Goal: Task Accomplishment & Management: Use online tool/utility

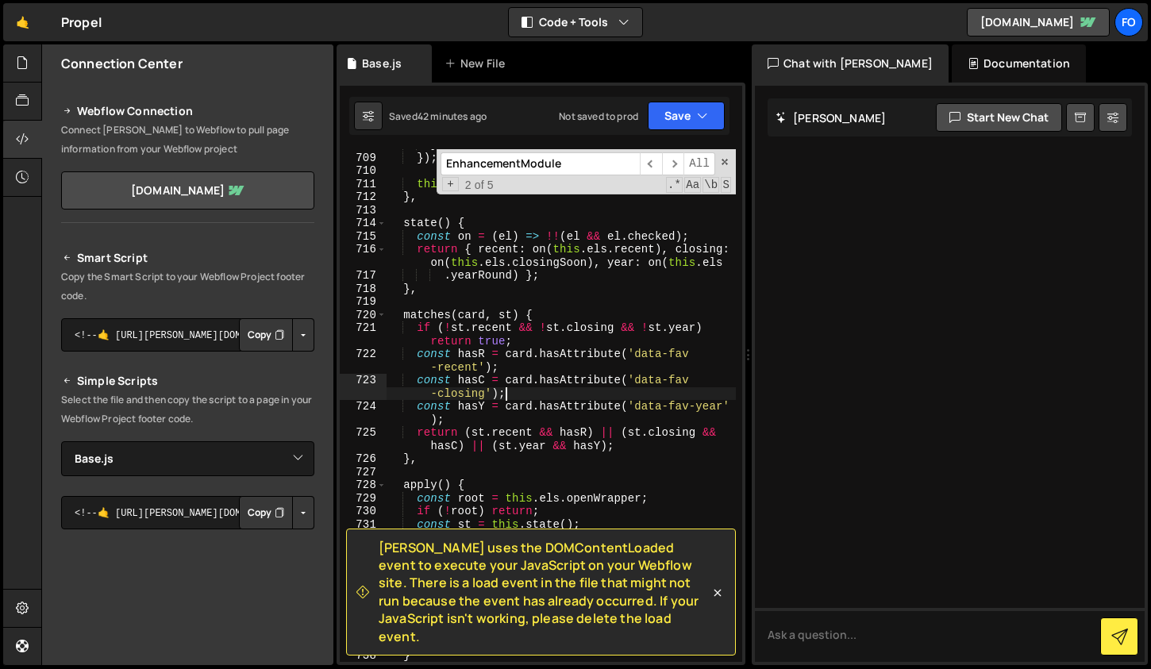
select select "47186"
click at [595, 389] on div "} }) ; this . apply ( ) ; } , state ( ) { const on = ( el ) => !! ( el && el . …" at bounding box center [561, 407] width 349 height 539
drag, startPoint x: 580, startPoint y: 160, endPoint x: 397, endPoint y: 160, distance: 183.4
click at [397, 160] on div "} }) ; this . apply ( ) ; } , state ( ) { const on = ( el ) => !! ( el && el . …" at bounding box center [561, 405] width 349 height 513
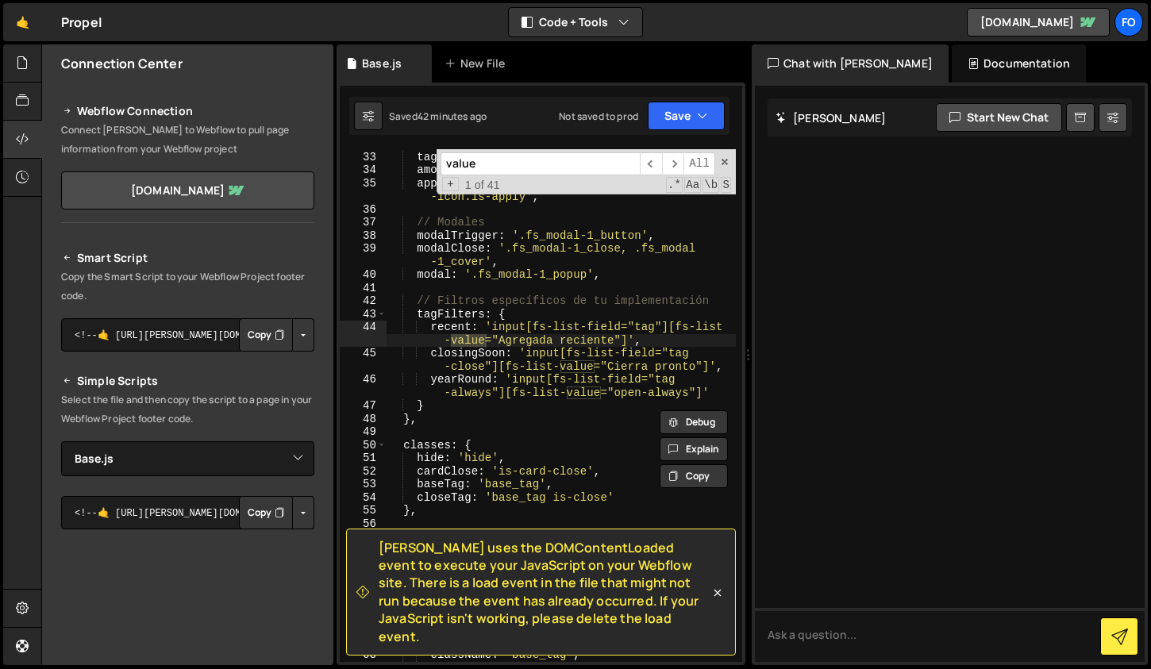
scroll to position [458, 0]
type input "value"
click at [461, 315] on div "cards : '.base_card[status]' , tagWrapper : '.base_tag-wrapper' , amounts : '.a…" at bounding box center [561, 406] width 349 height 539
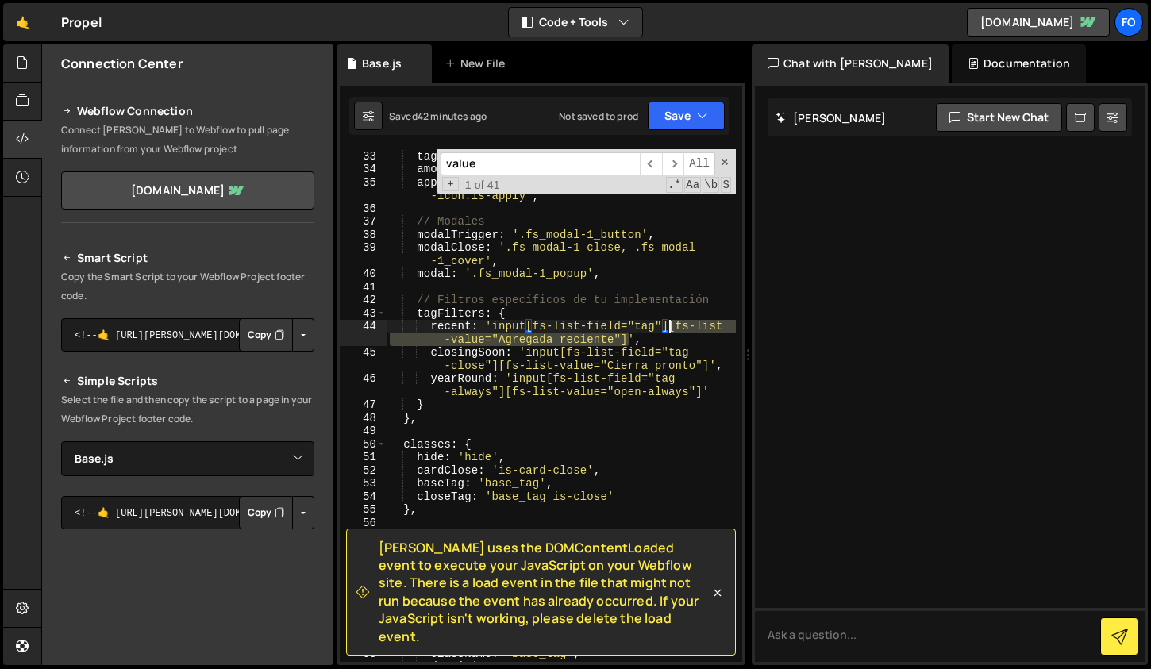
drag, startPoint x: 626, startPoint y: 339, endPoint x: 672, endPoint y: 325, distance: 47.2
click at [672, 325] on div "cards : '.base_card[status]' , tagWrapper : '.base_tag-wrapper' , amounts : '.a…" at bounding box center [561, 406] width 349 height 539
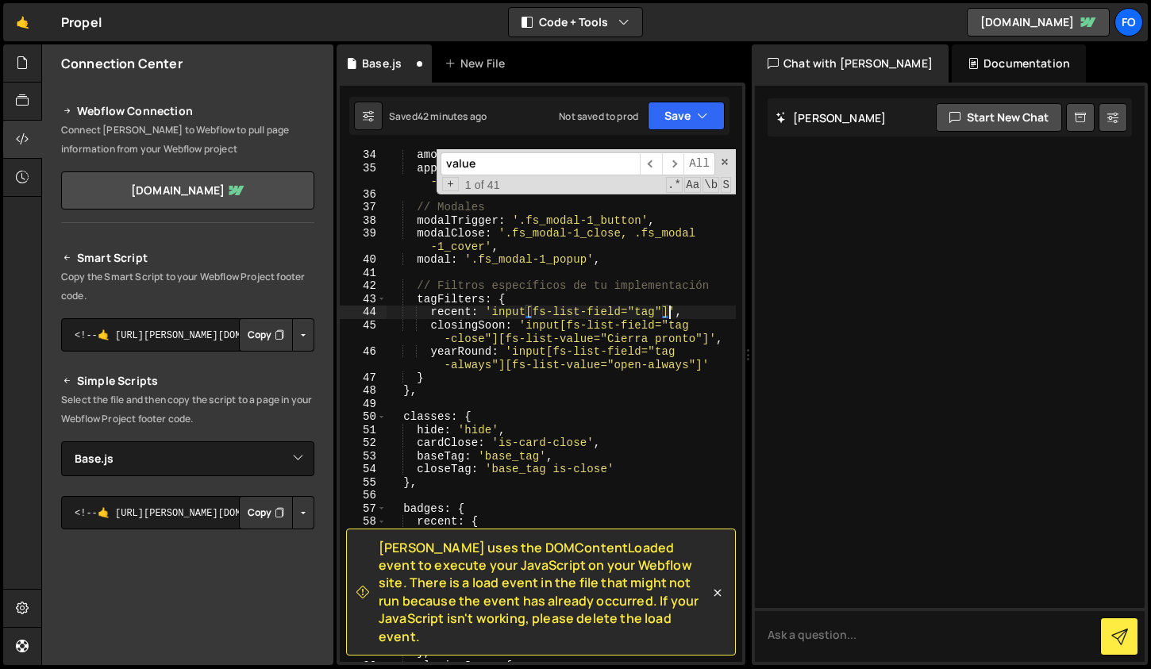
scroll to position [479, 0]
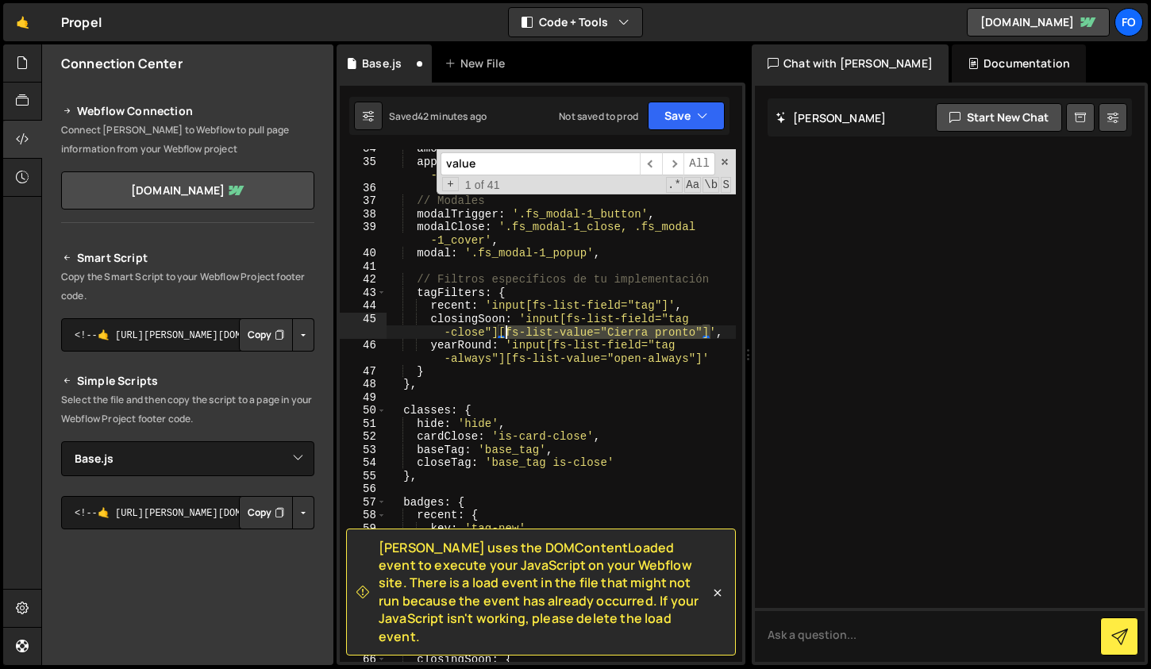
drag, startPoint x: 711, startPoint y: 329, endPoint x: 502, endPoint y: 325, distance: 208.8
click at [502, 325] on div "amounts : '.amount-text' , applyButtons : '.button.is-apply, .[DOMAIN_NAME] -ic…" at bounding box center [561, 411] width 349 height 539
click at [537, 313] on div "amounts : '.amount-text' , applyButtons : '.button.is-apply, .[DOMAIN_NAME] -ic…" at bounding box center [561, 411] width 349 height 539
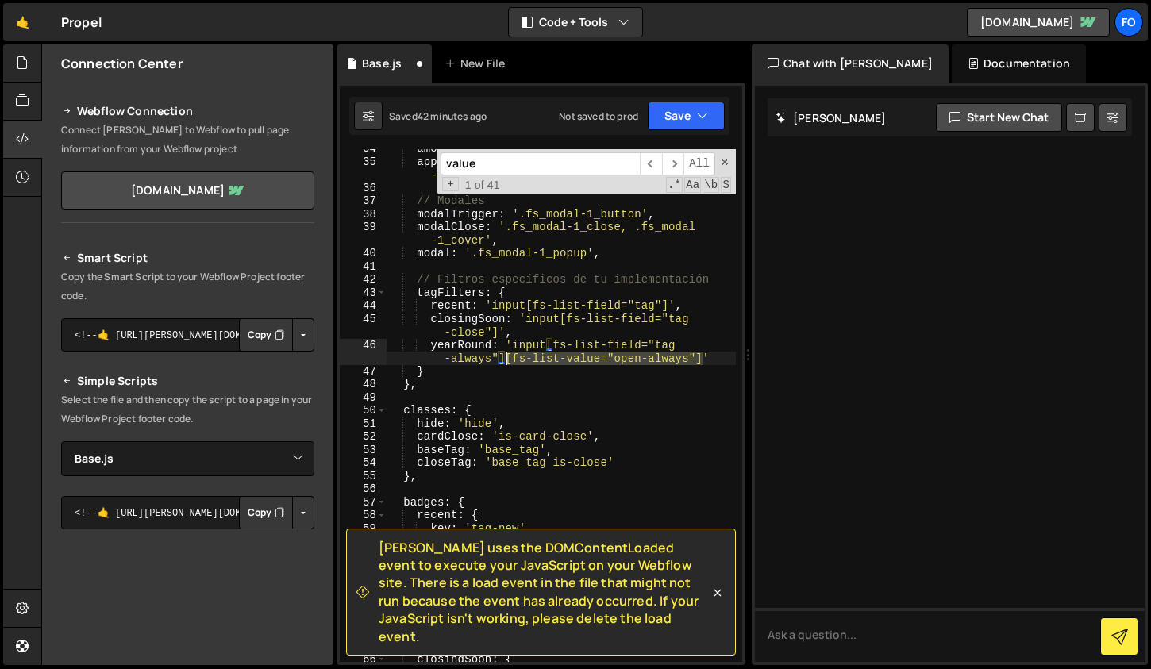
drag, startPoint x: 701, startPoint y: 356, endPoint x: 503, endPoint y: 353, distance: 198.5
click at [503, 353] on div "amounts : '.amount-text' , applyButtons : '.button.is-apply, .[DOMAIN_NAME] -ic…" at bounding box center [561, 411] width 349 height 539
click at [485, 161] on input "value" at bounding box center [540, 163] width 199 height 23
click at [646, 160] on span "​" at bounding box center [651, 163] width 22 height 23
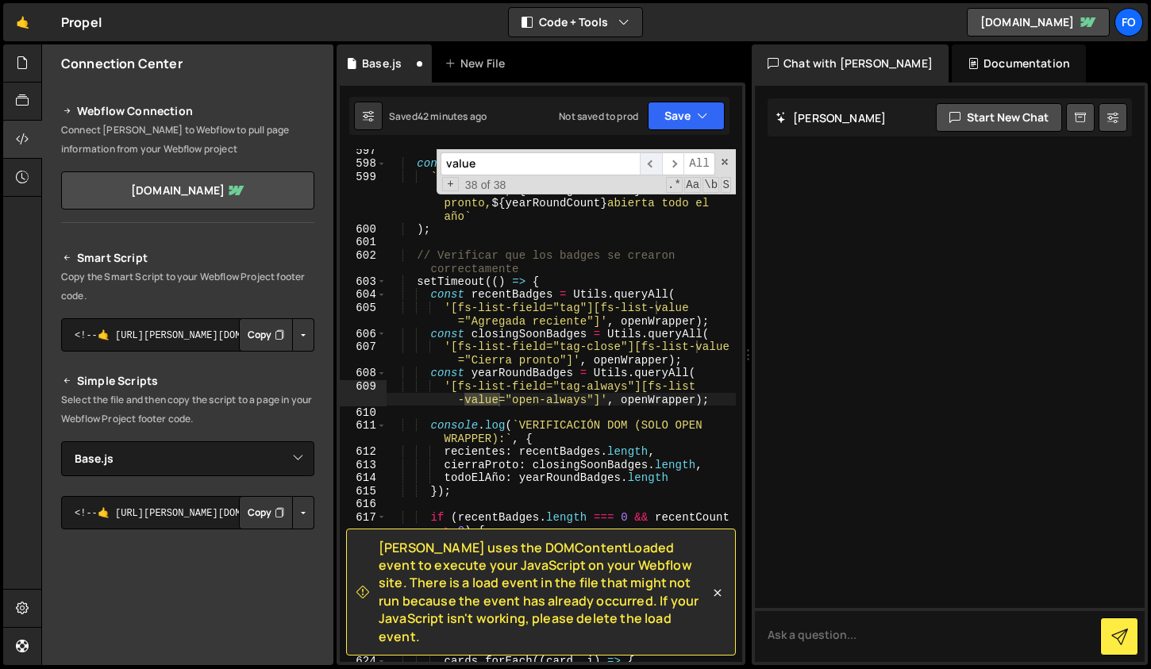
scroll to position [10052, 0]
drag, startPoint x: 600, startPoint y: 399, endPoint x: 648, endPoint y: 382, distance: 50.7
click at [648, 382] on div "console . log ( ` RESUMEN (SOLO OPEN WRAPPER): ${ recentCount } recientes, ${ c…" at bounding box center [561, 420] width 349 height 553
drag, startPoint x: 573, startPoint y: 358, endPoint x: 592, endPoint y: 354, distance: 19.5
click at [580, 355] on div "console . log ( ` RESUMEN (SOLO OPEN WRAPPER): ${ recentCount } recientes, ${ c…" at bounding box center [561, 420] width 349 height 553
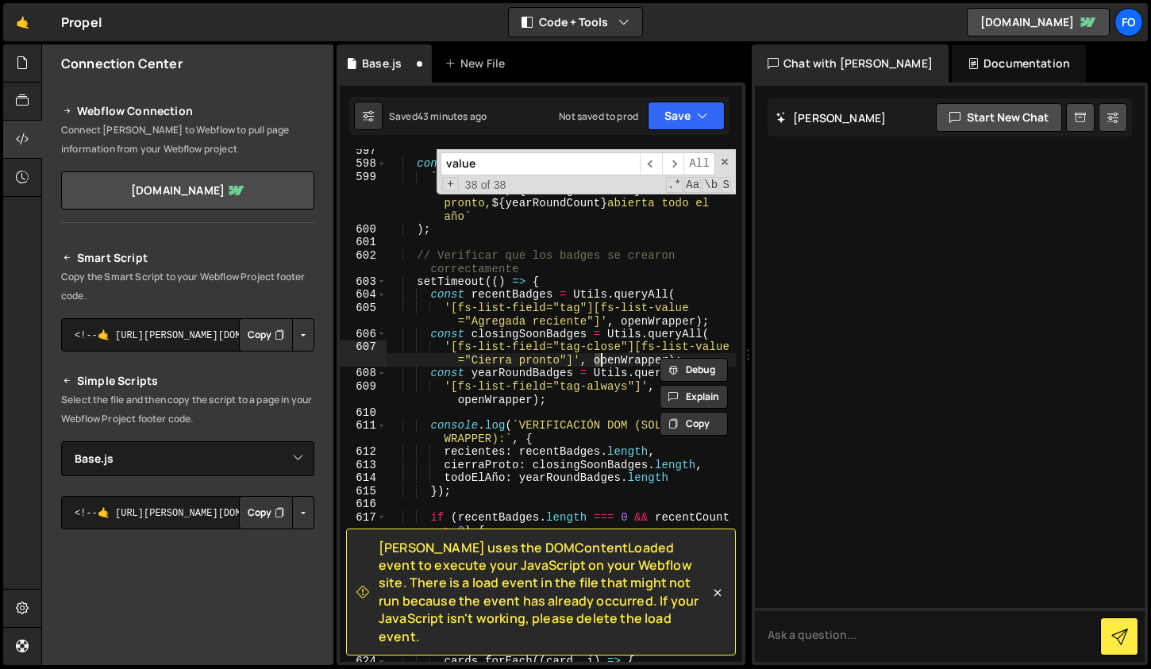
drag, startPoint x: 593, startPoint y: 354, endPoint x: 603, endPoint y: 354, distance: 10.3
click at [603, 354] on div "console . log ( ` RESUMEN (SOLO OPEN WRAPPER): ${ recentCount } recientes, ${ c…" at bounding box center [561, 420] width 349 height 553
drag, startPoint x: 637, startPoint y: 347, endPoint x: 572, endPoint y: 360, distance: 66.3
click at [572, 360] on div "console . log ( ` RESUMEN (SOLO OPEN WRAPPER): ${ recentCount } recientes, ${ c…" at bounding box center [561, 420] width 349 height 553
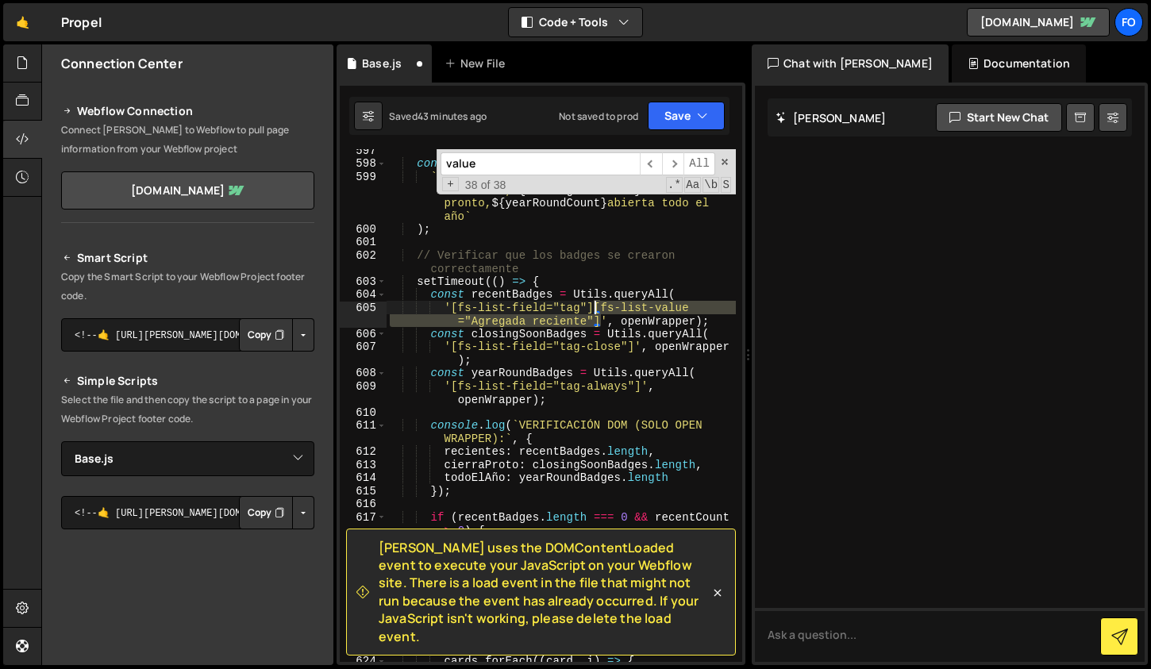
drag, startPoint x: 599, startPoint y: 318, endPoint x: 597, endPoint y: 306, distance: 12.1
click at [597, 306] on div "console . log ( ` RESUMEN (SOLO OPEN WRAPPER): ${ recentCount } recientes, ${ c…" at bounding box center [561, 420] width 349 height 553
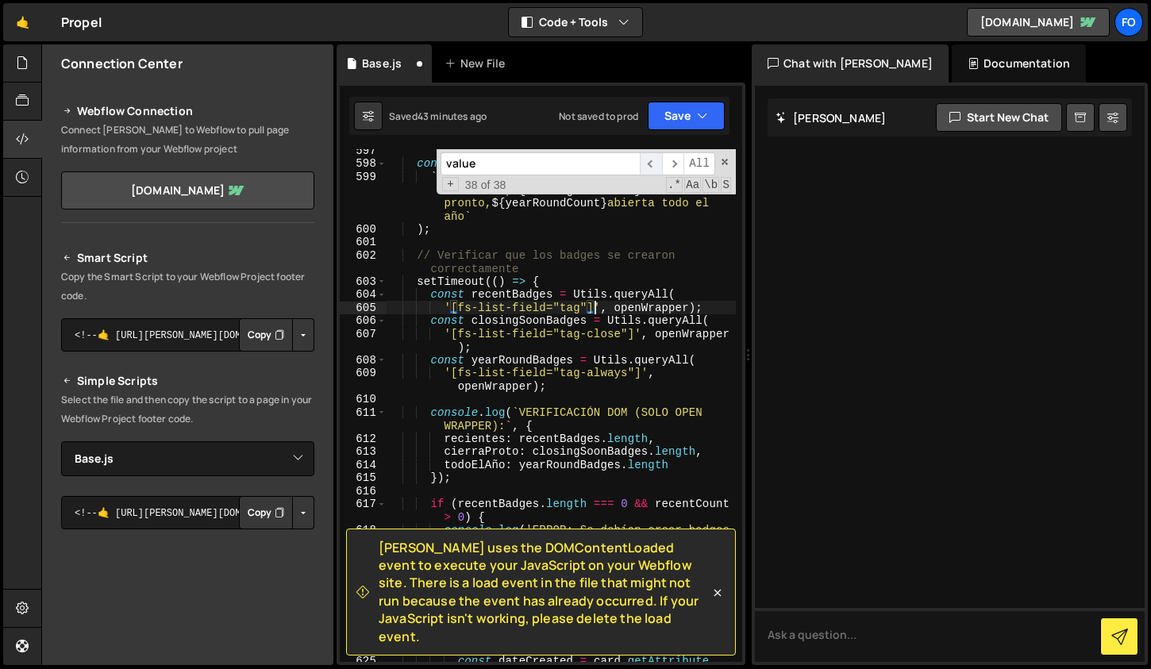
click at [654, 163] on span "​" at bounding box center [651, 163] width 22 height 23
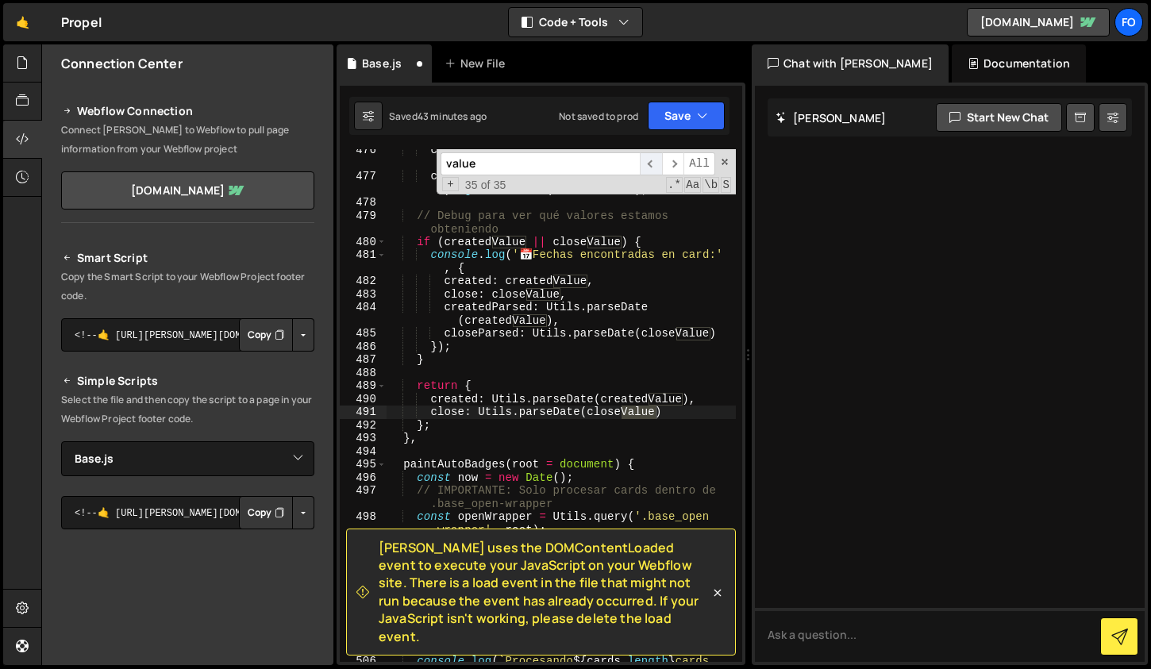
scroll to position [7944, 0]
click at [654, 163] on span "​" at bounding box center [651, 163] width 22 height 23
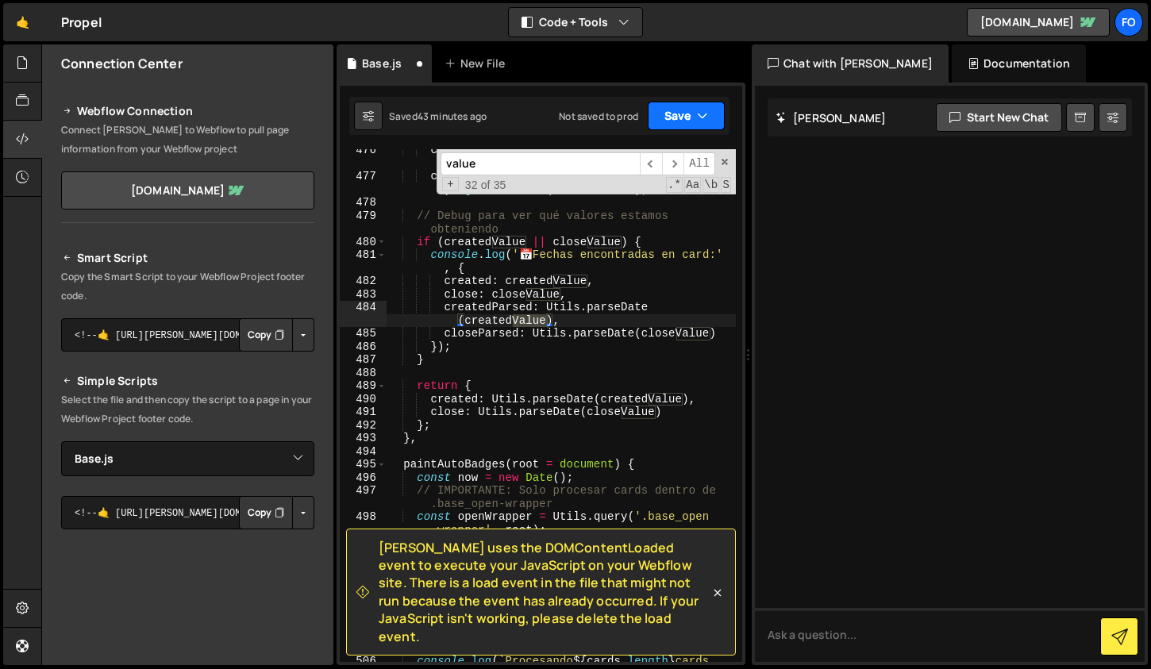
click at [684, 117] on button "Save" at bounding box center [686, 116] width 77 height 29
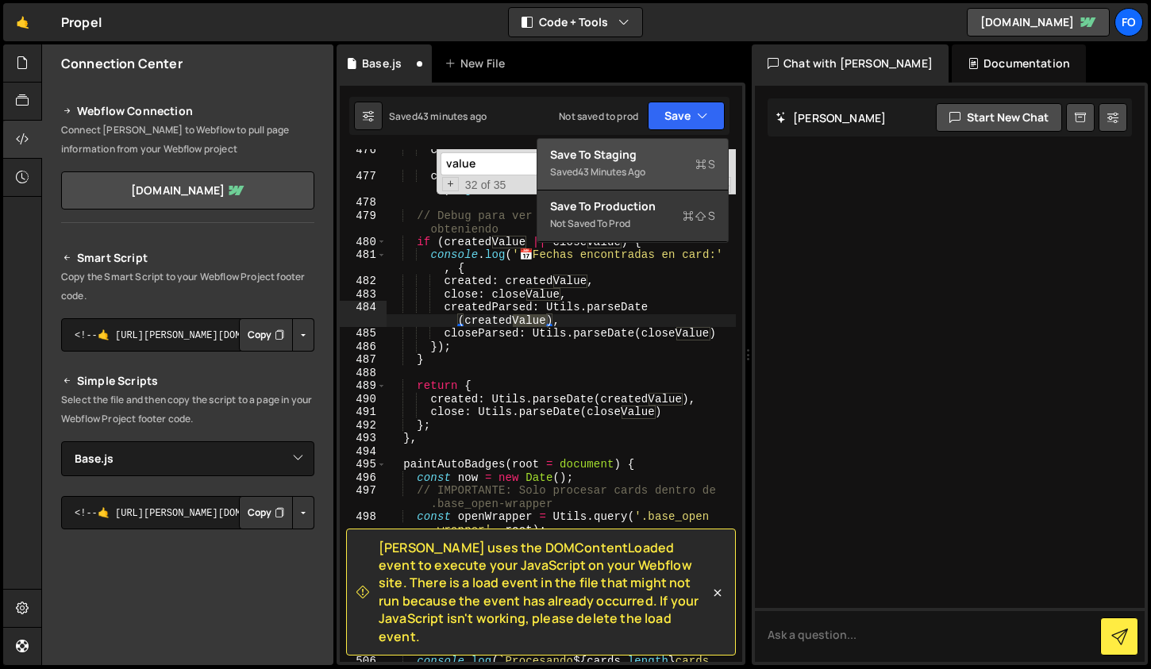
click at [675, 150] on div "Save to Staging S" at bounding box center [632, 155] width 165 height 16
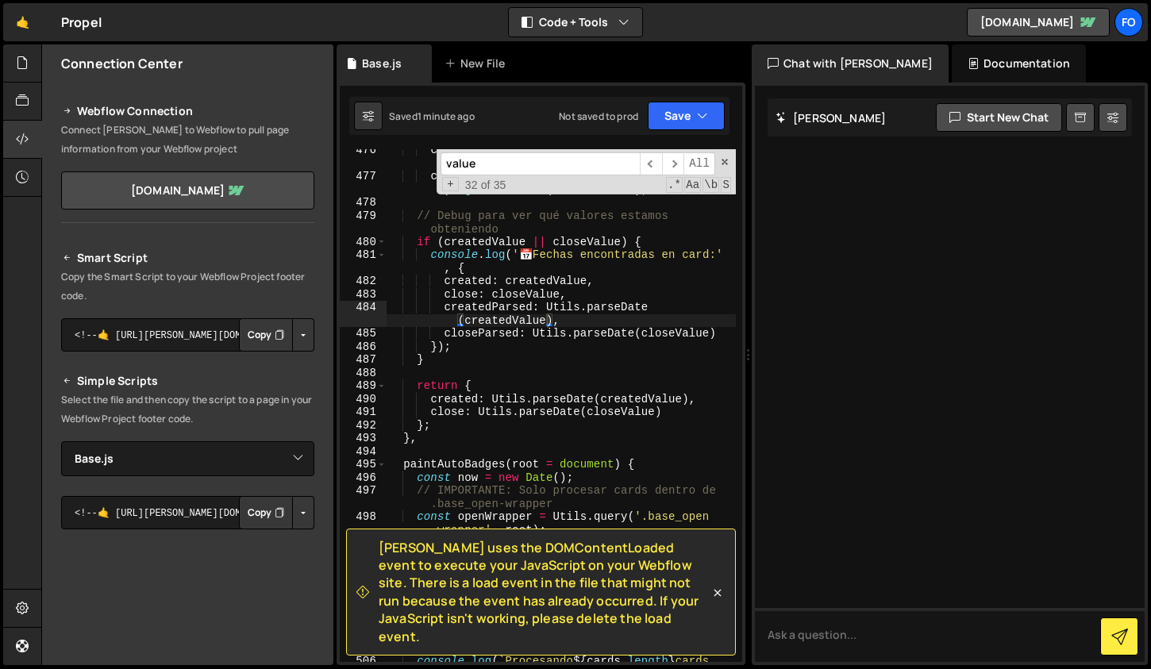
click at [549, 404] on div "card . querySelector ( '[fs-list-field="date"]' ) ?. textContent || card . quer…" at bounding box center [561, 426] width 349 height 565
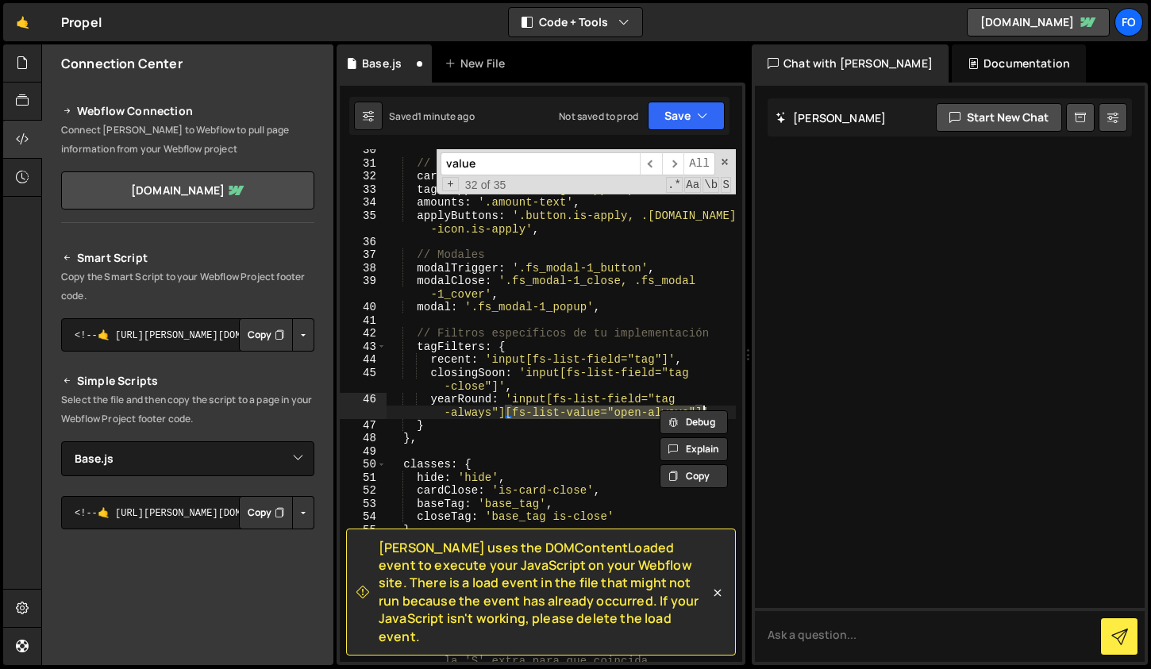
scroll to position [425, 0]
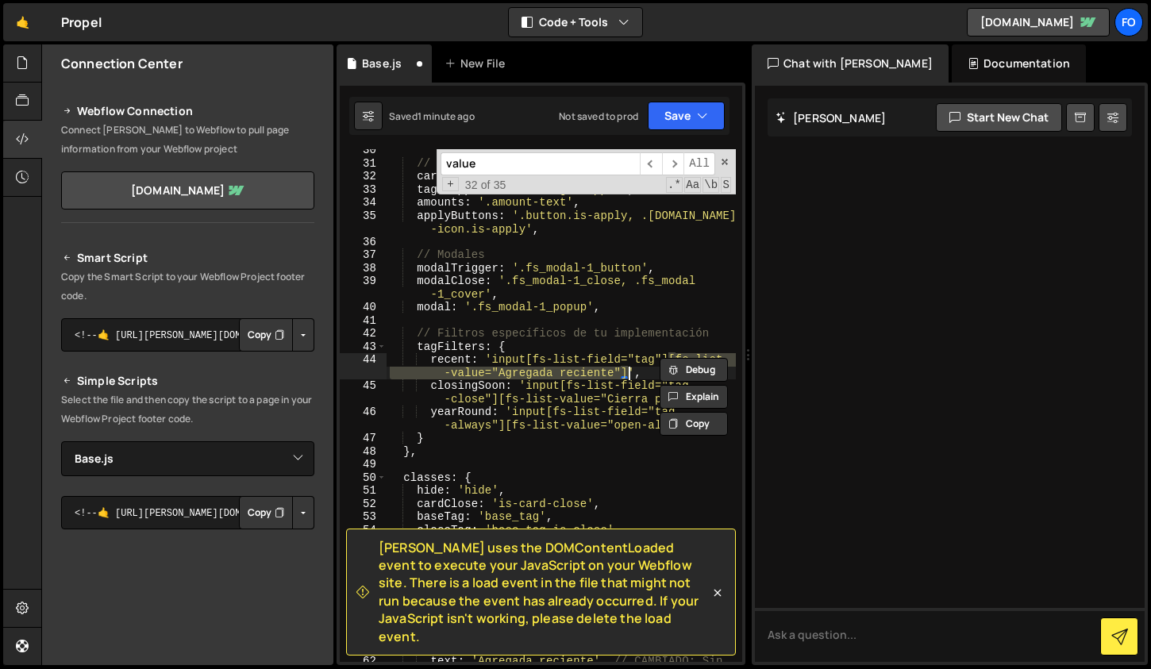
type textarea "});"
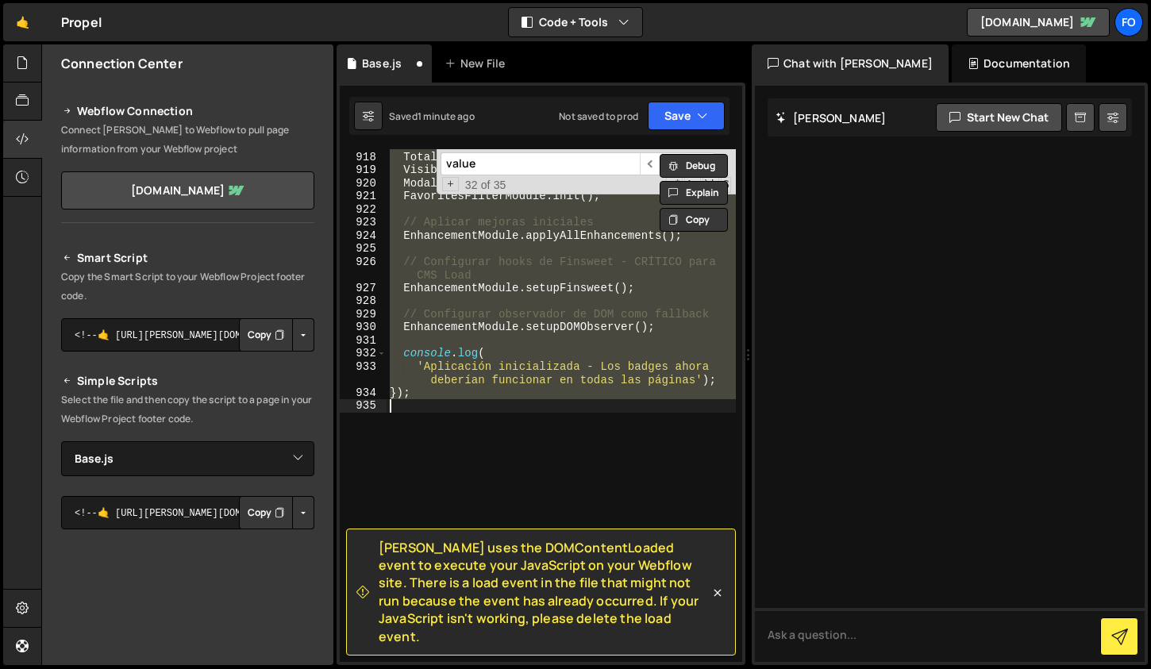
scroll to position [11336, 0]
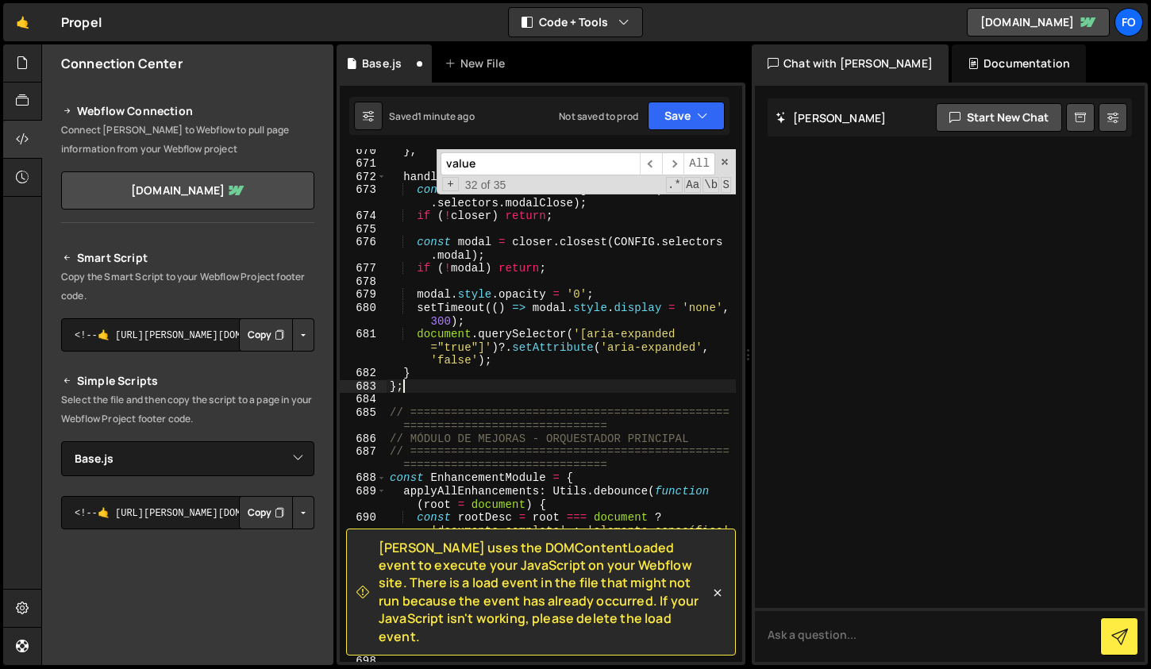
type textarea "});"
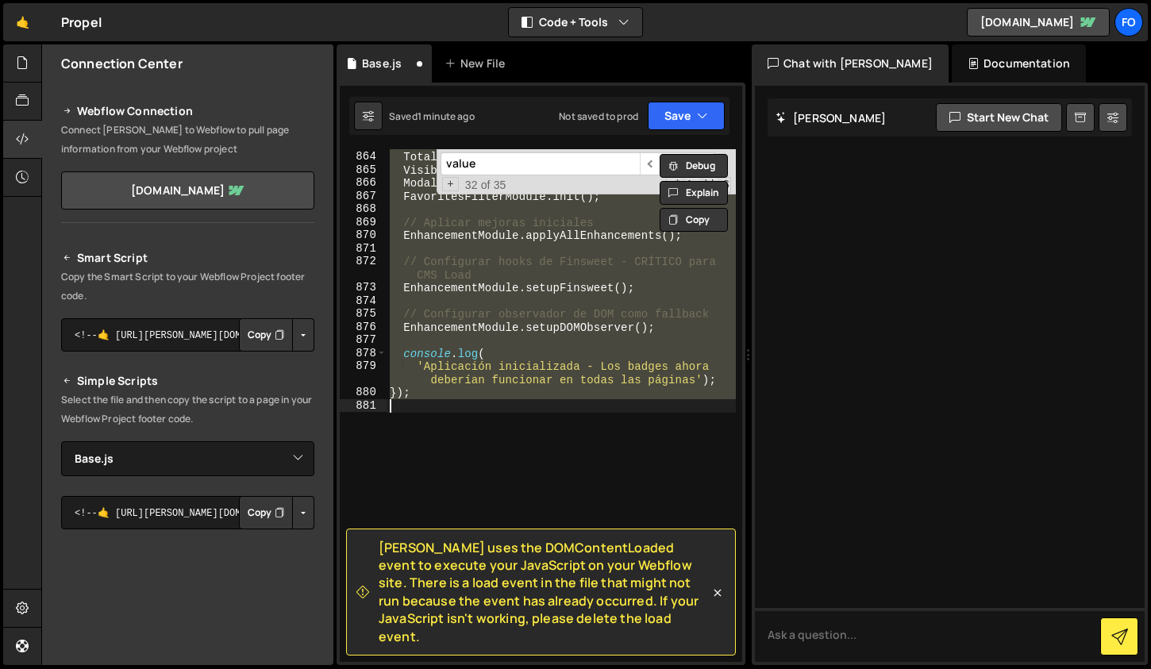
scroll to position [14644, 0]
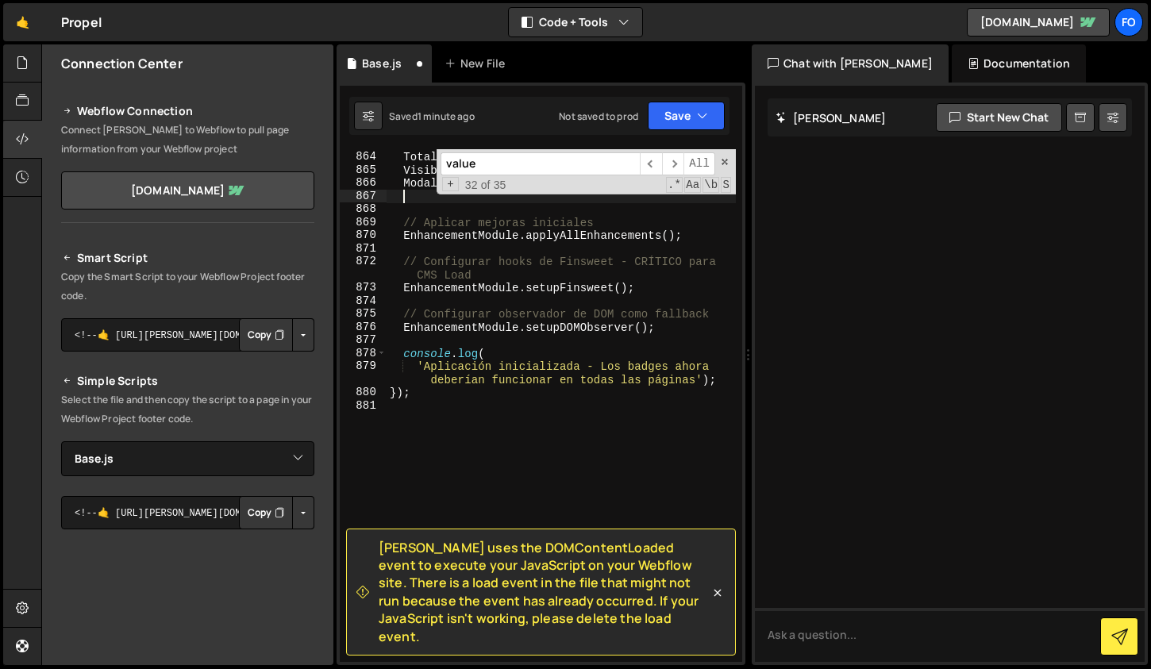
type textarea "ModalModule.init();"
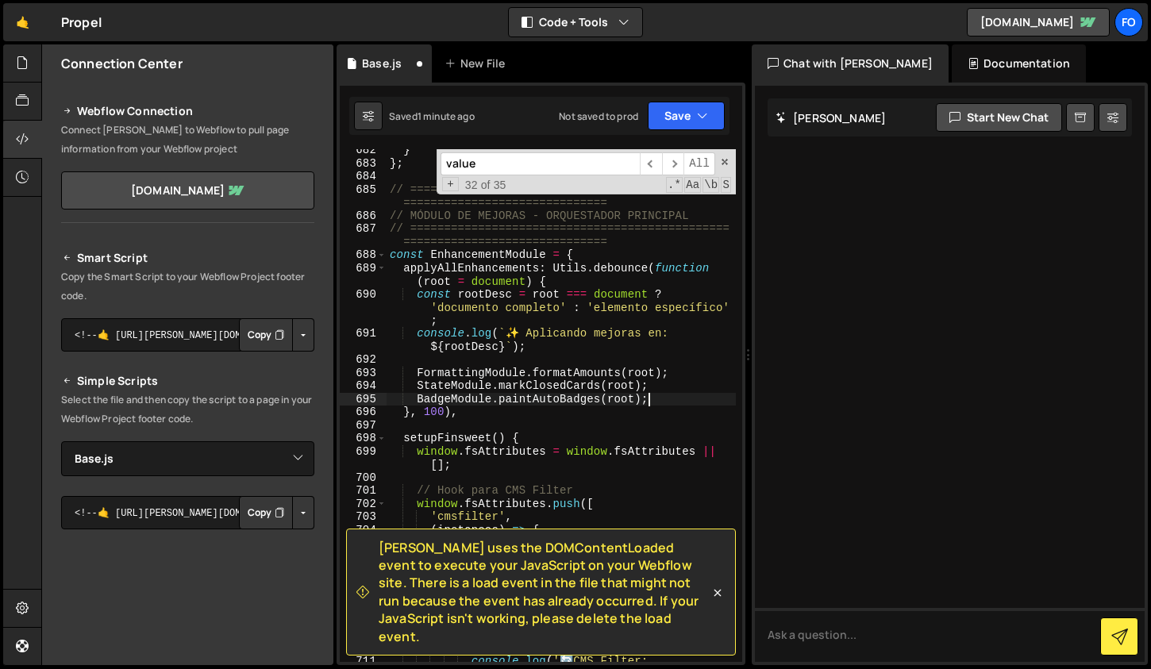
type textarea "});"
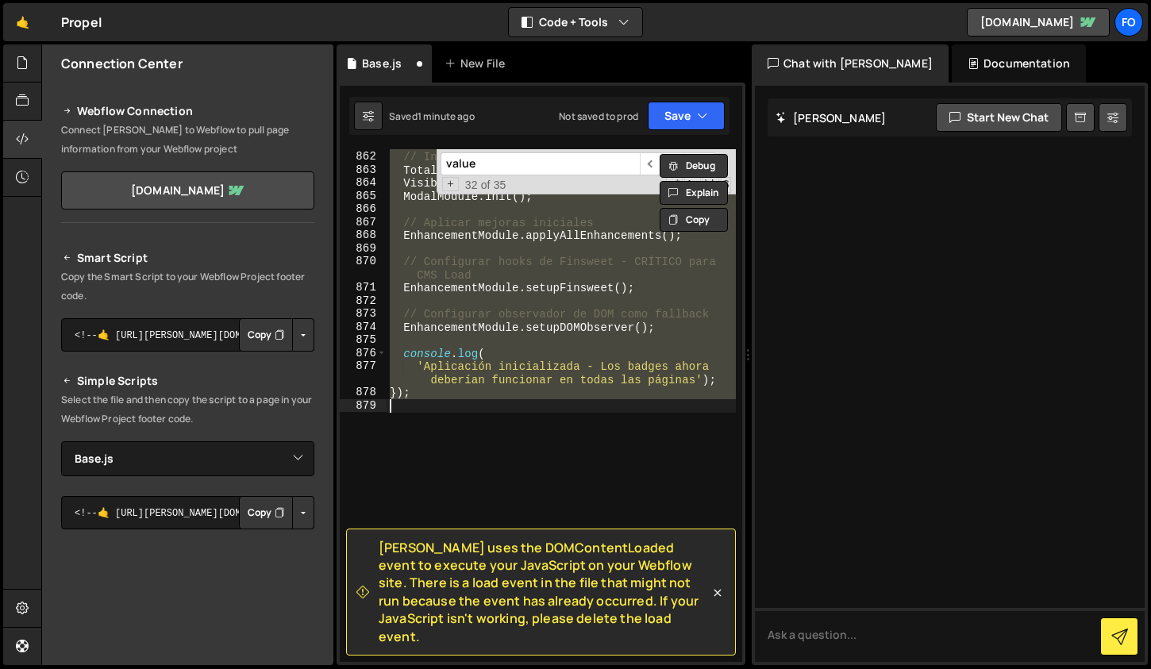
scroll to position [9685, 0]
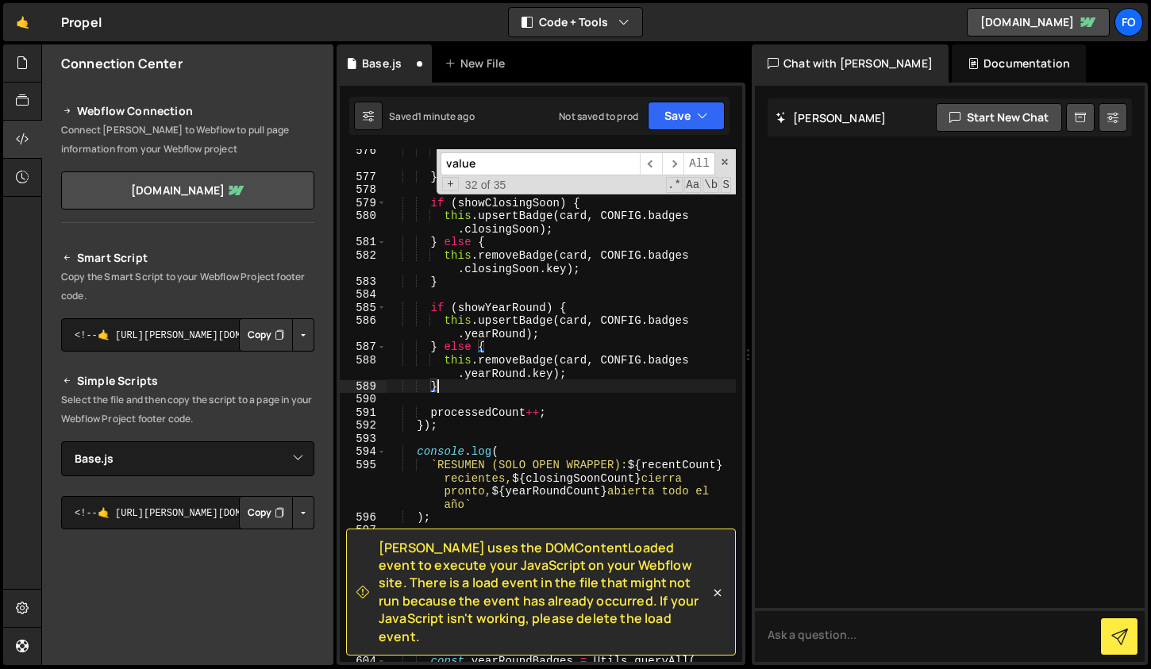
type textarea "});"
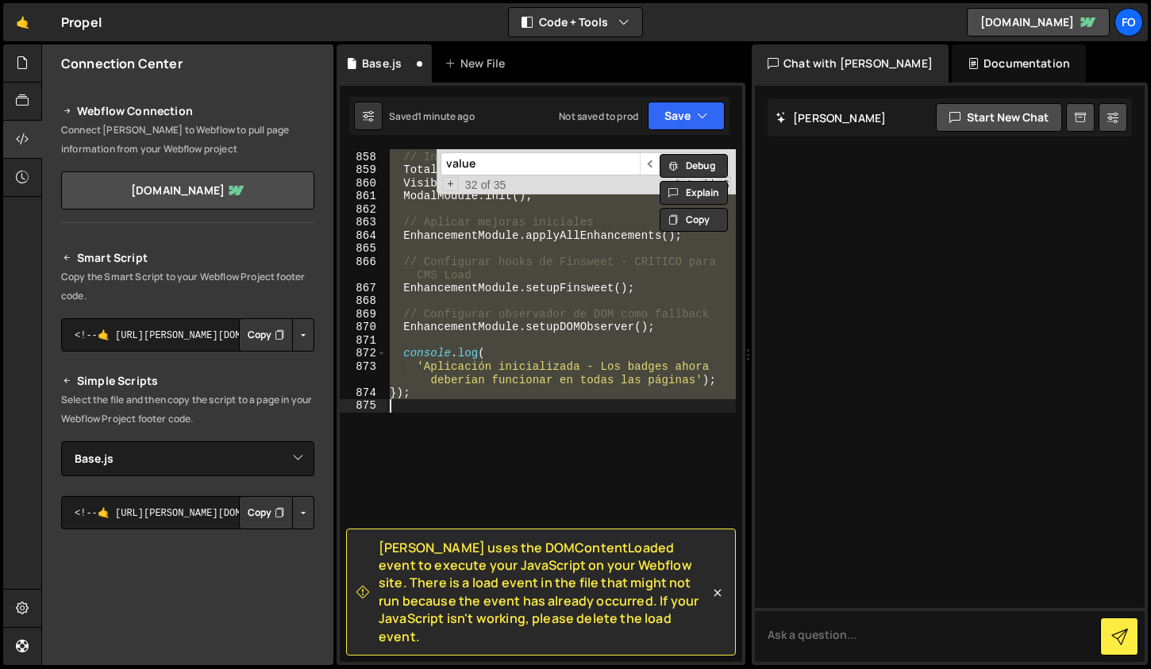
scroll to position [425, 0]
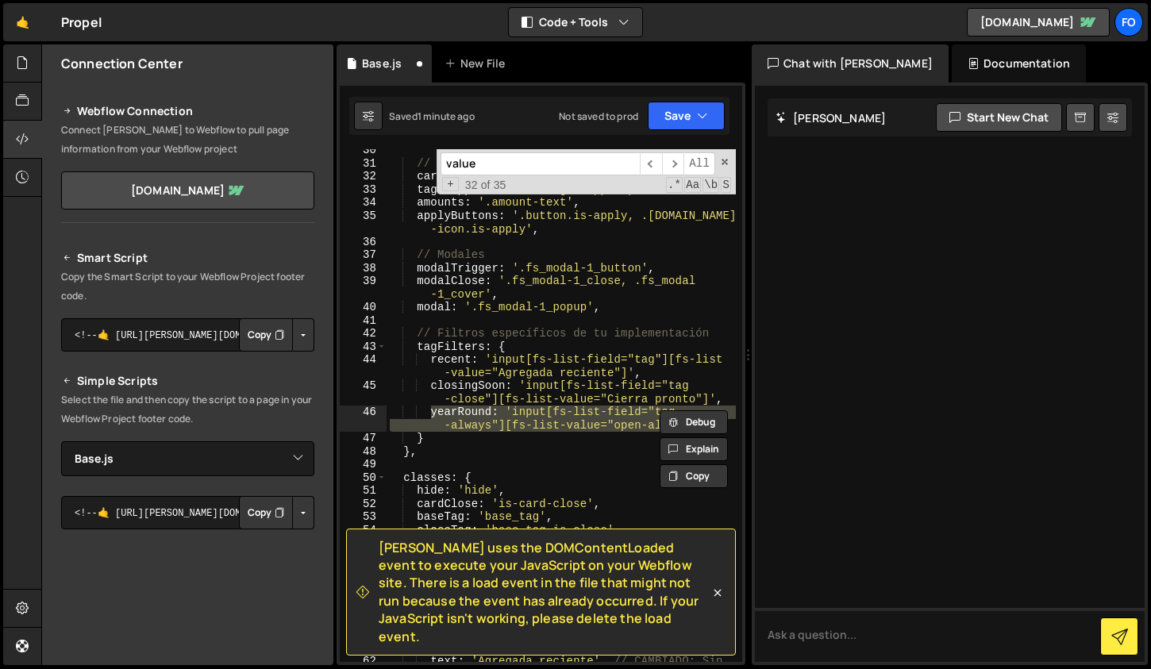
click at [565, 411] on div "// Cards y elementos relacionados cards : '.base_card[status]' , tagWrapper : '…" at bounding box center [561, 405] width 349 height 513
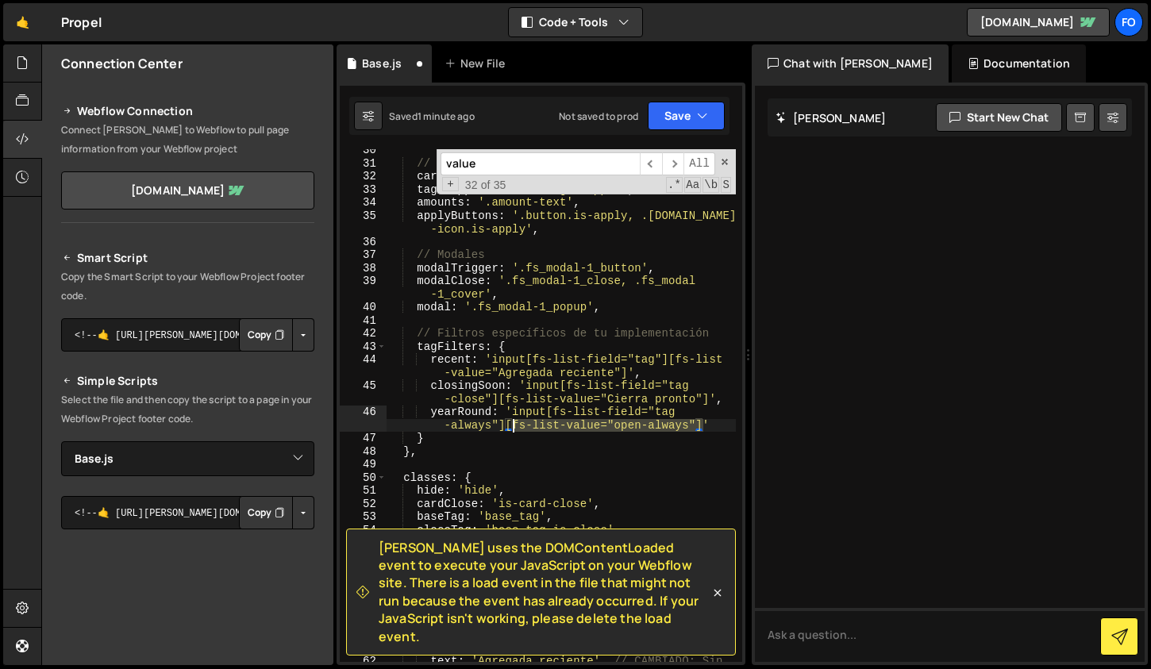
drag, startPoint x: 700, startPoint y: 426, endPoint x: 511, endPoint y: 428, distance: 188.9
click at [511, 428] on div "// Cards y elementos relacionados cards : '.base_card[status]' , tagWrapper : '…" at bounding box center [561, 420] width 349 height 553
click at [657, 161] on span "​" at bounding box center [651, 163] width 22 height 23
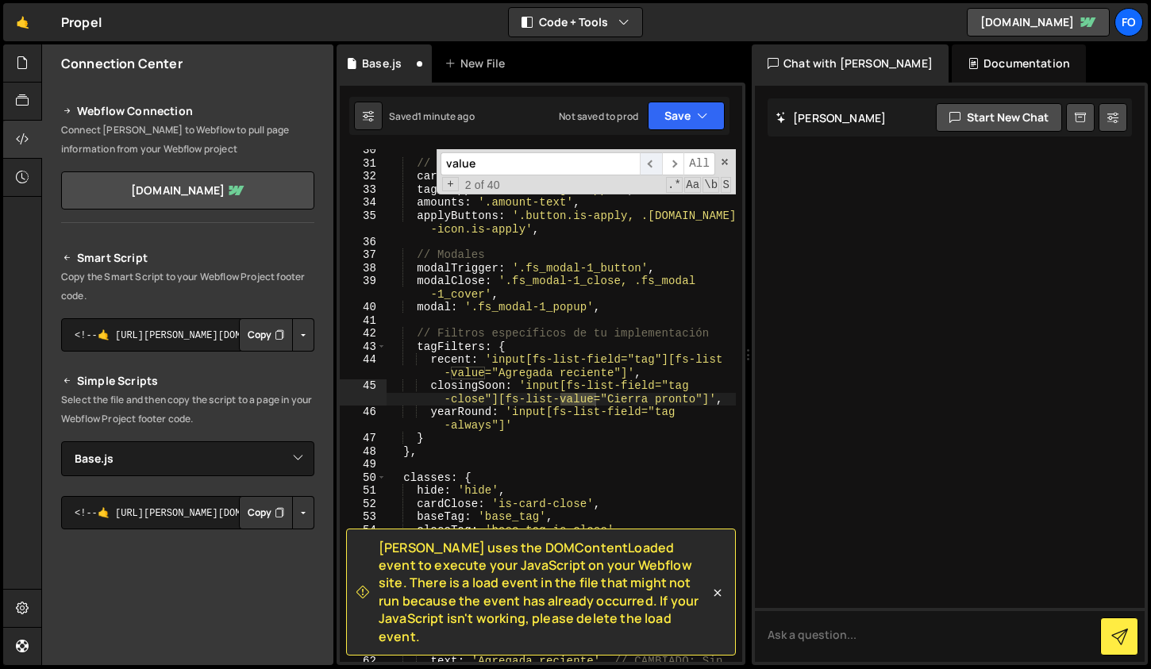
click at [657, 161] on span "​" at bounding box center [651, 163] width 22 height 23
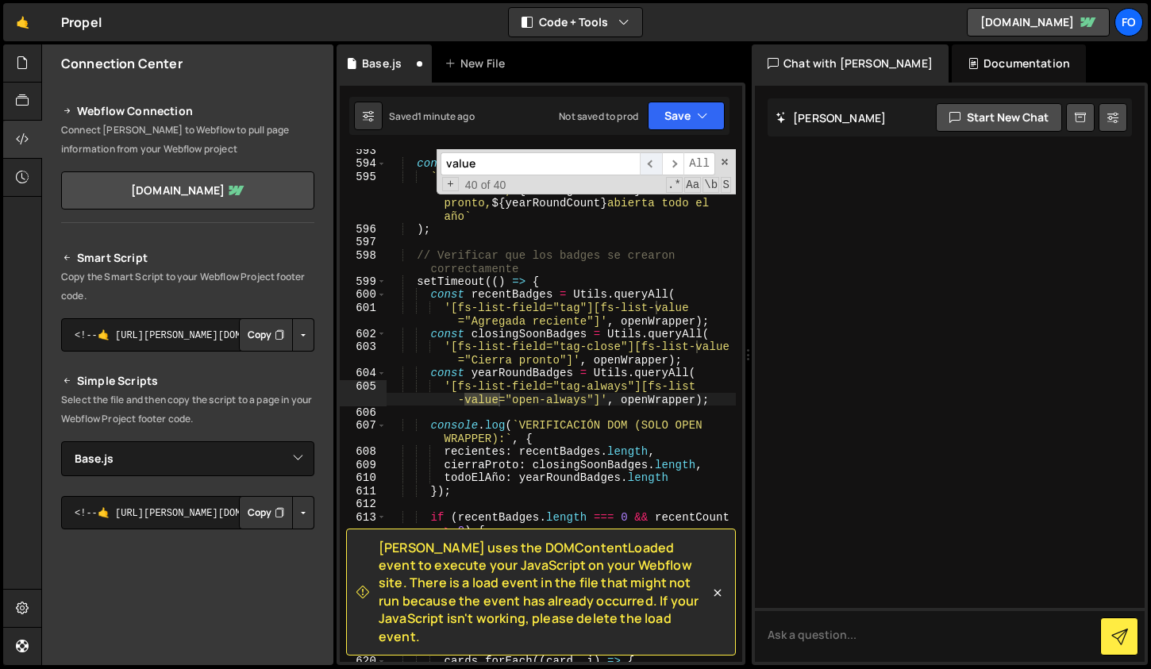
scroll to position [9973, 0]
drag, startPoint x: 595, startPoint y: 398, endPoint x: 642, endPoint y: 379, distance: 51.0
click at [642, 379] on div "console . log ( ` RESUMEN (SOLO OPEN WRAPPER): ${ recentCount } recientes, ${ c…" at bounding box center [561, 420] width 349 height 553
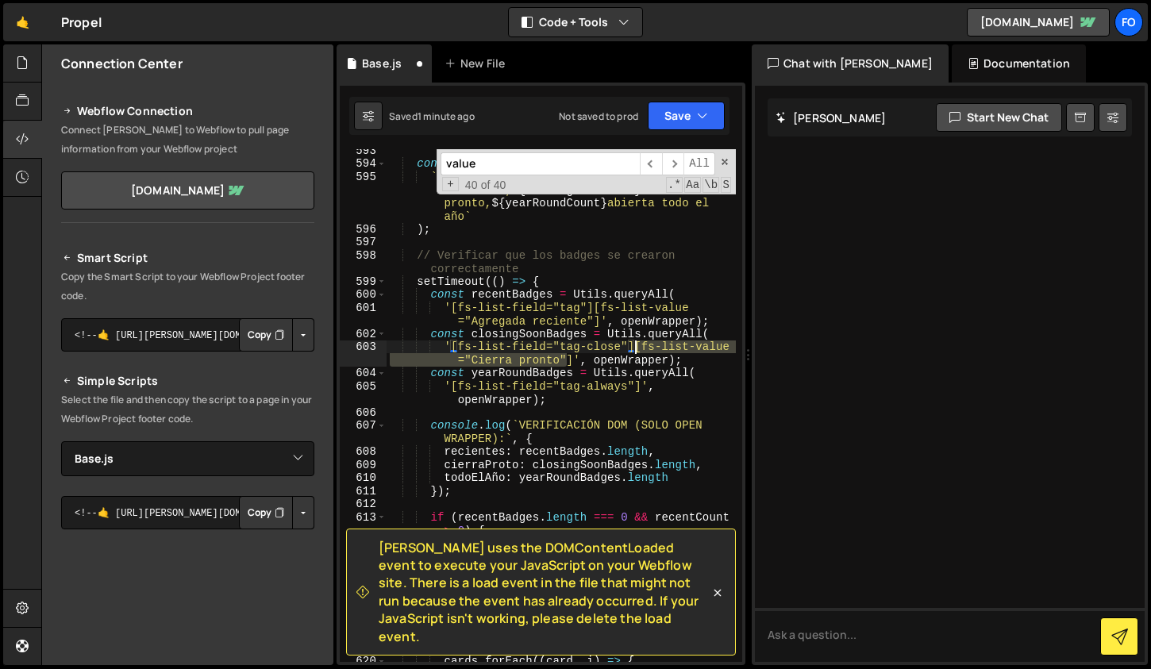
drag, startPoint x: 570, startPoint y: 359, endPoint x: 634, endPoint y: 341, distance: 66.6
click at [634, 341] on div "console . log ( ` RESUMEN (SOLO OPEN WRAPPER): ${ recentCount } recientes, ${ c…" at bounding box center [561, 420] width 349 height 553
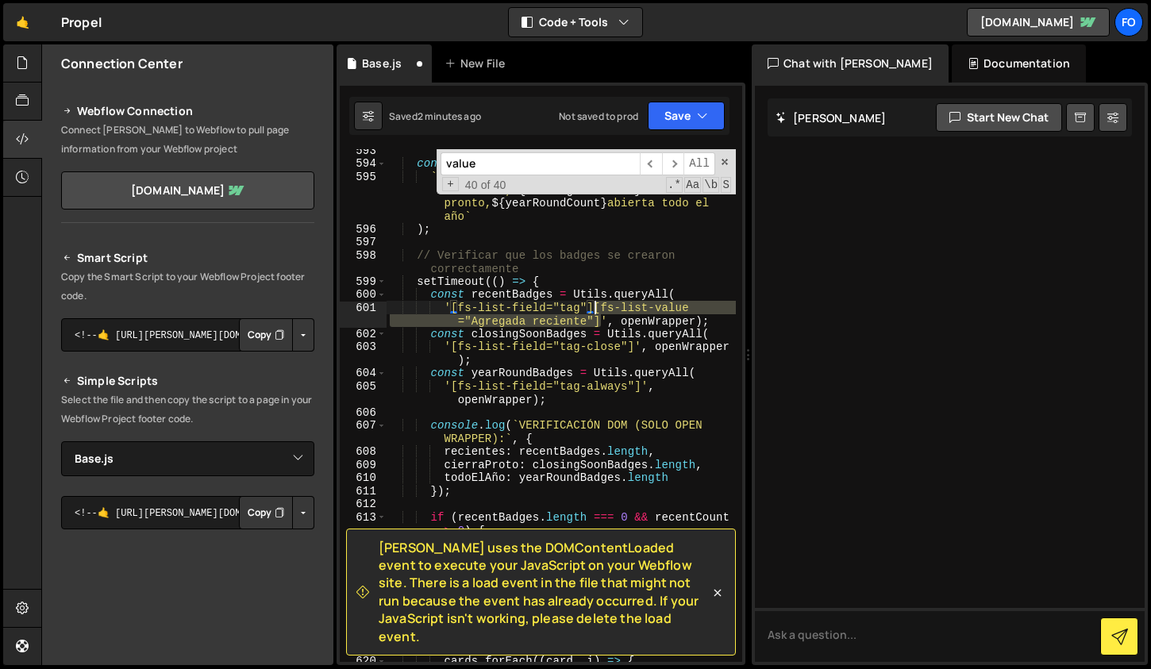
drag, startPoint x: 599, startPoint y: 316, endPoint x: 595, endPoint y: 303, distance: 13.3
click at [595, 303] on div "console . log ( ` RESUMEN (SOLO OPEN WRAPPER): ${ recentCount } recientes, ${ c…" at bounding box center [561, 420] width 349 height 553
type textarea "'[fs-list-field="tag"]', openWrapper);"
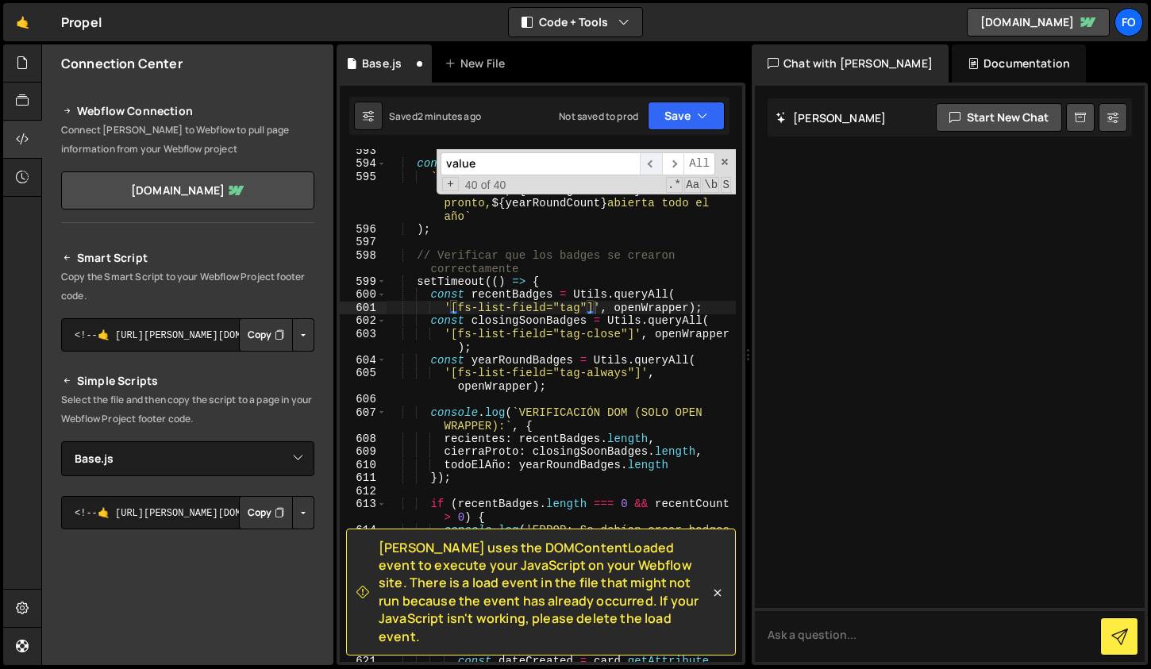
click at [650, 166] on span "​" at bounding box center [651, 163] width 22 height 23
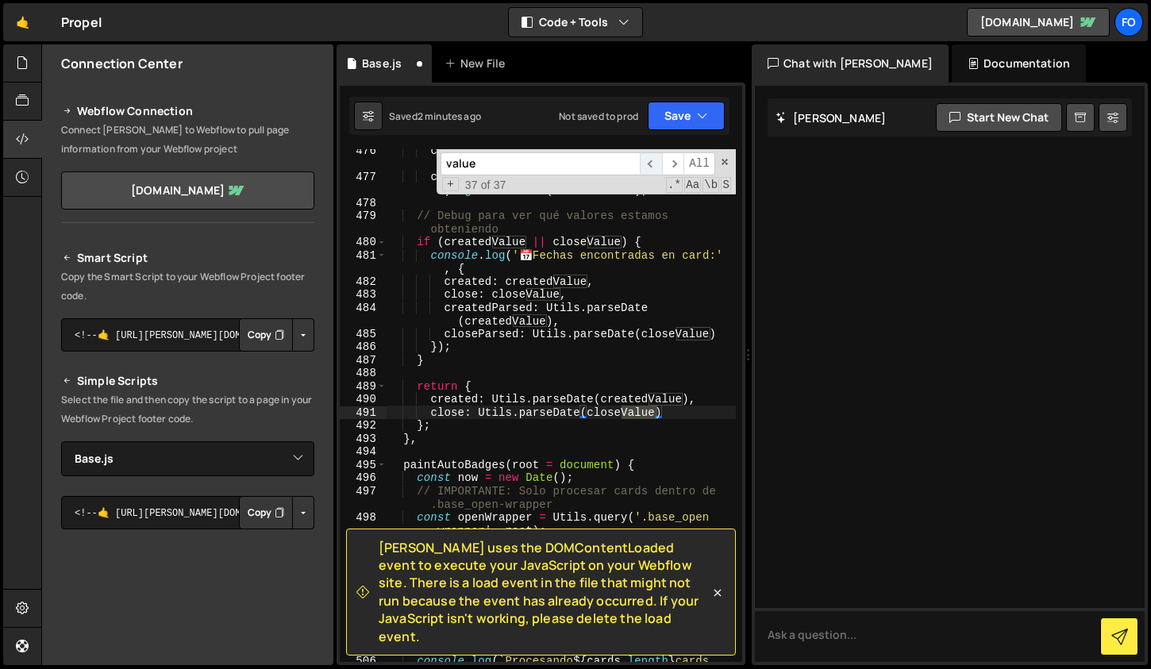
click at [650, 166] on span "​" at bounding box center [651, 163] width 22 height 23
click at [683, 97] on div "Saved 2 minutes ago Not saved to prod Upgrade to Edit Save Save to Staging S Sa…" at bounding box center [539, 116] width 380 height 38
click at [675, 117] on button "Save" at bounding box center [686, 116] width 77 height 29
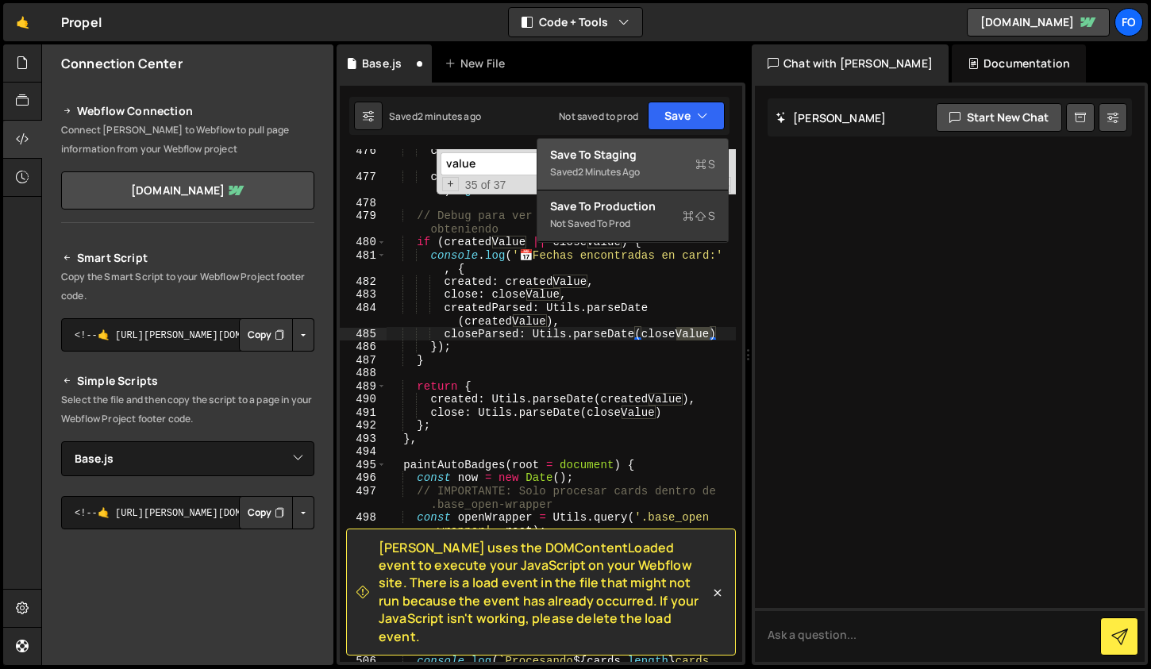
click at [652, 174] on div "Saved 2 minutes ago" at bounding box center [632, 172] width 165 height 19
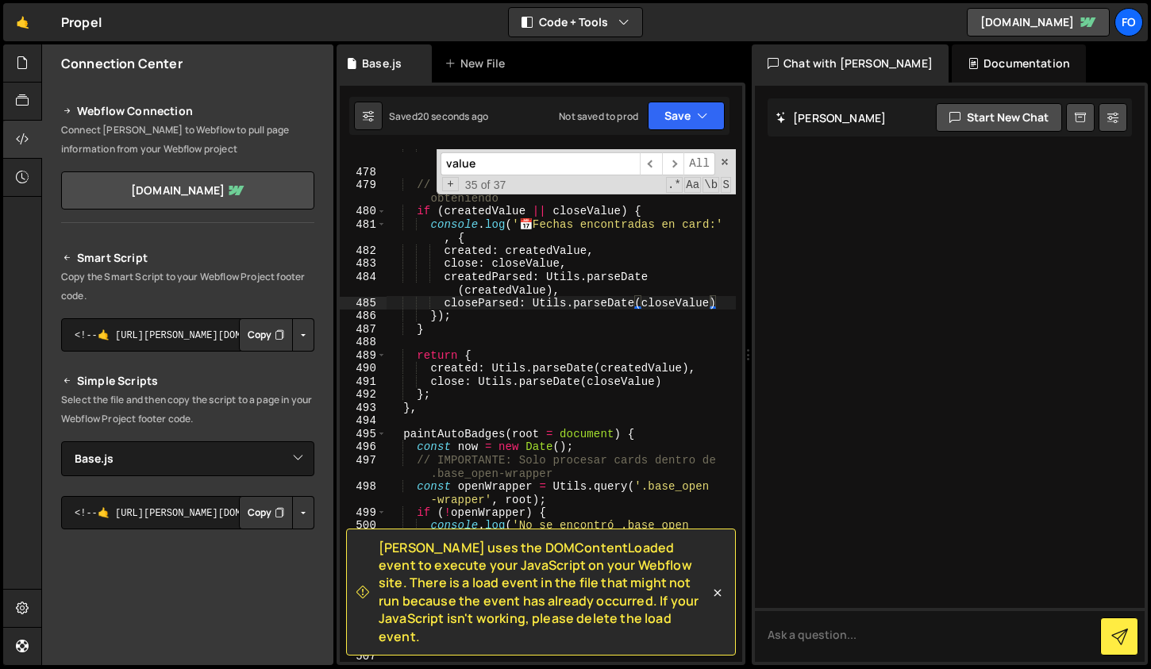
scroll to position [7988, 0]
click at [653, 168] on span "​" at bounding box center [651, 163] width 22 height 23
drag, startPoint x: 512, startPoint y: 163, endPoint x: 422, endPoint y: 157, distance: 89.9
click at [422, 157] on div "card . querySelector ( 'div[close-date]' ) ?. getAttribute ( 'close-date' ) ; /…" at bounding box center [561, 405] width 349 height 513
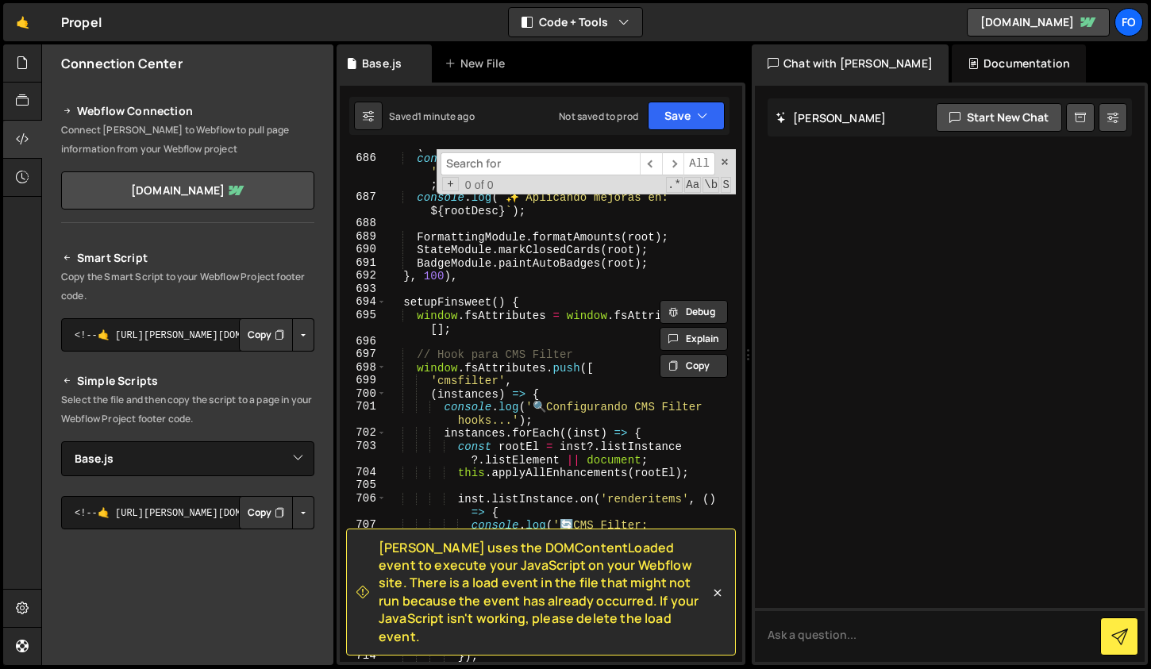
scroll to position [11579, 0]
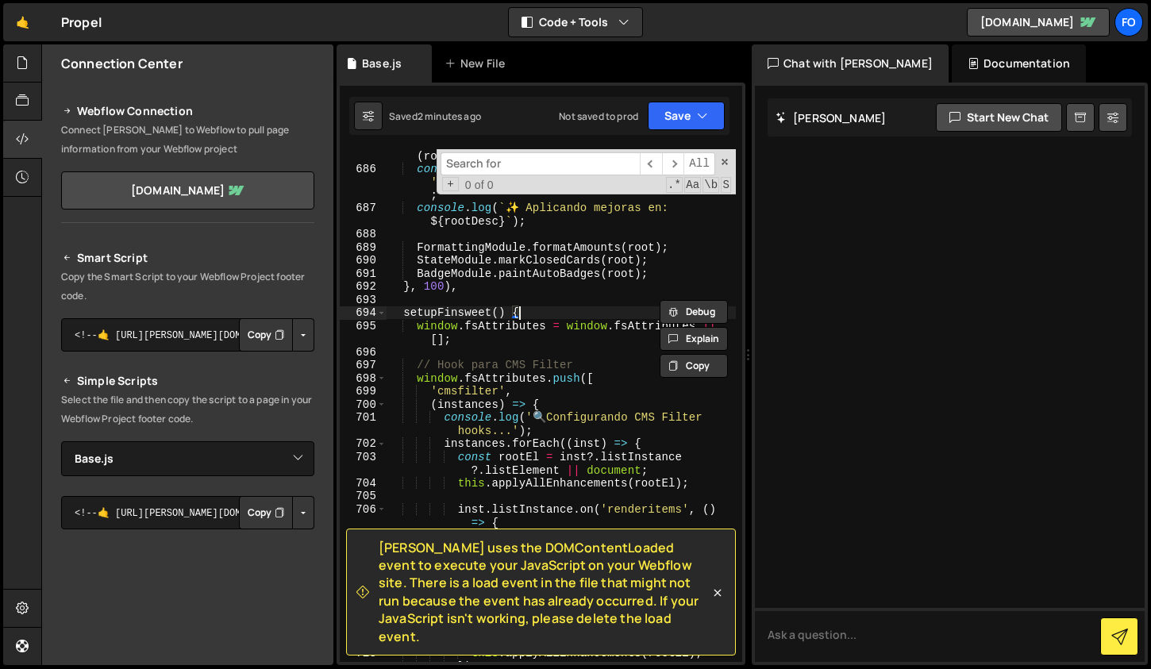
click at [539, 311] on div "applyAllEnhancements : Utils . debounce ( function ( root = document ) { const …" at bounding box center [561, 412] width 349 height 553
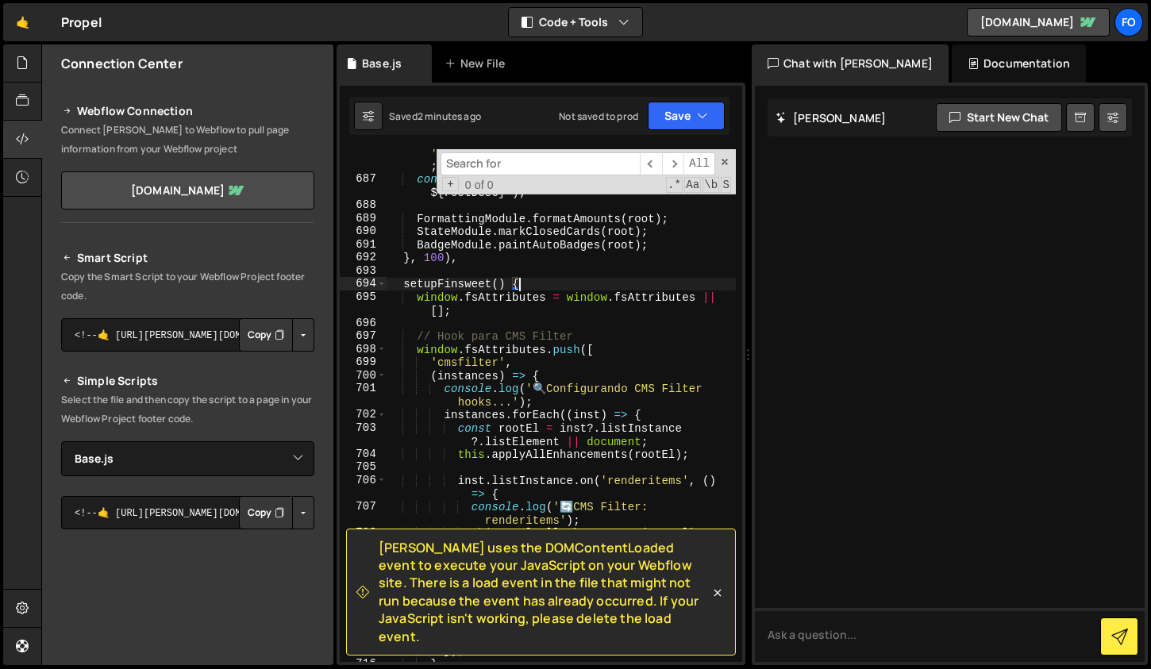
scroll to position [11607, 0]
click at [379, 283] on span at bounding box center [381, 285] width 9 height 13
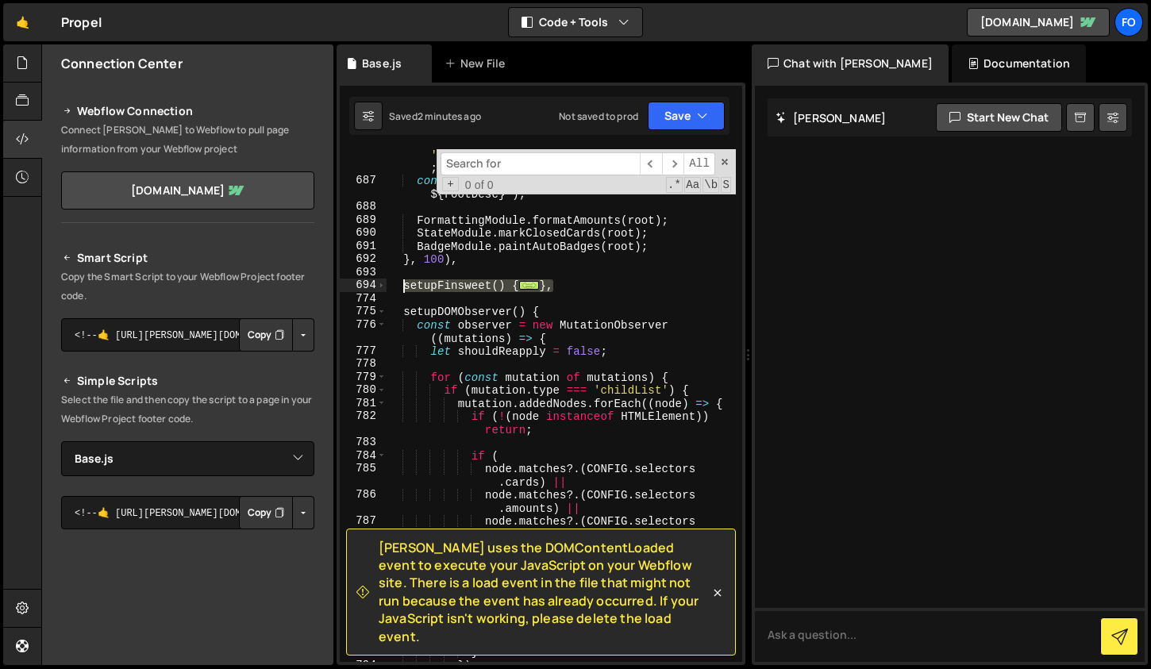
drag, startPoint x: 571, startPoint y: 286, endPoint x: 402, endPoint y: 282, distance: 168.3
click at [402, 282] on div "const rootDesc = root === document ? 'documento completo' : 'elemento específic…" at bounding box center [561, 417] width 349 height 565
type textarea "setupFinsweet() { window.fsAttributes = window.fsAttributes || [];"
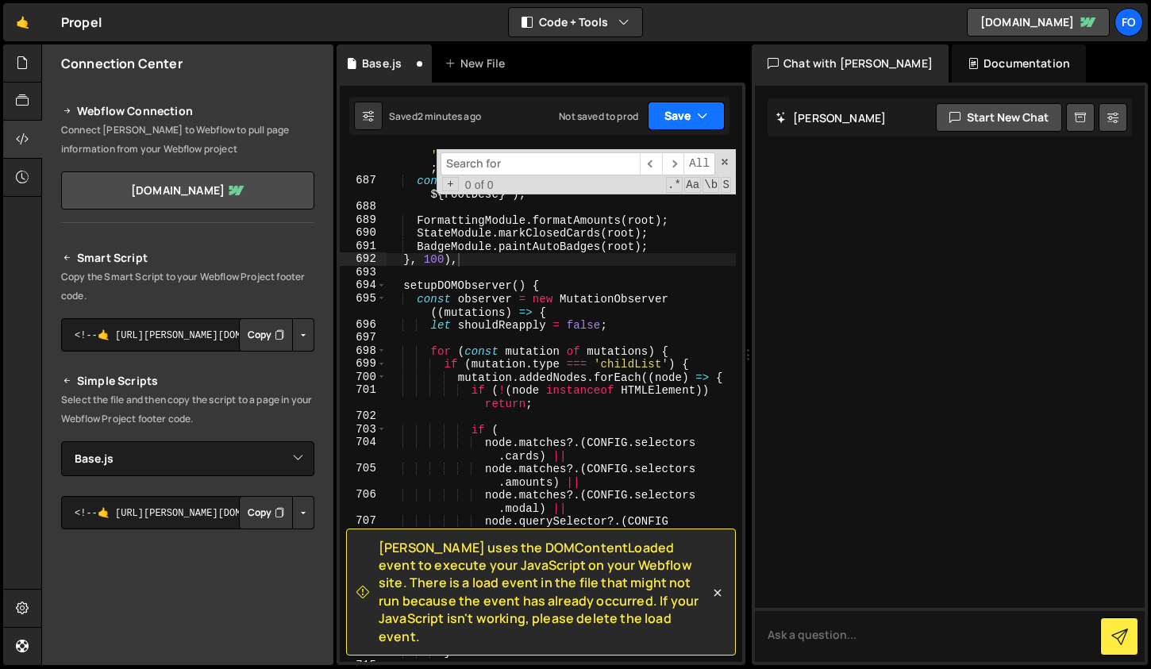
click at [693, 118] on button "Save" at bounding box center [686, 116] width 77 height 29
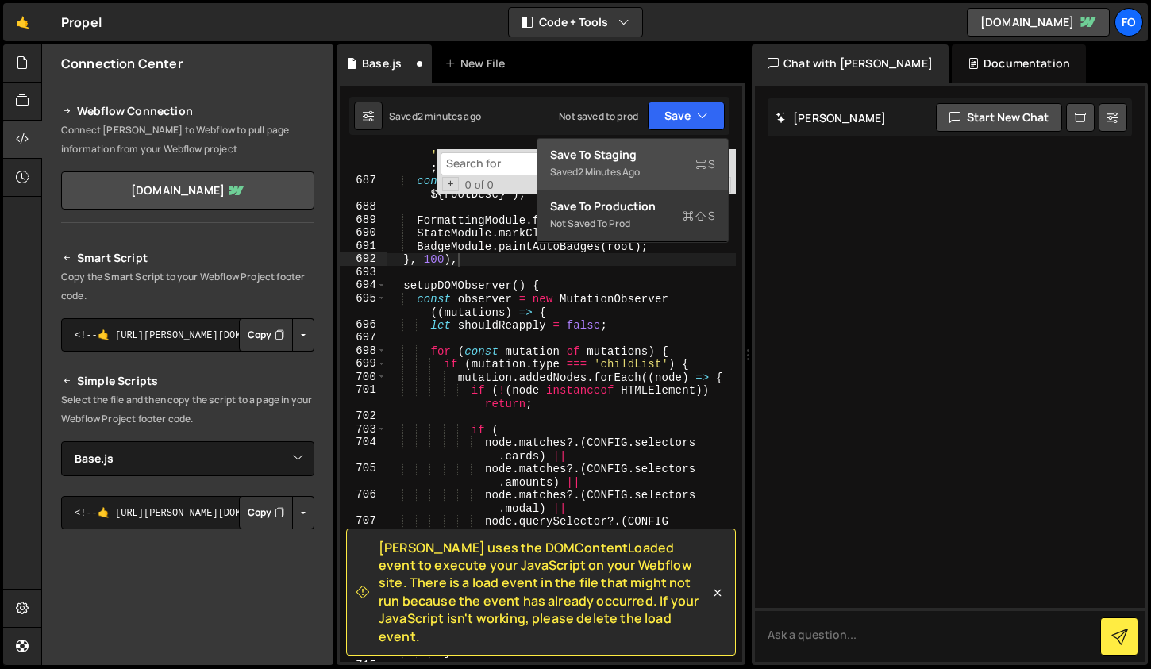
click at [667, 151] on div "Save to Staging S" at bounding box center [632, 155] width 165 height 16
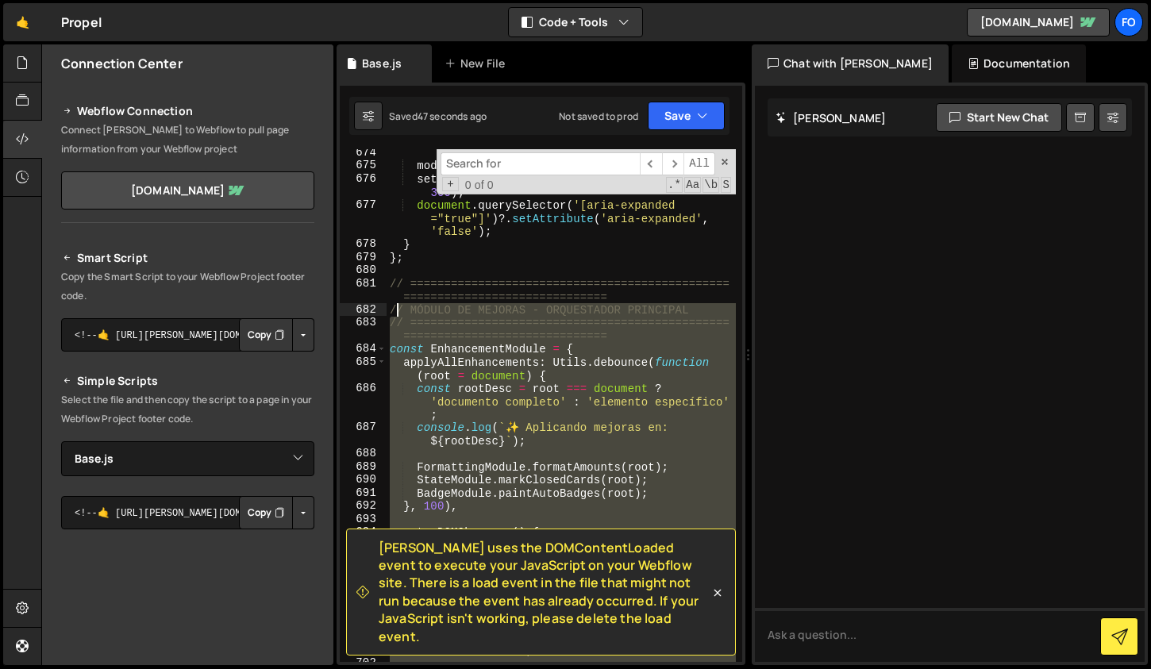
scroll to position [11360, 0]
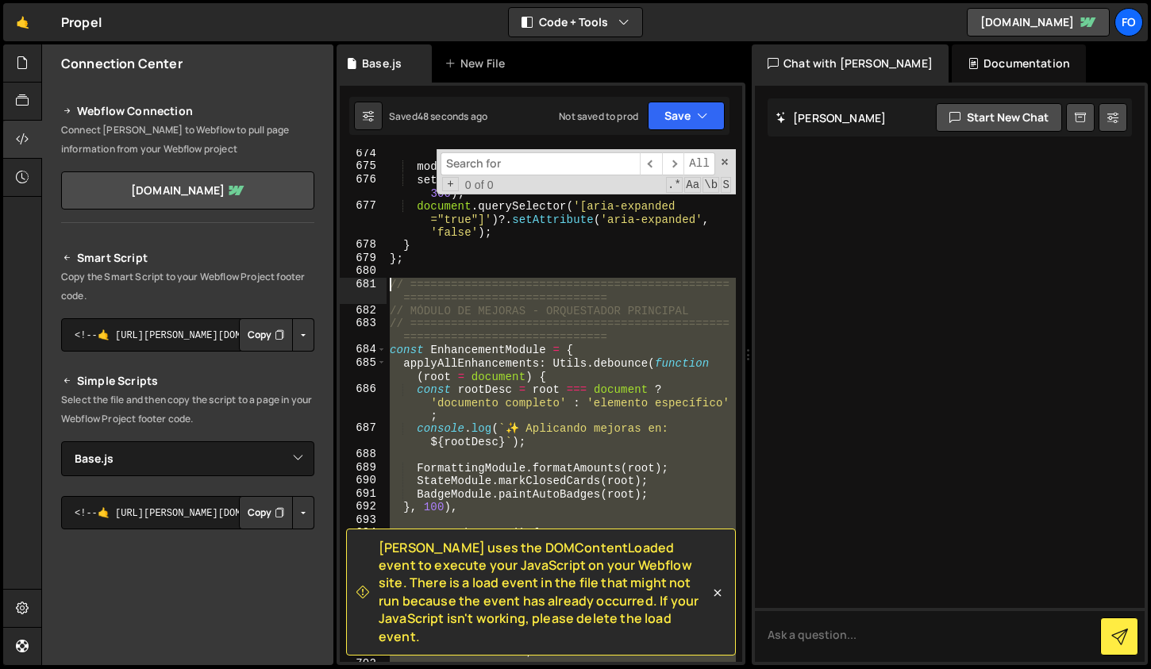
drag, startPoint x: 433, startPoint y: 466, endPoint x: 383, endPoint y: 286, distance: 186.8
click at [383, 286] on div "}; 674 675 676 677 678 679 680 681 682 683 684 685 686 687 688 689 690 691 692 …" at bounding box center [541, 405] width 402 height 513
type textarea "// ============================================================================…"
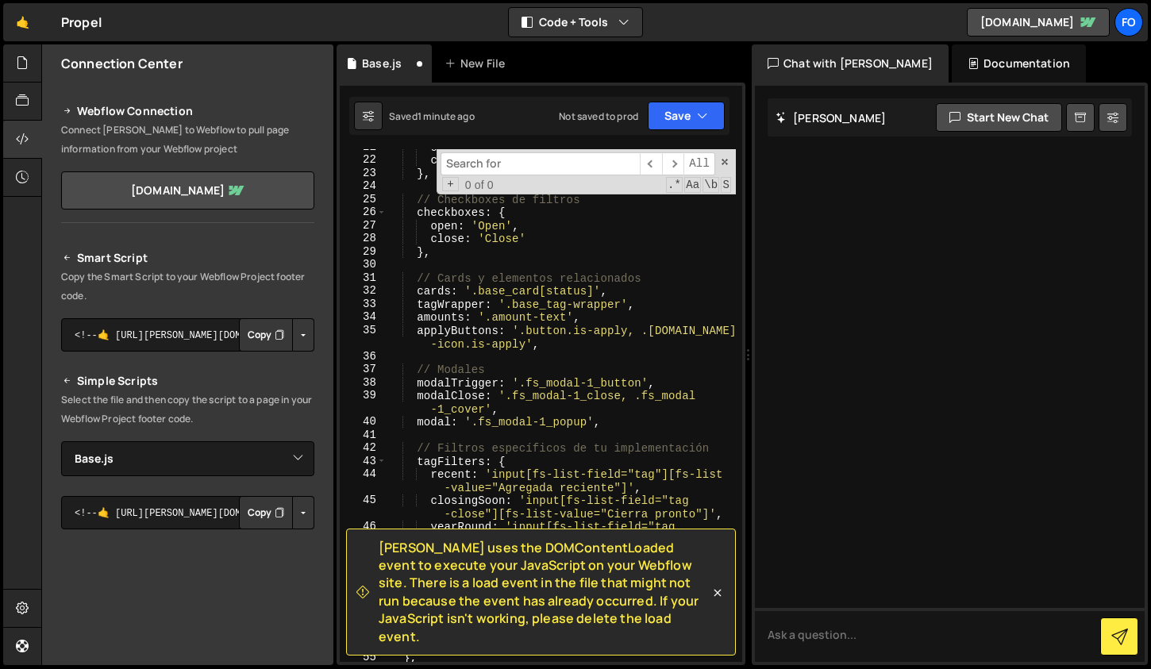
scroll to position [0, 0]
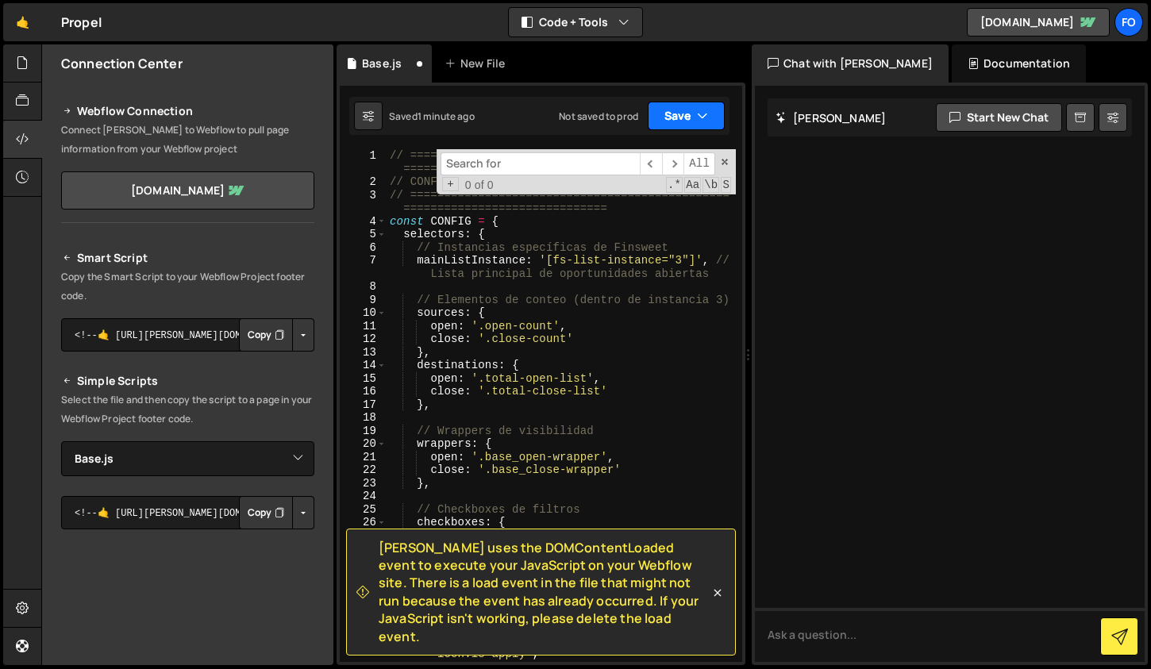
click at [675, 114] on button "Save" at bounding box center [686, 116] width 77 height 29
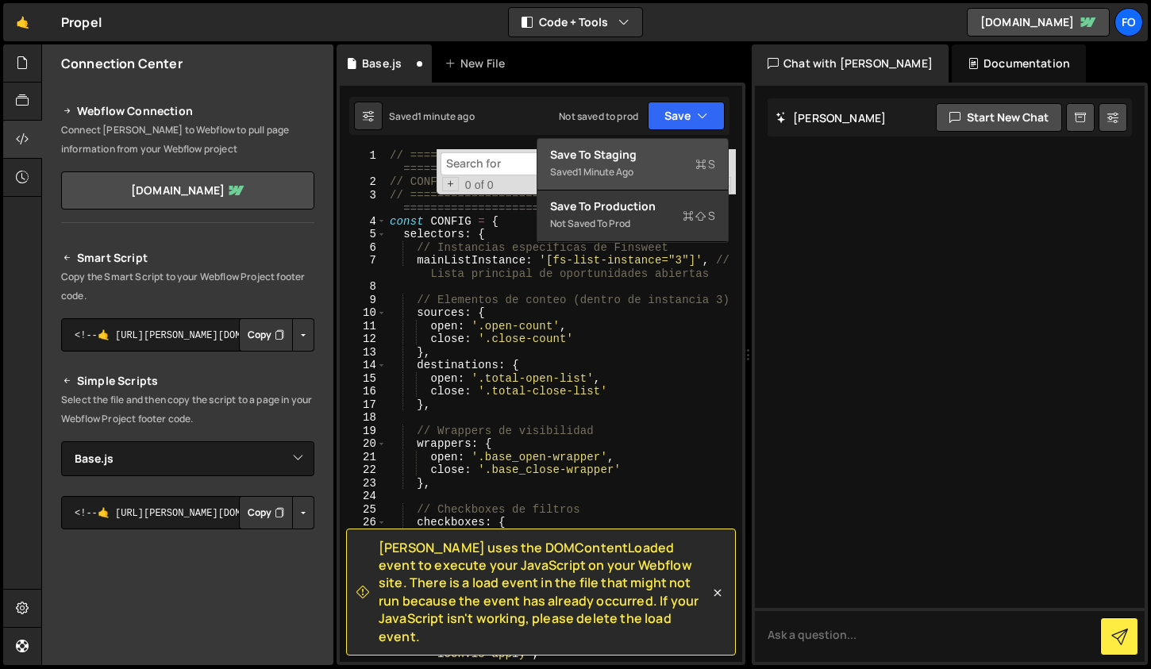
click at [653, 171] on div "Saved 1 minute ago" at bounding box center [632, 172] width 165 height 19
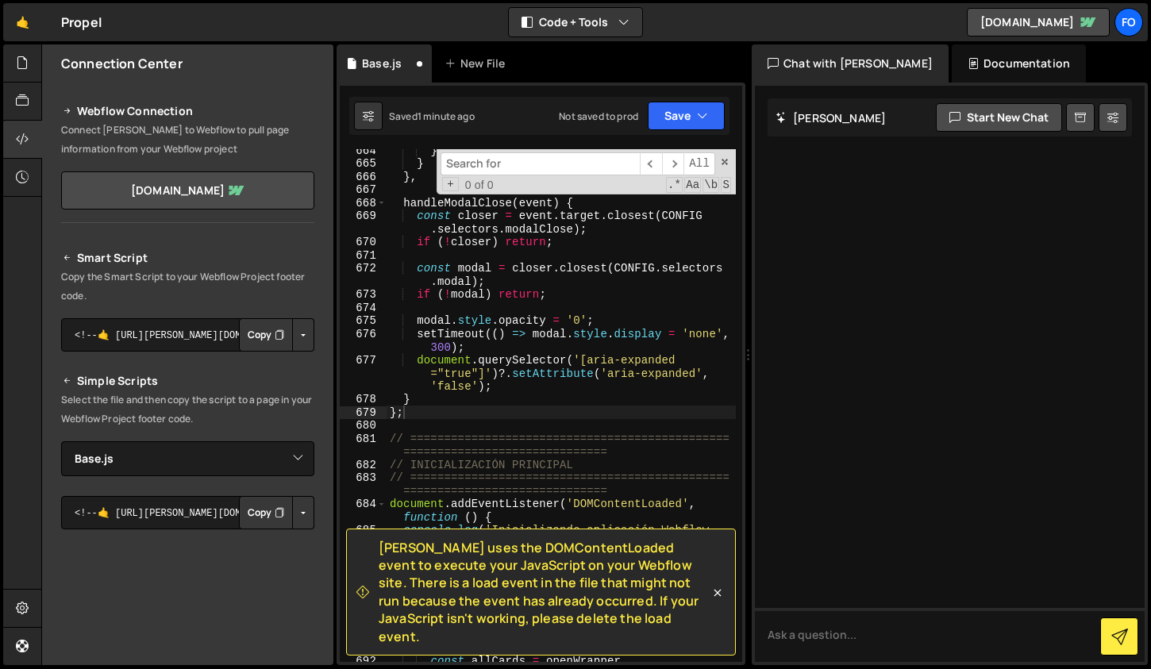
scroll to position [11205, 0]
click at [517, 295] on div "}) ; } } , handleModalClose ( event ) { const closer = event . target . closest…" at bounding box center [561, 420] width 349 height 553
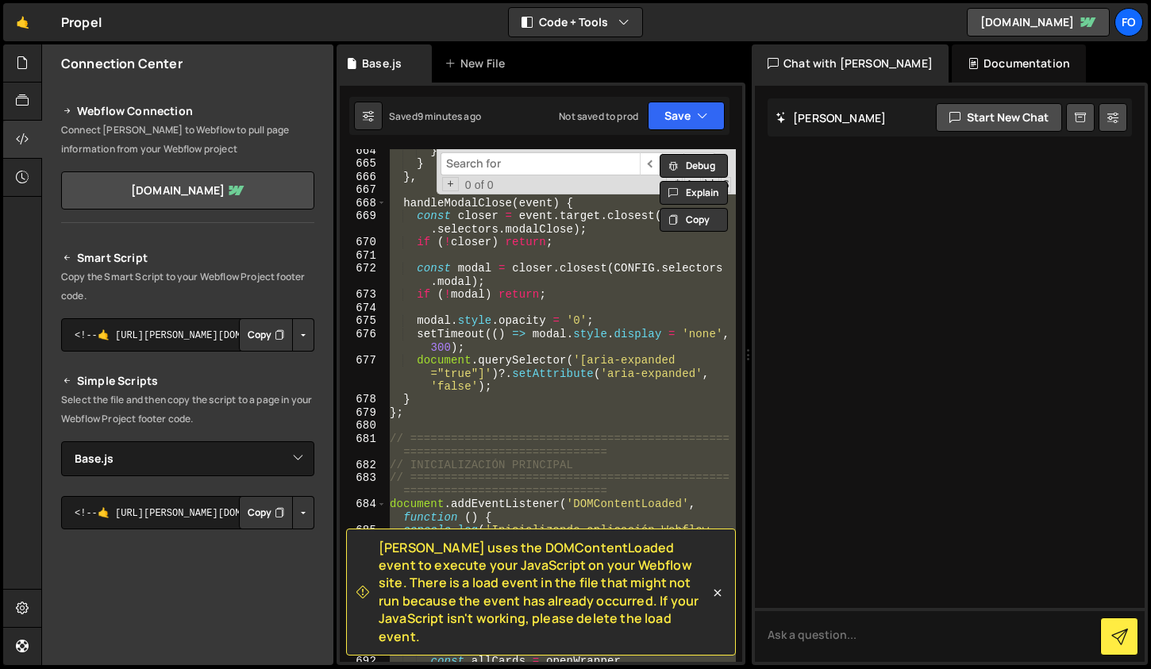
click at [539, 291] on div "}) ; } } , handleModalClose ( event ) { const closer = event . target . closest…" at bounding box center [561, 405] width 349 height 513
paste textarea "</script>"
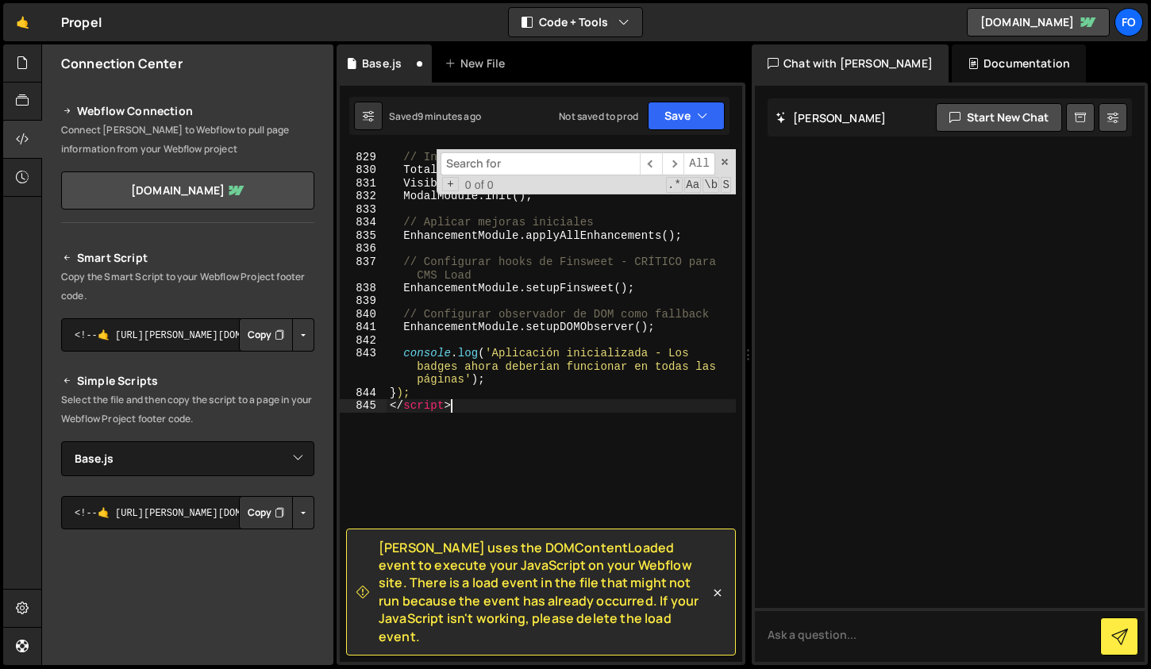
scroll to position [14106, 0]
drag, startPoint x: 564, startPoint y: 638, endPoint x: 378, endPoint y: 557, distance: 202.6
click at [378, 557] on div "[PERSON_NAME] uses the DOMContentLoaded event to execute your JavaScript on you…" at bounding box center [532, 592] width 353 height 106
copy span "[PERSON_NAME] uses the DOMContentLoaded event to execute your JavaScript on you…"
click at [587, 351] on div "// Inicializar módulos independientes TotalsModule . init ( ) ; VisibilityModul…" at bounding box center [561, 406] width 349 height 539
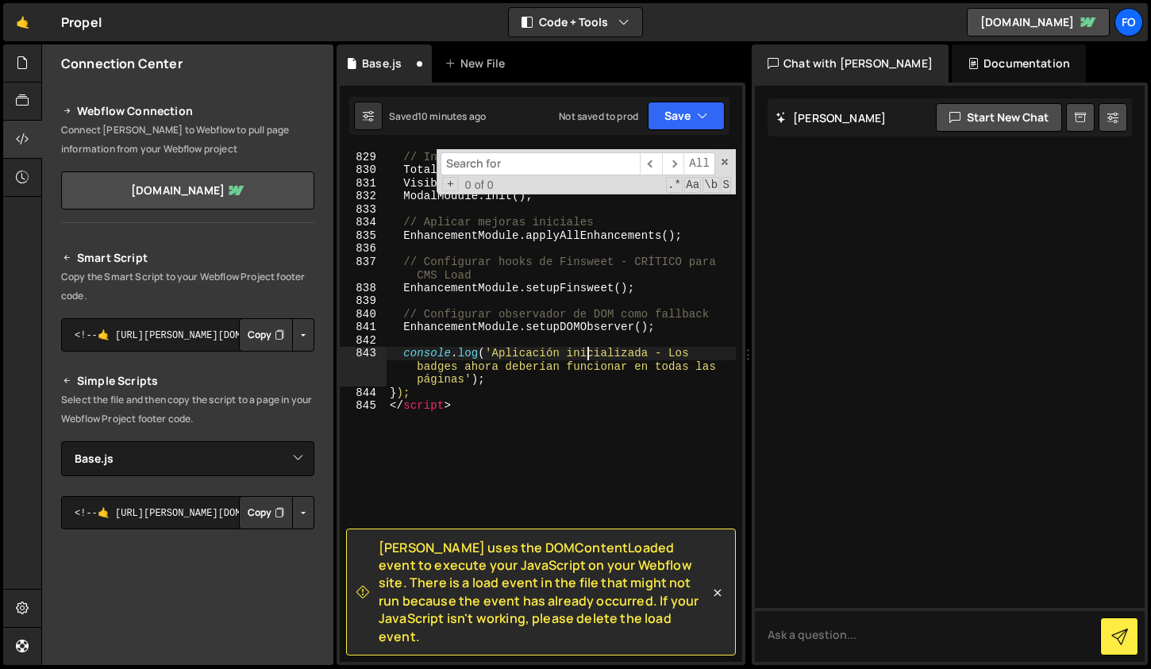
click at [614, 327] on div "// Inicializar módulos independientes TotalsModule . init ( ) ; VisibilityModul…" at bounding box center [561, 406] width 349 height 539
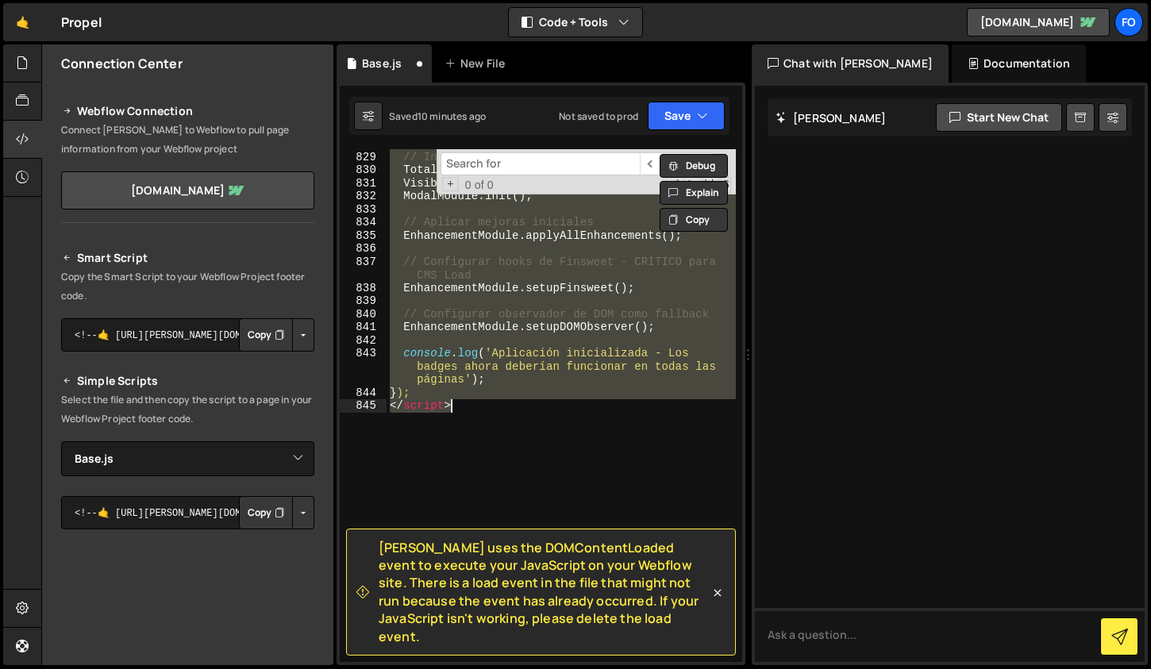
paste textarea
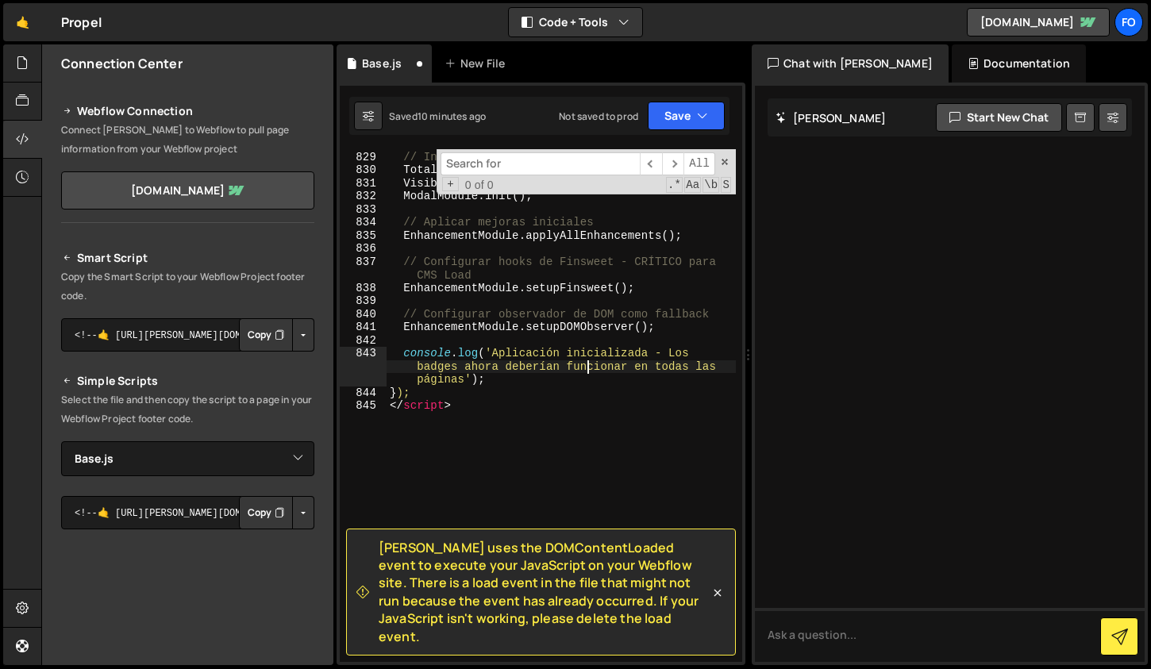
click at [591, 369] on div "// Inicializar módulos independientes TotalsModule . init ( ) ; VisibilityModul…" at bounding box center [561, 406] width 349 height 539
click at [655, 391] on div "// Inicializar módulos independientes TotalsModule . init ( ) ; VisibilityModul…" at bounding box center [561, 406] width 349 height 539
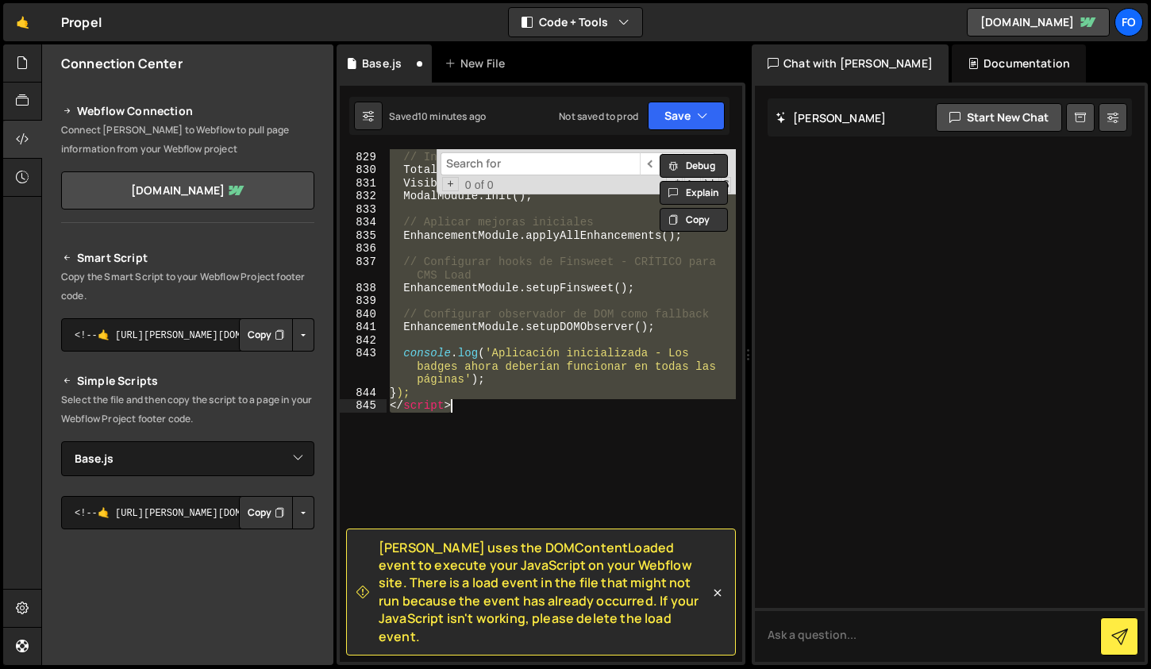
paste textarea
type textarea "</script>"
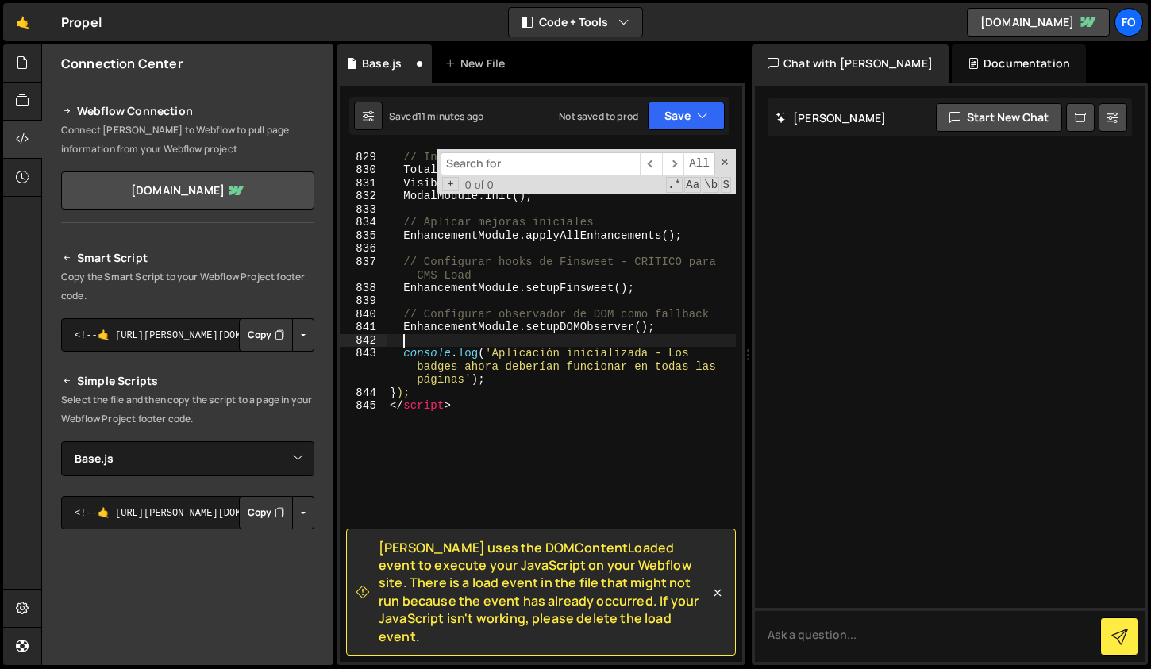
click at [549, 344] on div "// Inicializar módulos independientes TotalsModule . init ( ) ; VisibilityModul…" at bounding box center [561, 406] width 349 height 539
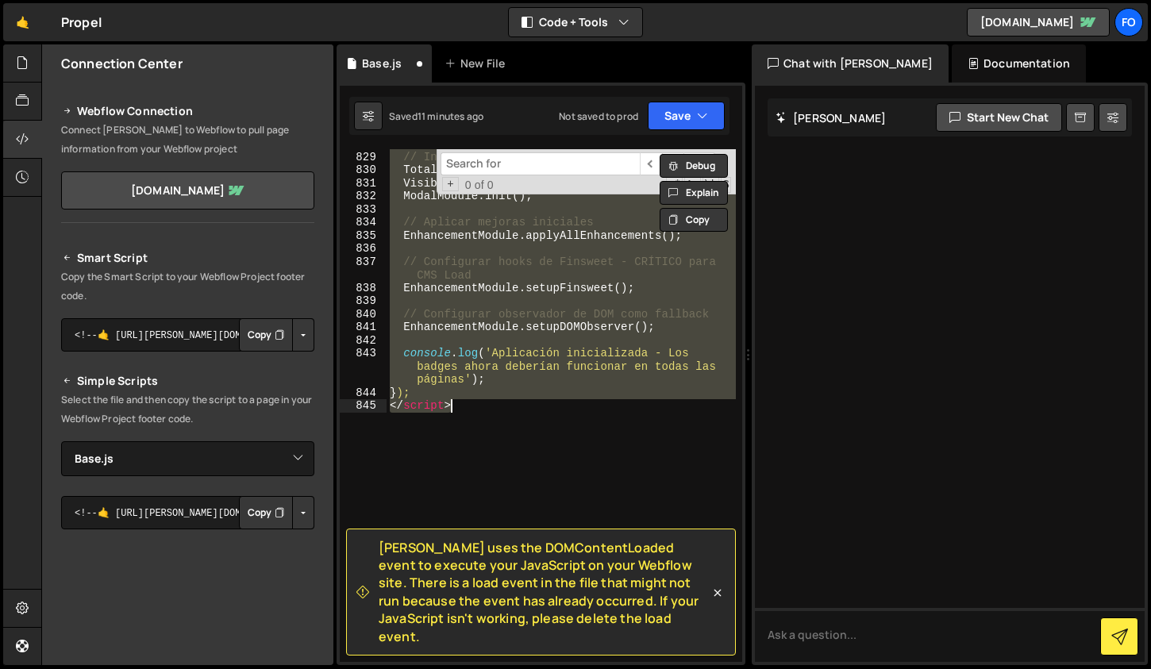
paste textarea
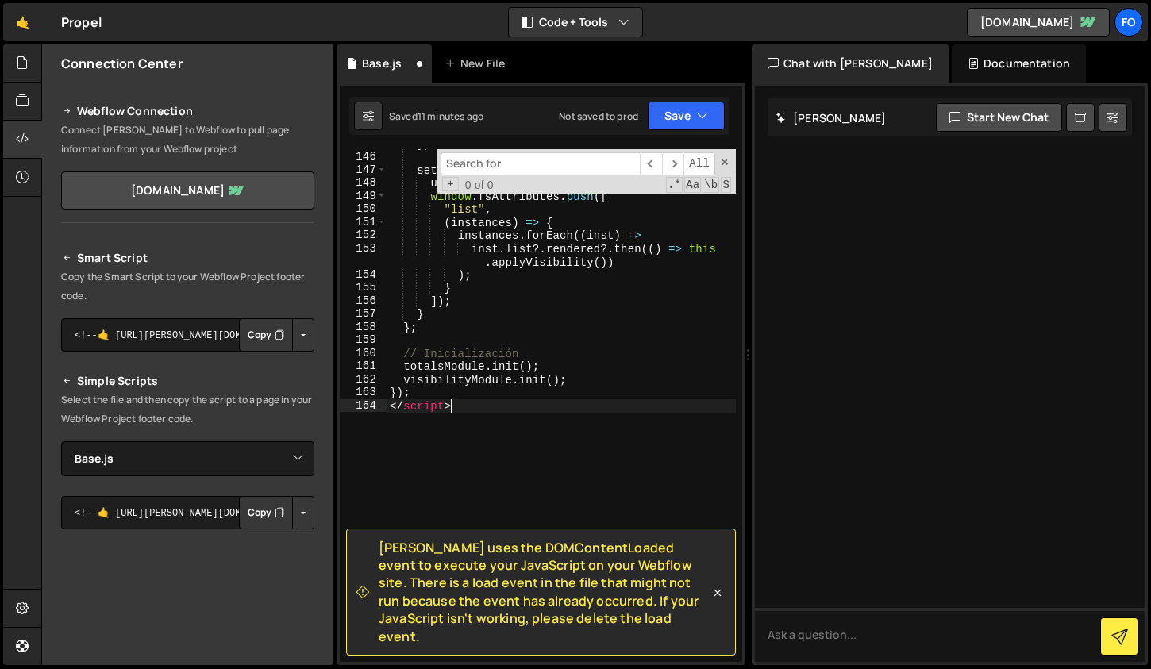
scroll to position [2331, 0]
click at [595, 418] on div "} , setupFinsweet ( ) { utils . initFinsweet ( ) ; window . fsAttributes . push…" at bounding box center [561, 406] width 349 height 539
click at [618, 288] on div "} , setupFinsweet ( ) { utils . initFinsweet ( ) ; window . fsAttributes . push…" at bounding box center [561, 406] width 349 height 539
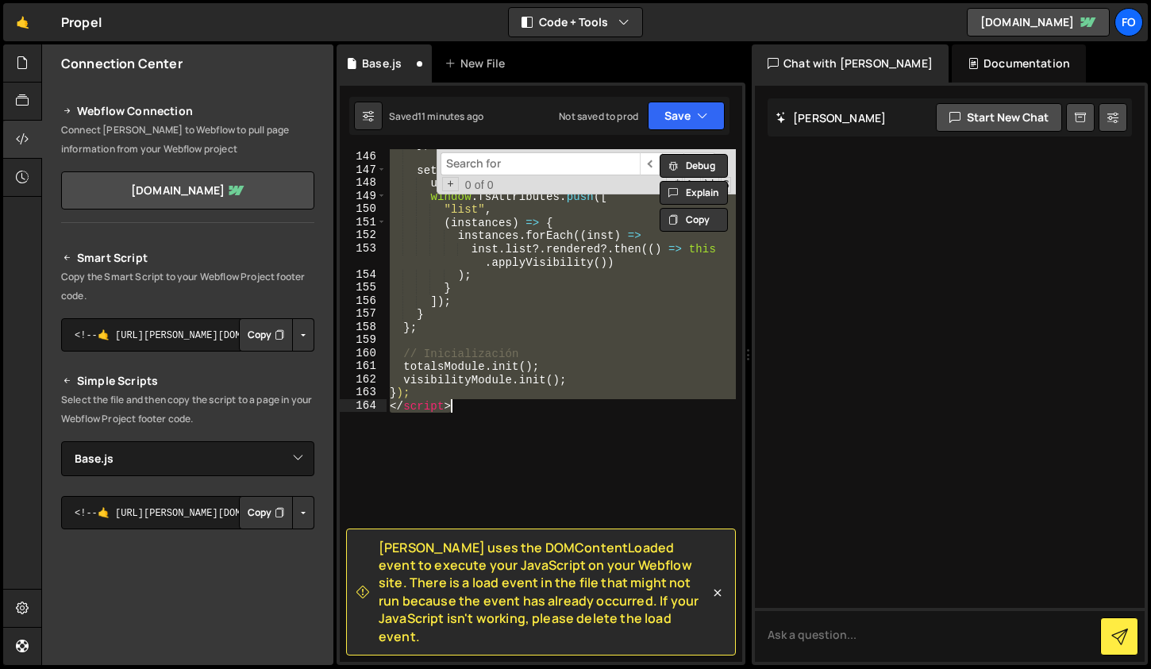
paste textarea
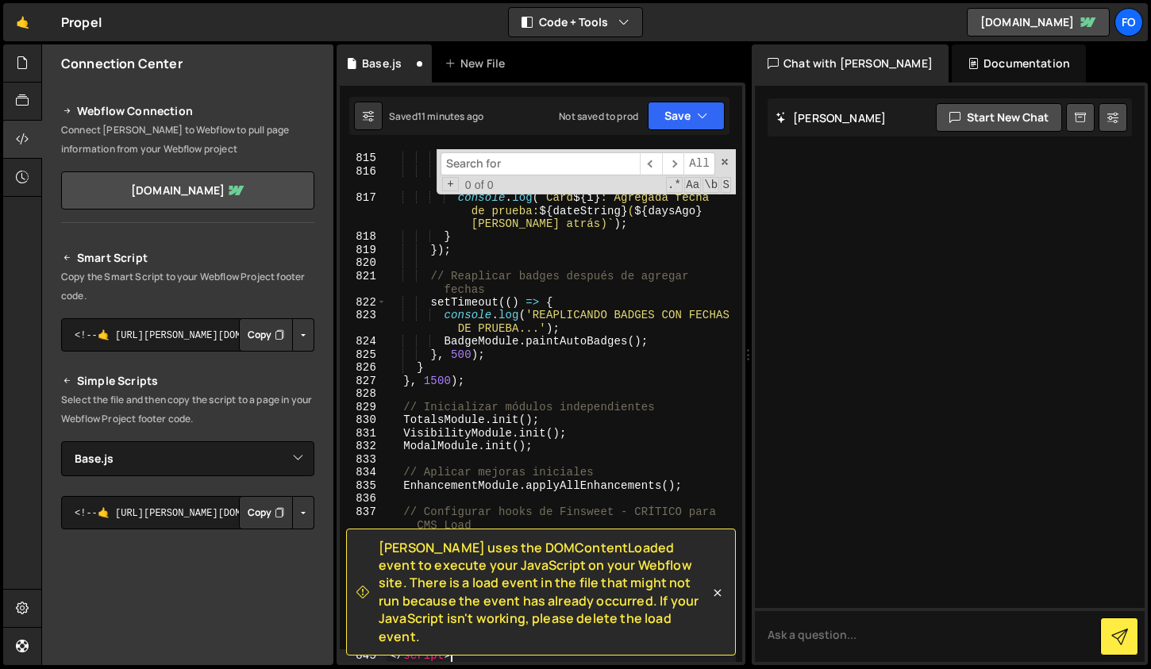
scroll to position [13856, 0]
click at [517, 563] on span "[PERSON_NAME] uses the DOMContentLoaded event to execute your JavaScript on you…" at bounding box center [544, 592] width 331 height 106
copy span "DOMContentLoaded"
type textarea "// Inicializar módulos independientes"
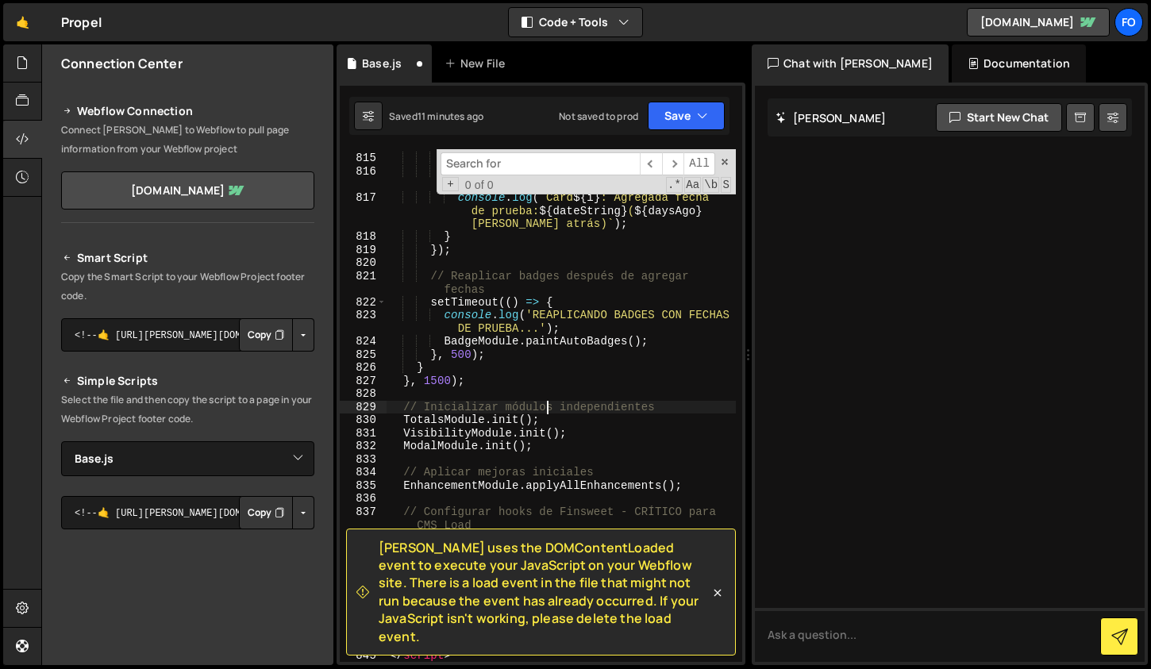
click at [545, 403] on div "const dateString = testDate . toISOString ( ) . split ( 'T' ) [ 0 ] ; // YYYY-M…" at bounding box center [561, 401] width 349 height 553
paste input "DOMContentLoaded"
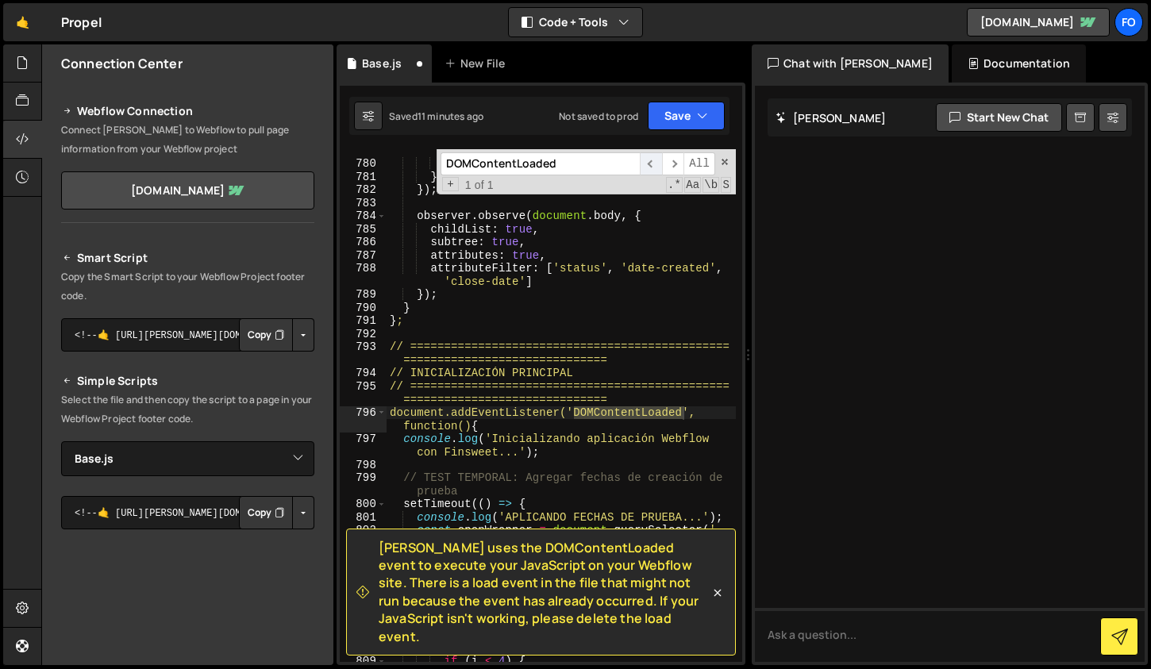
type input "DOMContentLoaded"
click at [658, 155] on span "​" at bounding box center [651, 163] width 22 height 23
click at [713, 595] on icon at bounding box center [718, 593] width 16 height 16
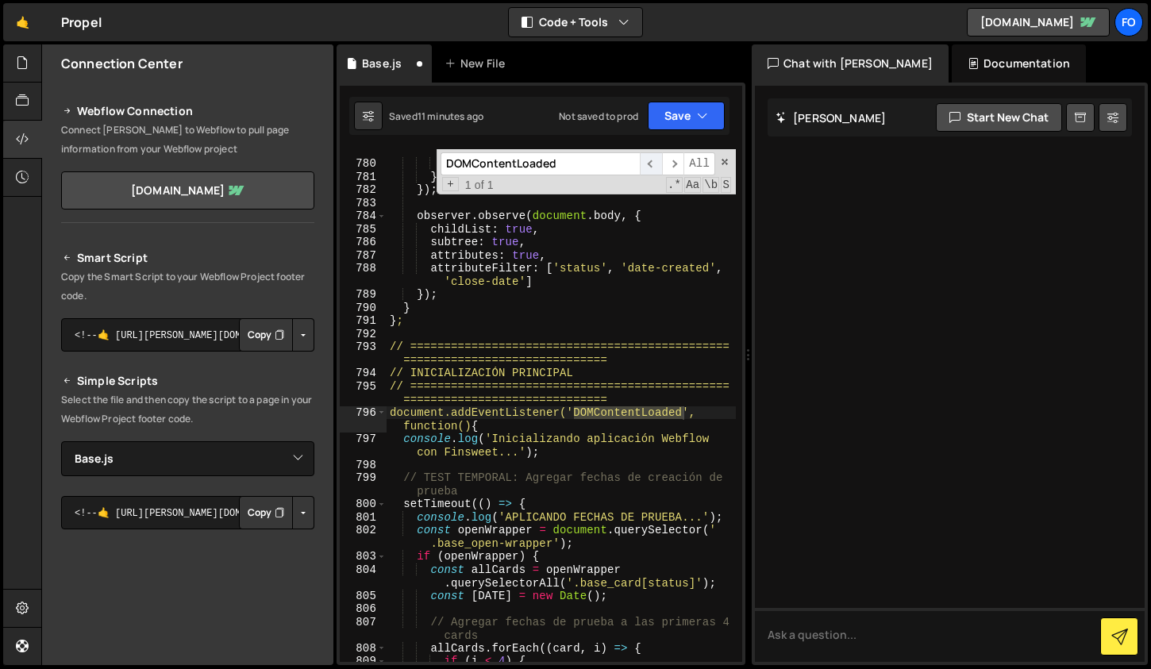
click at [654, 168] on span "​" at bounding box center [651, 163] width 22 height 23
click at [665, 168] on span "​" at bounding box center [673, 163] width 22 height 23
click at [510, 412] on div "console . log ( ' 🔄 DOM cambió: reaplicando mejoras...' ) ; this . applyAllEnha…" at bounding box center [561, 413] width 349 height 565
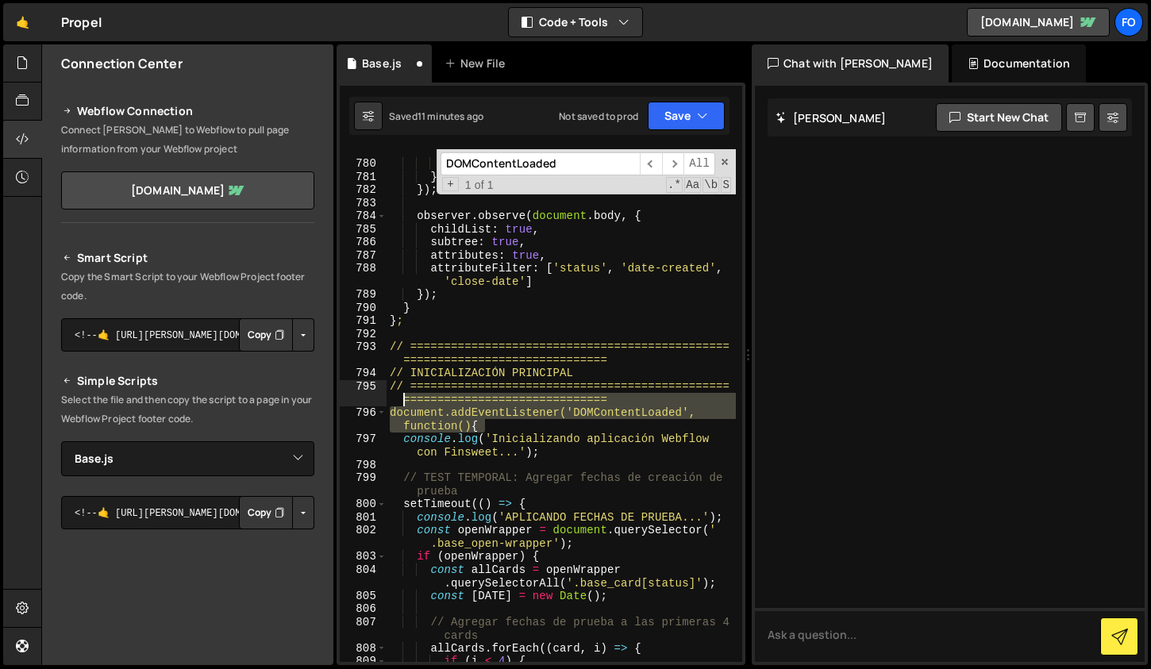
drag, startPoint x: 502, startPoint y: 420, endPoint x: 359, endPoint y: 402, distance: 144.1
click at [359, 402] on div "document.addEventListener('DOMContentLoaded', function() { 779 780 781 782 783 …" at bounding box center [541, 405] width 402 height 513
click at [522, 437] on div "console . log ( ' 🔄 DOM cambió: reaplicando mejoras...' ) ; this . applyAllEnha…" at bounding box center [561, 413] width 349 height 565
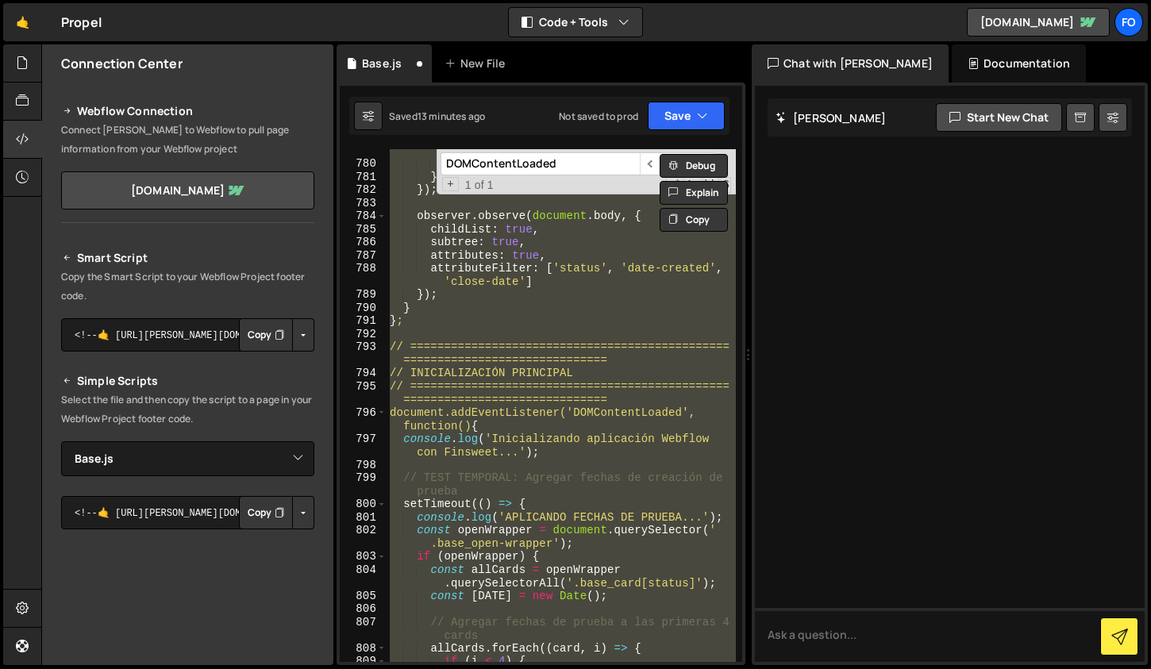
paste textarea "testDate.setDate"
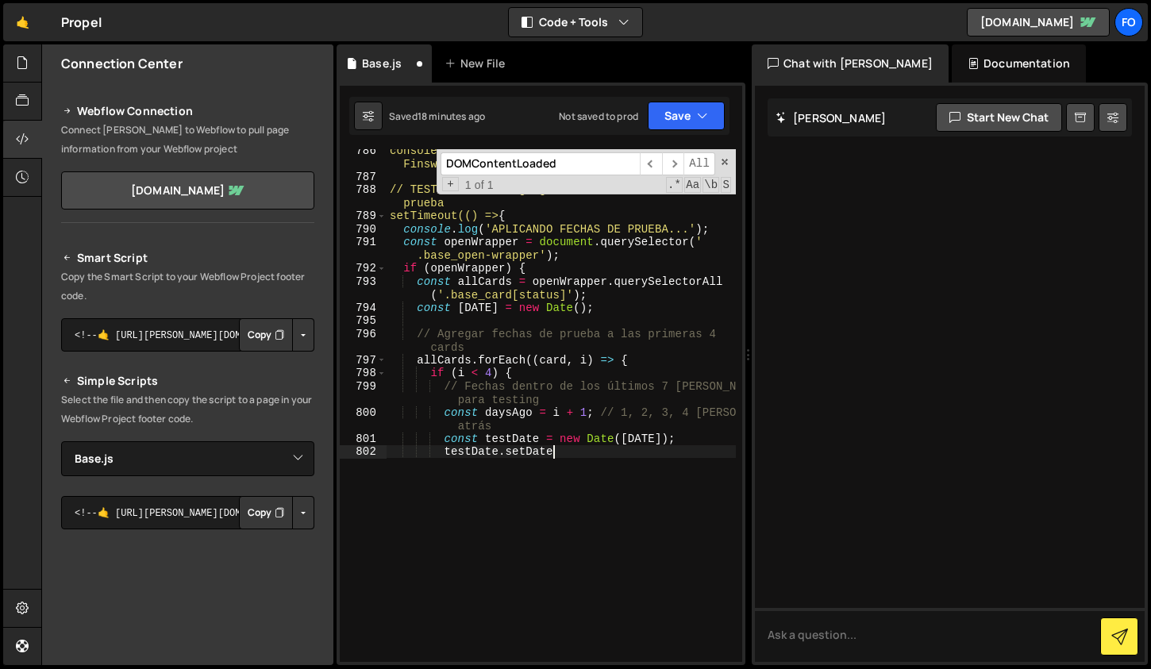
click at [474, 389] on div "console.log('Inicializando aplicación Webflow con Finsweet...'); // TEST TEMPOR…" at bounding box center [561, 420] width 349 height 553
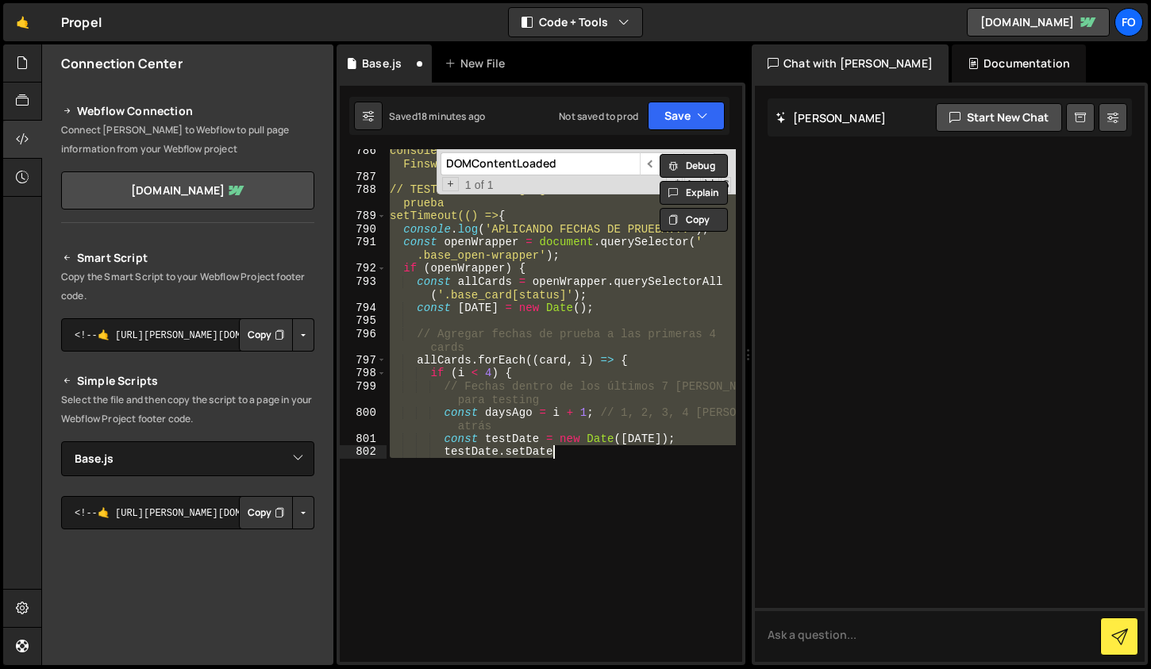
paste textarea
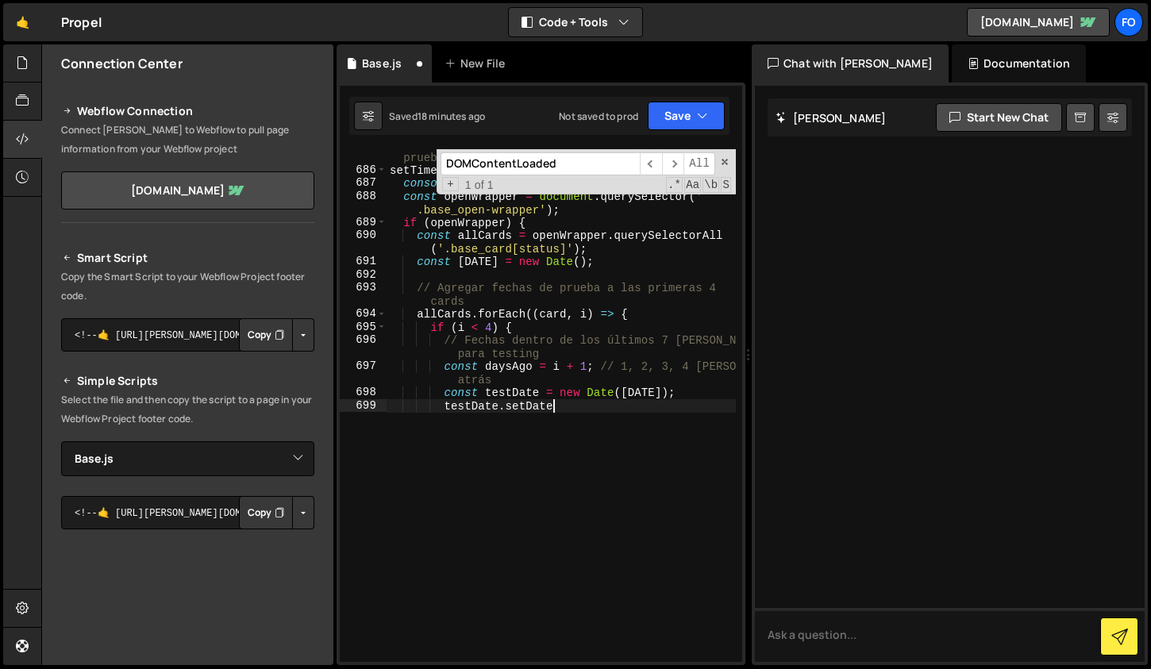
click at [568, 418] on div "// TEST TEMPORAL: Agregar fechas de creación de prueba setTimeout (( ) => { con…" at bounding box center [561, 413] width 349 height 553
drag, startPoint x: 572, startPoint y: 408, endPoint x: 445, endPoint y: 406, distance: 127.8
click at [445, 406] on div "// TEST TEMPORAL: Agregar fechas de creación de prueba setTimeout(() => { conso…" at bounding box center [561, 413] width 349 height 553
click at [579, 422] on div "// TEST TEMPORAL: Agregar fechas de creación de prueba setTimeout(() => { conso…" at bounding box center [561, 405] width 349 height 513
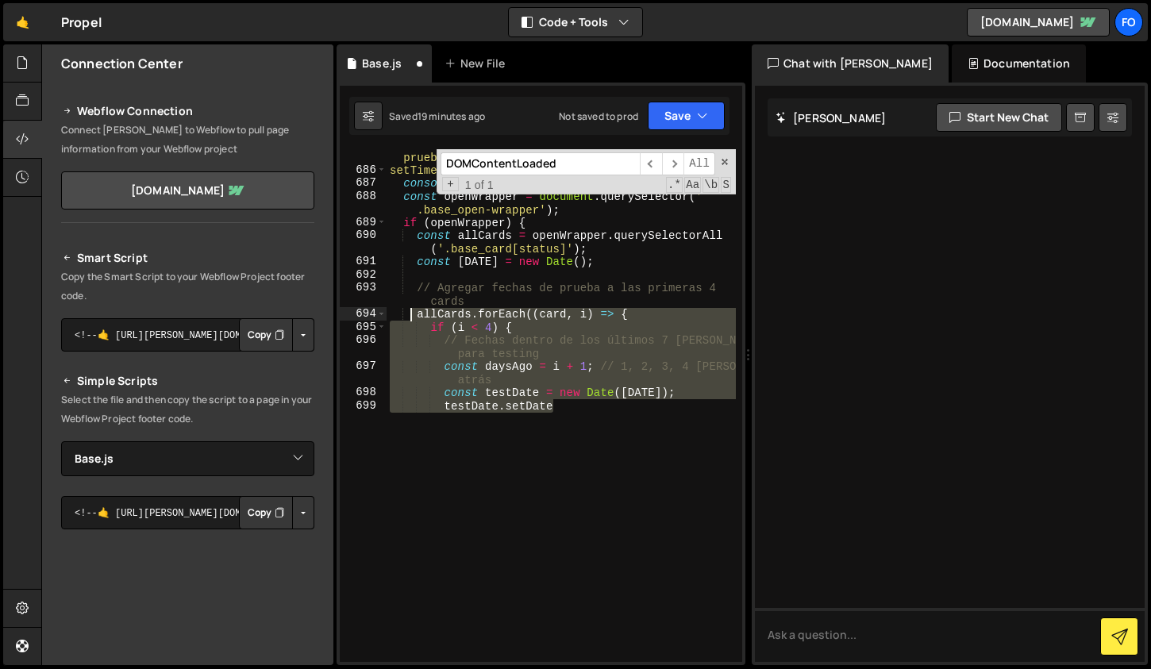
drag, startPoint x: 587, startPoint y: 414, endPoint x: 410, endPoint y: 317, distance: 201.8
click at [410, 317] on div "// TEST TEMPORAL: Agregar fechas de creación de prueba setTimeout(() => { conso…" at bounding box center [561, 413] width 349 height 553
click at [541, 445] on div "// TEST TEMPORAL: Agregar fechas de creación de prueba setTimeout(() => { conso…" at bounding box center [561, 405] width 349 height 513
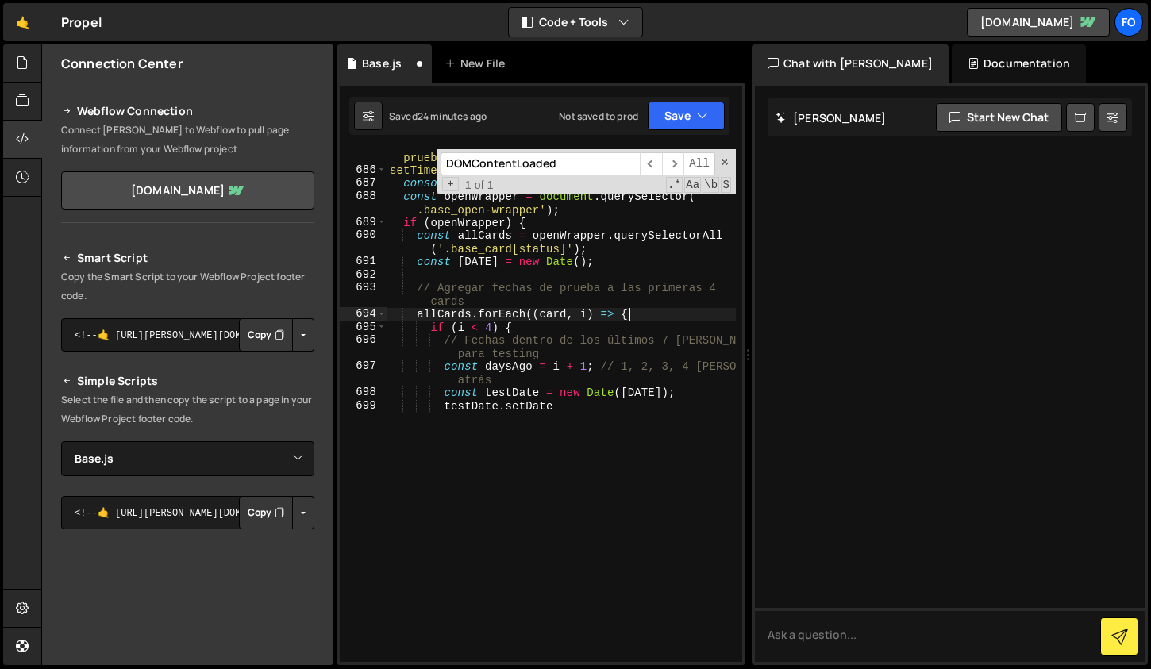
click at [627, 309] on div "// TEST TEMPORAL: Agregar fechas de creación de prueba setTimeout(() => { conso…" at bounding box center [561, 413] width 349 height 553
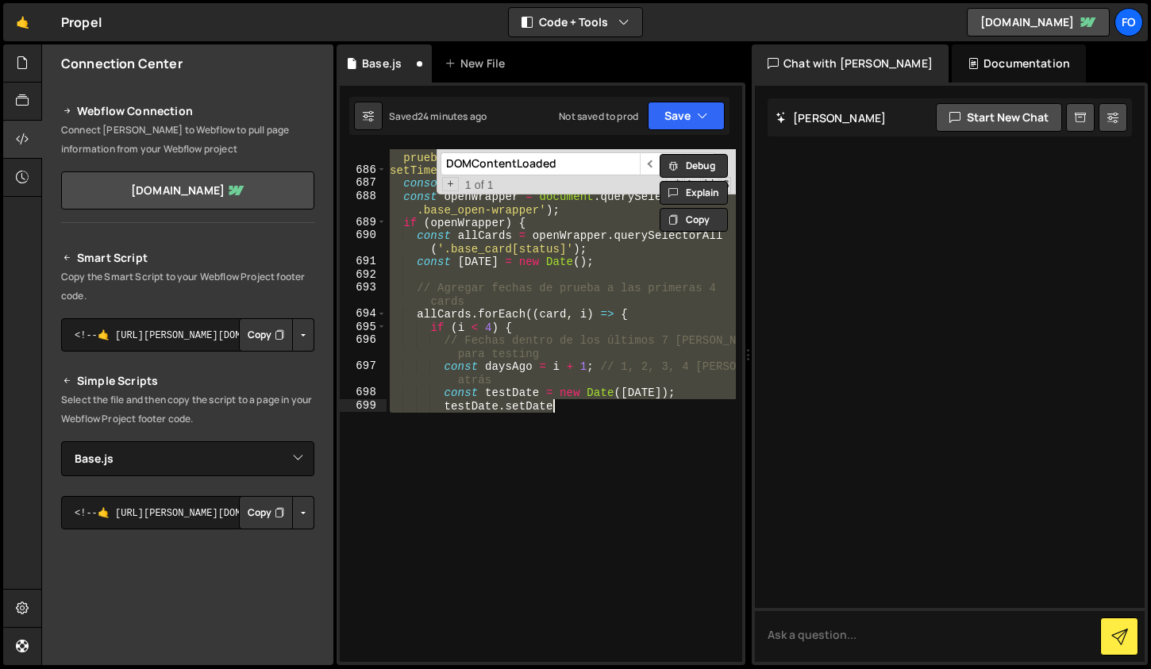
paste textarea "</script>"
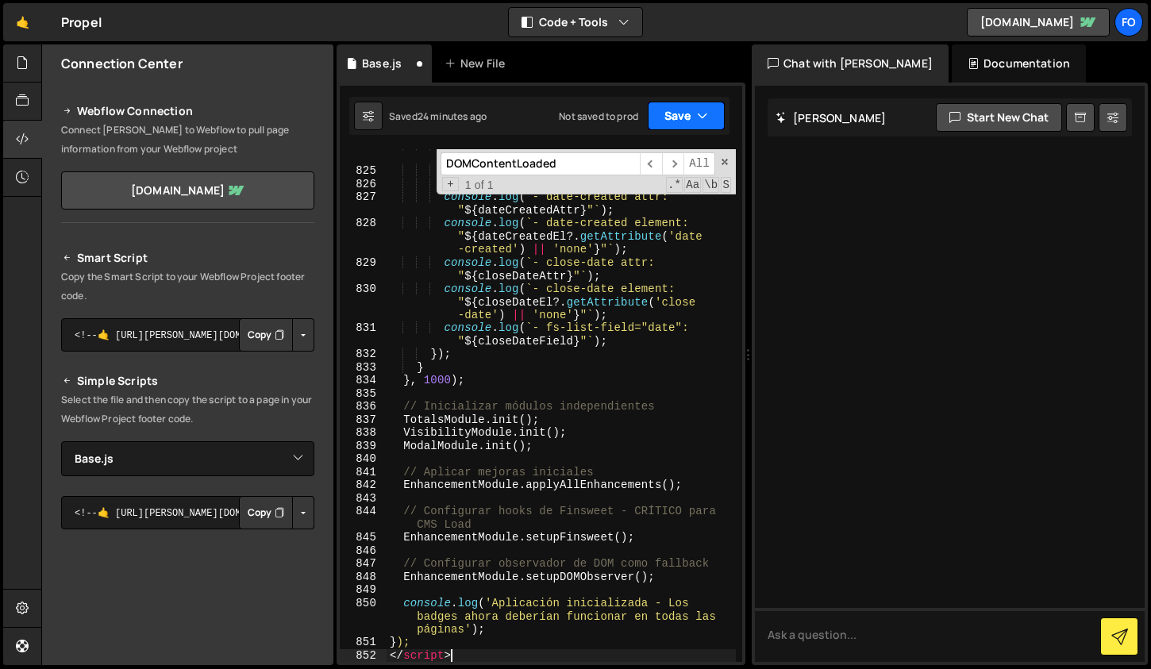
click at [668, 113] on button "Save" at bounding box center [686, 116] width 77 height 29
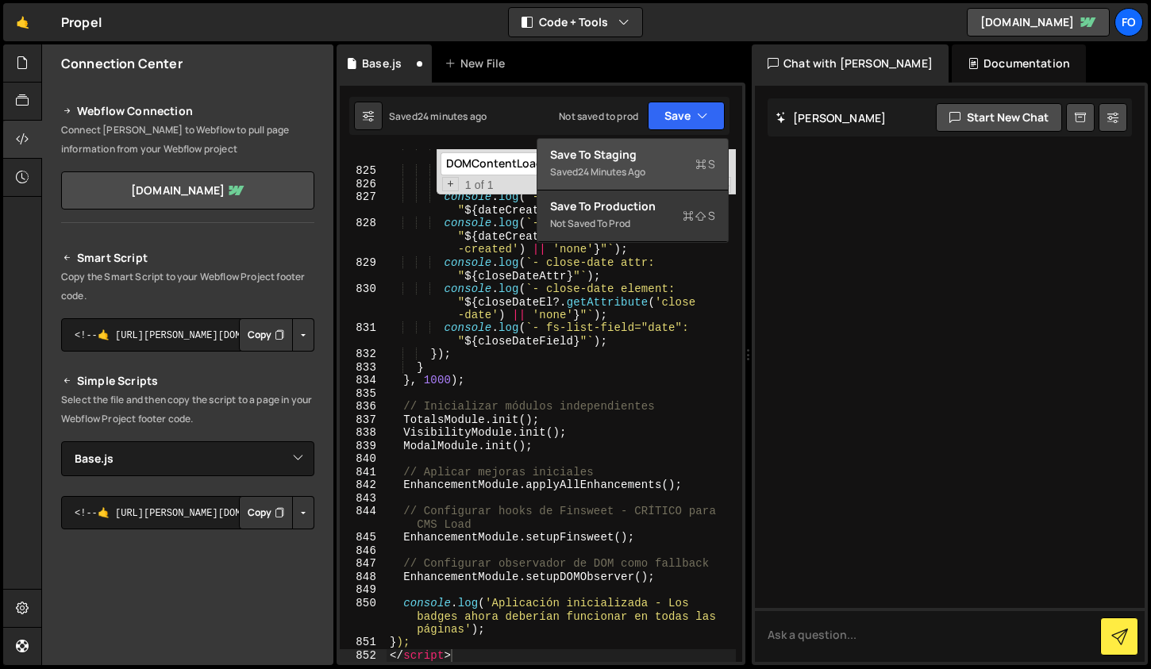
click at [630, 168] on div "24 minutes ago" at bounding box center [611, 171] width 67 height 13
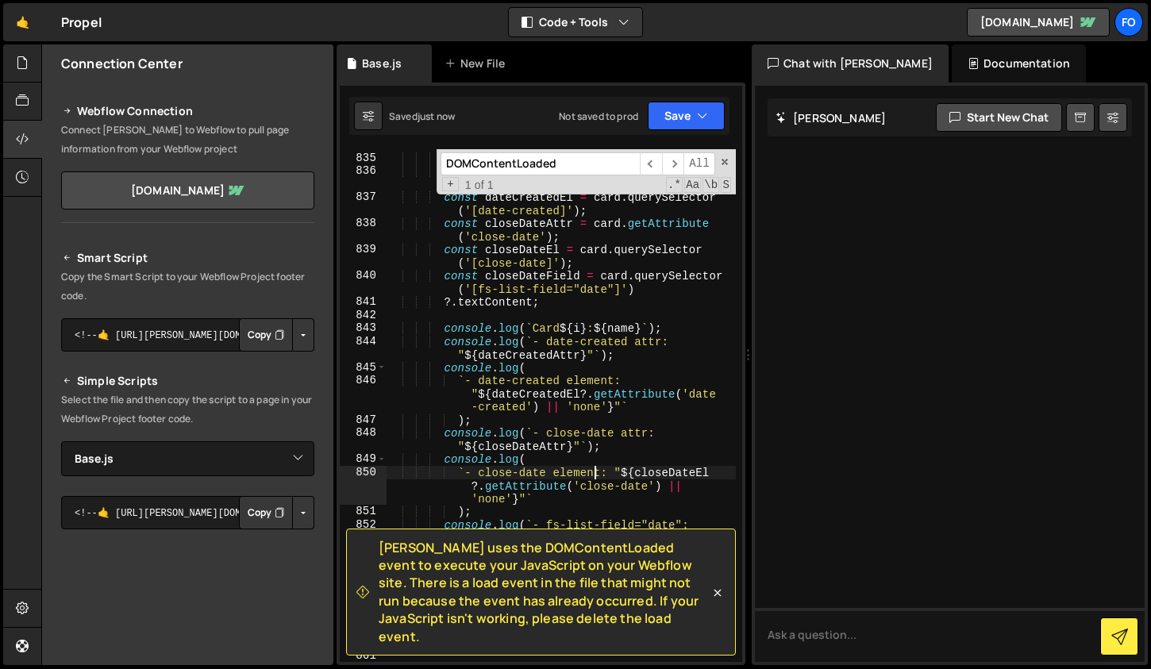
click at [595, 472] on div "const name = card . querySelector ( '[fs-list -field="name"]' ) ?. textContent …" at bounding box center [561, 401] width 349 height 553
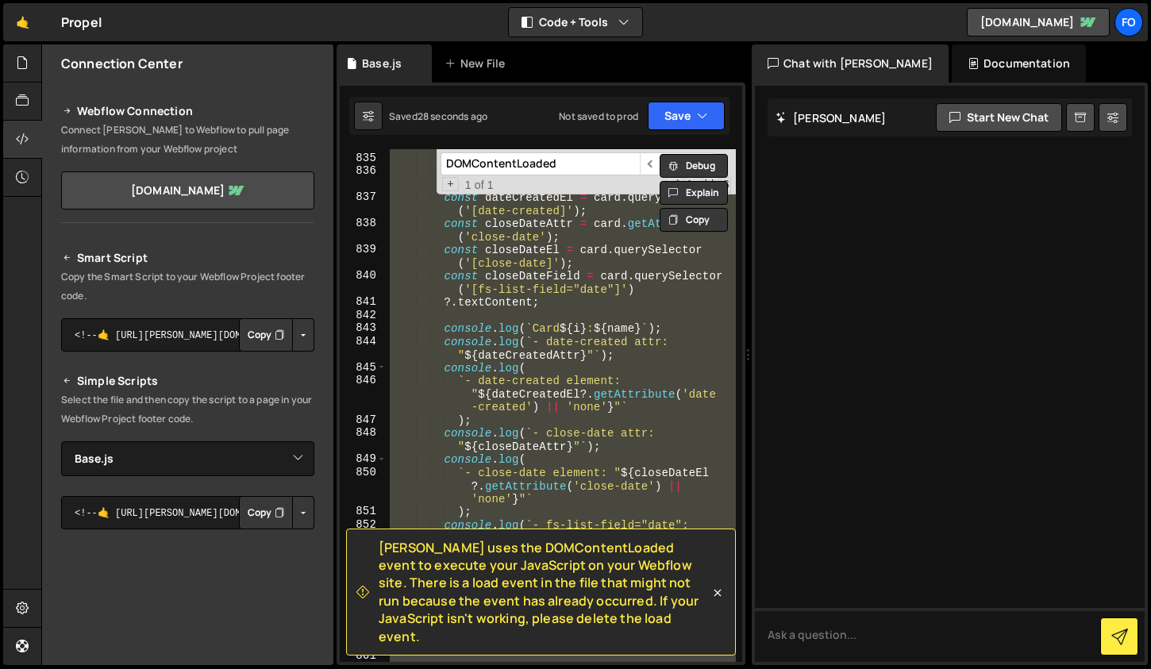
click at [542, 355] on div "const name = card . querySelector ( '[fs-list -field="name"]' ) ?. textContent …" at bounding box center [561, 405] width 349 height 513
type textarea "console.log(` - date-created attr: "${dateCreatedAttr}"`);"
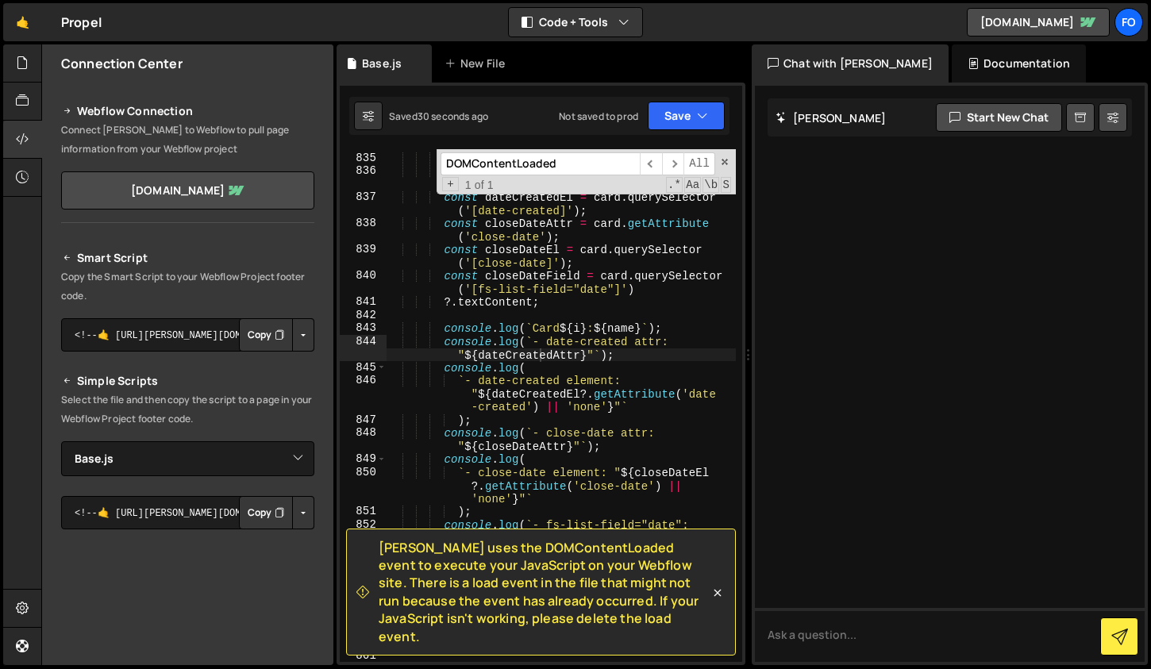
click at [577, 153] on input "DOMContentLoaded" at bounding box center [540, 163] width 199 height 23
drag, startPoint x: 574, startPoint y: 164, endPoint x: 334, endPoint y: 135, distance: 241.4
click at [334, 135] on div "Files New File Create your first file Get started by starting a Javascript or C…" at bounding box center [596, 355] width 1110 height 622
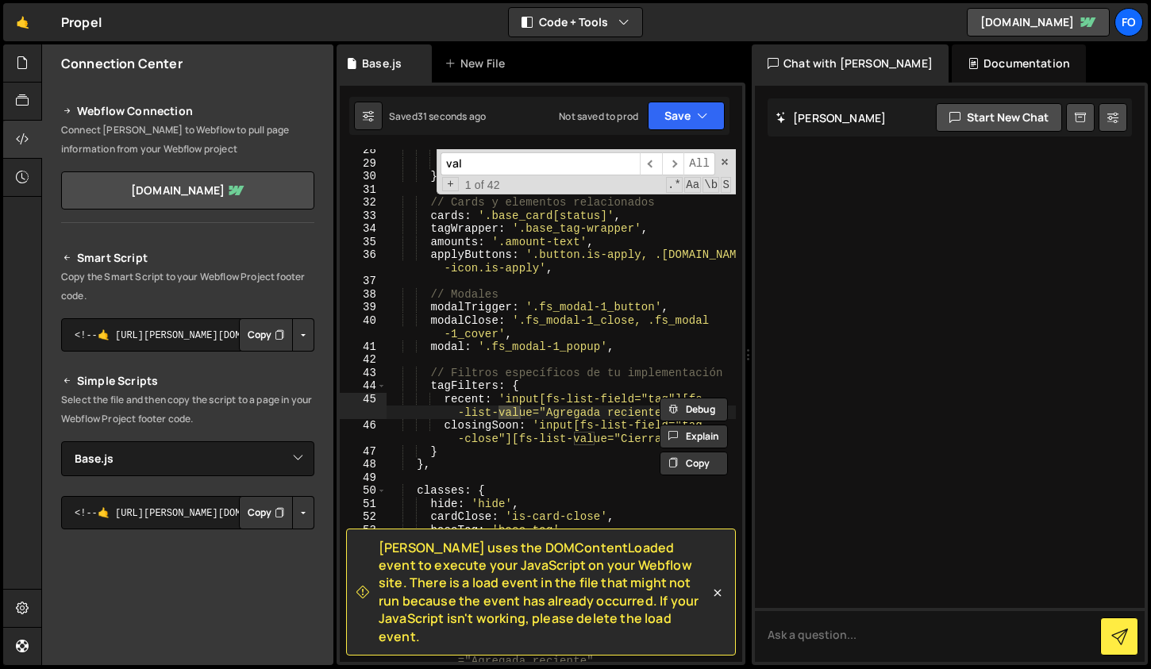
scroll to position [425, 0]
type input "value"
click at [665, 167] on span "​" at bounding box center [673, 163] width 22 height 23
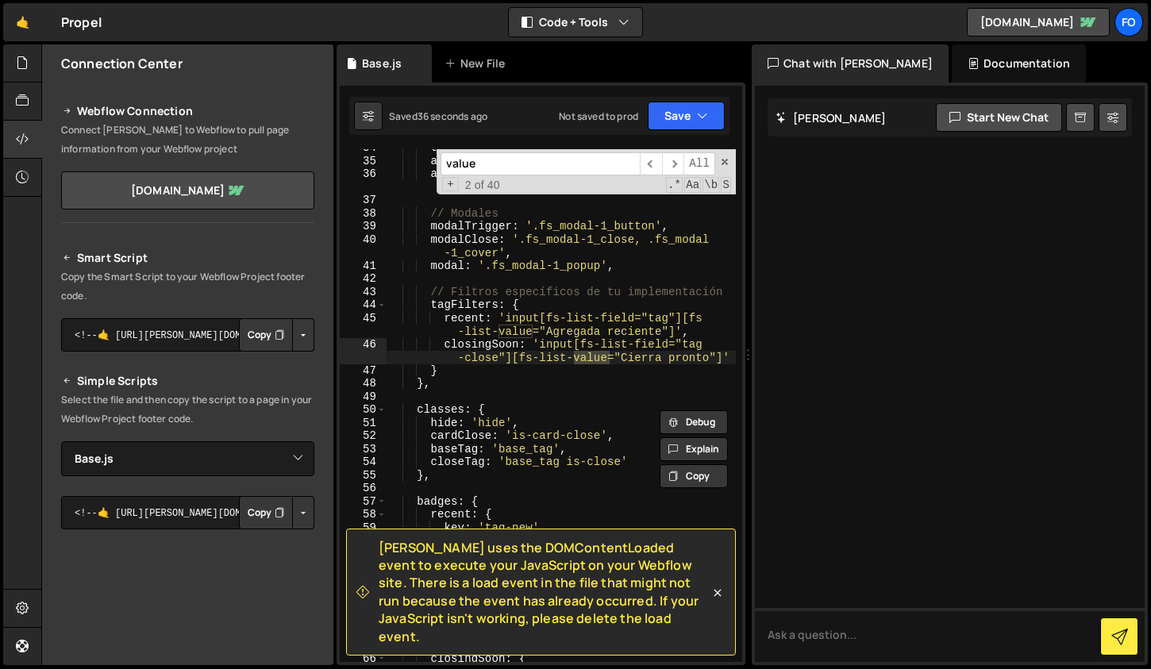
scroll to position [509, 0]
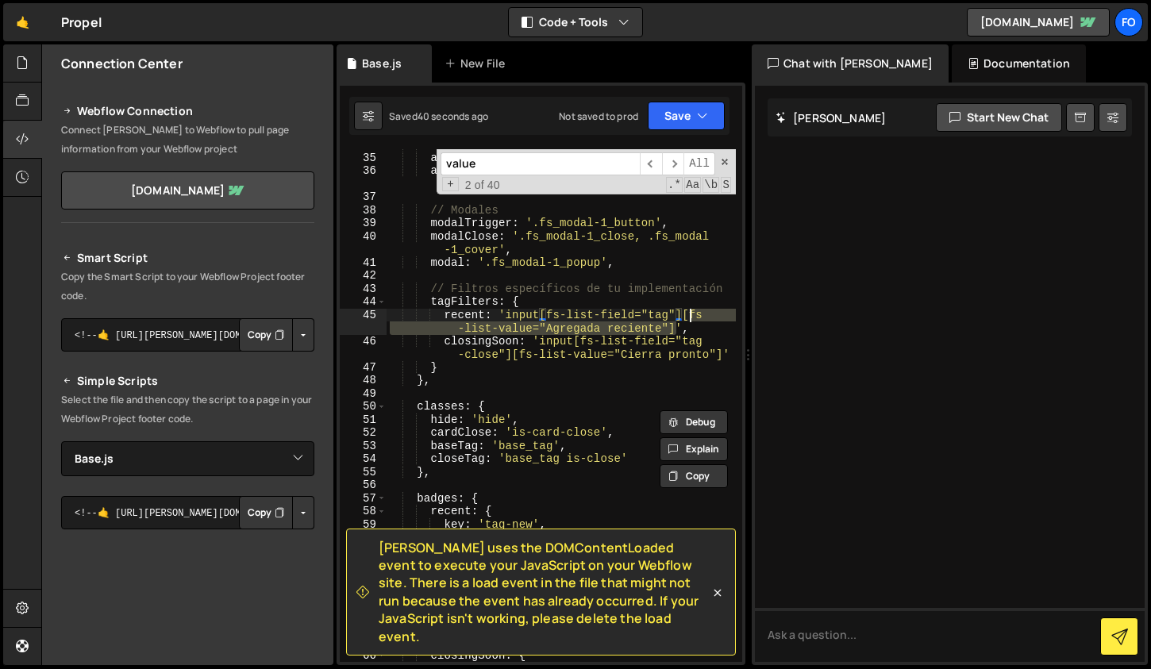
drag, startPoint x: 674, startPoint y: 328, endPoint x: 686, endPoint y: 312, distance: 19.8
click at [687, 312] on div "tagWrapper : '.base_tag-wrapper' , amounts : '.amount-text' , applyButtons : '.…" at bounding box center [561, 407] width 349 height 539
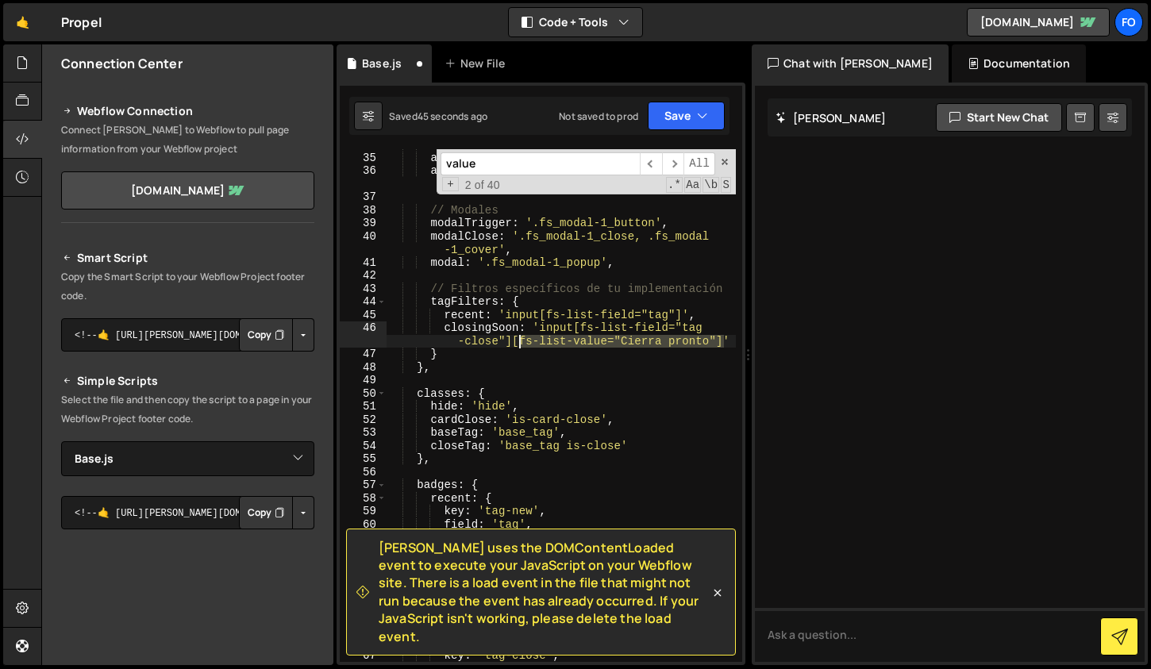
drag, startPoint x: 723, startPoint y: 341, endPoint x: 515, endPoint y: 340, distance: 208.0
click at [515, 340] on div "tagWrapper : '.base_tag-wrapper' , amounts : '.amount-text' , applyButtons : '.…" at bounding box center [561, 407] width 349 height 539
click at [643, 163] on span "​" at bounding box center [651, 163] width 22 height 23
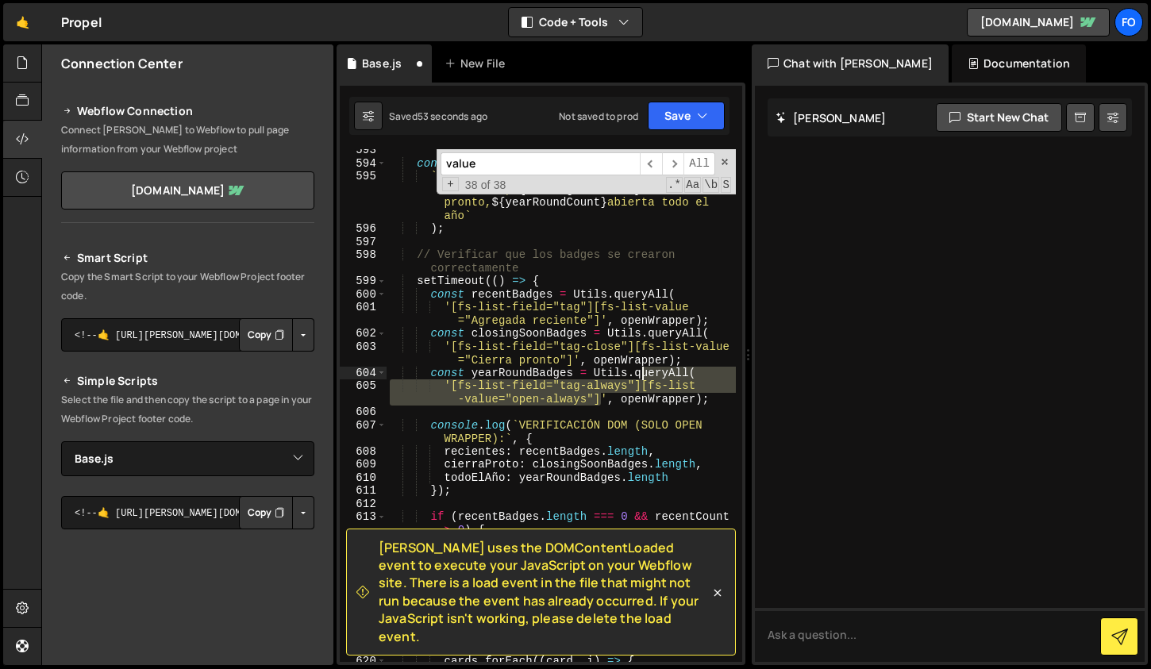
drag, startPoint x: 601, startPoint y: 399, endPoint x: 642, endPoint y: 379, distance: 45.8
click at [642, 379] on div "console . log ( ` RESUMEN (SOLO OPEN WRAPPER): ${ recentCount } recientes, ${ c…" at bounding box center [561, 420] width 349 height 553
click at [614, 387] on div "console . log ( ` RESUMEN (SOLO OPEN WRAPPER): ${ recentCount } recientes, ${ c…" at bounding box center [561, 405] width 349 height 513
drag, startPoint x: 599, startPoint y: 402, endPoint x: 645, endPoint y: 383, distance: 49.8
click at [645, 383] on div "console . log ( ` RESUMEN (SOLO OPEN WRAPPER): ${ recentCount } recientes, ${ c…" at bounding box center [561, 420] width 349 height 553
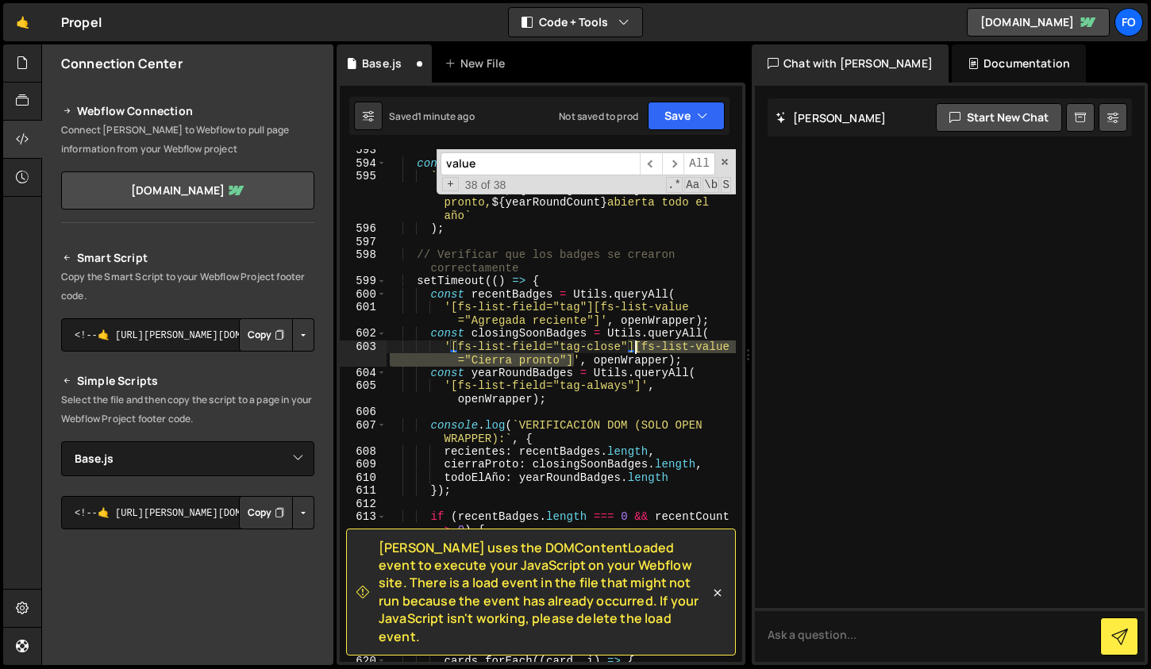
drag, startPoint x: 572, startPoint y: 358, endPoint x: 637, endPoint y: 348, distance: 65.1
click at [637, 348] on div "console . log ( ` RESUMEN (SOLO OPEN WRAPPER): ${ recentCount } recientes, ${ c…" at bounding box center [561, 420] width 349 height 553
click at [664, 147] on div "[PERSON_NAME] uses the DOMContentLoaded event to execute your JavaScript on you…" at bounding box center [541, 374] width 409 height 583
click at [664, 156] on span "​" at bounding box center [673, 163] width 22 height 23
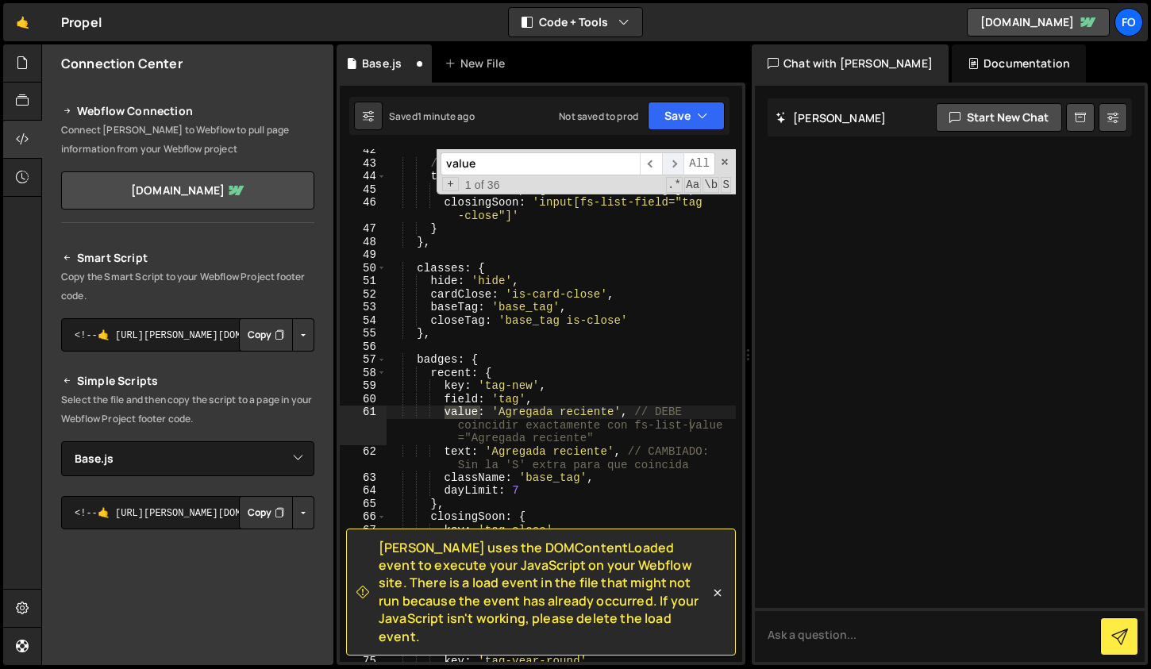
scroll to position [634, 0]
click at [664, 156] on span "​" at bounding box center [673, 163] width 22 height 23
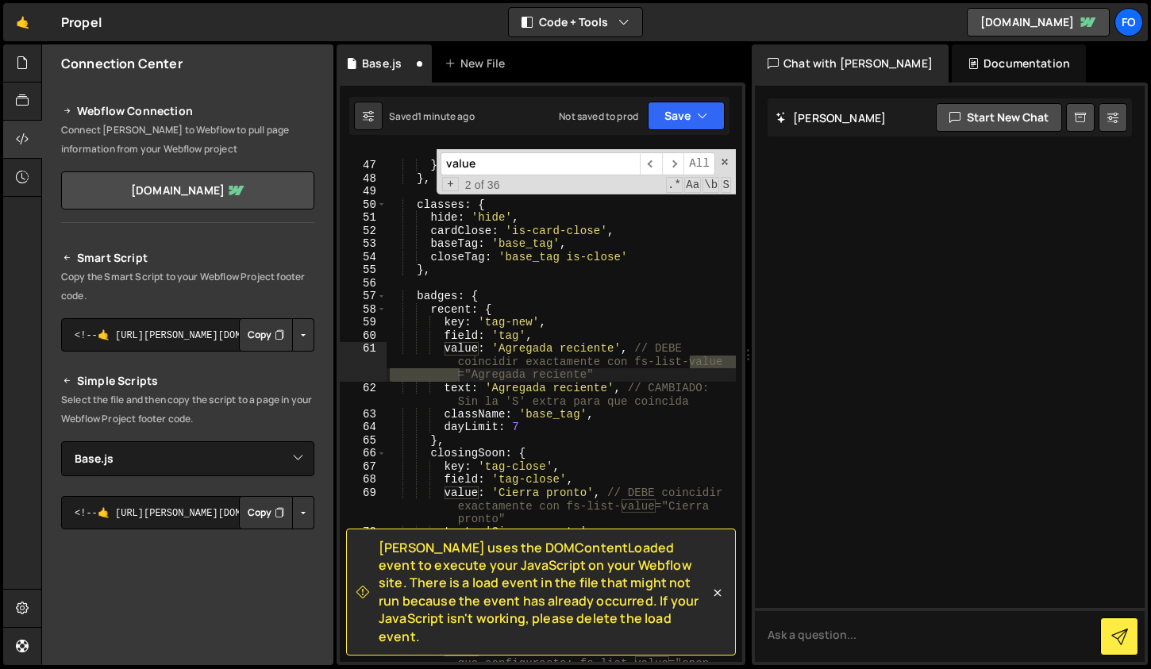
scroll to position [714, 0]
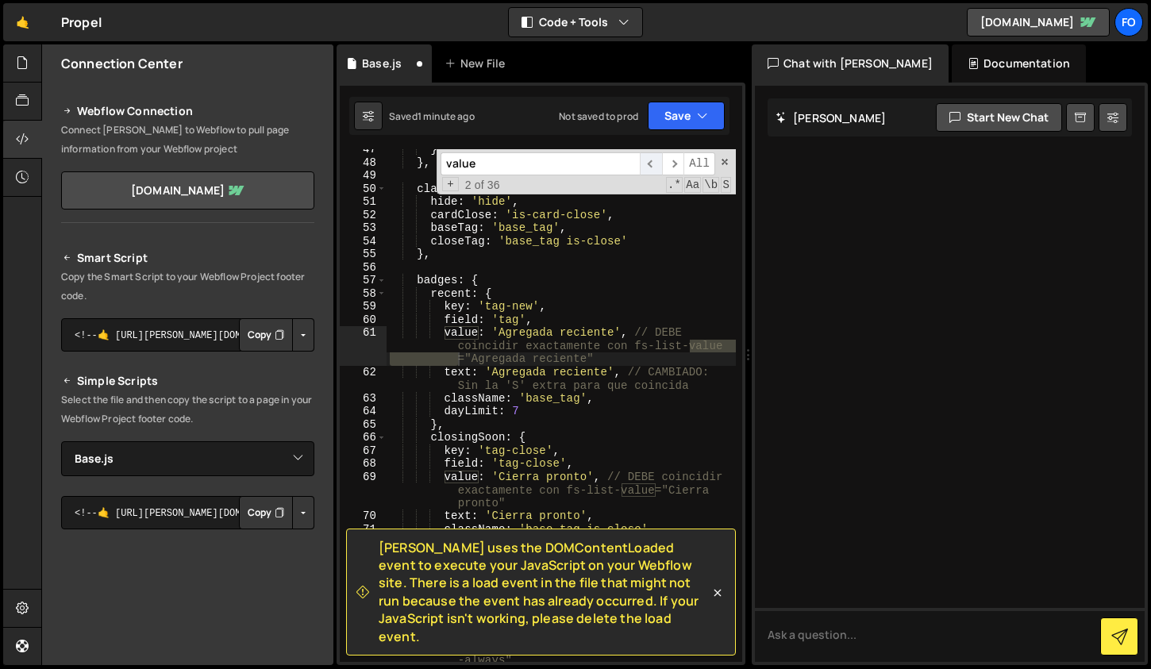
click at [642, 165] on span "​" at bounding box center [651, 163] width 22 height 23
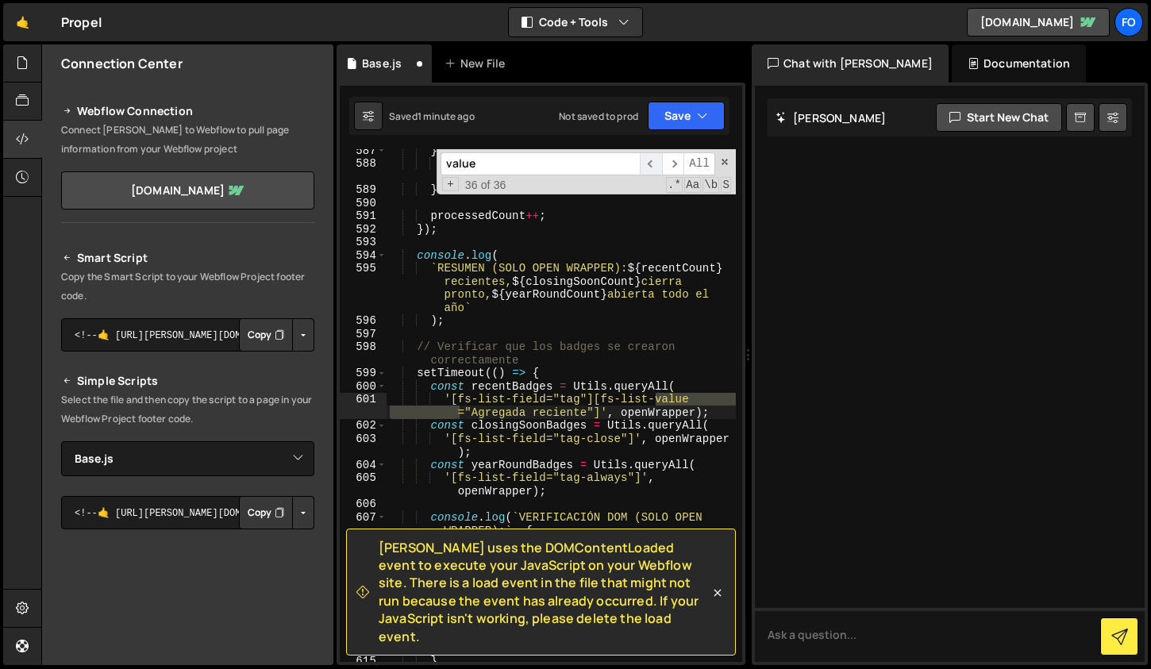
scroll to position [9895, 0]
drag, startPoint x: 599, startPoint y: 414, endPoint x: 595, endPoint y: 399, distance: 15.4
click at [595, 399] on div "} else { this . removeBadge ( card , CONFIG . badges . yearRound . key ) ; } pr…" at bounding box center [561, 413] width 349 height 539
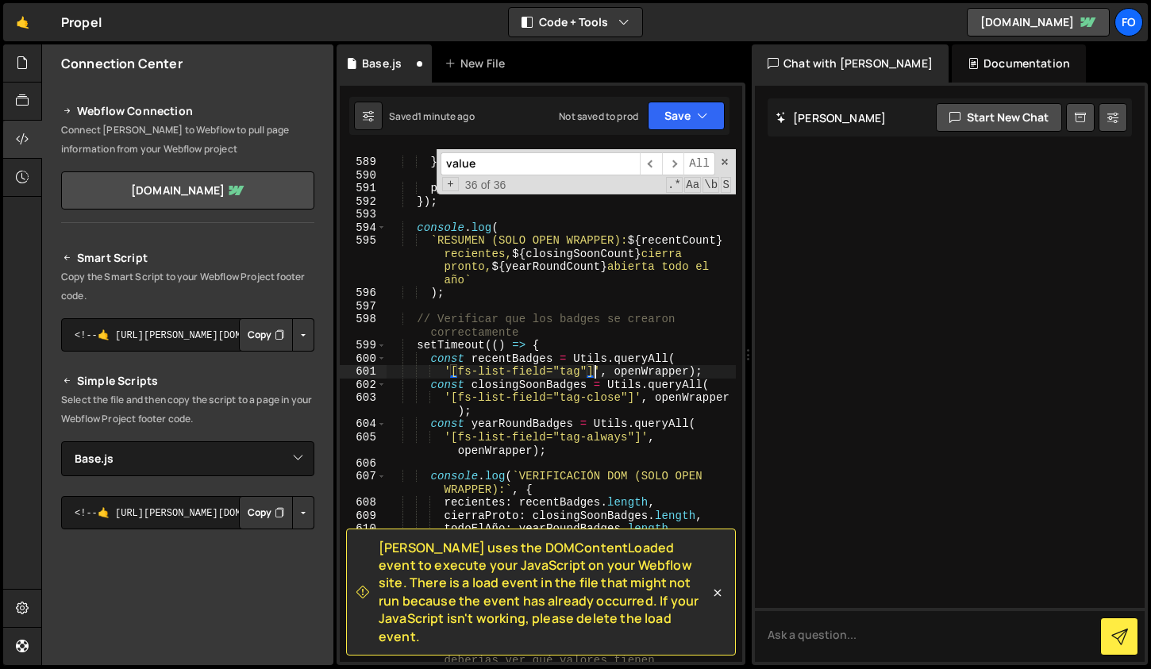
scroll to position [9922, 0]
click at [649, 164] on span "​" at bounding box center [651, 163] width 22 height 23
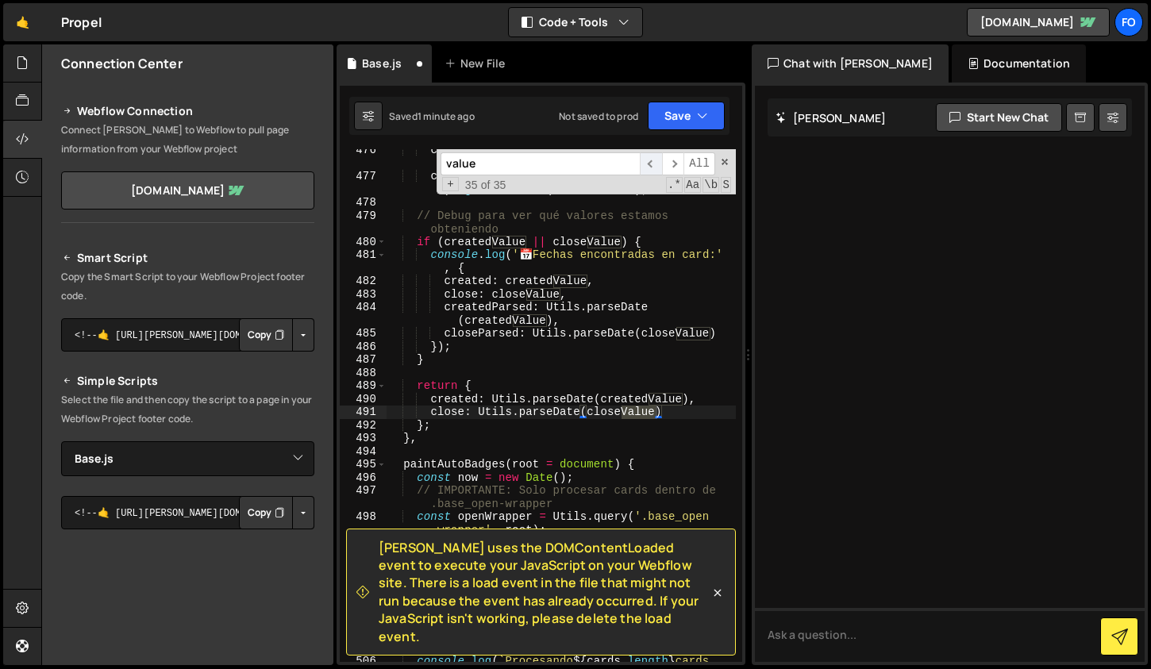
click at [649, 164] on span "​" at bounding box center [651, 163] width 22 height 23
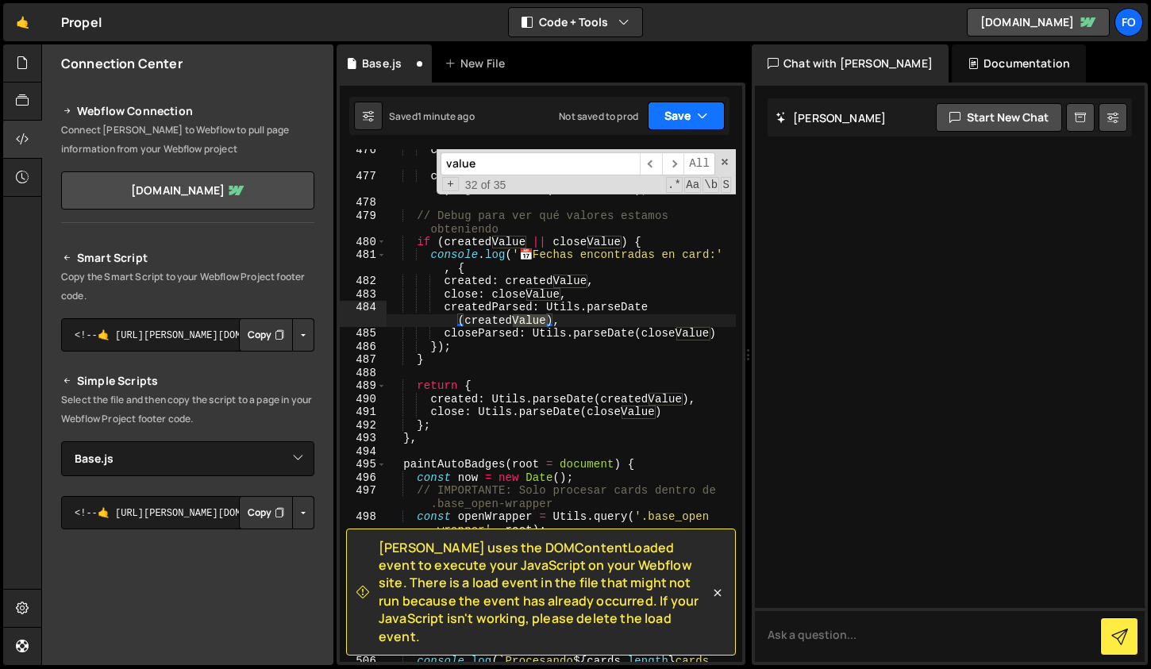
click at [671, 117] on button "Save" at bounding box center [686, 116] width 77 height 29
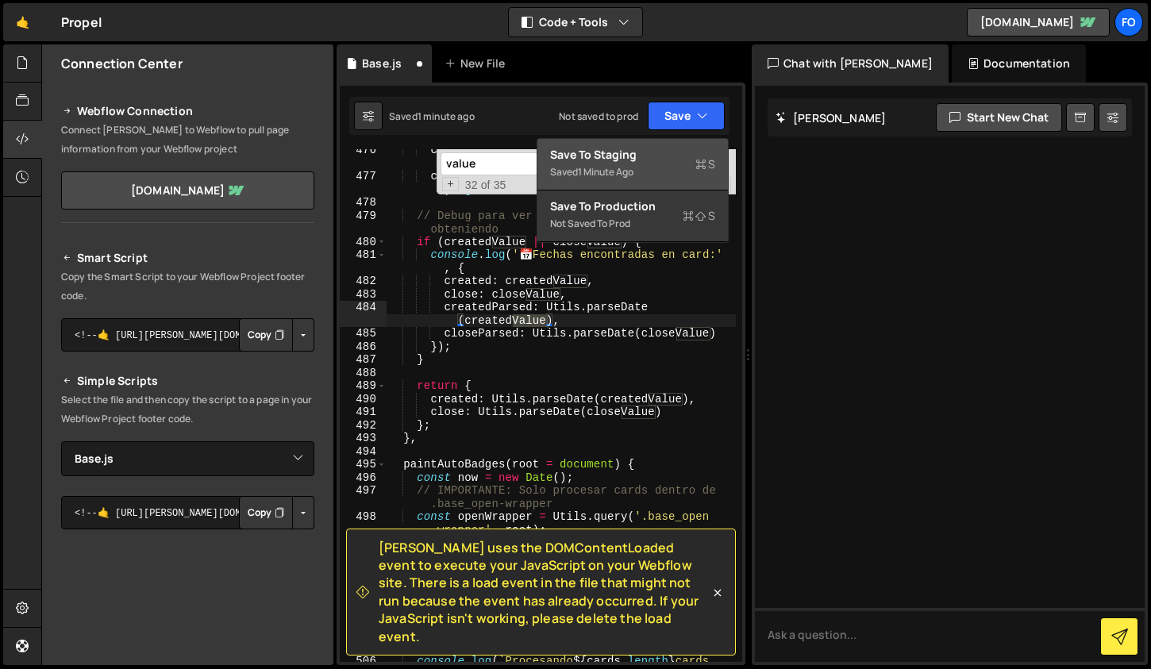
click at [660, 152] on div "Save to Staging S" at bounding box center [632, 155] width 165 height 16
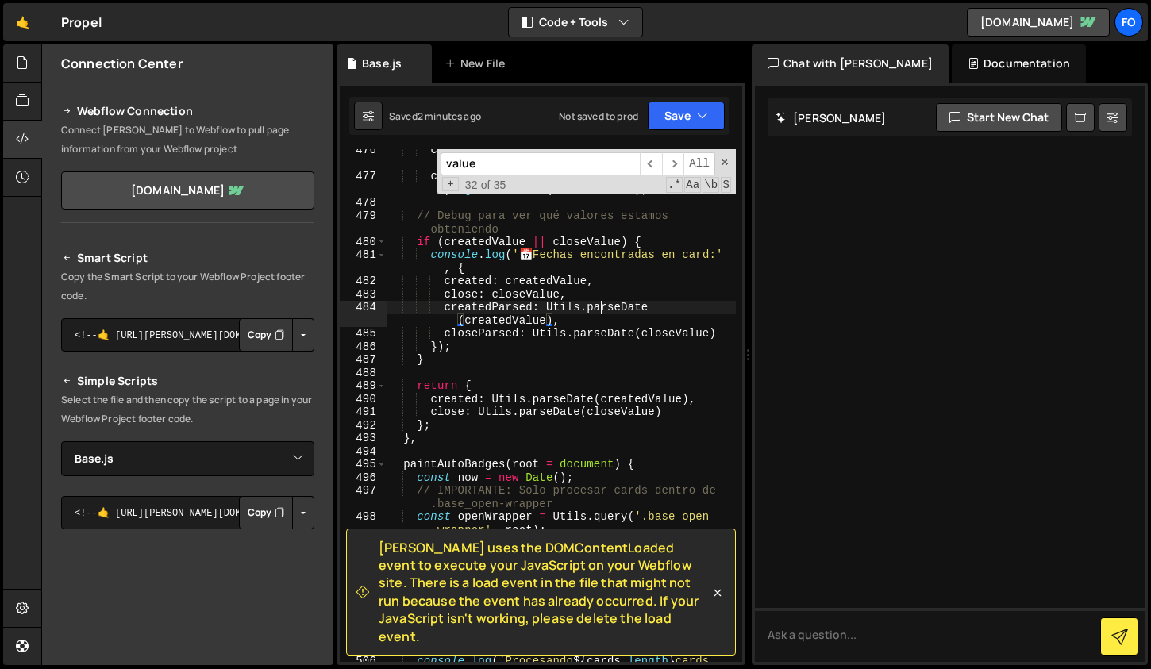
click at [598, 310] on div "card . querySelector ( '[fs-list-field="date"]' ) ?. textContent || card . quer…" at bounding box center [561, 426] width 349 height 565
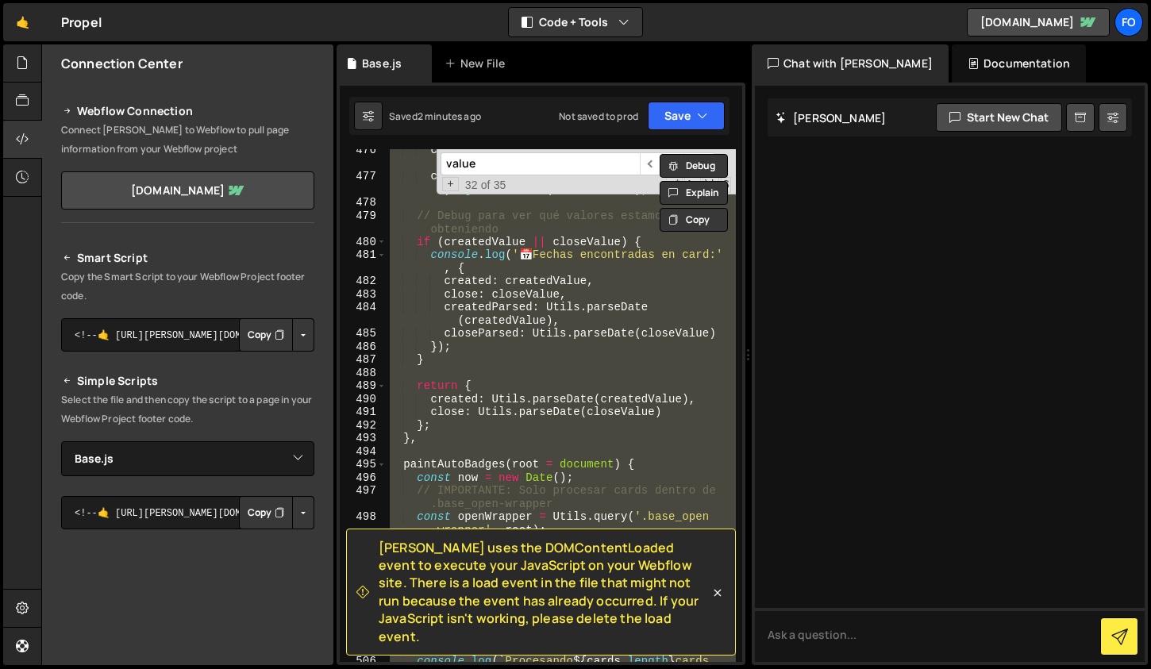
paste textarea "</script>"
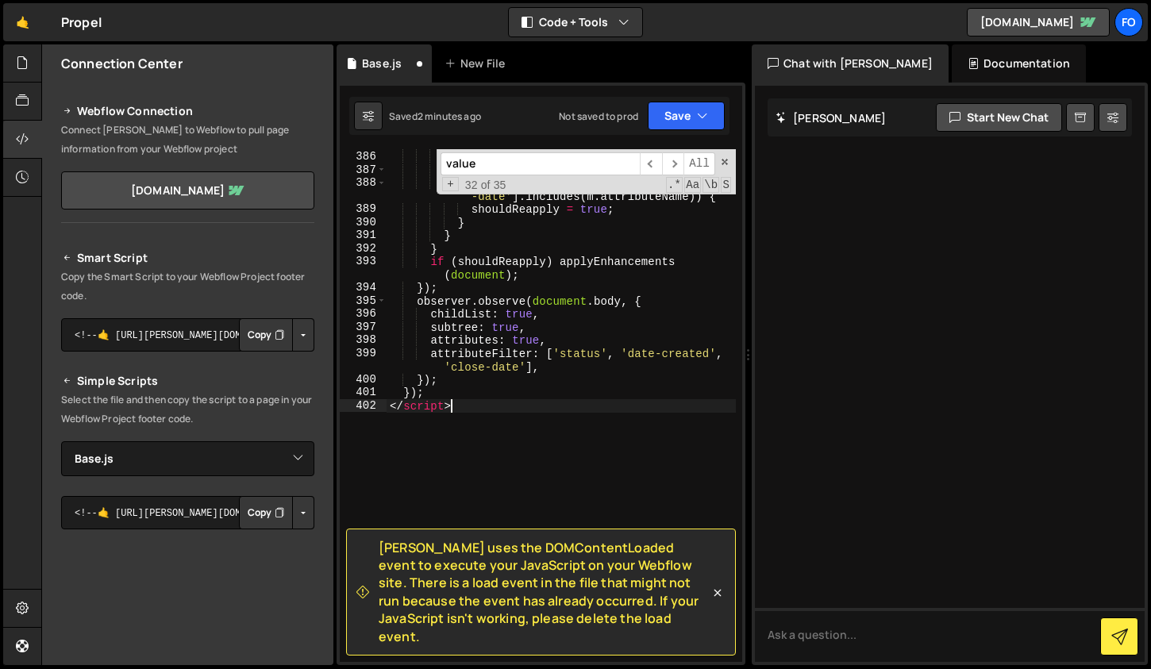
scroll to position [6287, 0]
click at [675, 129] on button "Save" at bounding box center [686, 116] width 77 height 29
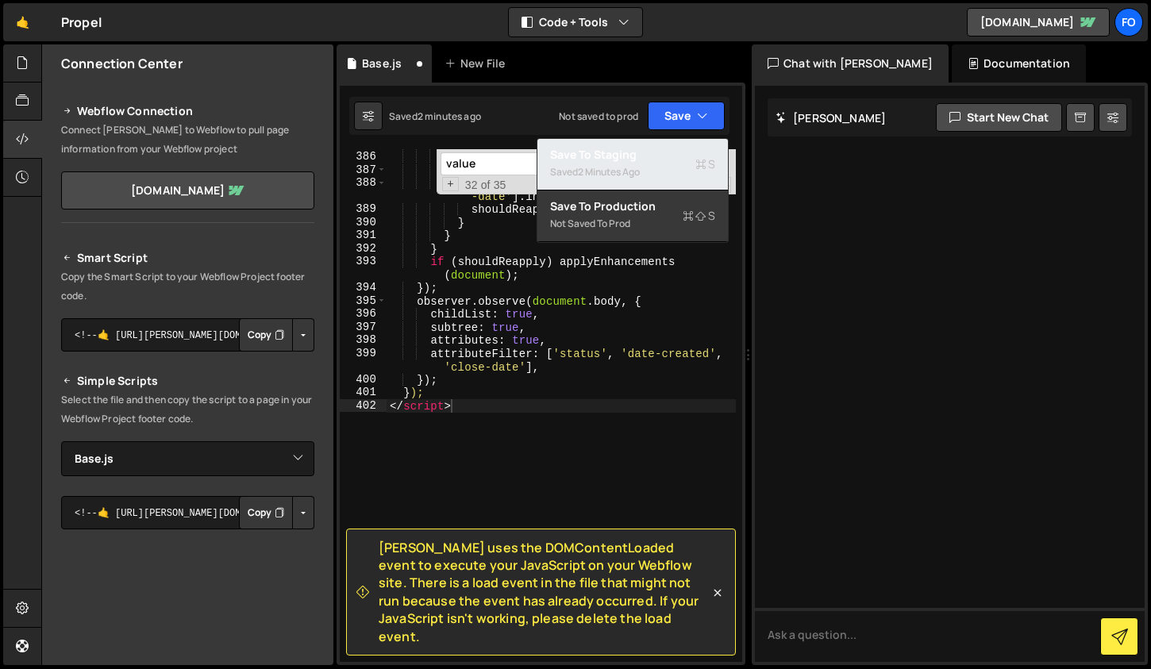
click at [636, 170] on div "2 minutes ago" at bounding box center [609, 171] width 62 height 13
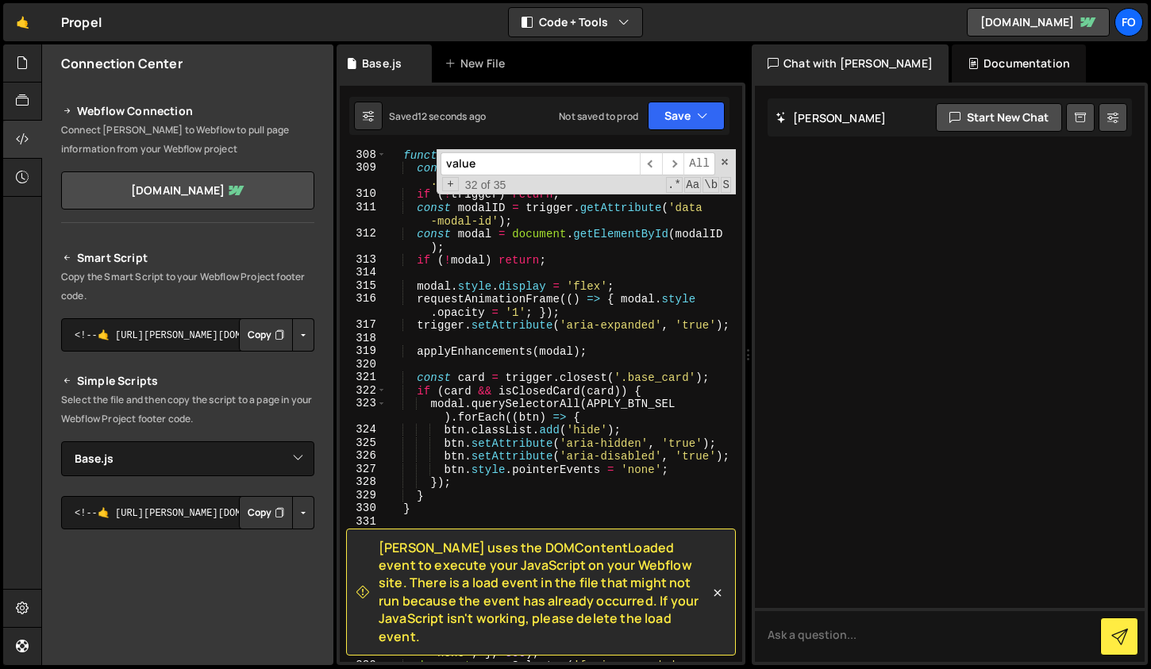
scroll to position [4882, 0]
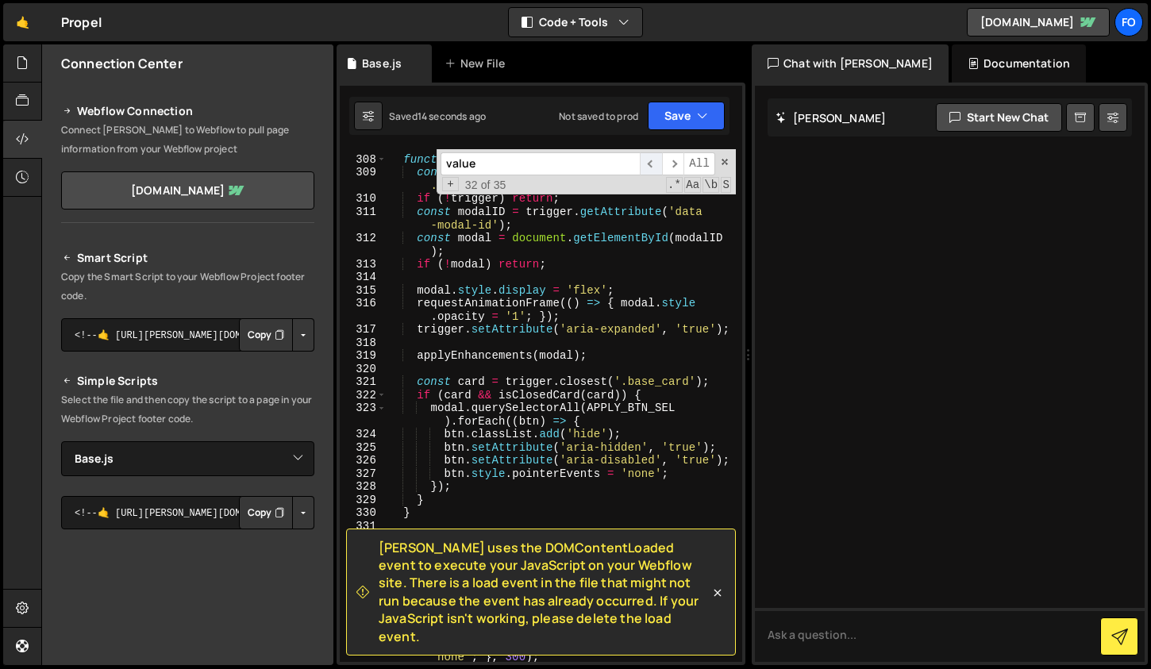
click at [651, 161] on span "​" at bounding box center [651, 163] width 22 height 23
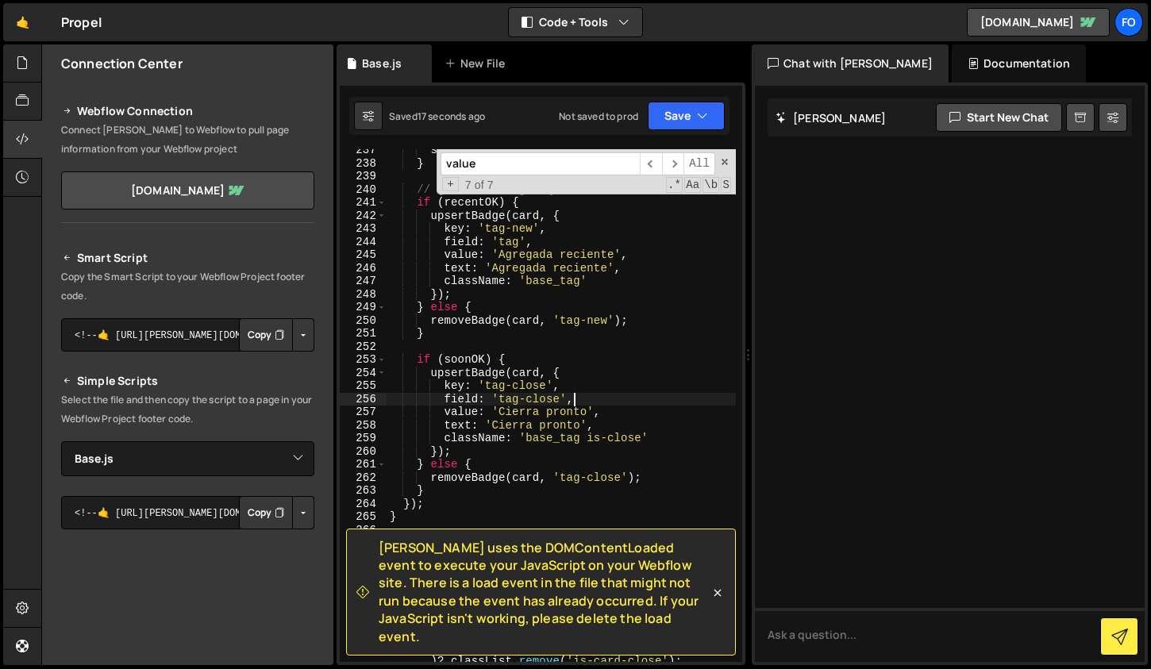
click at [603, 405] on div "soonOK = diff >= 0 && diff <= 14 ; } // [PERSON_NAME] / Quitar if ( recentOK ) …" at bounding box center [561, 420] width 349 height 553
drag, startPoint x: 614, startPoint y: 414, endPoint x: 603, endPoint y: 402, distance: 16.3
click at [603, 402] on div "soonOK = diff >= 0 && diff <= 14 ; } // [PERSON_NAME] / Quitar if ( recentOK ) …" at bounding box center [561, 420] width 349 height 553
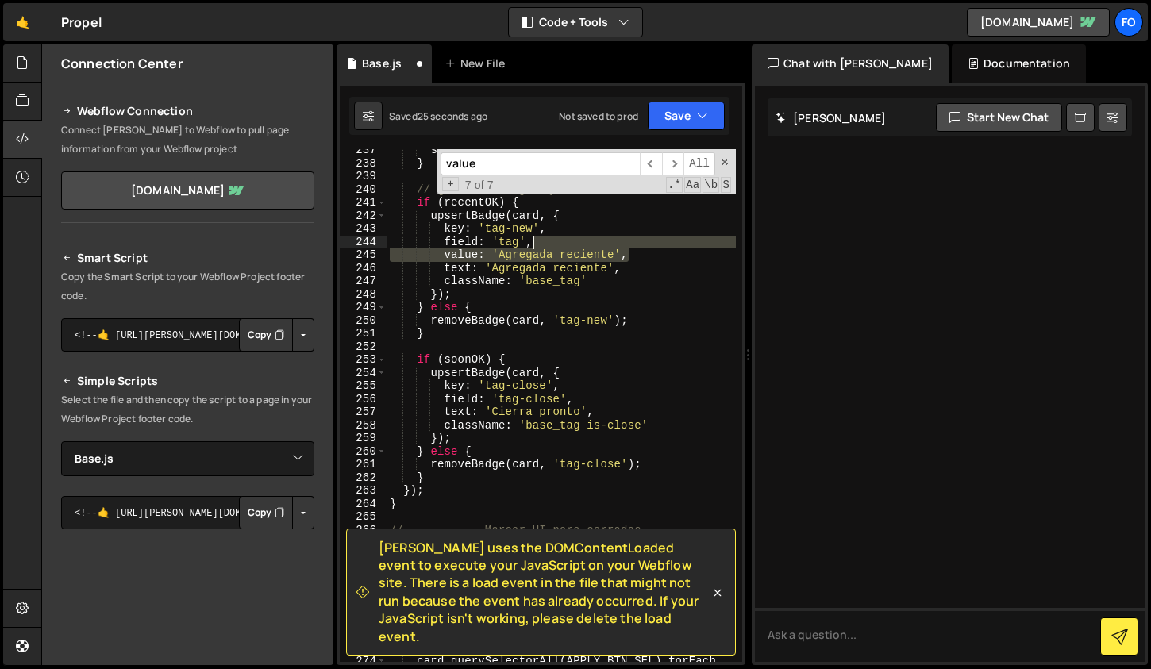
drag, startPoint x: 638, startPoint y: 250, endPoint x: 629, endPoint y: 244, distance: 11.4
click at [629, 244] on div "soonOK = diff >= 0 && diff <= 14 ; } // [PERSON_NAME] / Quitar if ( recentOK ) …" at bounding box center [561, 420] width 349 height 553
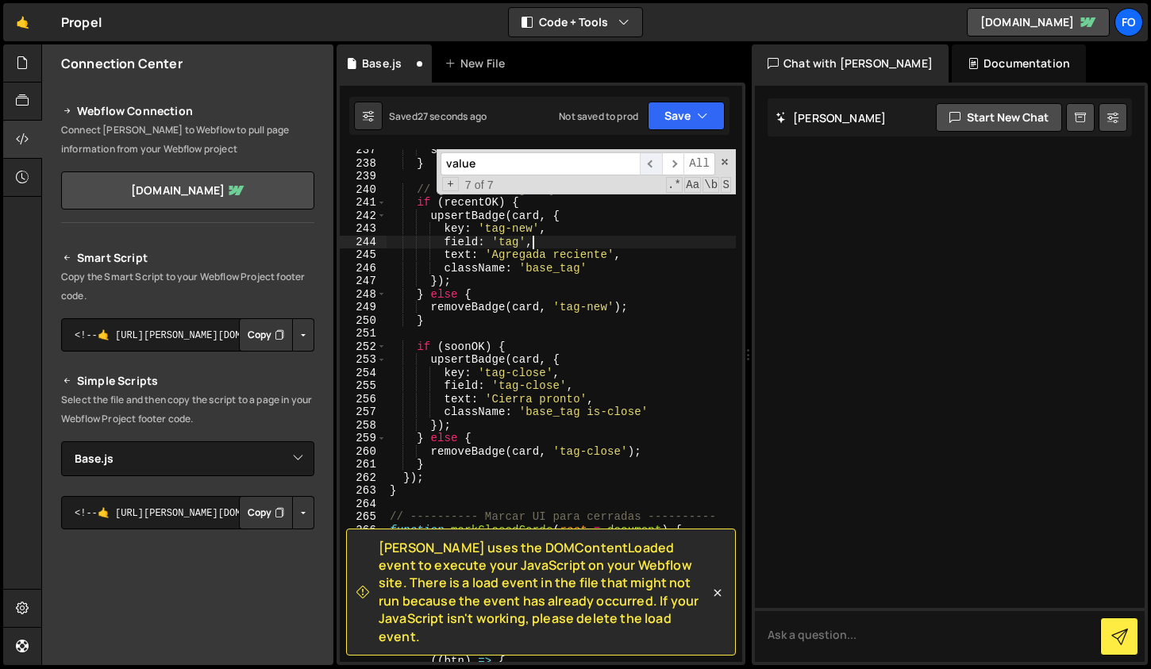
click at [653, 158] on span "​" at bounding box center [651, 163] width 22 height 23
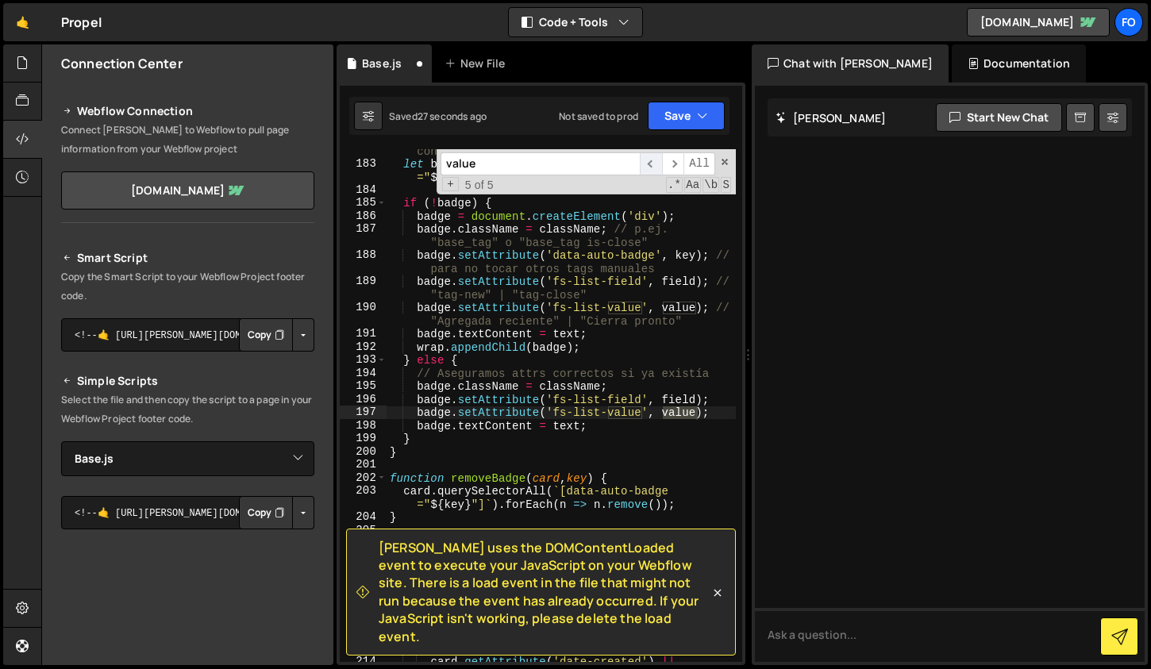
scroll to position [2966, 0]
drag, startPoint x: 720, startPoint y: 408, endPoint x: 718, endPoint y: 399, distance: 8.9
click at [718, 399] on div "// Identificamos los que nosotros gestionamos con data-auto-badge let badge = w…" at bounding box center [561, 413] width 349 height 565
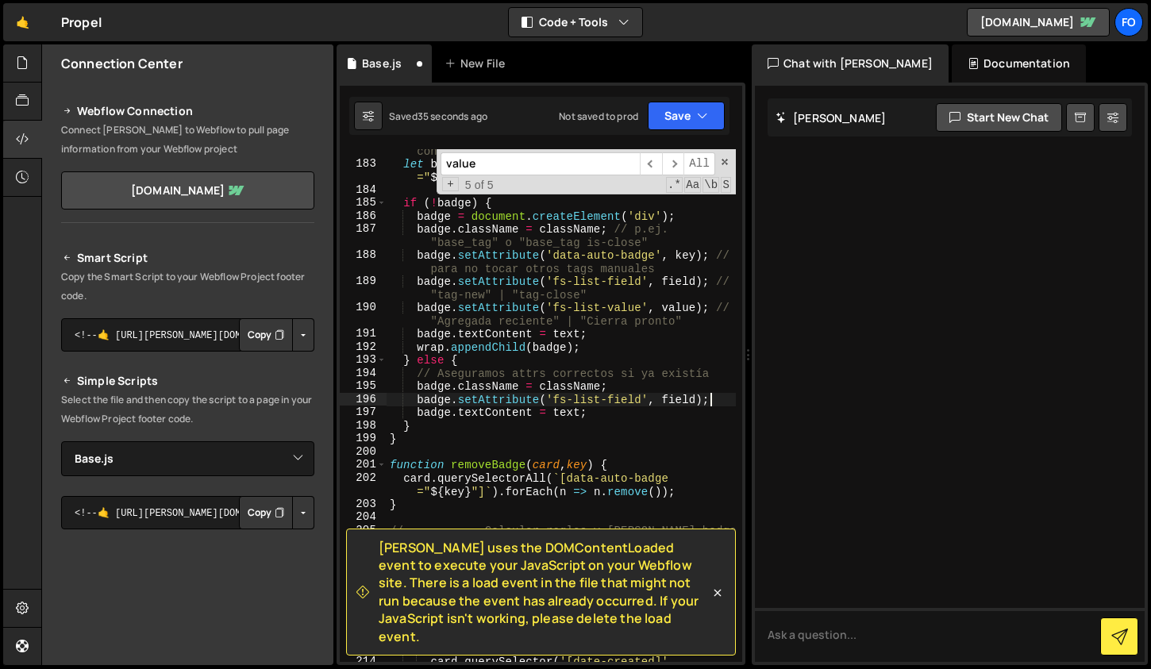
click at [618, 372] on div "// Identificamos los que nosotros gestionamos con data-auto-badge let badge = w…" at bounding box center [561, 413] width 349 height 565
click at [651, 162] on span "​" at bounding box center [651, 163] width 22 height 23
click at [699, 119] on icon "button" at bounding box center [702, 116] width 11 height 16
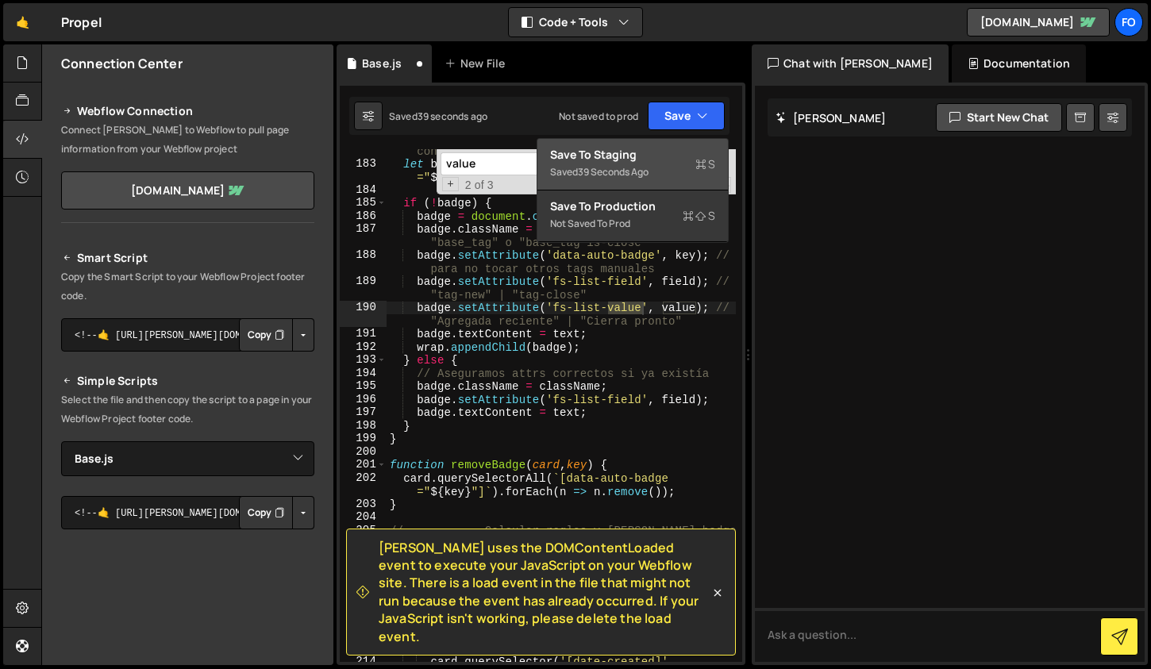
click at [673, 155] on div "Save to Staging S" at bounding box center [632, 155] width 165 height 16
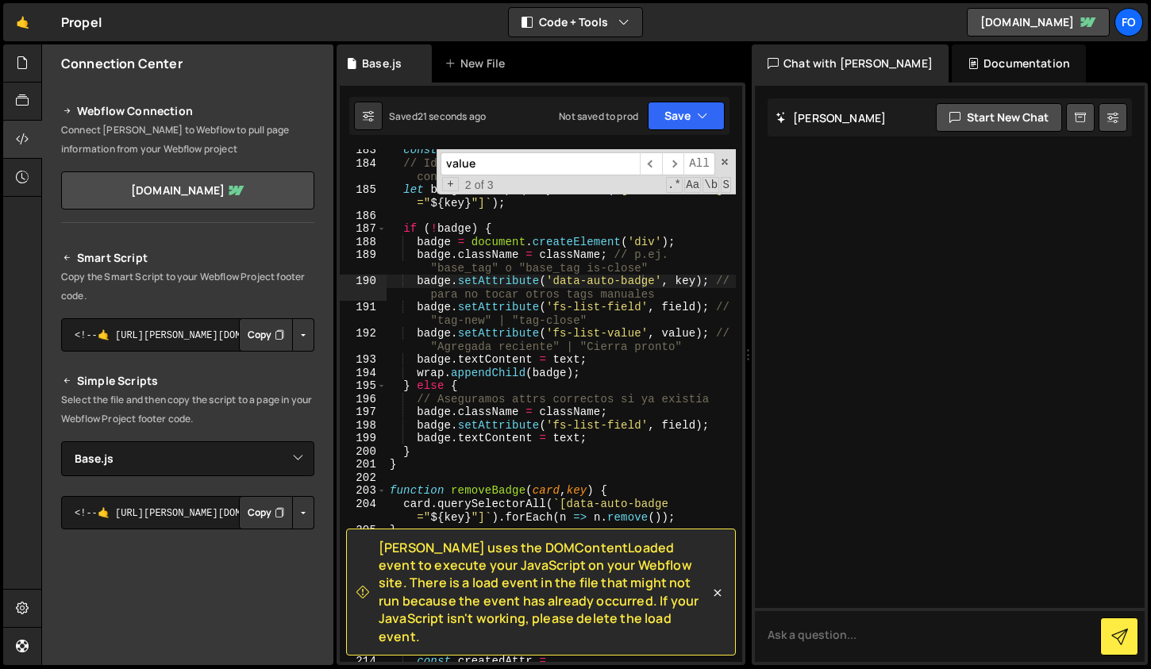
click at [595, 370] on div "const wrap = ensureWrapper ( card ) ; // Identificamos los que nosotros gestion…" at bounding box center [561, 413] width 349 height 539
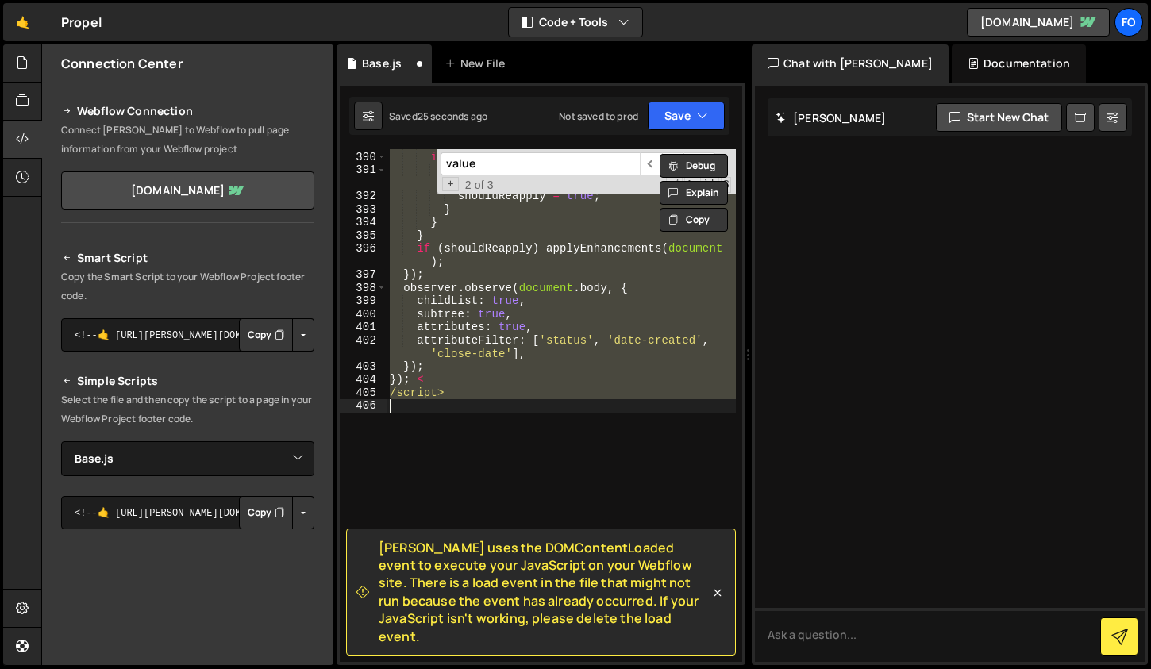
paste textarea "</script>"
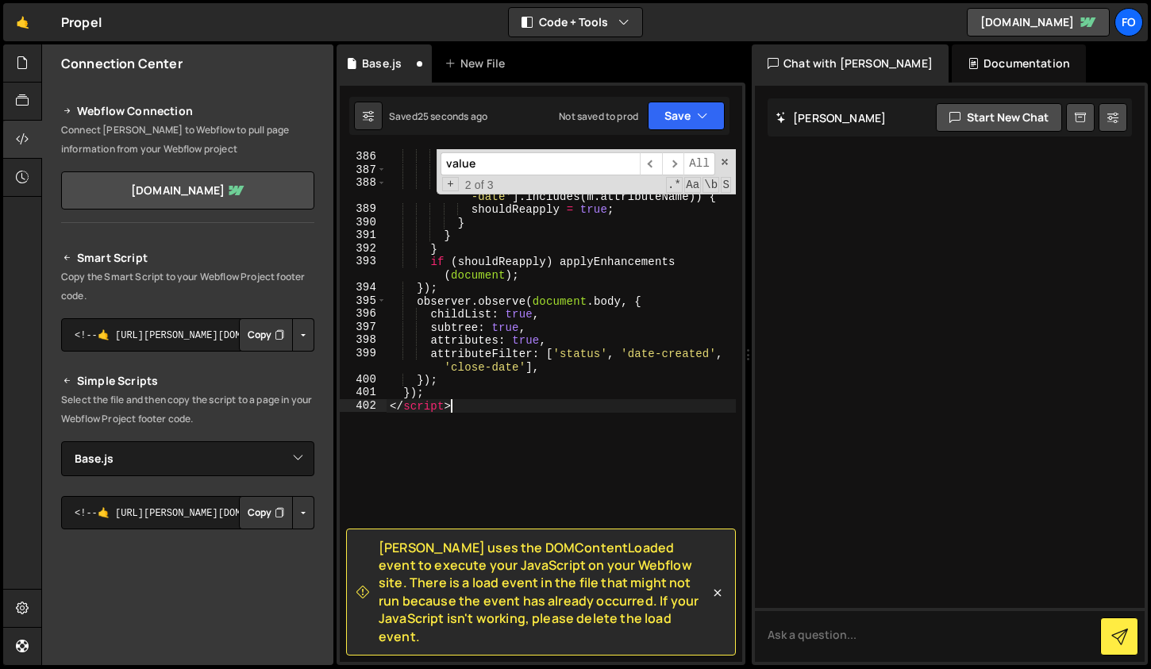
scroll to position [6287, 0]
click at [690, 103] on button "Save" at bounding box center [686, 116] width 77 height 29
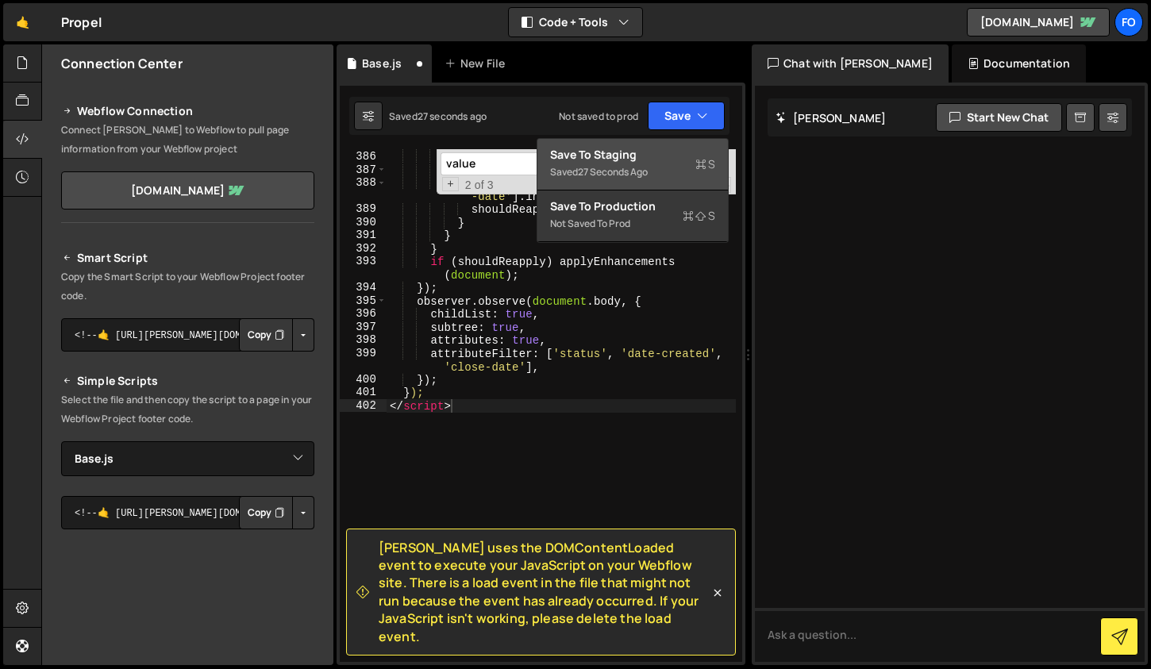
click at [641, 159] on div "Save to Staging S" at bounding box center [632, 155] width 165 height 16
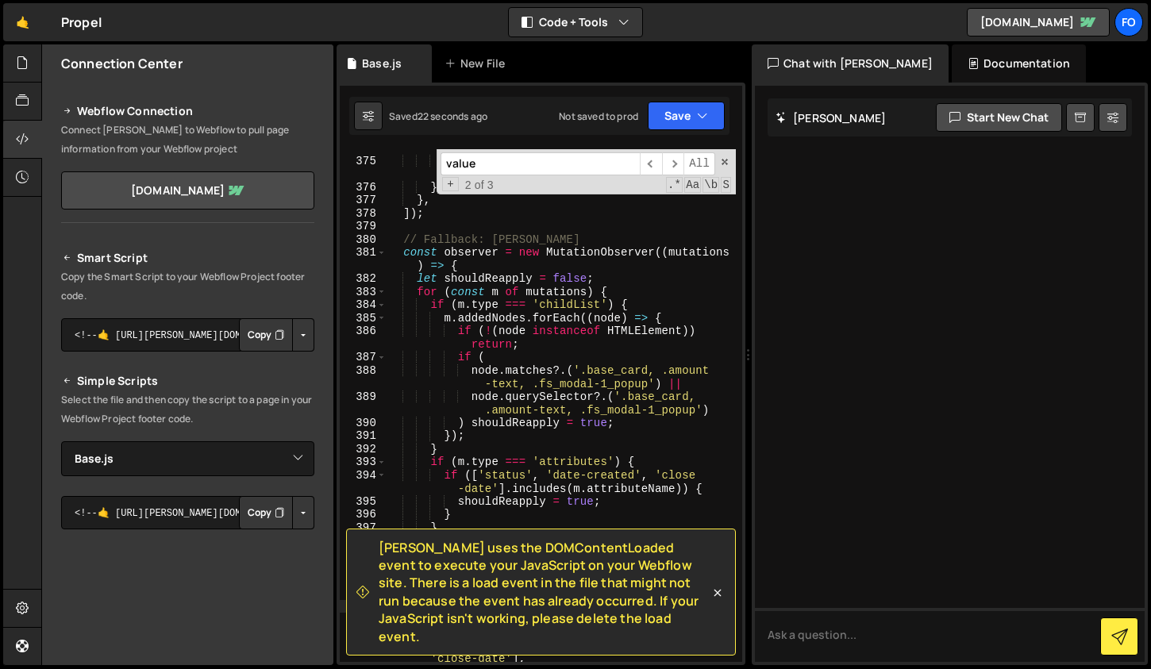
scroll to position [6033, 0]
click at [655, 423] on div "inst . listInstance . on ( 'renderitems' , ( ) => applyEnhancements ( rootEl ))…" at bounding box center [561, 405] width 349 height 553
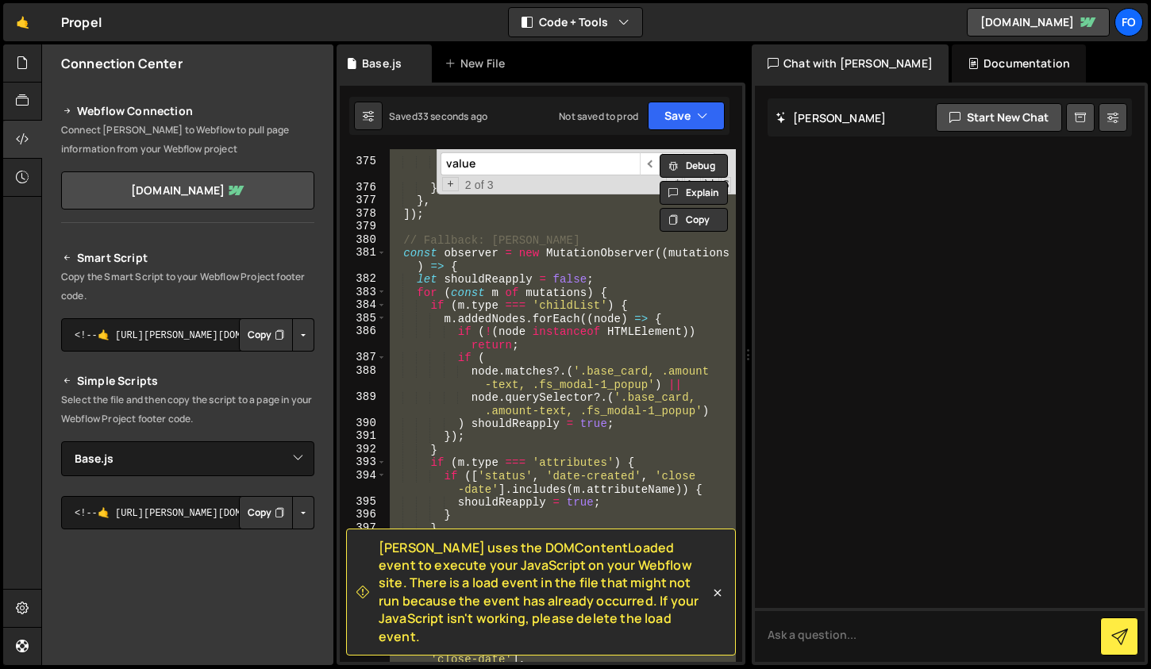
click at [539, 582] on span "[PERSON_NAME] uses the DOMContentLoaded event to execute your JavaScript on you…" at bounding box center [544, 592] width 331 height 106
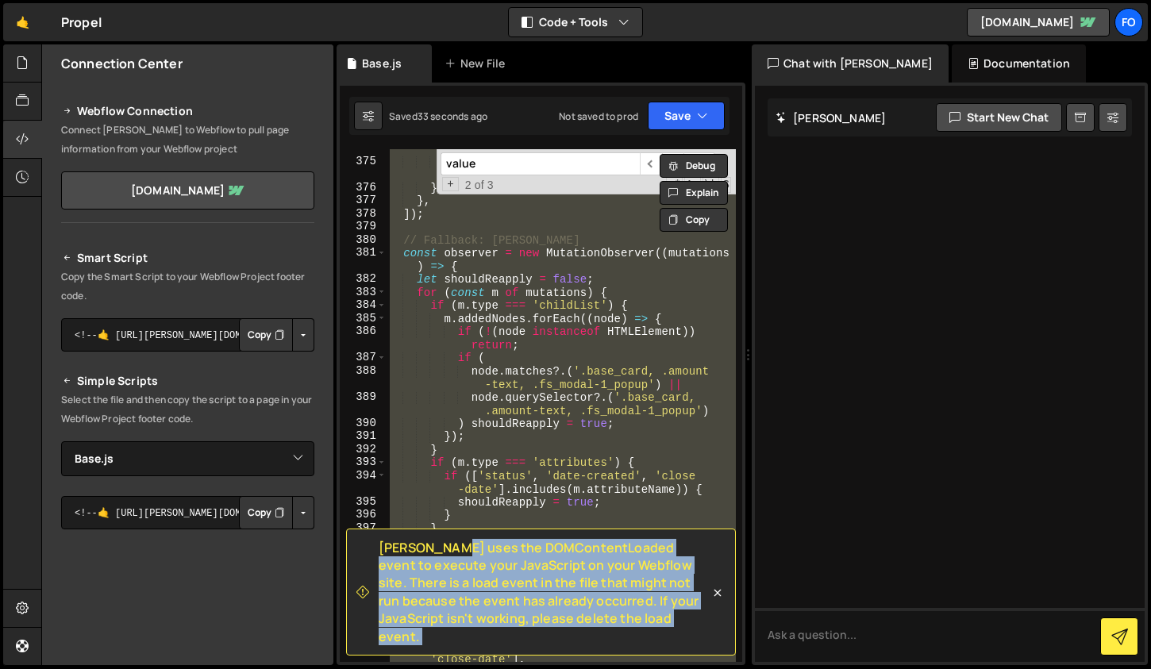
click at [539, 582] on span "[PERSON_NAME] uses the DOMContentLoaded event to execute your JavaScript on you…" at bounding box center [544, 592] width 331 height 106
copy div "Loremi dolo sit AMETconsecTetura elits do eiusmod temp InciDidunt ut labo Etdol…"
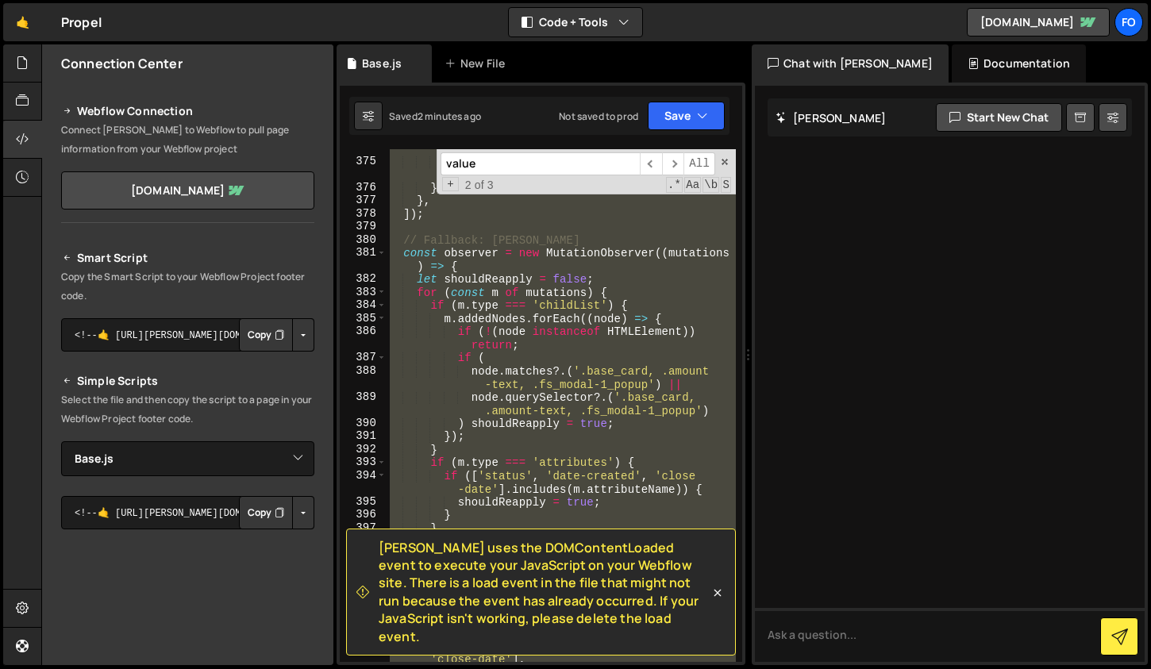
click at [580, 412] on div "inst . listInstance . on ( 'renderitems' , ( ) => applyEnhancements ( rootEl ))…" at bounding box center [561, 405] width 349 height 513
click at [691, 112] on button "Save" at bounding box center [686, 116] width 77 height 29
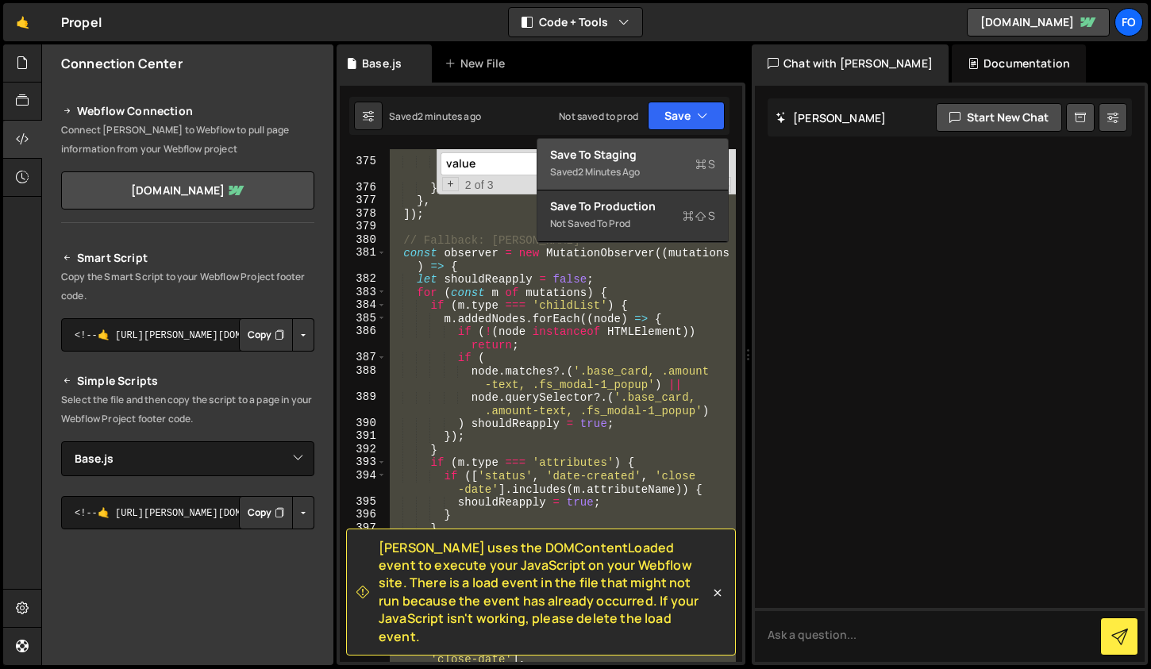
click at [654, 162] on div "Save to Staging S" at bounding box center [632, 155] width 165 height 16
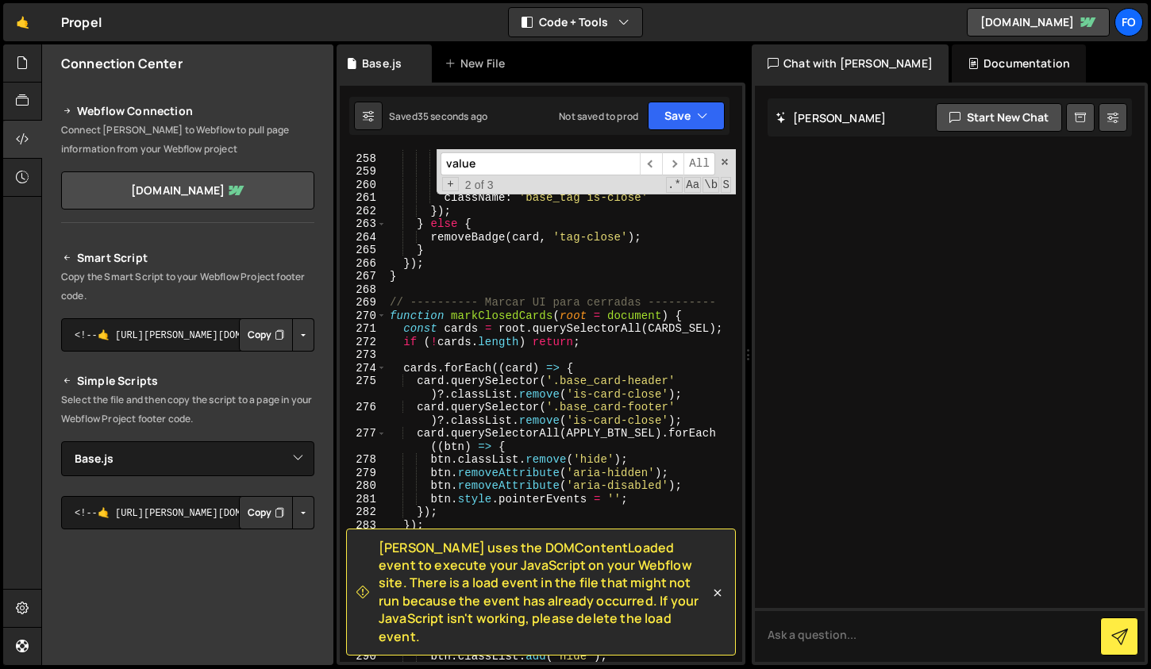
scroll to position [4022, 0]
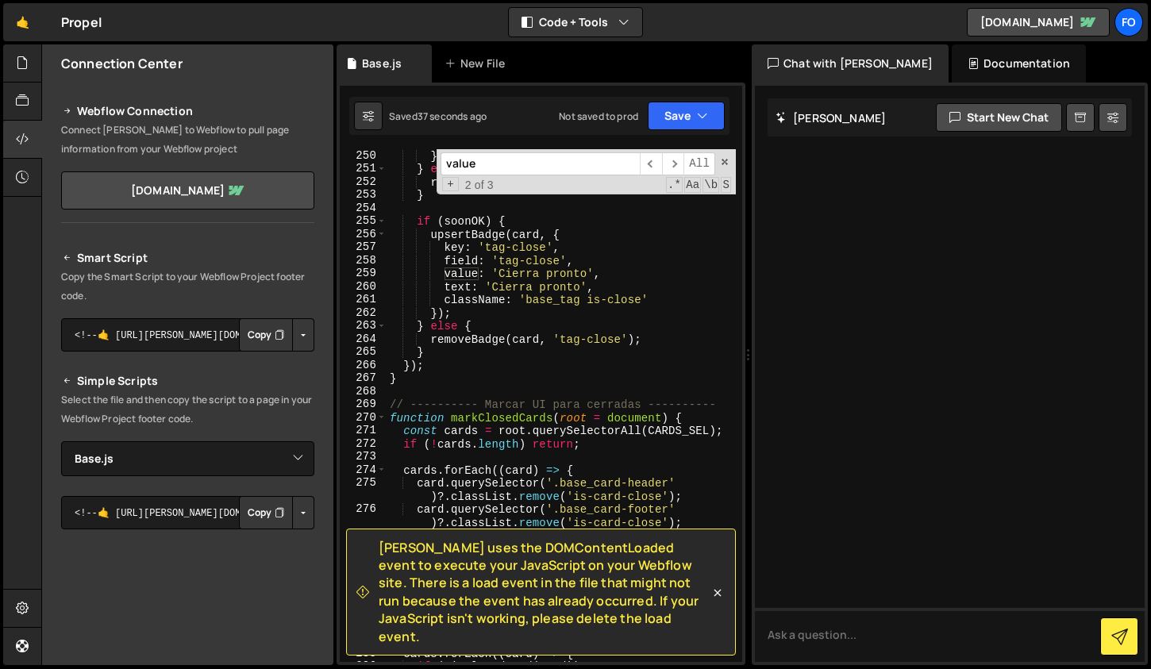
drag, startPoint x: 487, startPoint y: 167, endPoint x: 410, endPoint y: 158, distance: 77.5
click at [410, 158] on div "}) ; } else { removeBadge ( card , 'tag-new' ) ; } if ( soonOK ) { upsertBadge …" at bounding box center [561, 405] width 349 height 513
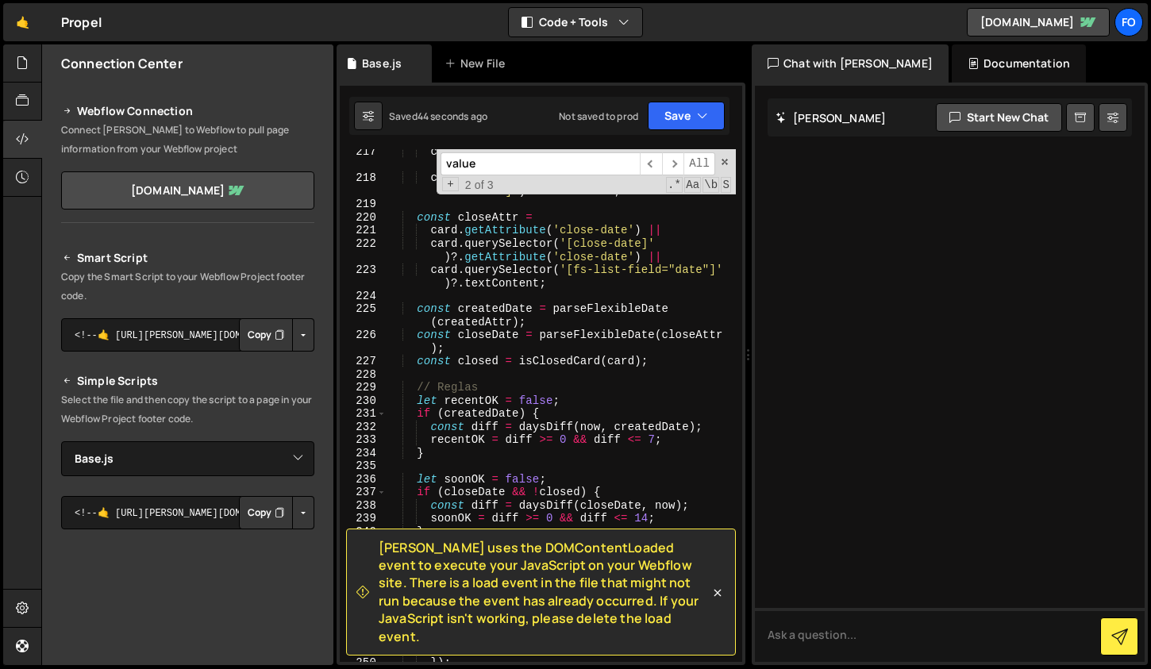
scroll to position [3476, 0]
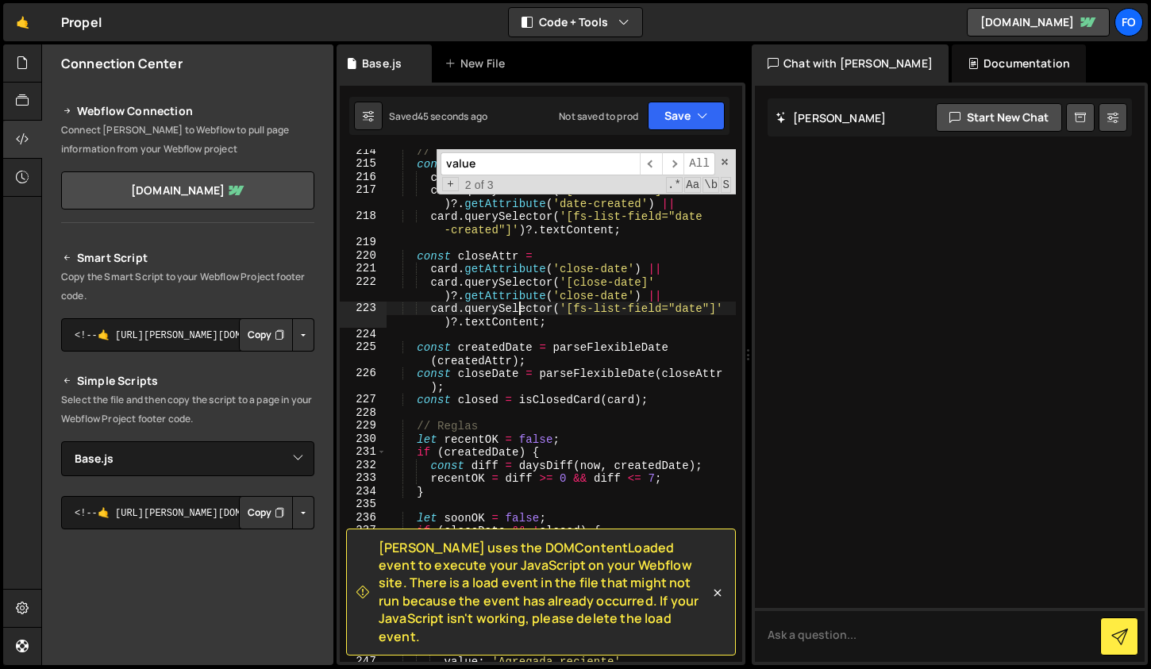
click at [521, 302] on div "// Fechas const createdAttr = card . getAttribute ( 'date-created' ) || card . …" at bounding box center [561, 413] width 349 height 539
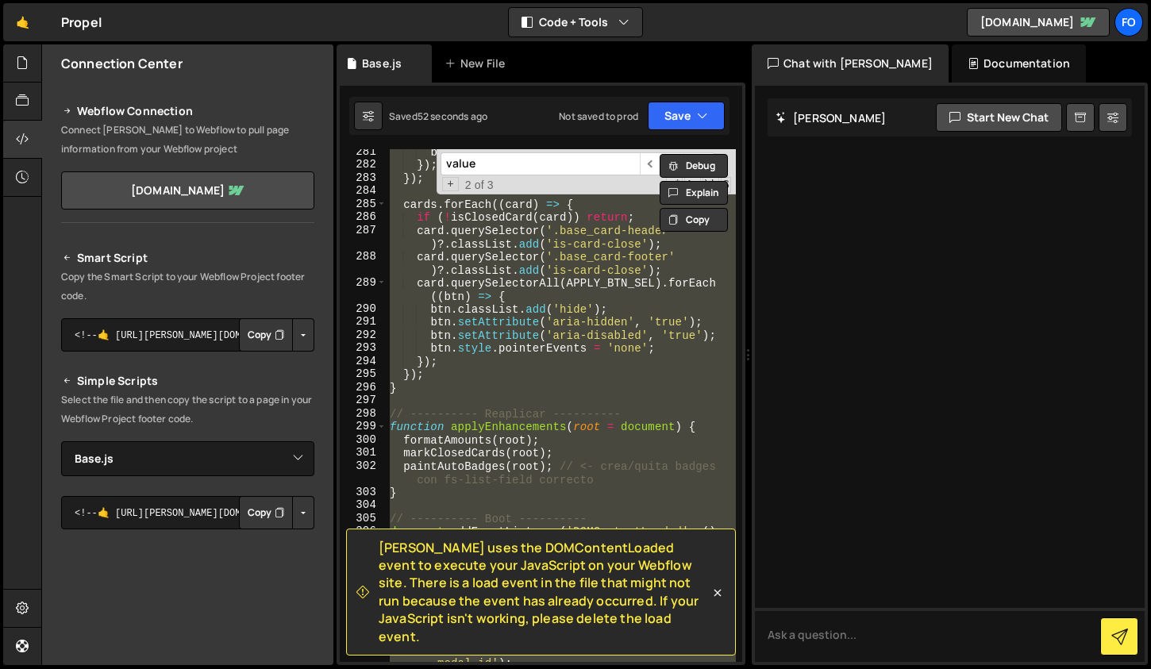
scroll to position [4540, 0]
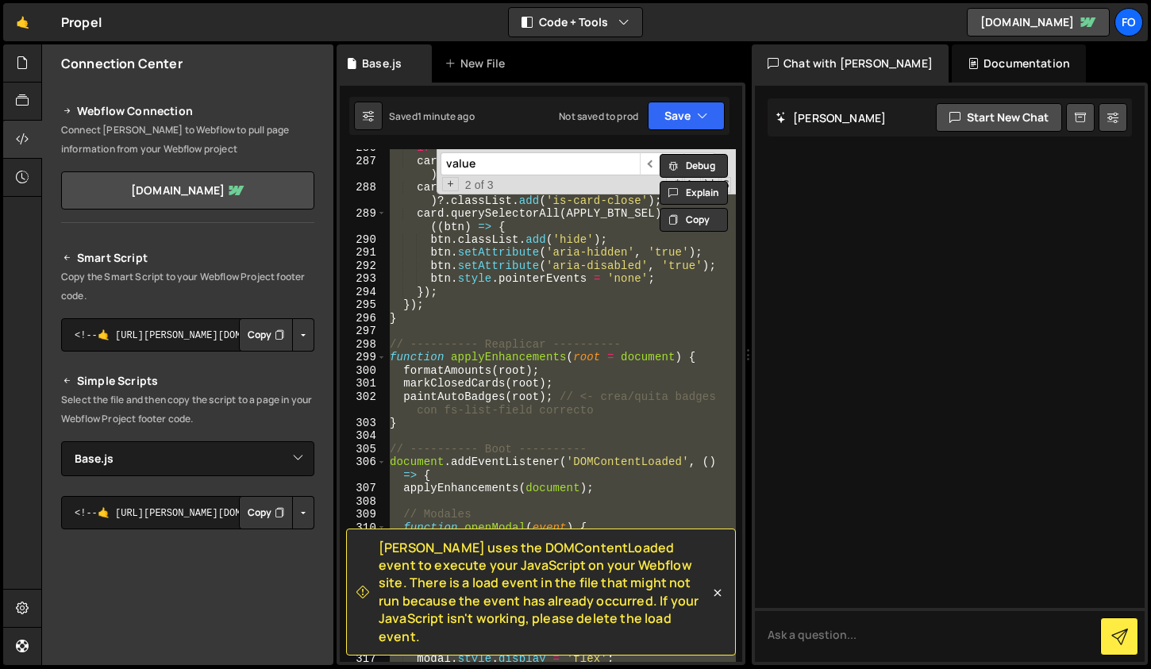
drag, startPoint x: 570, startPoint y: 637, endPoint x: 376, endPoint y: 556, distance: 211.0
click at [376, 556] on div "[PERSON_NAME] uses the DOMContentLoaded event to execute your JavaScript on you…" at bounding box center [541, 592] width 390 height 127
copy span "[PERSON_NAME] uses the DOMContentLoaded event to execute your JavaScript on you…"
click at [665, 411] on div "if ( ! isClosedCard ( card )) return ; card . querySelector ( '.base_card-heade…" at bounding box center [561, 405] width 349 height 513
paste textarea "});"
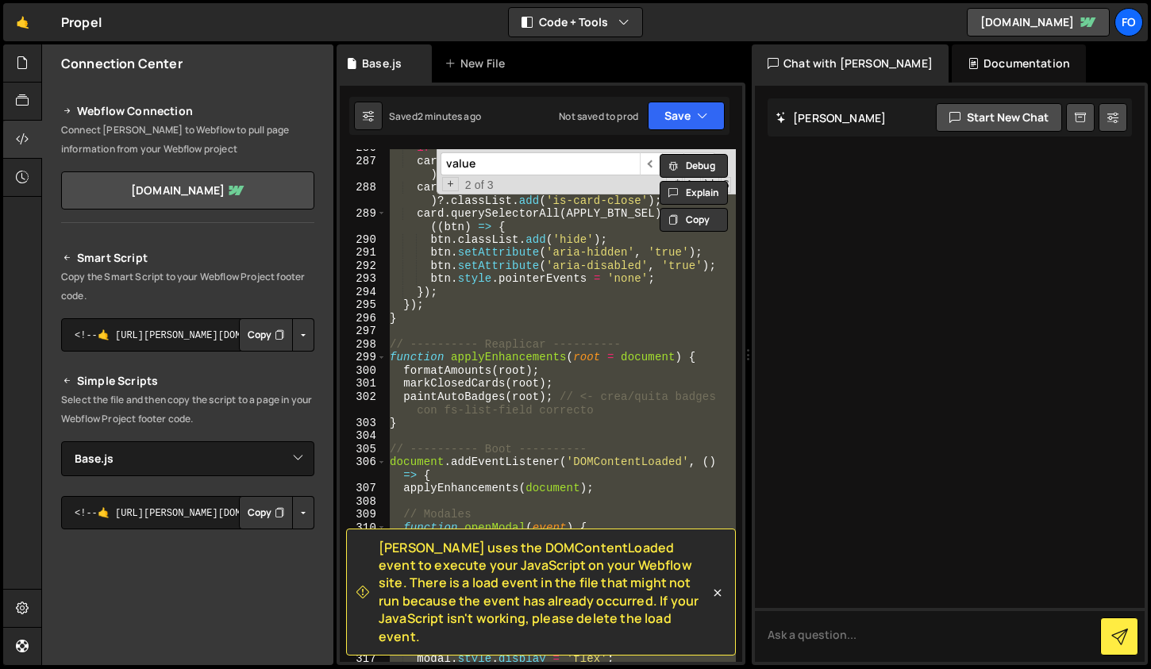
type textarea "});"
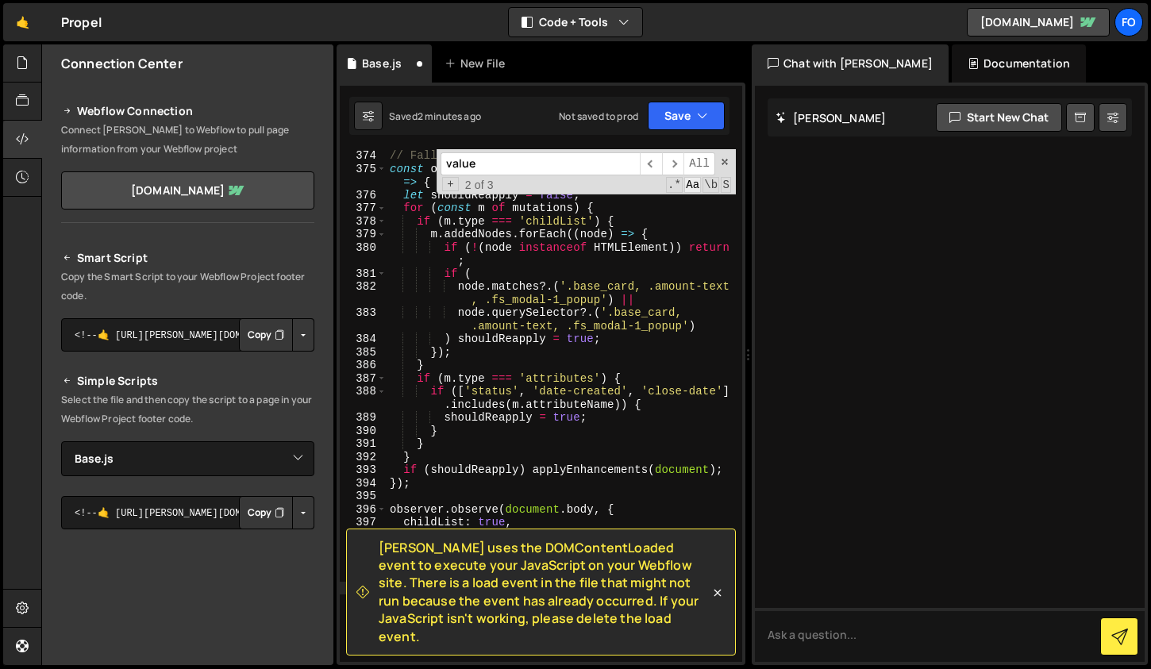
scroll to position [5947, 0]
click at [683, 117] on button "Save" at bounding box center [686, 116] width 77 height 29
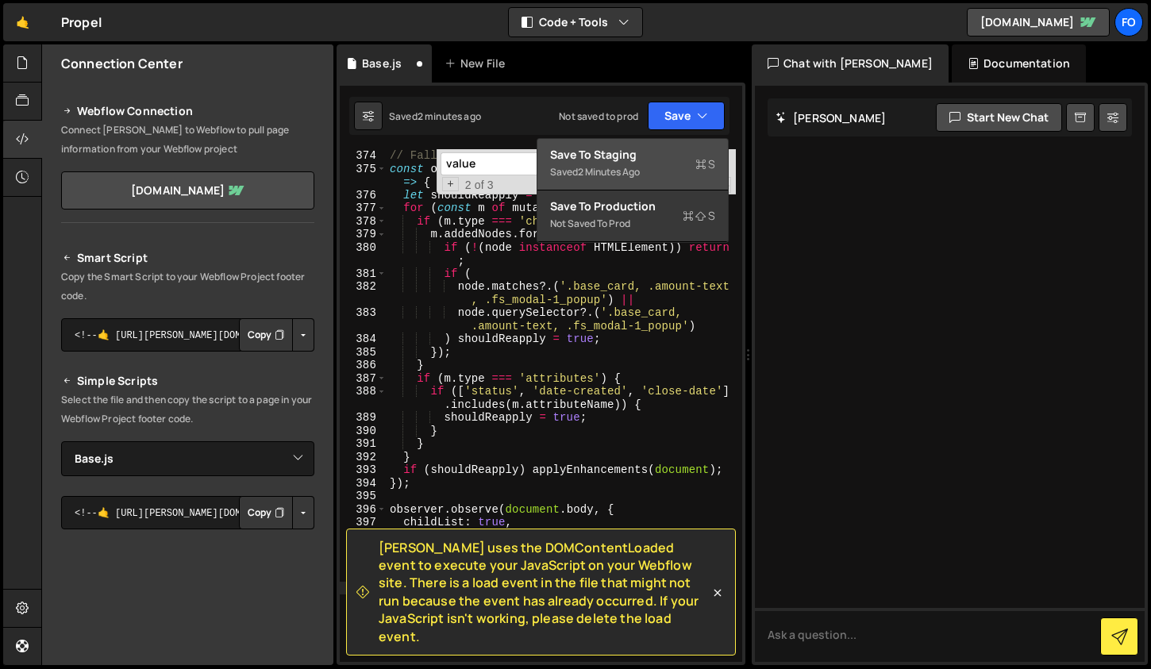
click at [657, 149] on div "Save to Staging S" at bounding box center [632, 155] width 165 height 16
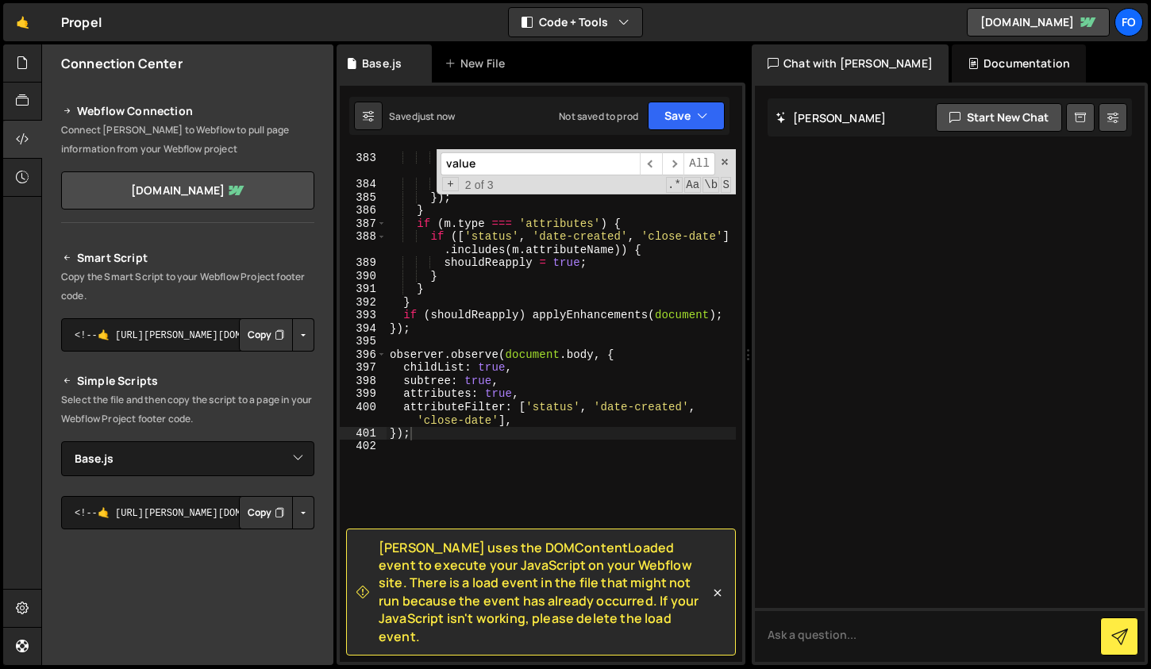
scroll to position [6102, 0]
click at [621, 455] on div "node . matches ?. ( '.base_card, .amount-text , .fs_modal-1_popup' ) || node . …" at bounding box center [561, 401] width 349 height 553
type textarea "});"
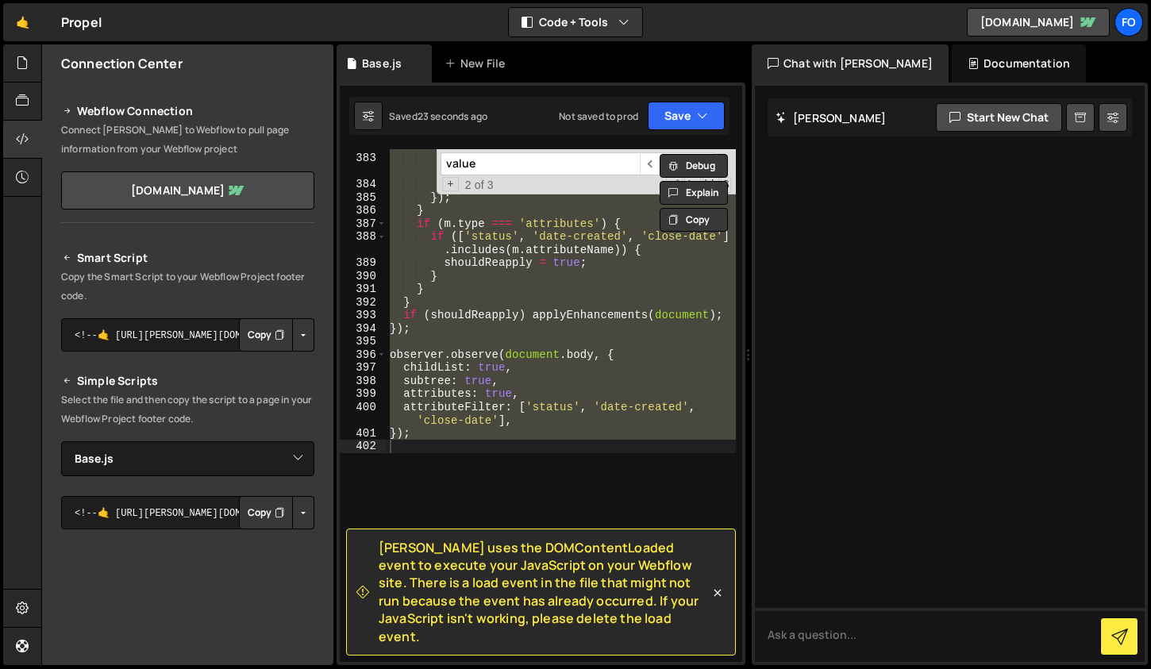
click at [532, 564] on span "[PERSON_NAME] uses the DOMContentLoaded event to execute your JavaScript on you…" at bounding box center [544, 592] width 331 height 106
copy span "DOMContentLoaded"
click at [471, 167] on input "value" at bounding box center [540, 163] width 199 height 23
paste input "DOMContentLoaded"
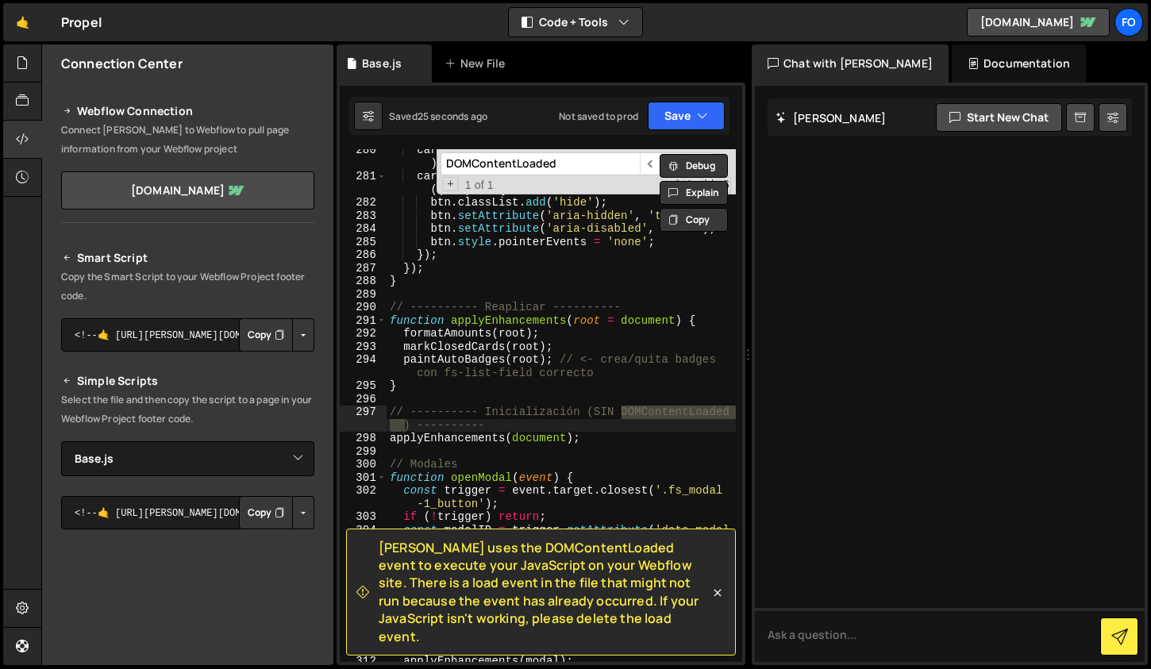
scroll to position [4407, 0]
type input "DOMContentLoaded"
click at [649, 162] on span "​" at bounding box center [651, 163] width 22 height 23
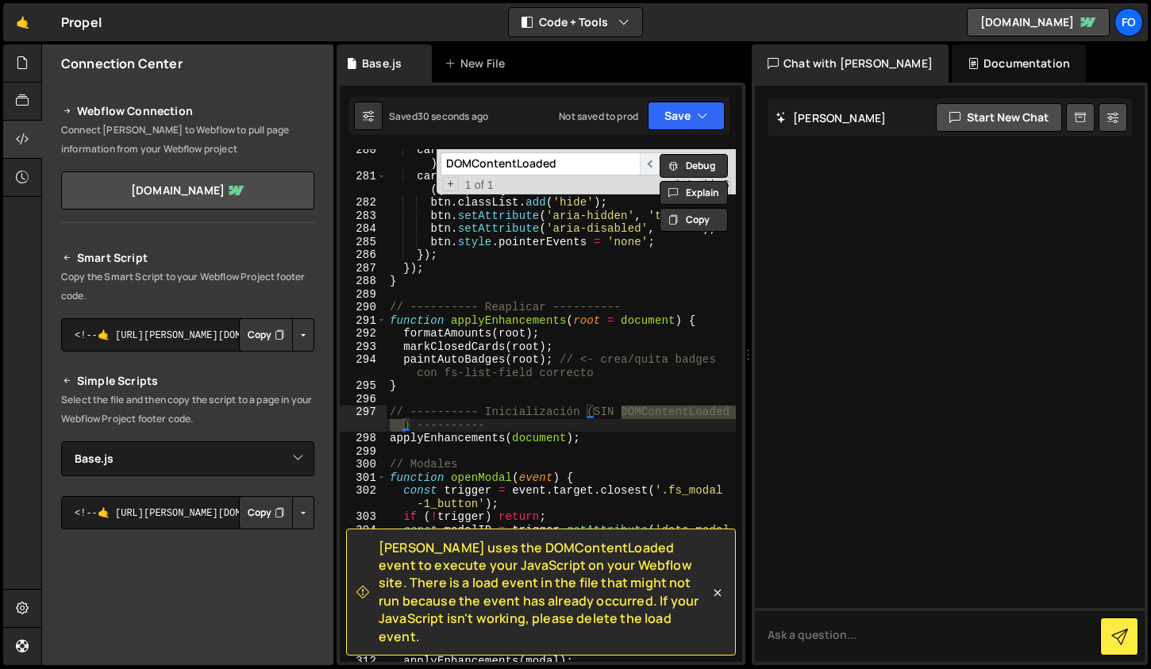
click at [649, 162] on span "​" at bounding box center [651, 163] width 22 height 23
click at [692, 117] on button "Save" at bounding box center [686, 116] width 77 height 29
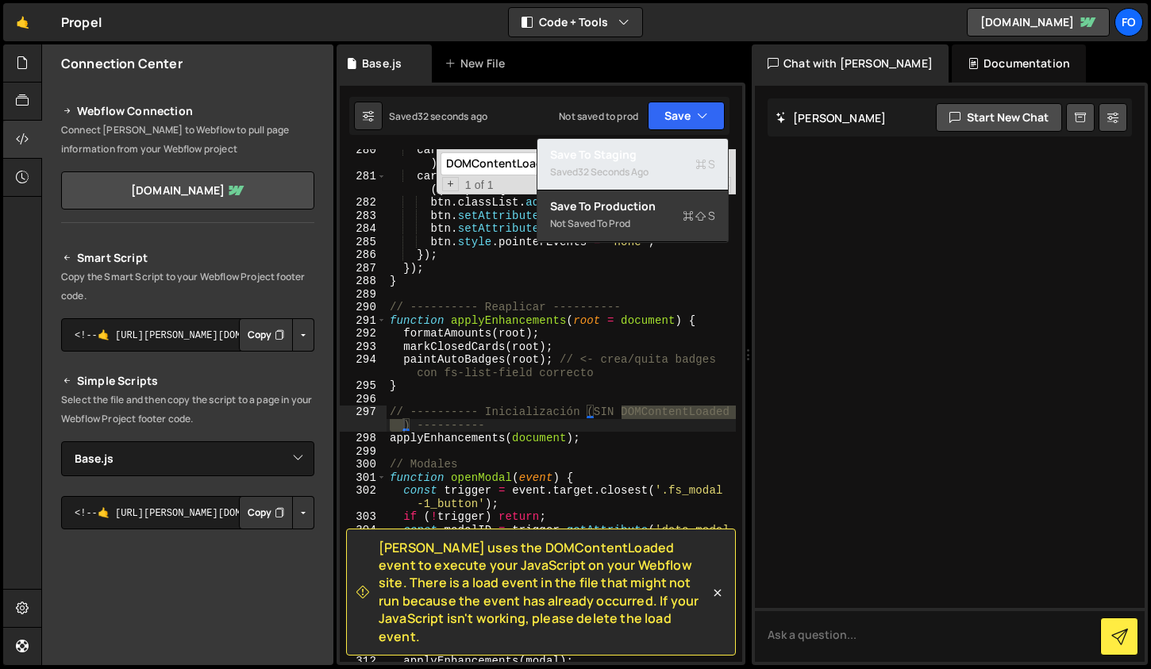
click at [653, 169] on div "Saved 32 seconds ago" at bounding box center [632, 172] width 165 height 19
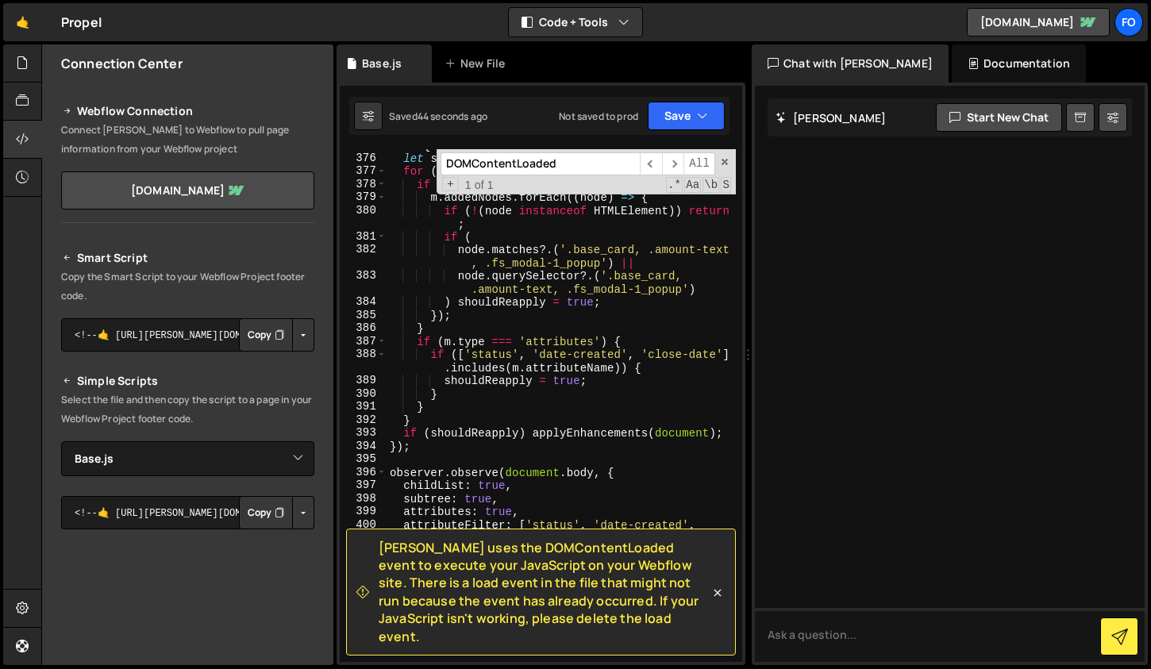
scroll to position [6142, 0]
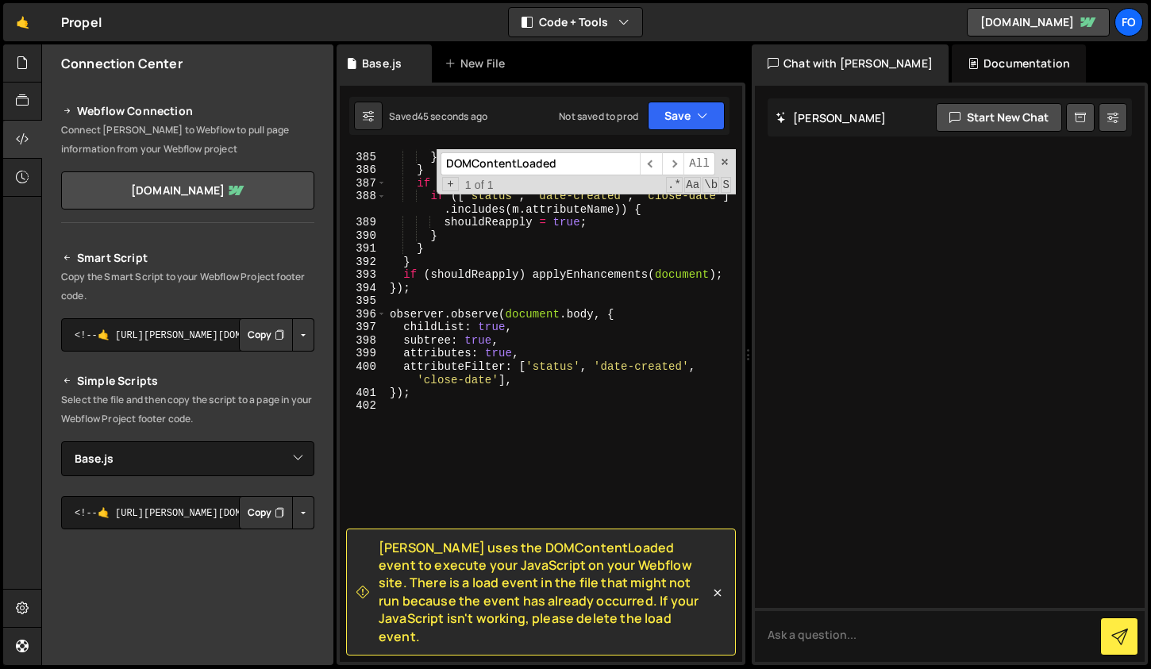
click at [566, 364] on div ") shouldReapply = true ; }) ; } if ( m . type === 'attributes' ) { if ([ 'statu…" at bounding box center [561, 406] width 349 height 539
type textarea "});"
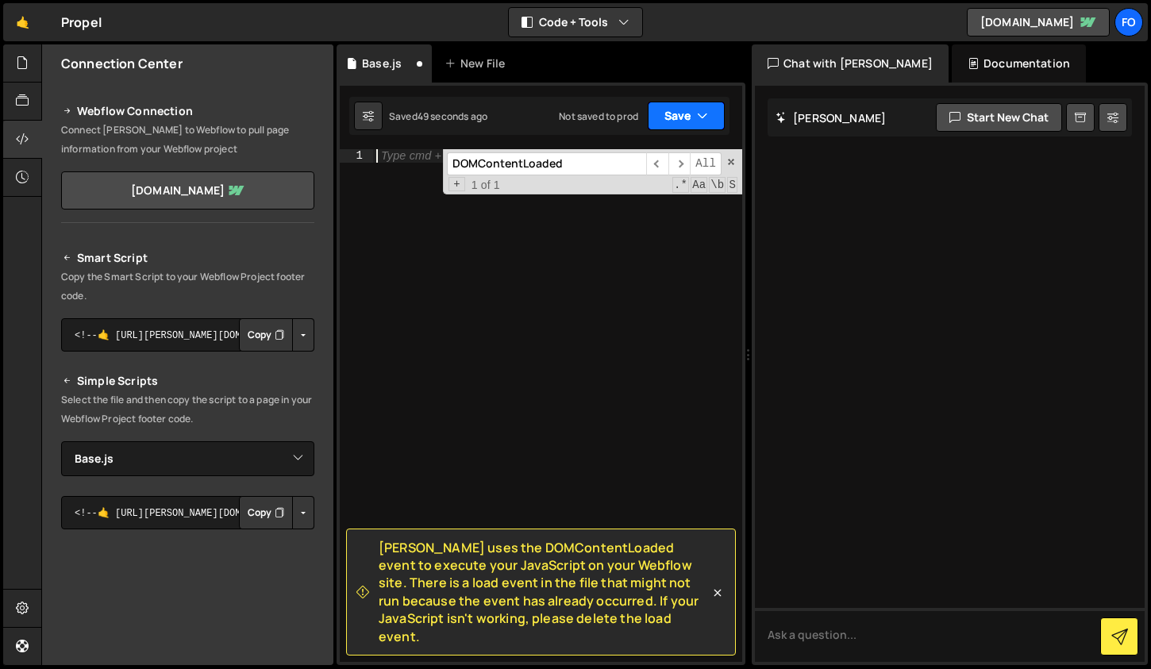
click at [671, 109] on button "Save" at bounding box center [686, 116] width 77 height 29
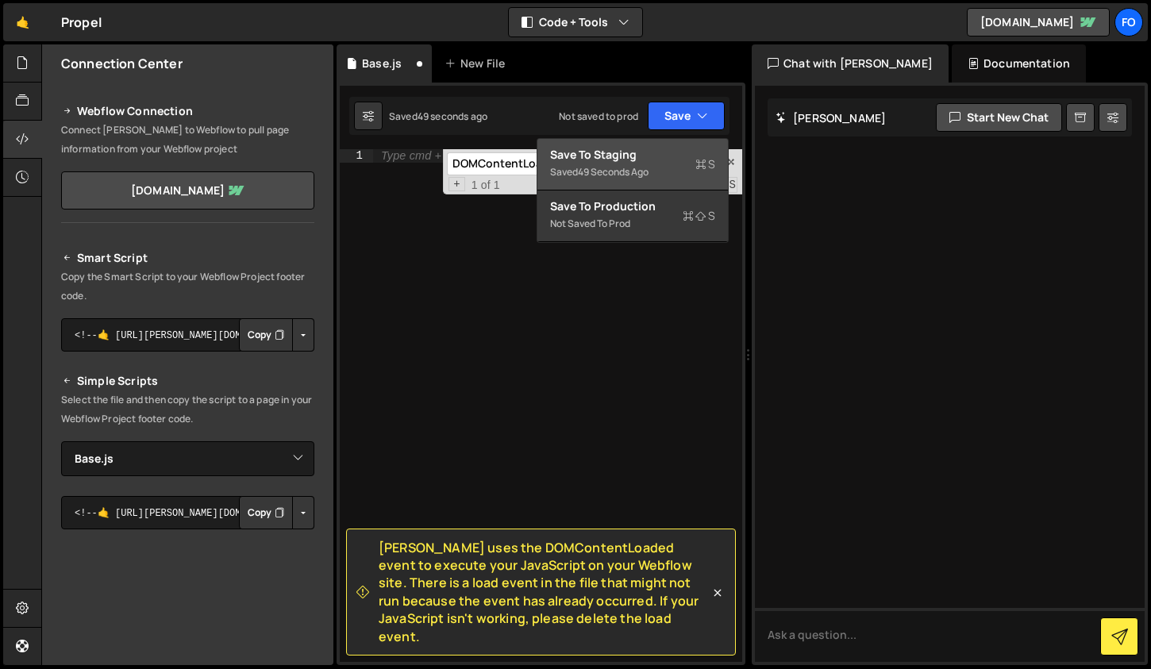
click at [658, 160] on div "Save to Staging S" at bounding box center [632, 155] width 165 height 16
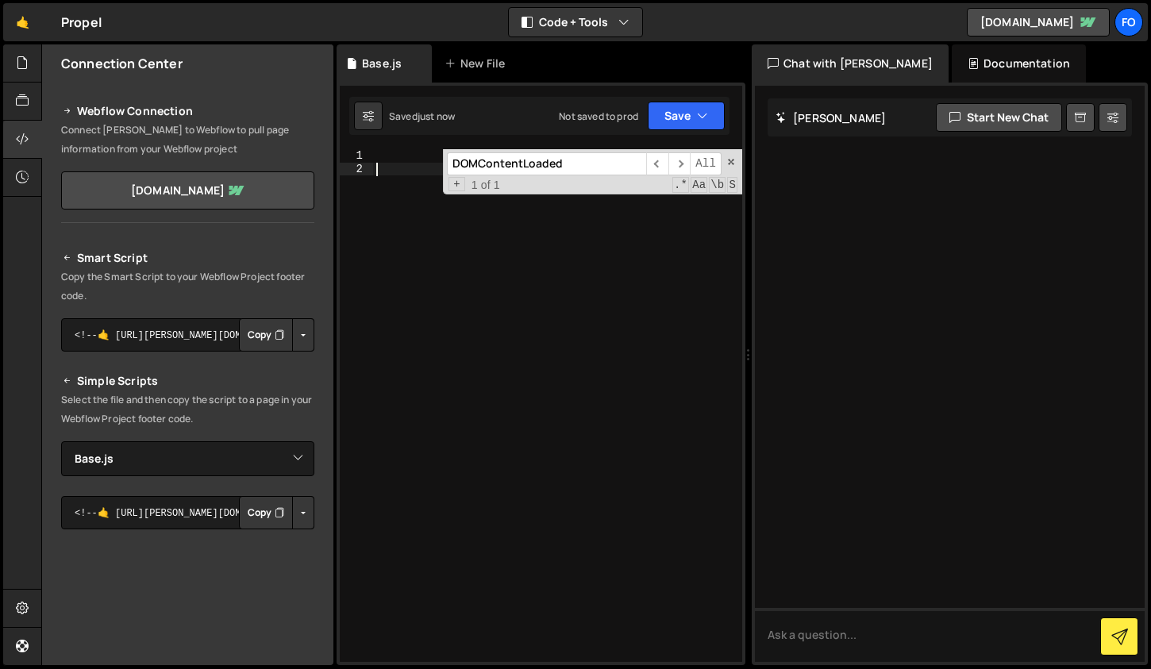
click at [522, 295] on div at bounding box center [557, 418] width 369 height 539
paste textarea
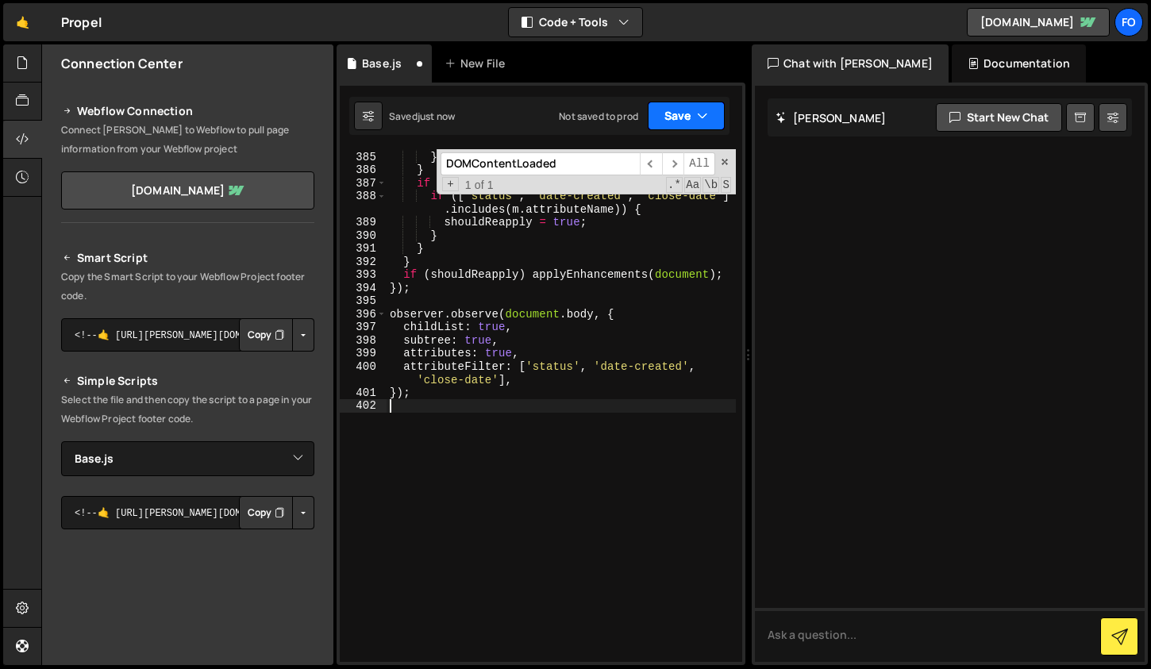
click at [666, 111] on button "Save" at bounding box center [686, 116] width 77 height 29
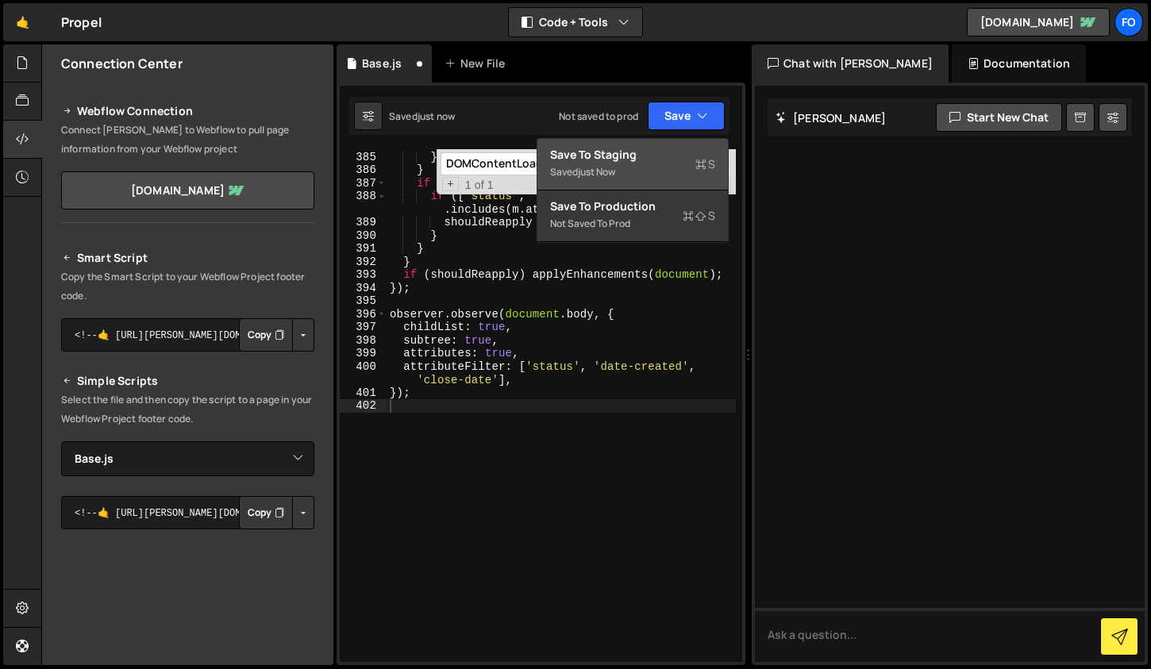
click at [645, 164] on div "Saved just now" at bounding box center [632, 172] width 165 height 19
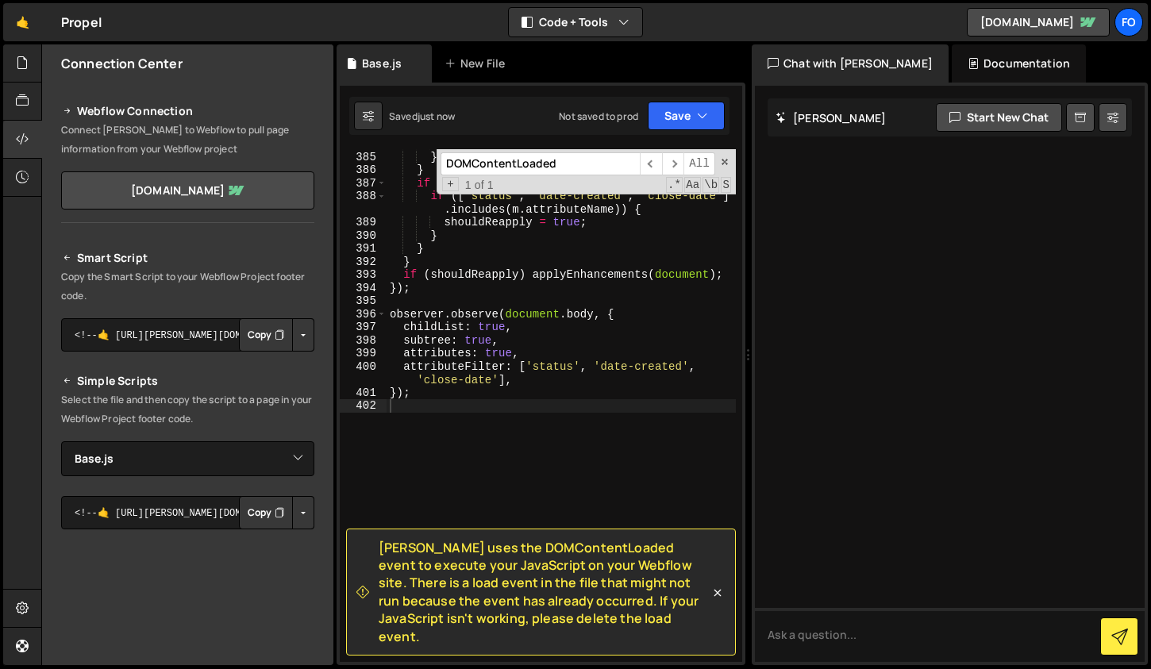
drag, startPoint x: 568, startPoint y: 162, endPoint x: 479, endPoint y: 160, distance: 89.7
click at [479, 160] on input "DOMContentLoaded" at bounding box center [540, 163] width 199 height 23
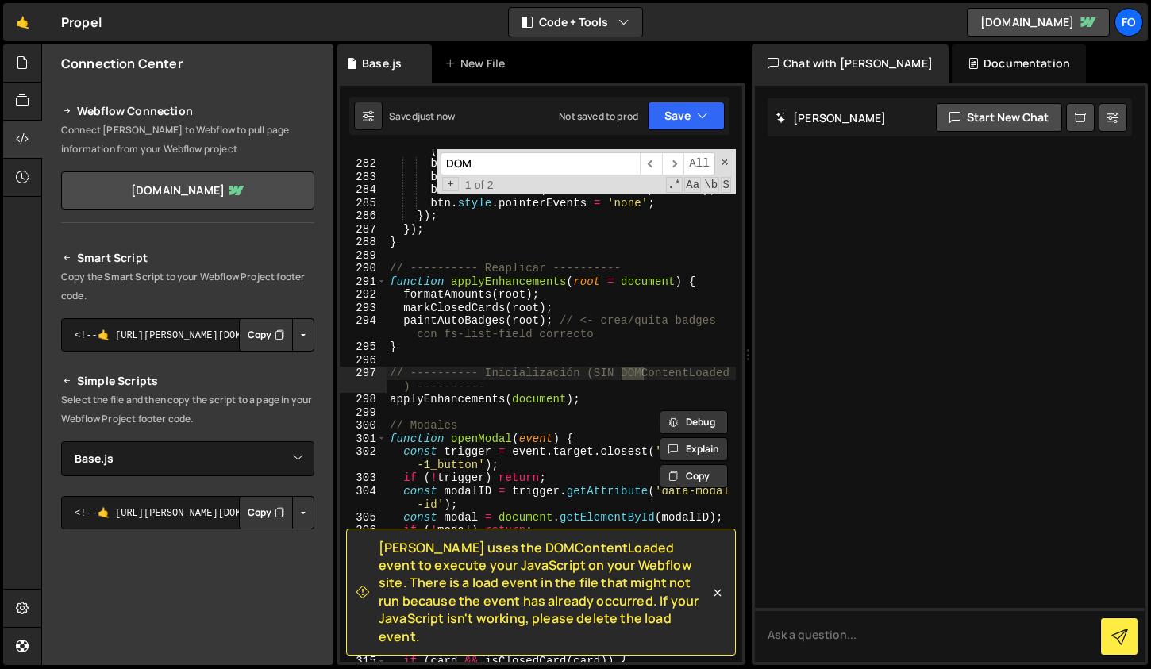
scroll to position [4446, 0]
type input "DOM"
type textarea "// ---------- Inicialización (SIN DOMContentLoaded) ----------"
drag, startPoint x: 515, startPoint y: 383, endPoint x: 379, endPoint y: 376, distance: 136.7
click at [379, 376] on div "// ---------- Inicialización (SIN DOMContentLoaded) ---------- 281 282 283 284 …" at bounding box center [541, 405] width 402 height 513
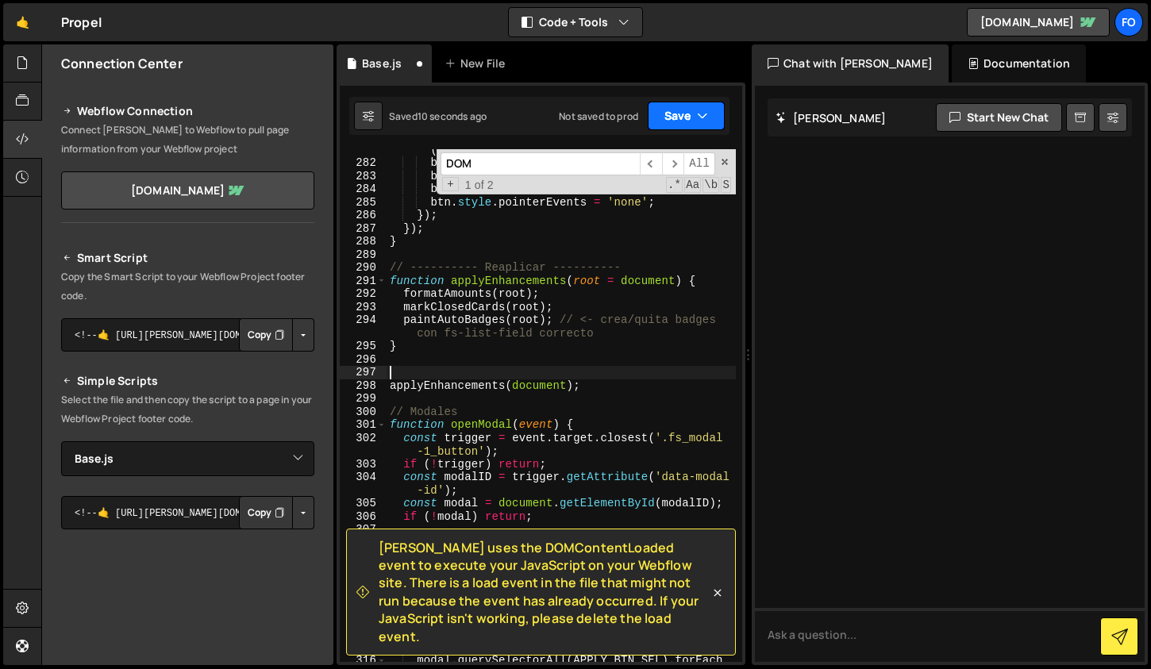
click at [660, 127] on button "Save" at bounding box center [686, 116] width 77 height 29
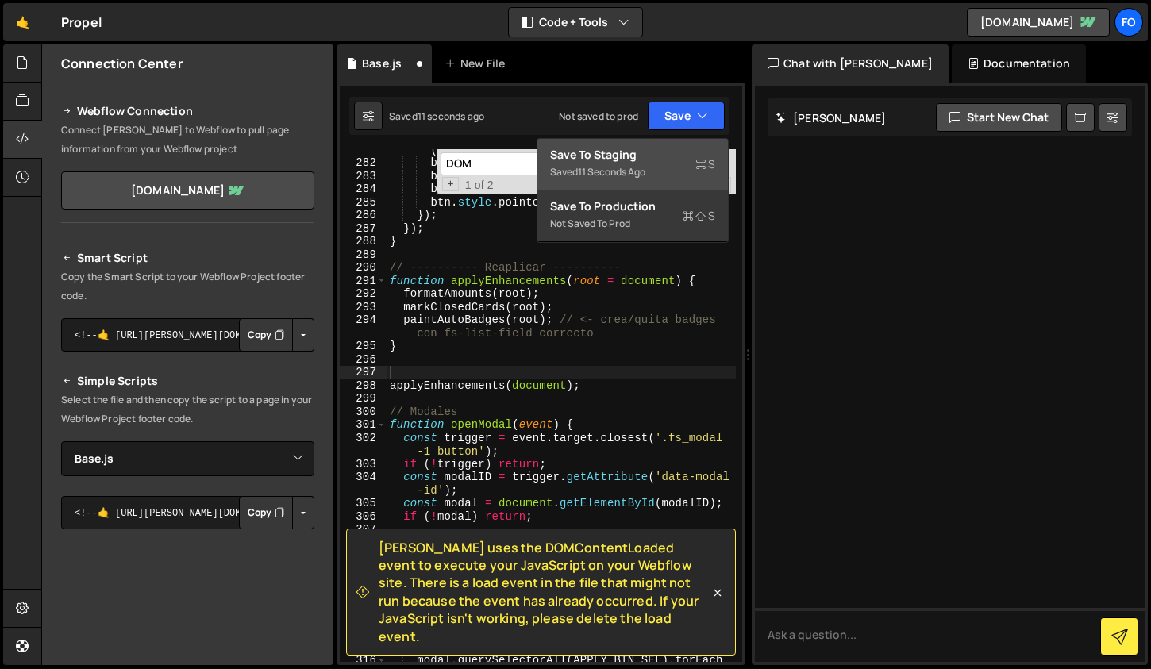
click at [653, 169] on div "Saved 11 seconds ago" at bounding box center [632, 172] width 165 height 19
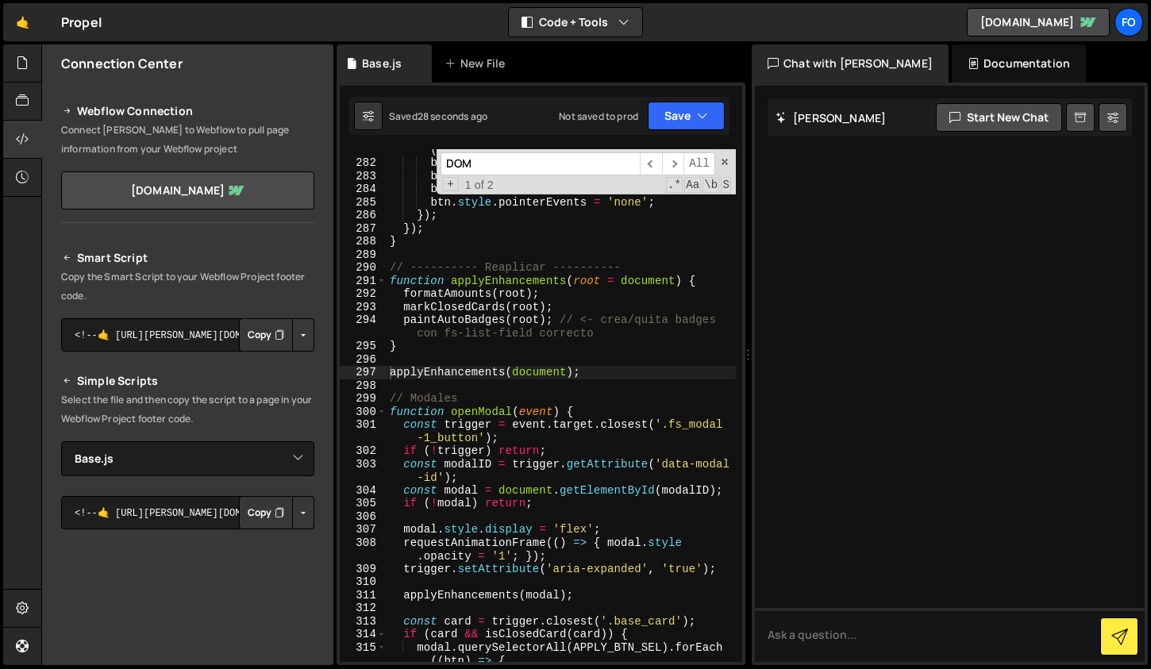
type textarea "}"
click at [564, 352] on div "card . querySelectorAll ( APPLY_BTN_SEL ) . forEach (( btn ) => { btn . classLi…" at bounding box center [561, 406] width 349 height 553
drag, startPoint x: 518, startPoint y: 168, endPoint x: 399, endPoint y: 168, distance: 118.3
click at [399, 168] on div "card . querySelectorAll ( APPLY_BTN_SEL ) . forEach (( btn ) => { btn . classLi…" at bounding box center [561, 405] width 349 height 513
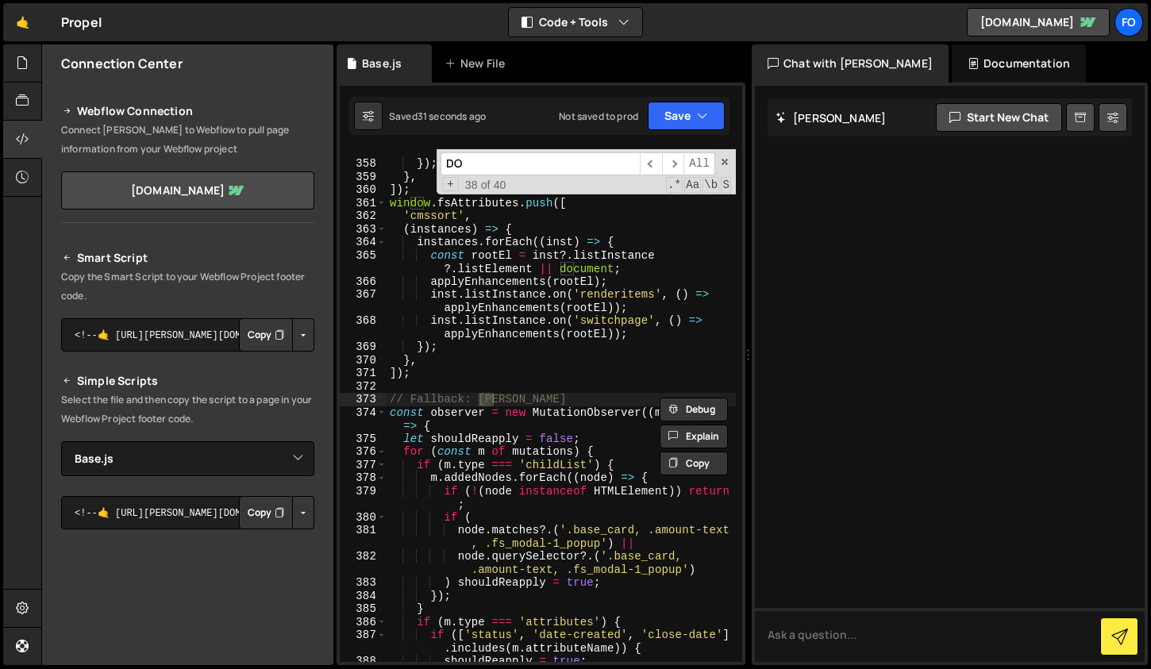
type input "D"
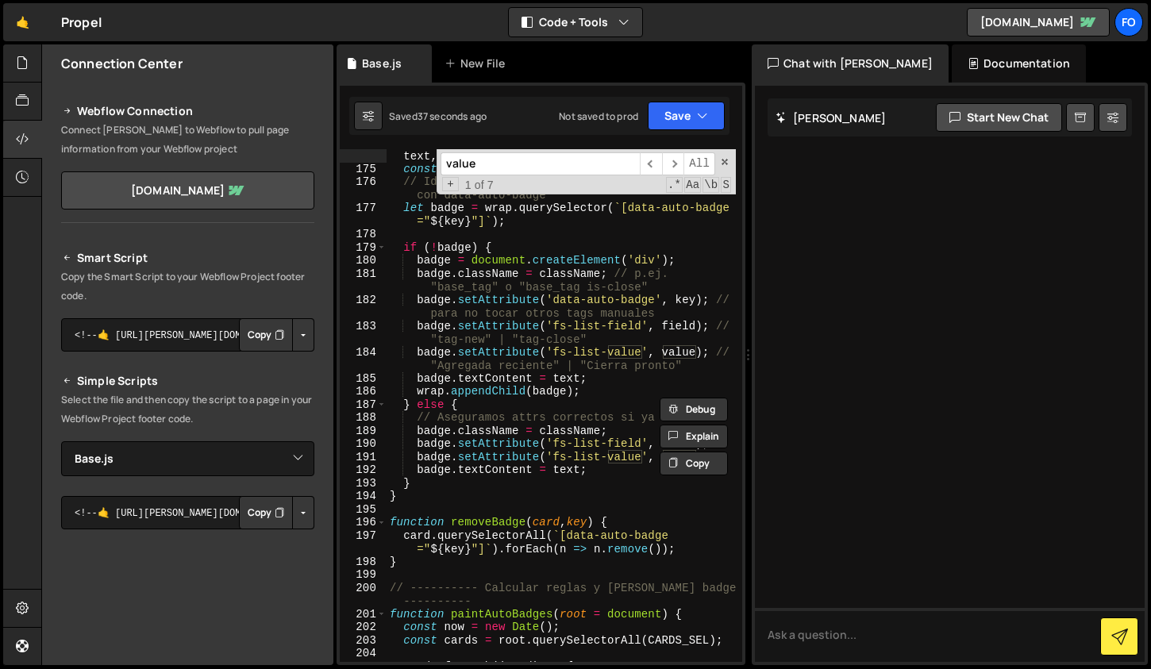
scroll to position [2791, 0]
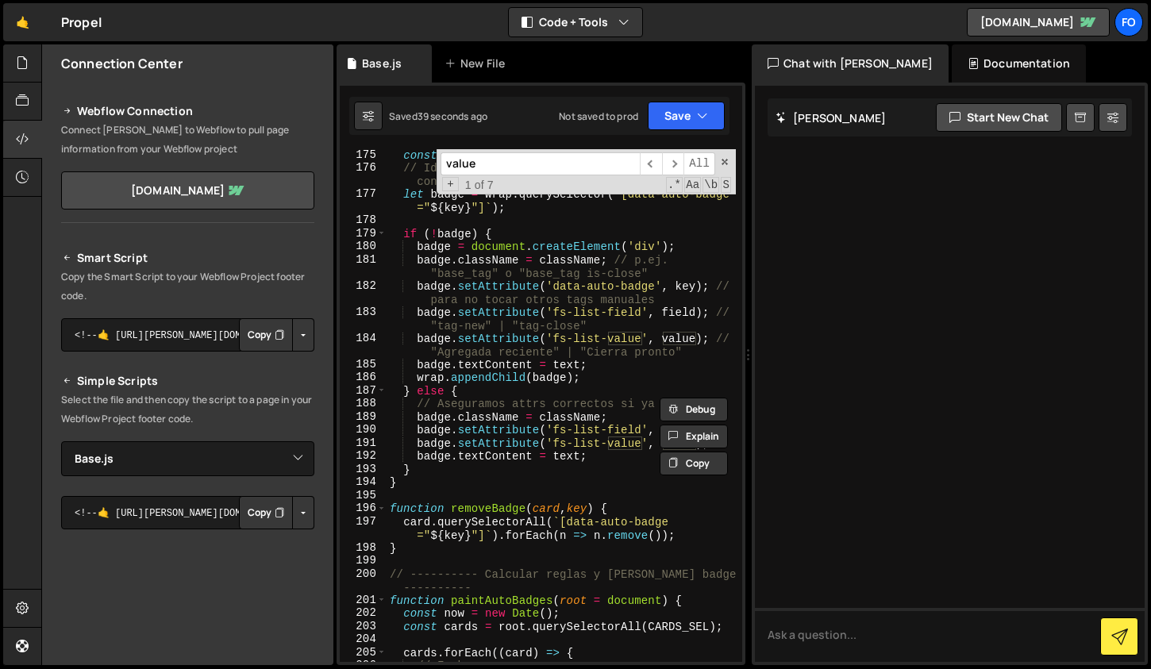
type input "value"
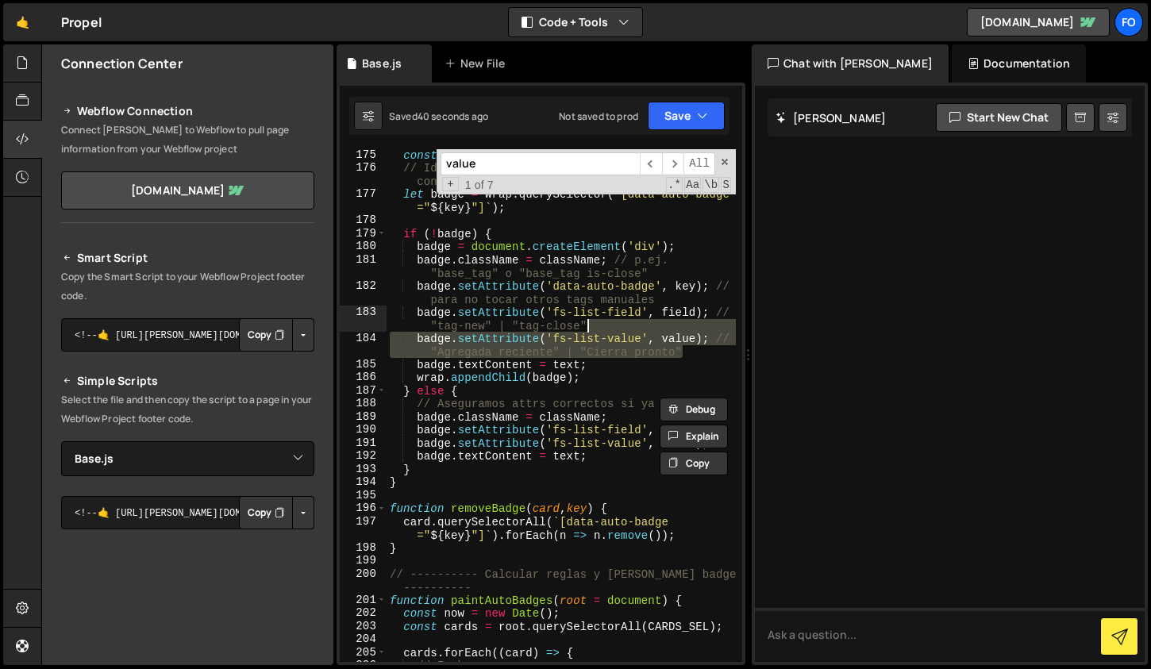
drag, startPoint x: 707, startPoint y: 349, endPoint x: 690, endPoint y: 329, distance: 25.8
click at [690, 329] on div "const wrap = ensureWrapper ( card ) ; // Identificamos los que nosotros gestion…" at bounding box center [561, 417] width 349 height 539
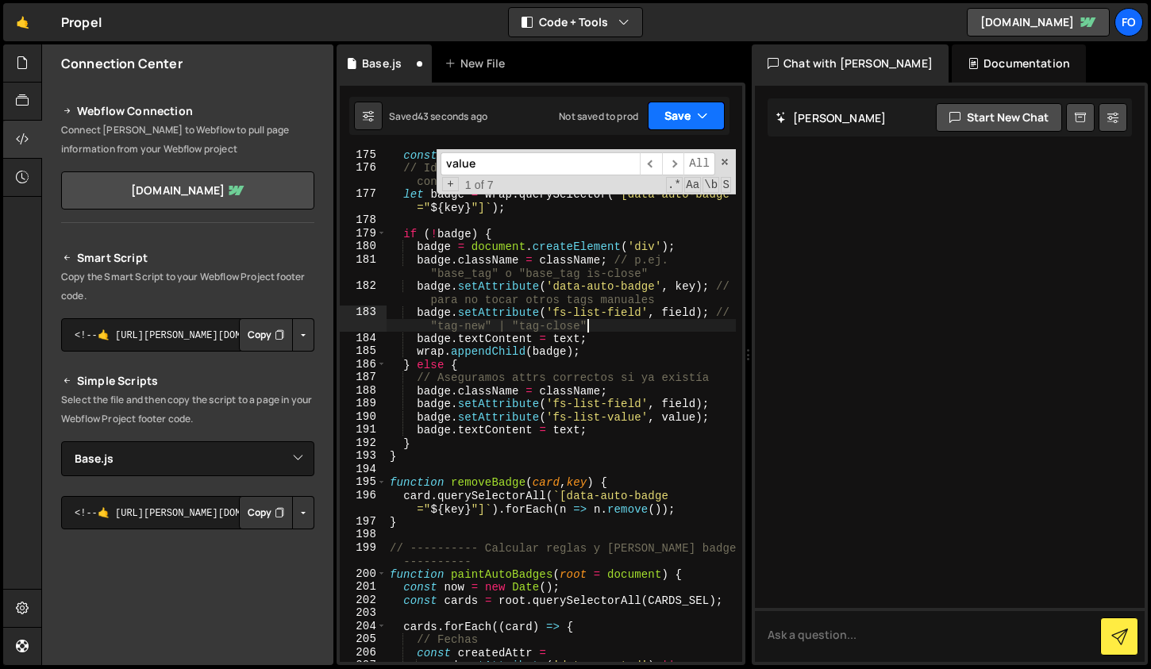
click at [680, 120] on button "Save" at bounding box center [686, 116] width 77 height 29
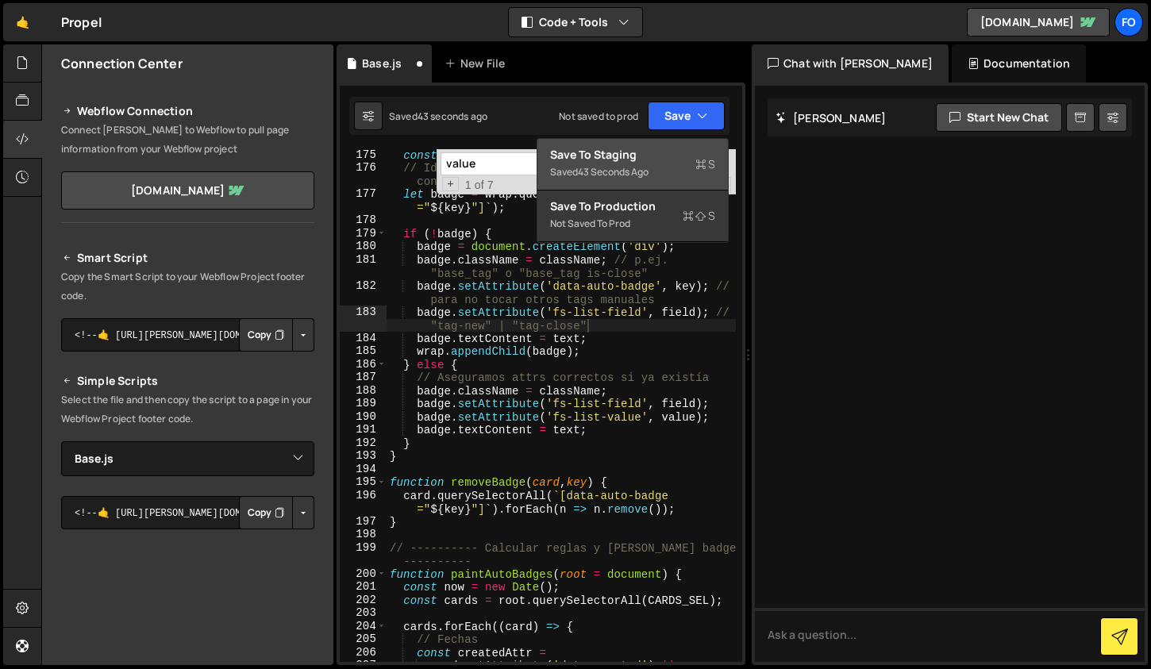
click at [647, 166] on div "43 seconds ago" at bounding box center [613, 171] width 71 height 13
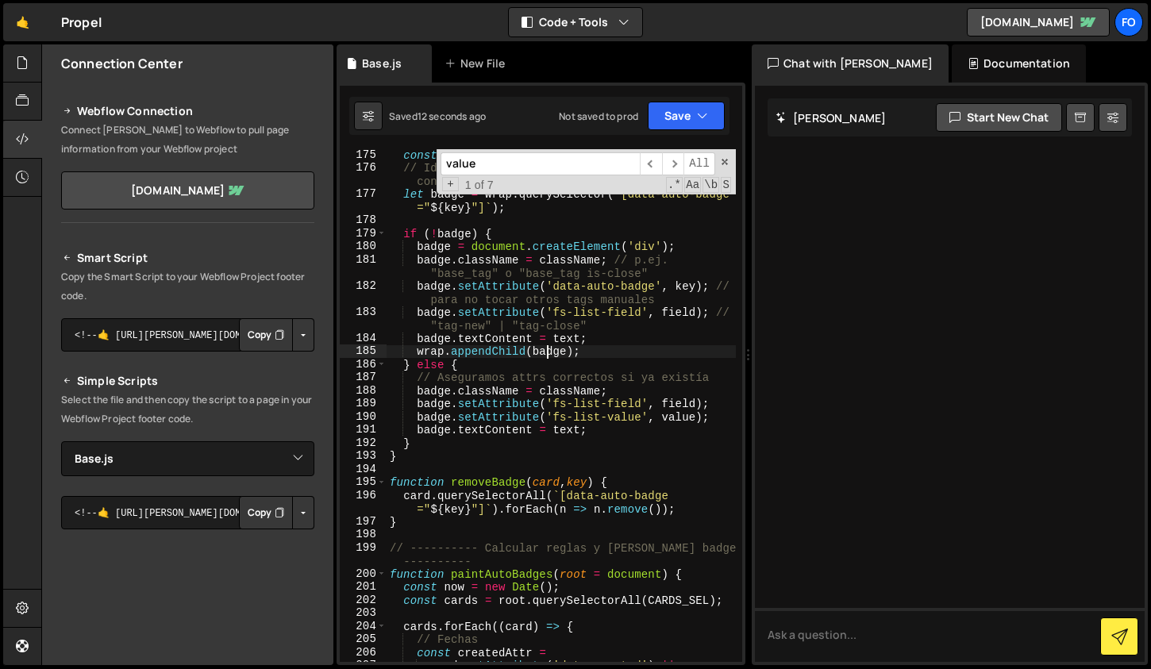
click at [548, 352] on div "const wrap = ensureWrapper ( card ) ; // Identificamos los que nosotros gestion…" at bounding box center [561, 424] width 349 height 553
type textarea "});"
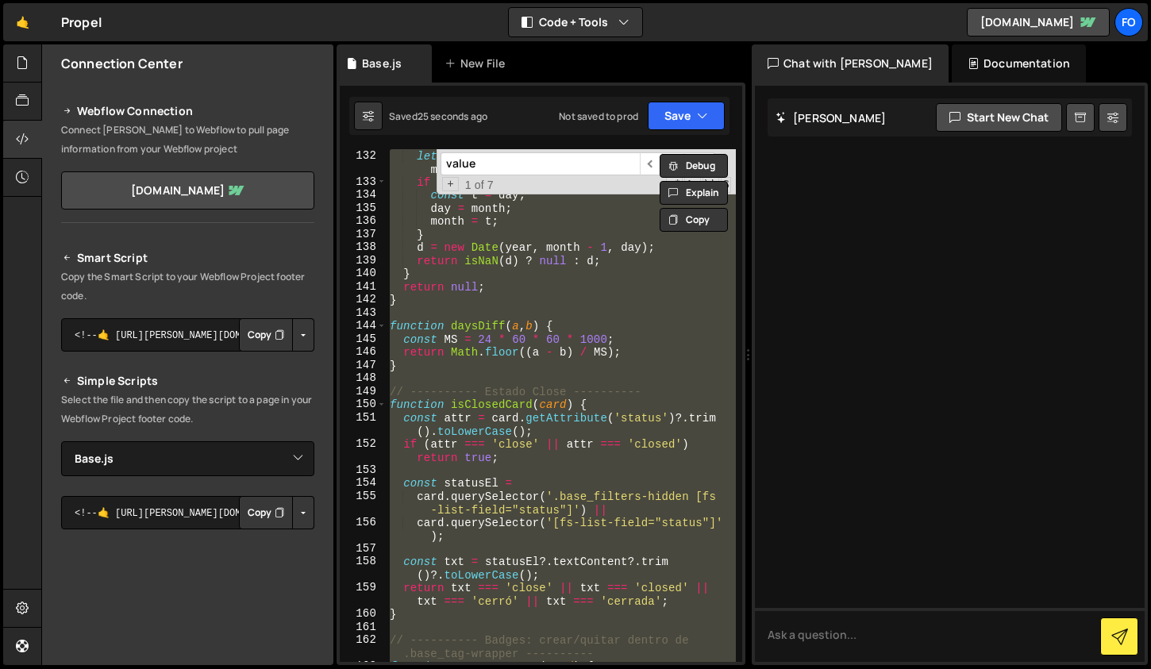
scroll to position [2062, 0]
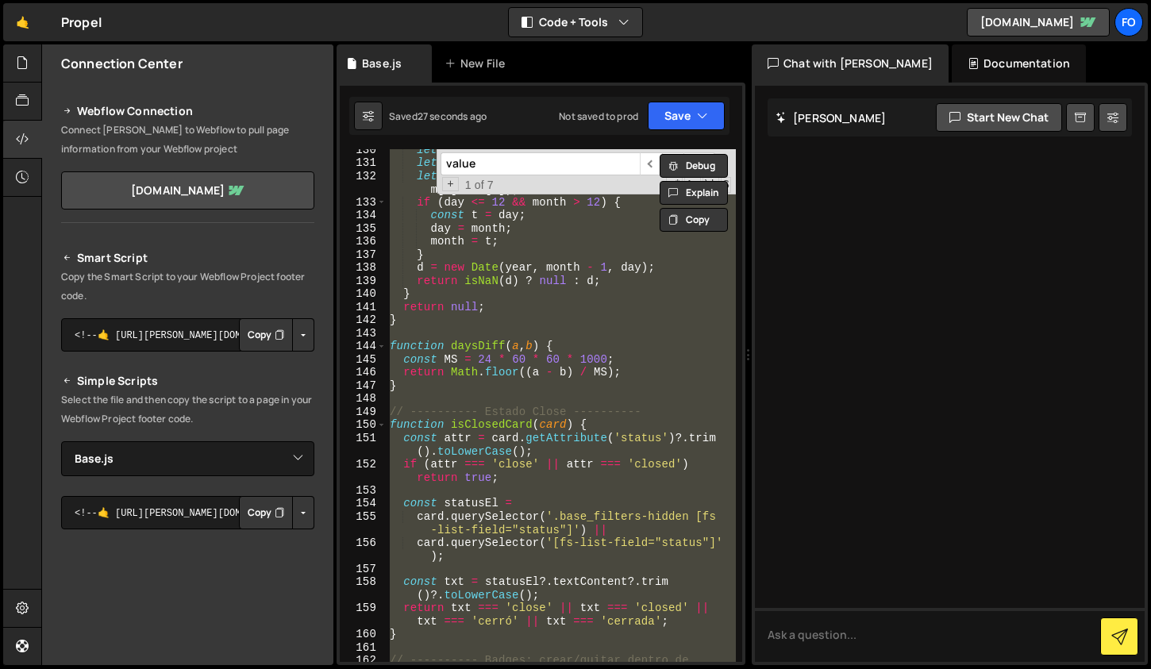
drag, startPoint x: 525, startPoint y: 164, endPoint x: 403, endPoint y: 162, distance: 121.5
click at [403, 162] on div "let day = Number ( m [ 1 ]) ; let month = Number ( m [ 2 ]) ; let year = Number…" at bounding box center [561, 405] width 349 height 513
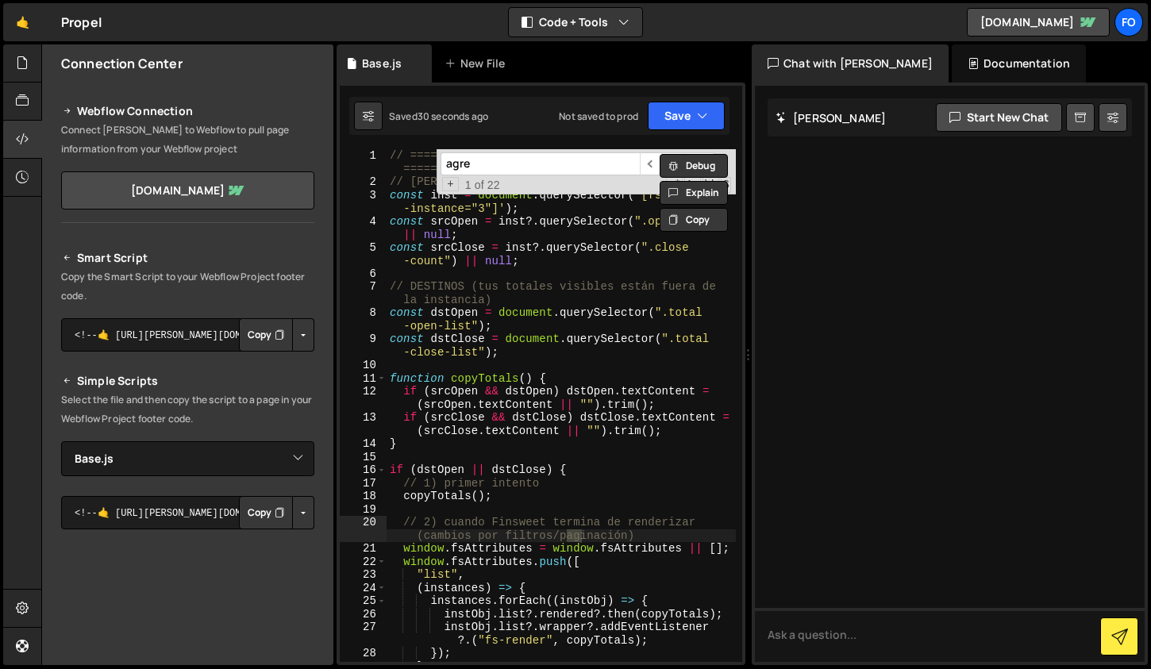
scroll to position [3542, 0]
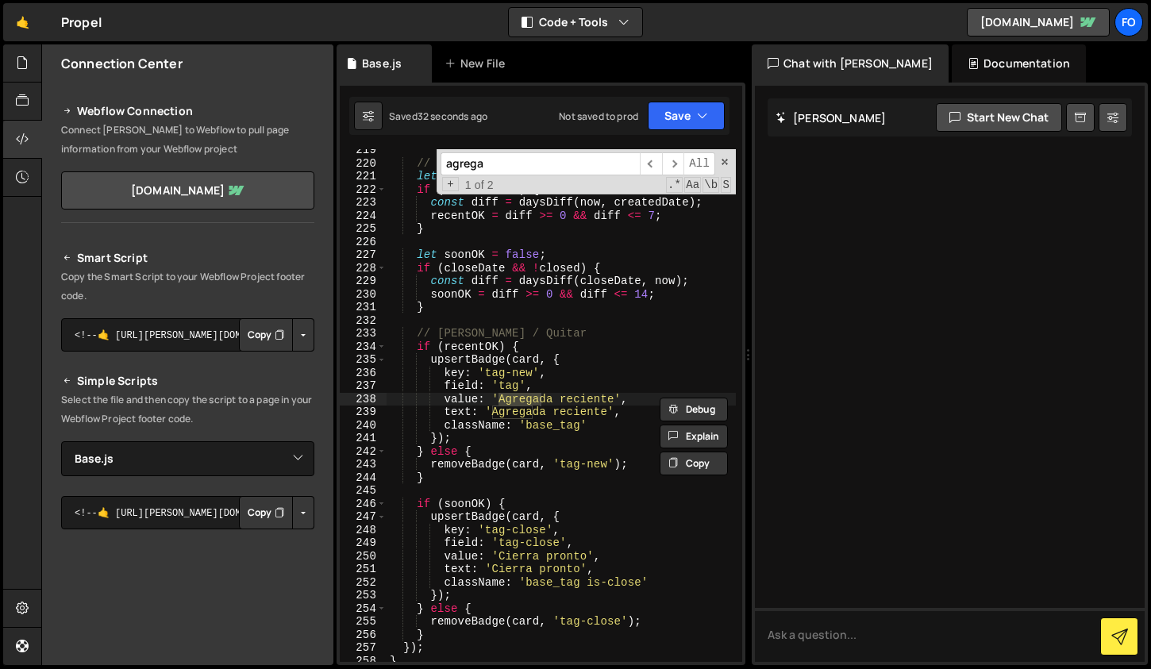
type input "agrega"
click at [491, 358] on div "// Reglas let recentOK = false ; if ( createdDate ) { const diff = daysDiff ( n…" at bounding box center [561, 413] width 349 height 539
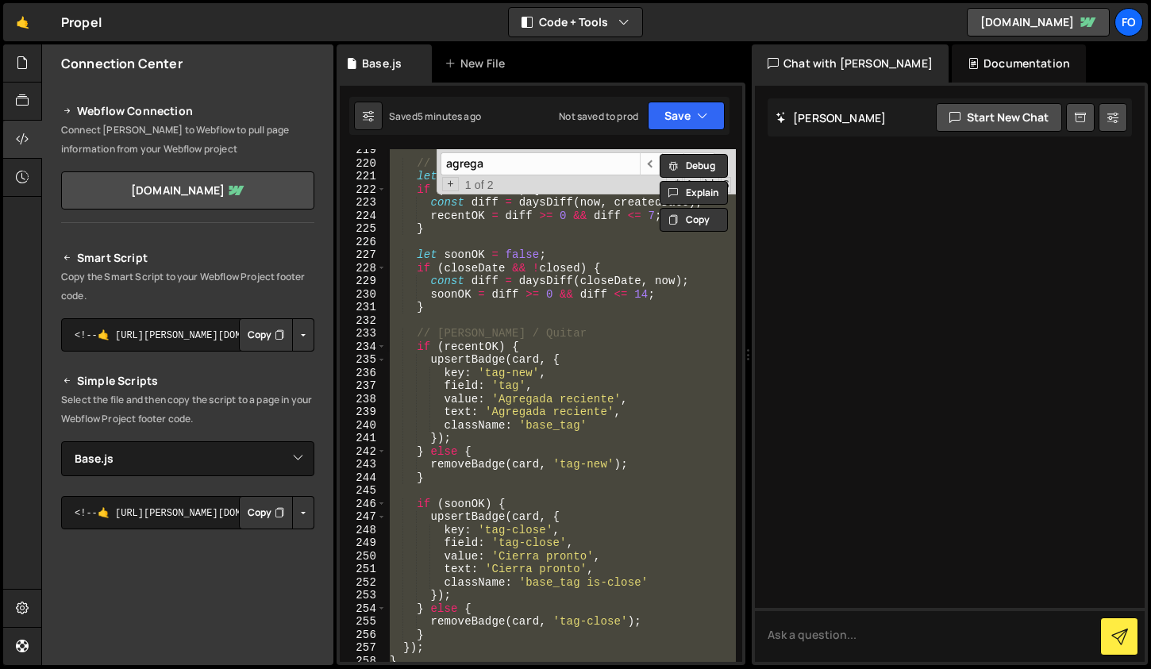
click at [653, 346] on div "// Reglas let recentOK = false ; if ( createdDate ) { const diff = daysDiff ( n…" at bounding box center [561, 405] width 349 height 513
paste textarea
type textarea "});"
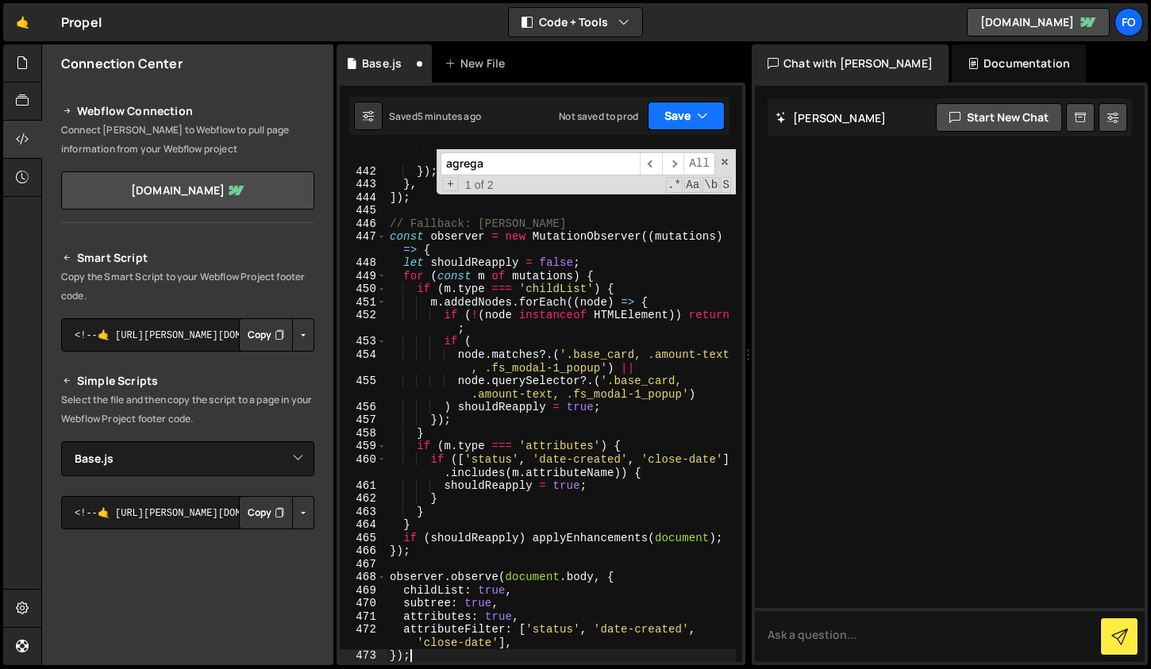
click at [662, 128] on button "Save" at bounding box center [686, 116] width 77 height 29
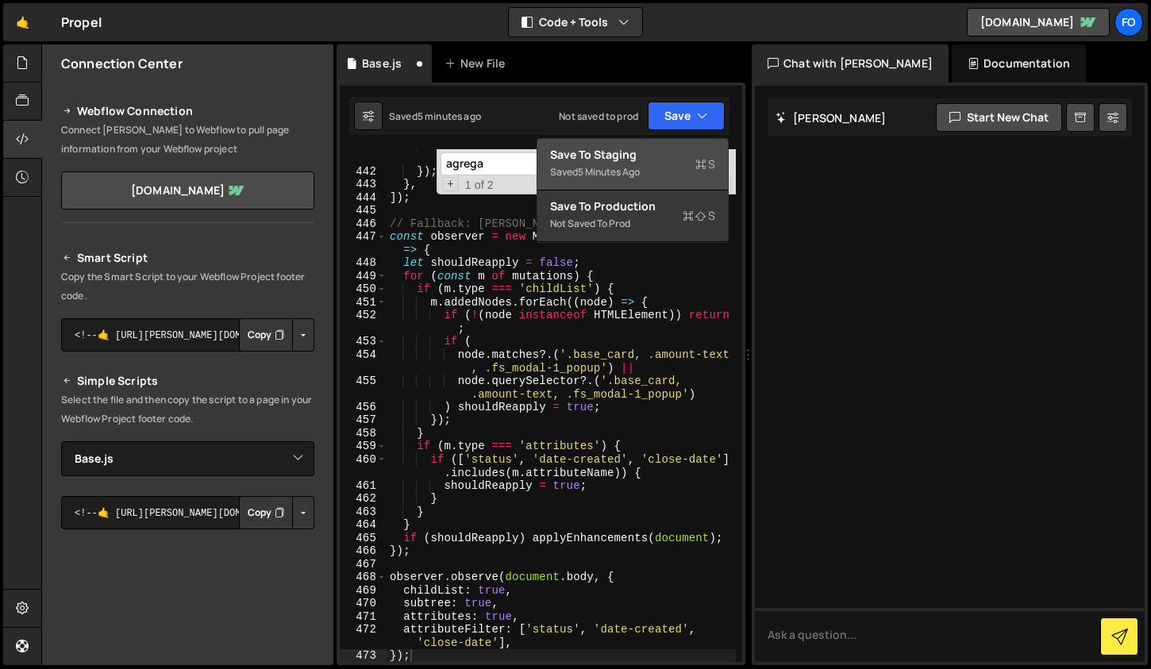
click at [651, 165] on div "Saved 5 minutes ago" at bounding box center [632, 172] width 165 height 19
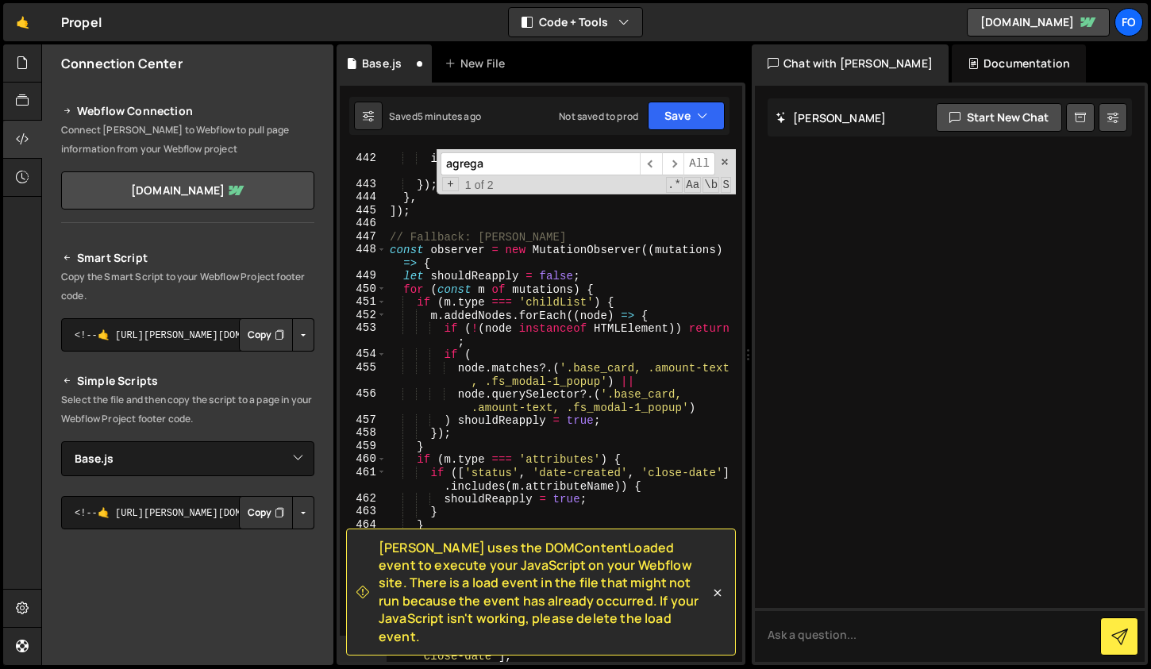
scroll to position [7216, 0]
click at [530, 560] on span "[PERSON_NAME] uses the DOMContentLoaded event to execute your JavaScript on you…" at bounding box center [544, 592] width 331 height 106
copy span "DOMContentLoaded"
click at [508, 167] on input "agrega" at bounding box center [540, 163] width 199 height 23
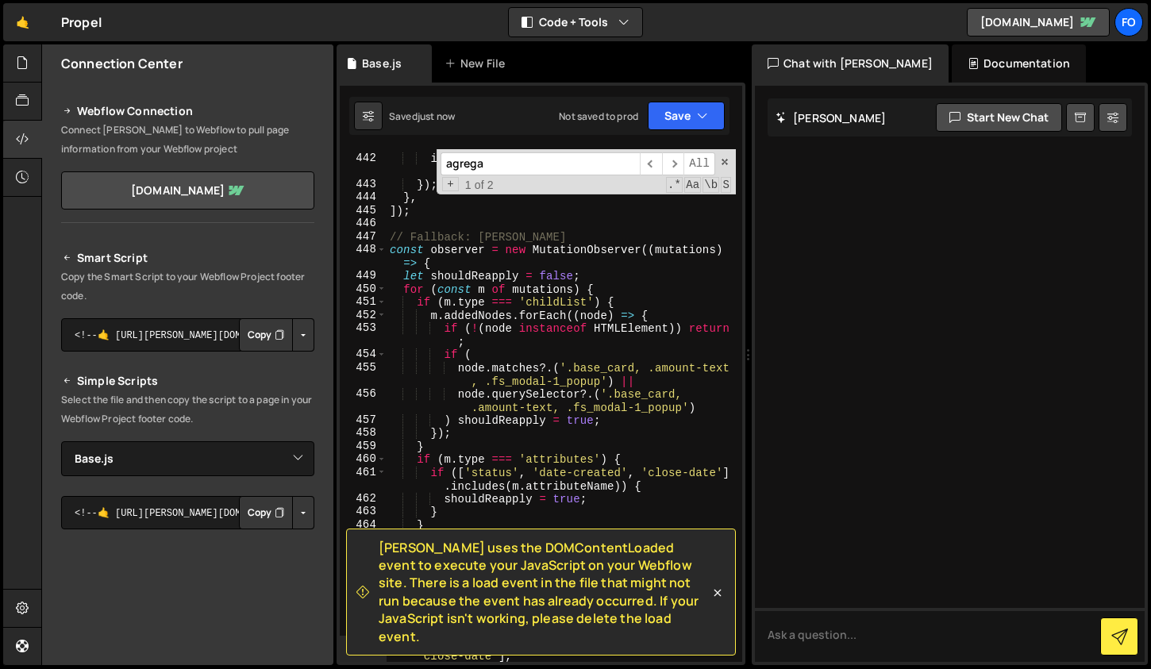
paste input "DOMContentLoaded"
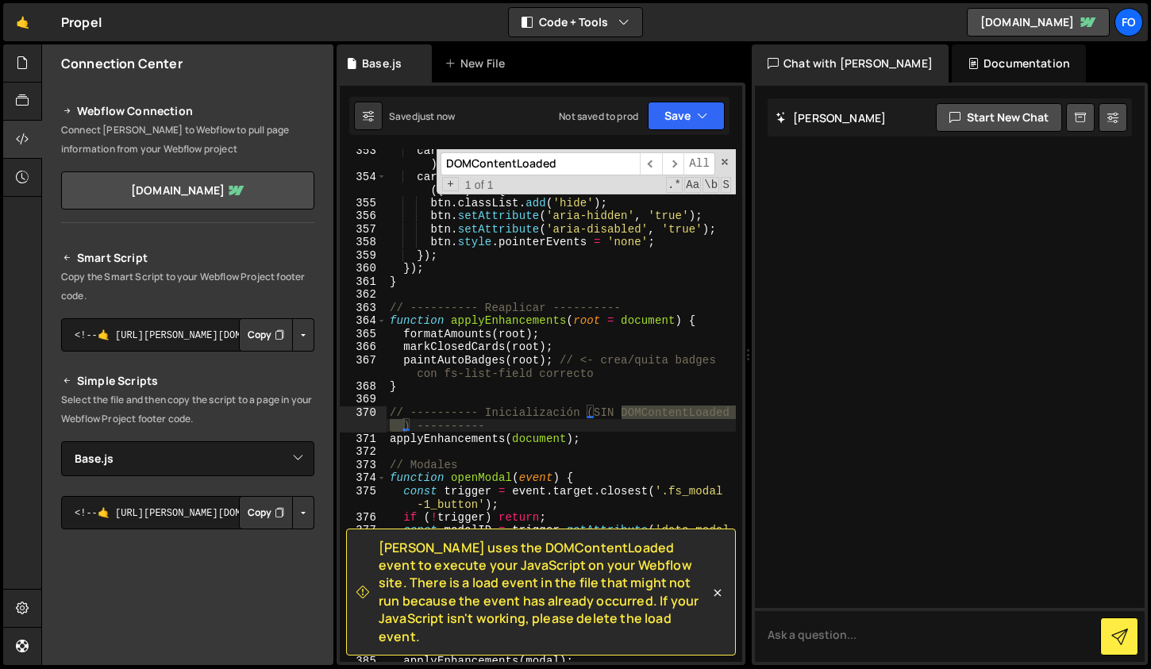
type input "DOMContentLoaded"
type textarea "// ---------- Inicialización (SIN DOMContentLoaded) ----------"
drag, startPoint x: 508, startPoint y: 425, endPoint x: 366, endPoint y: 414, distance: 142.5
click at [366, 414] on div "// ---------- Inicialización (SIN DOMContentLoaded) ---------- 353 354 355 356 …" at bounding box center [541, 405] width 402 height 513
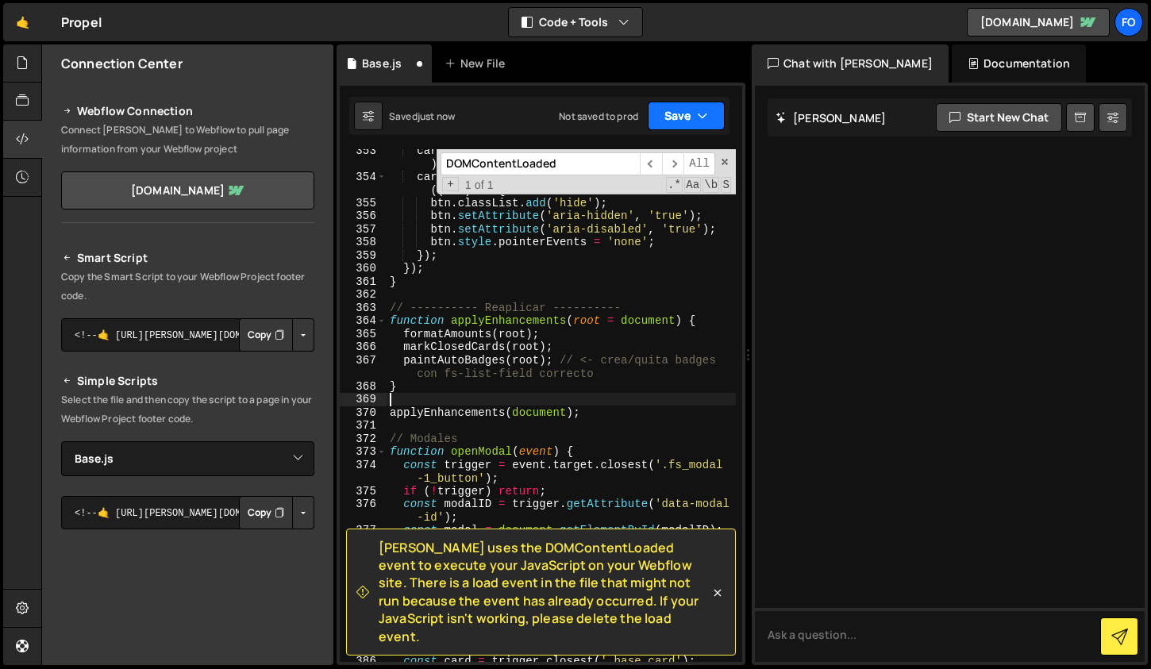
click at [702, 102] on button "Save" at bounding box center [686, 116] width 77 height 29
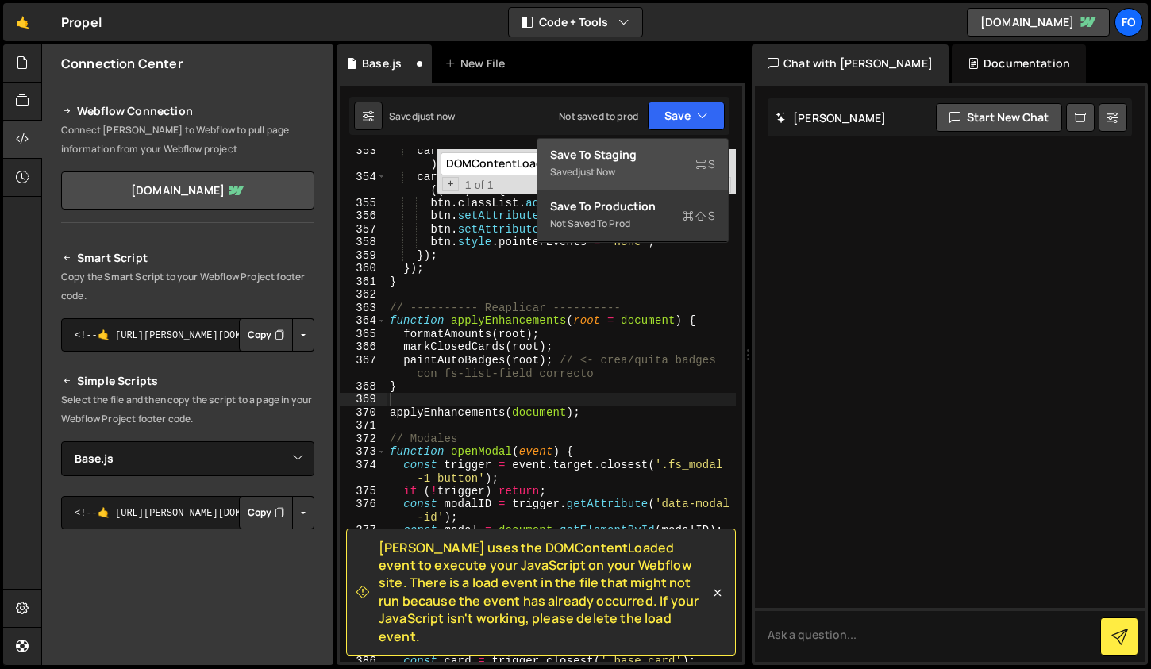
click at [643, 163] on div "Saved just now" at bounding box center [632, 172] width 165 height 19
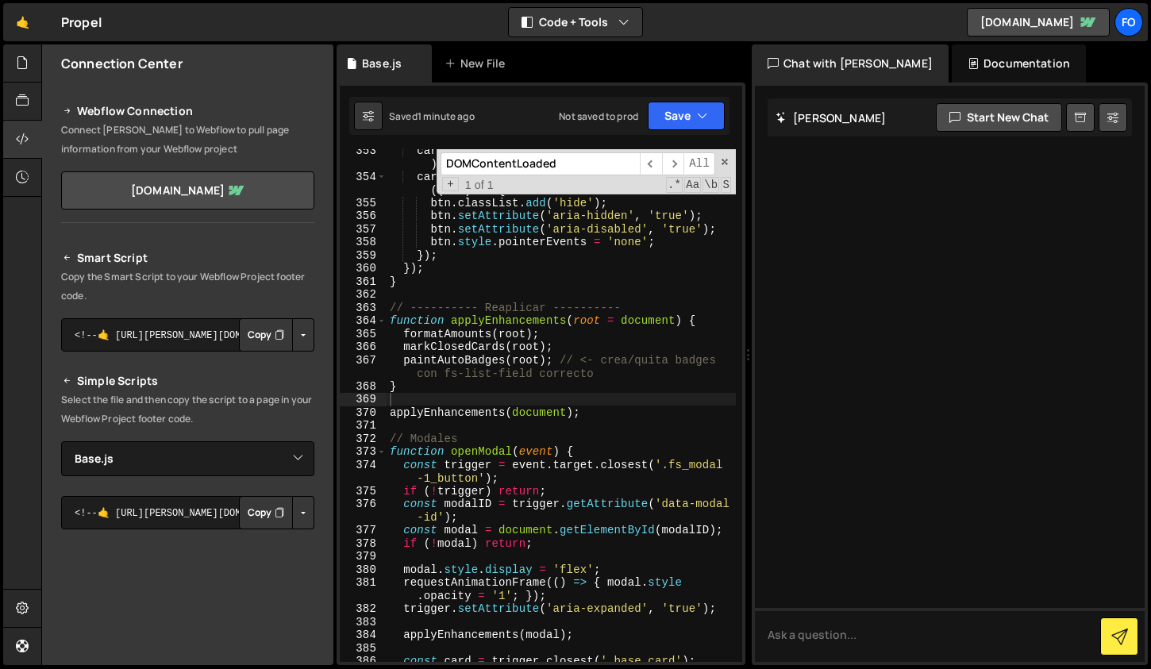
click at [583, 155] on input "DOMContentLoaded" at bounding box center [540, 163] width 199 height 23
drag, startPoint x: 576, startPoint y: 163, endPoint x: 368, endPoint y: 163, distance: 208.8
click at [368, 163] on div "353 354 355 356 357 358 359 360 361 362 363 364 365 366 367 368 369 370 371 372…" at bounding box center [541, 405] width 402 height 513
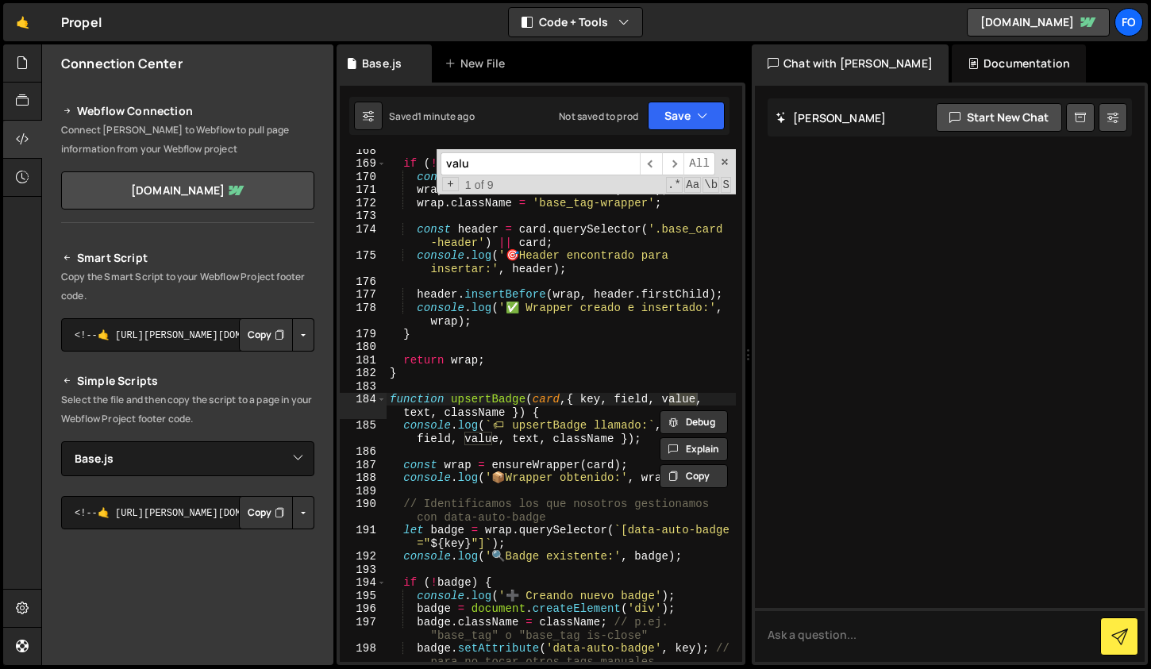
scroll to position [2717, 0]
type input "value"
click at [656, 166] on span "​" at bounding box center [651, 163] width 22 height 23
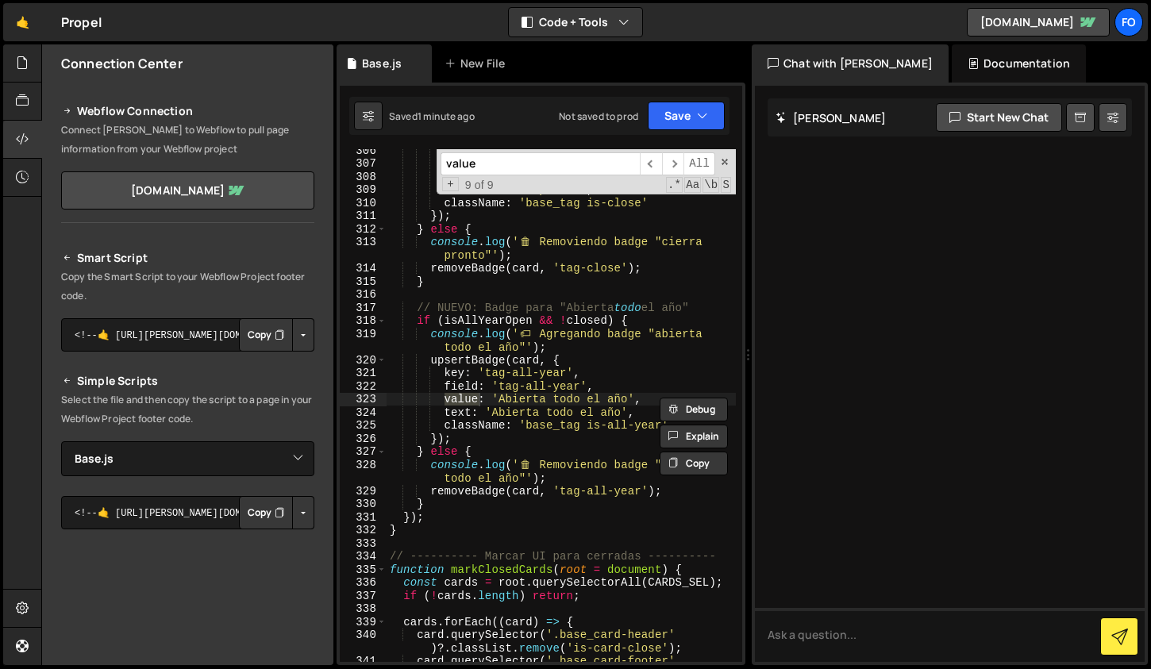
click at [630, 376] on div "key : 'tag-close' , field : 'tag-close' , value : 'Cierra pronto' , text : 'Cie…" at bounding box center [561, 420] width 349 height 553
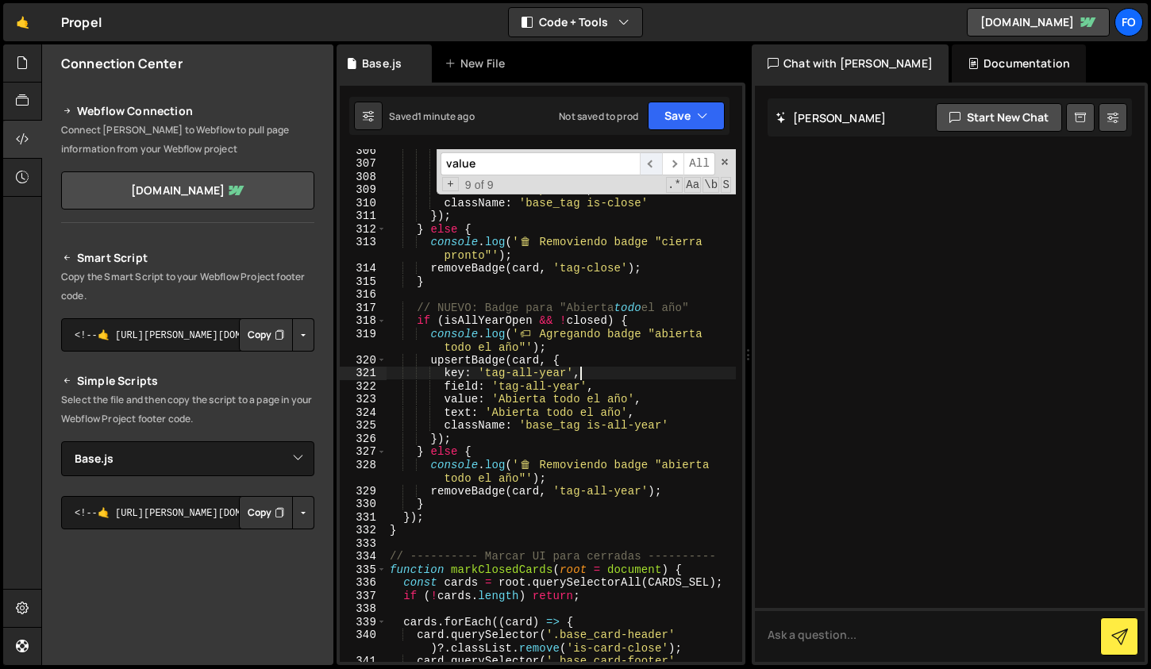
click at [643, 168] on span "​" at bounding box center [651, 163] width 22 height 23
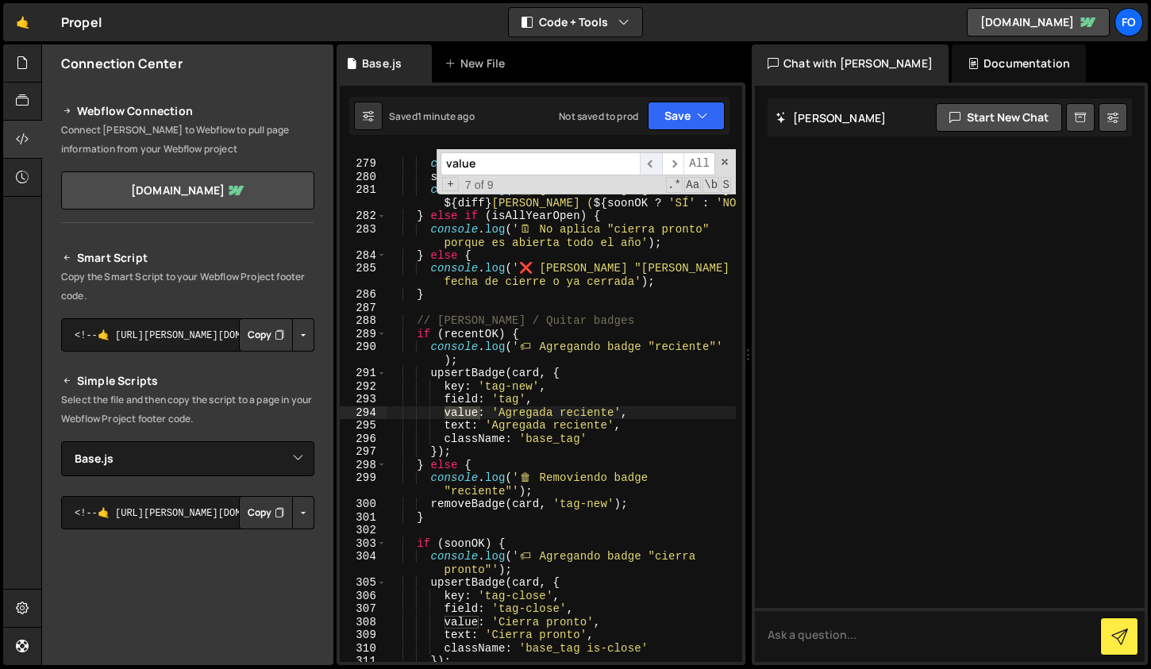
click at [643, 168] on span "​" at bounding box center [651, 163] width 22 height 23
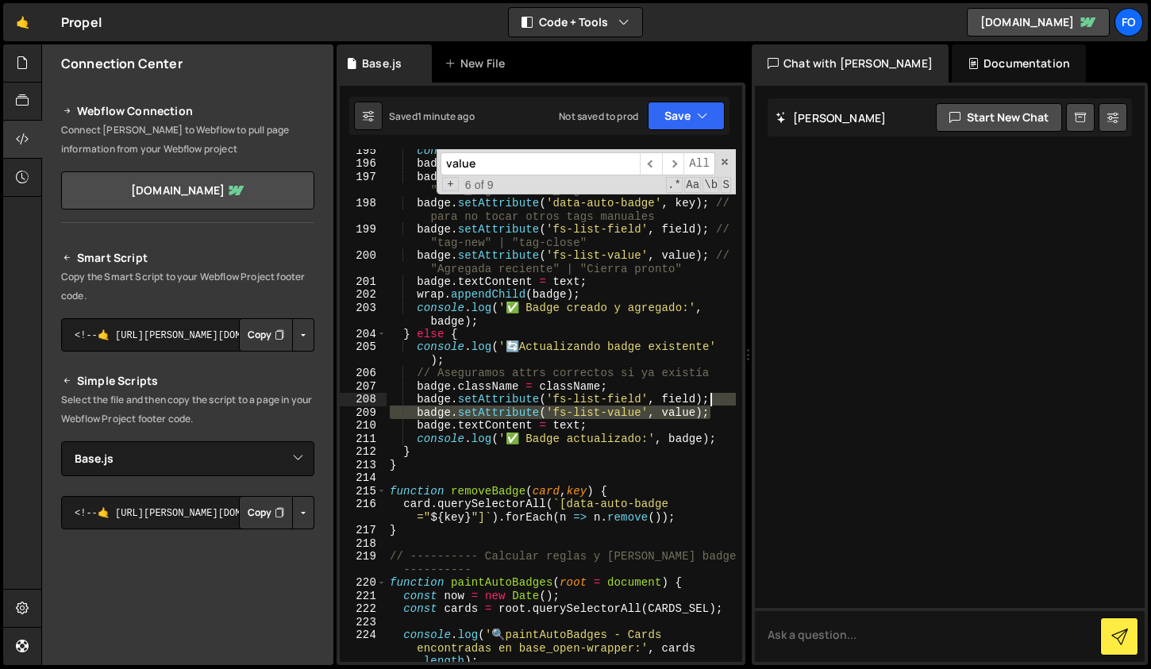
click at [717, 400] on div "console . log ( '➕ Creando nuevo badge' ) ; badge = document . createElement ( …" at bounding box center [561, 413] width 349 height 539
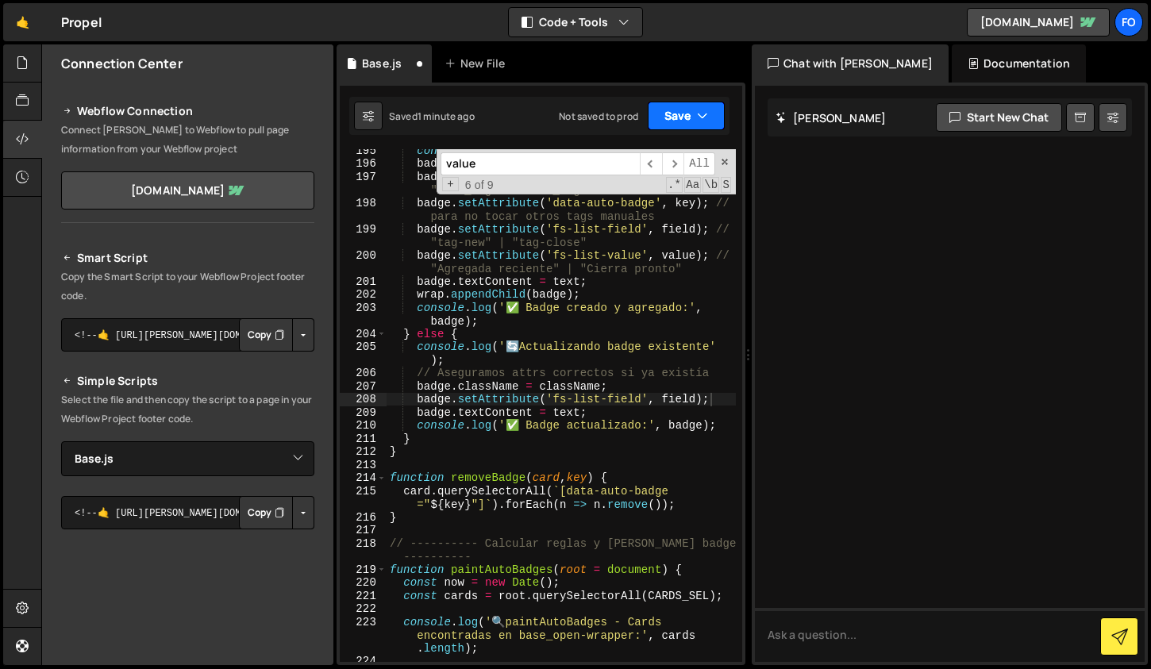
click at [687, 102] on button "Save" at bounding box center [686, 116] width 77 height 29
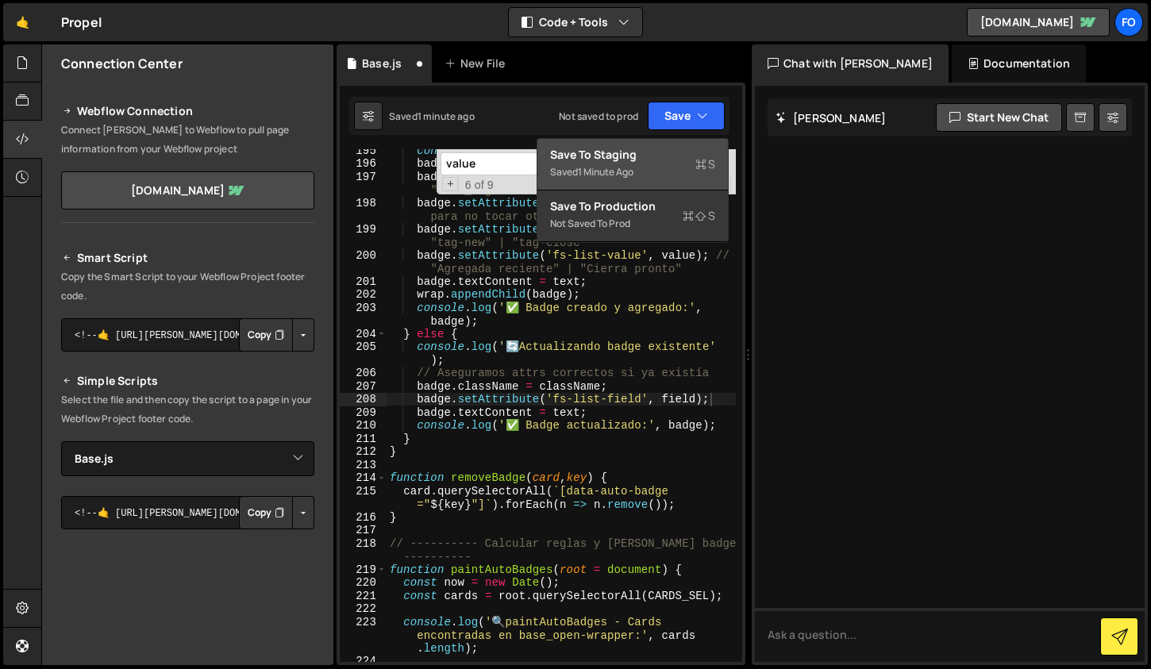
click at [634, 168] on div "1 minute ago" at bounding box center [606, 171] width 56 height 13
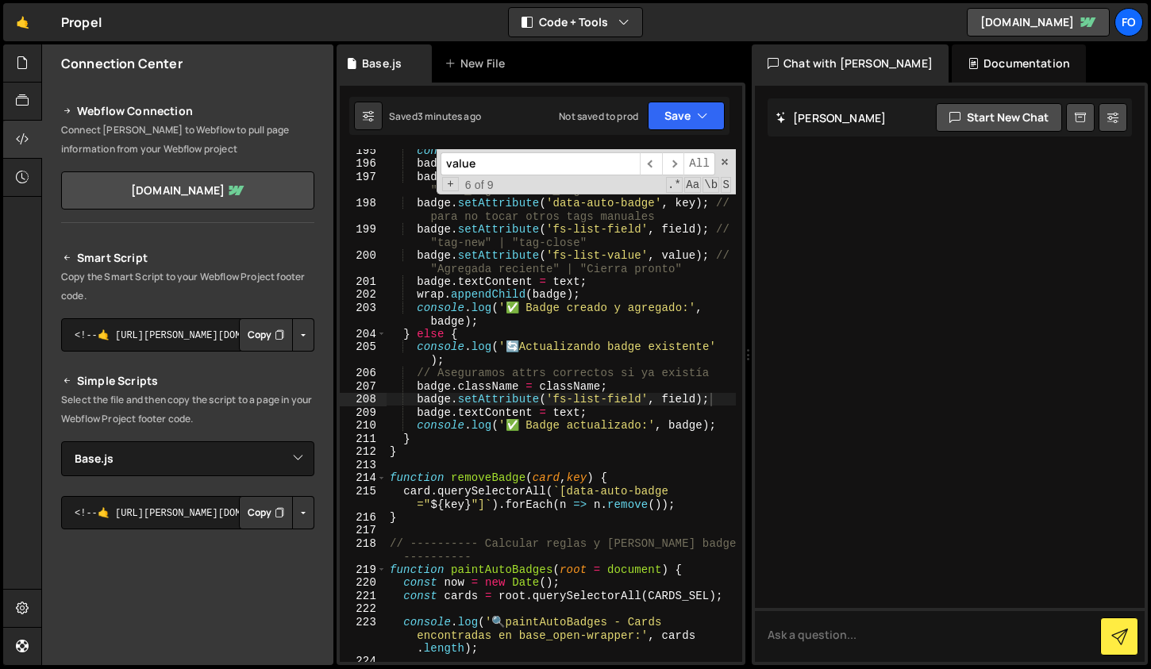
click at [548, 165] on input "value" at bounding box center [540, 163] width 199 height 23
click at [657, 161] on span "​" at bounding box center [651, 163] width 22 height 23
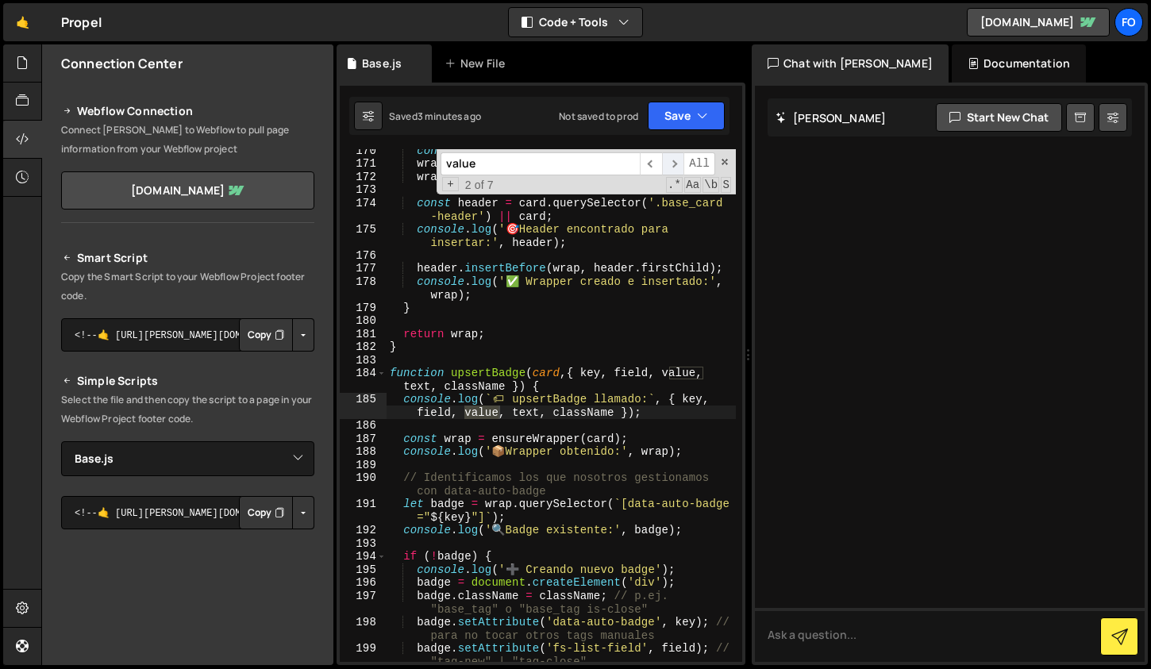
click at [678, 162] on span "​" at bounding box center [673, 163] width 22 height 23
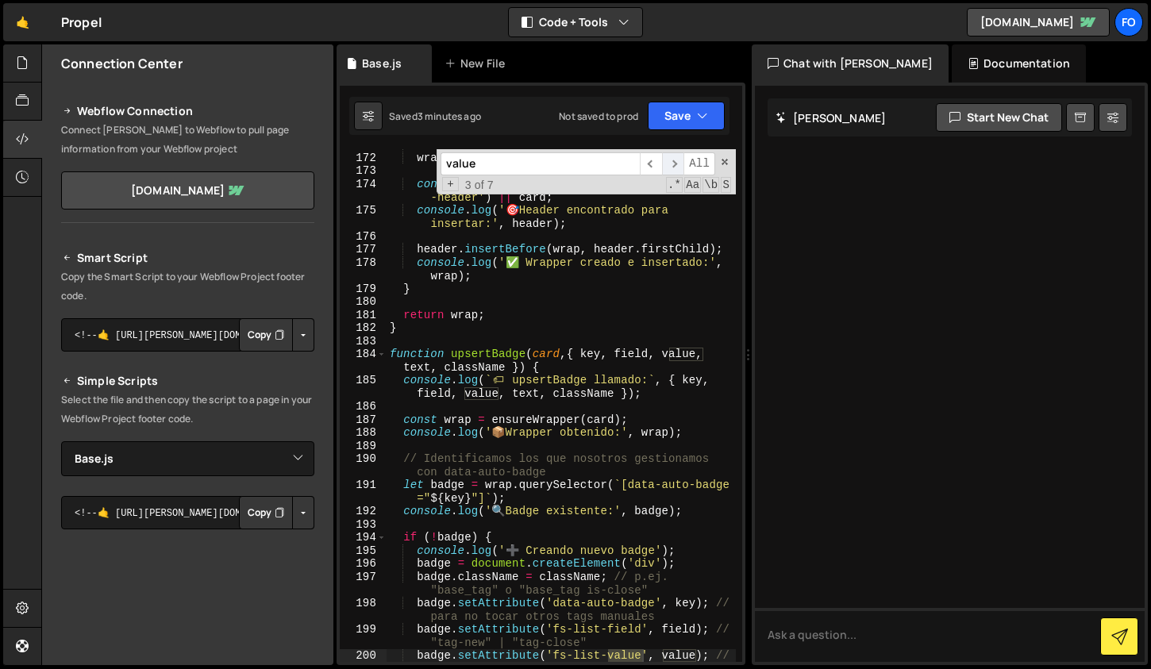
scroll to position [2762, 0]
click at [678, 162] on span "​" at bounding box center [673, 163] width 22 height 23
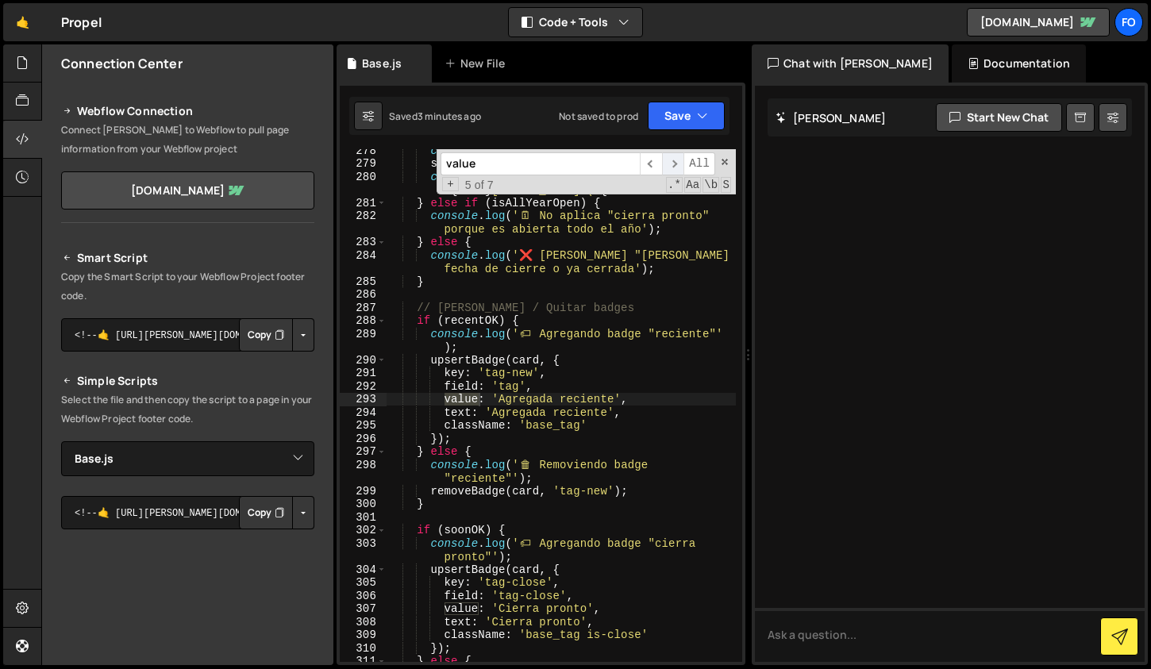
scroll to position [4603, 0]
drag, startPoint x: 645, startPoint y: 399, endPoint x: 639, endPoint y: 387, distance: 13.5
click at [639, 387] on div "const diff = daysDiff ( closeDate , now ) ; soonOK = diff >= 0 && diff <= 14 ; …" at bounding box center [561, 420] width 349 height 553
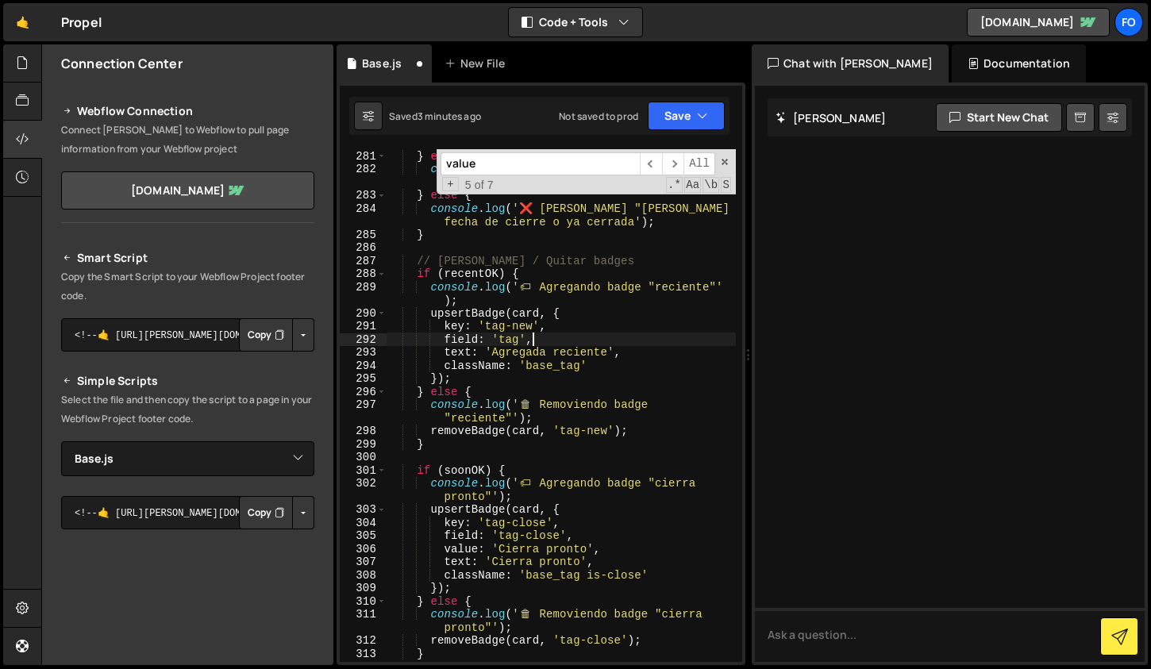
scroll to position [4661, 0]
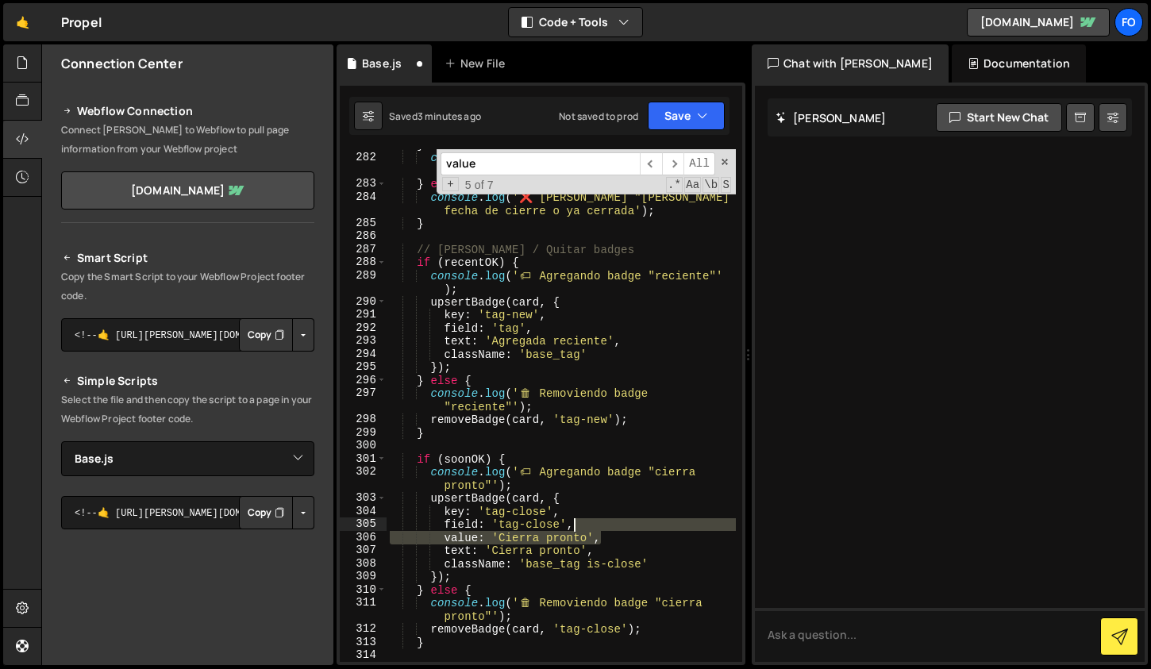
drag, startPoint x: 604, startPoint y: 536, endPoint x: 599, endPoint y: 525, distance: 12.4
click at [599, 525] on div "} else if ( isAllYearOpen ) { console . log ( ' 🗓 ️ No aplica "cierra pronto" p…" at bounding box center [561, 407] width 349 height 539
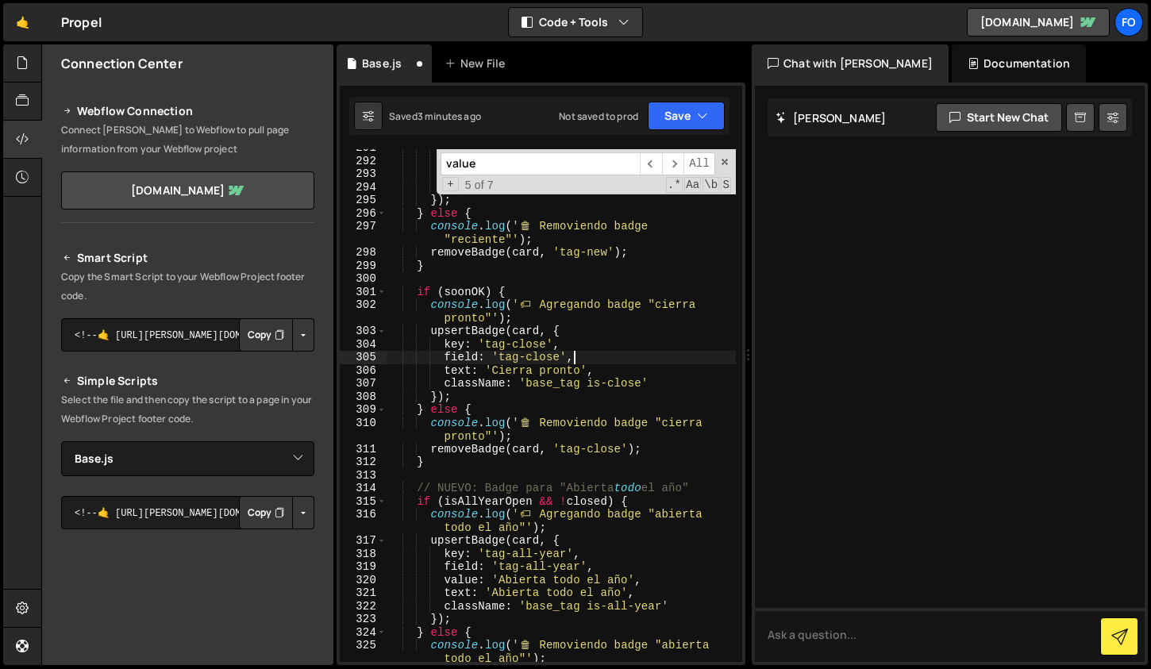
scroll to position [4828, 0]
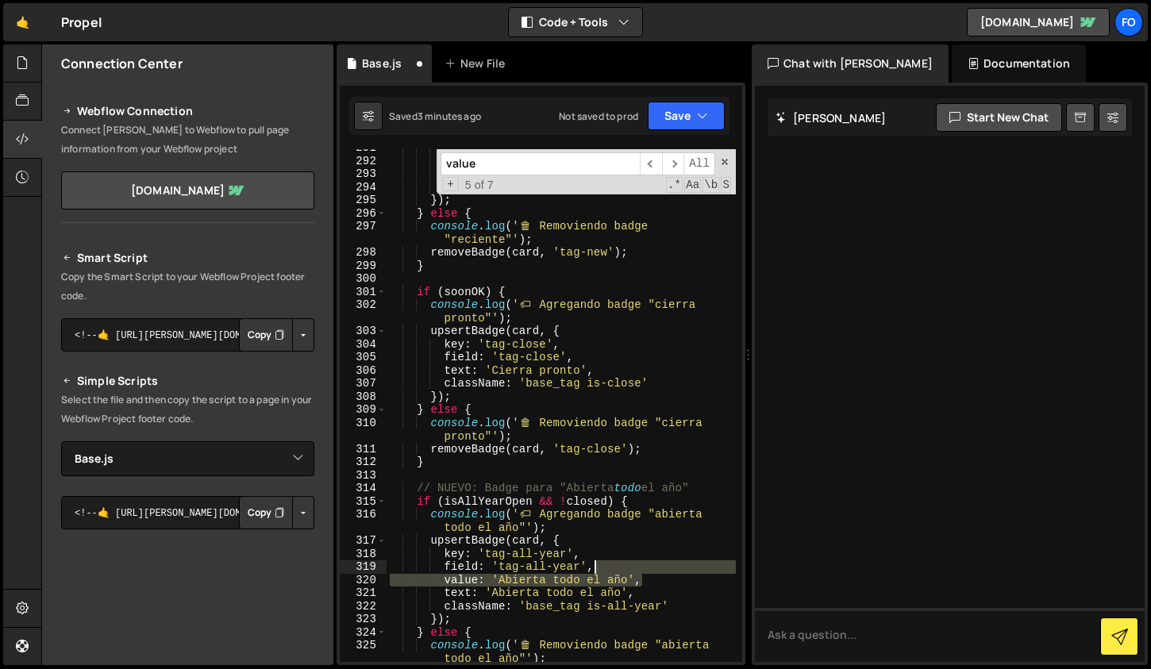
click at [643, 570] on div "key : 'tag-new' , field : 'tag' , text : 'Agregada reciente' , className : 'bas…" at bounding box center [561, 410] width 349 height 539
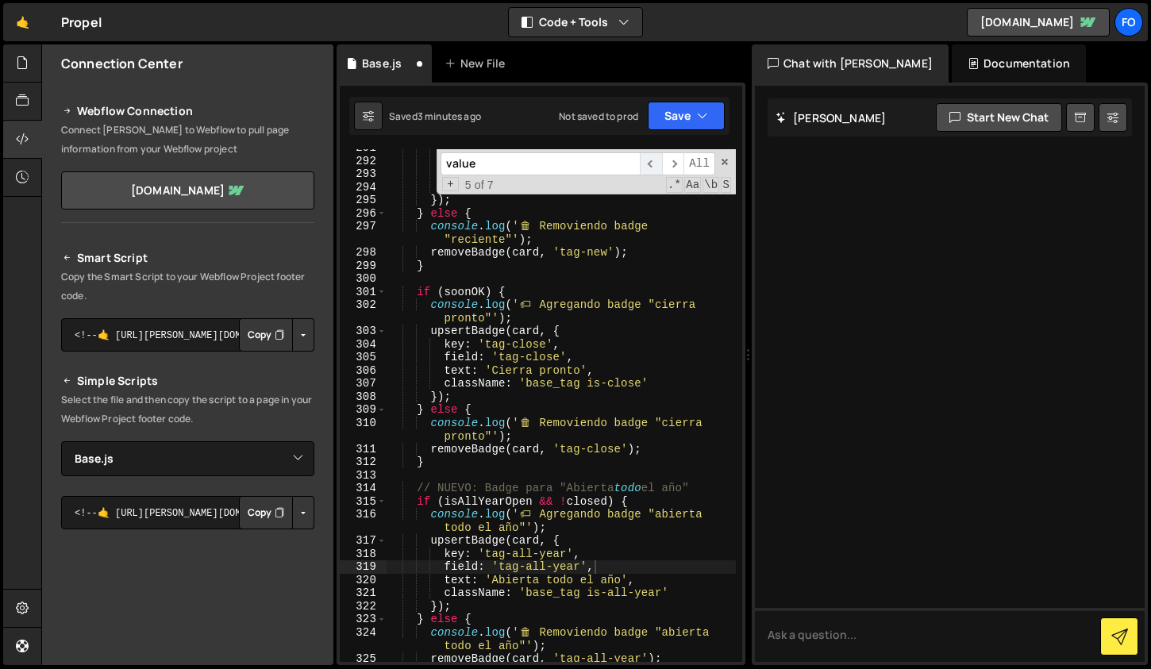
click at [641, 156] on span "​" at bounding box center [651, 163] width 22 height 23
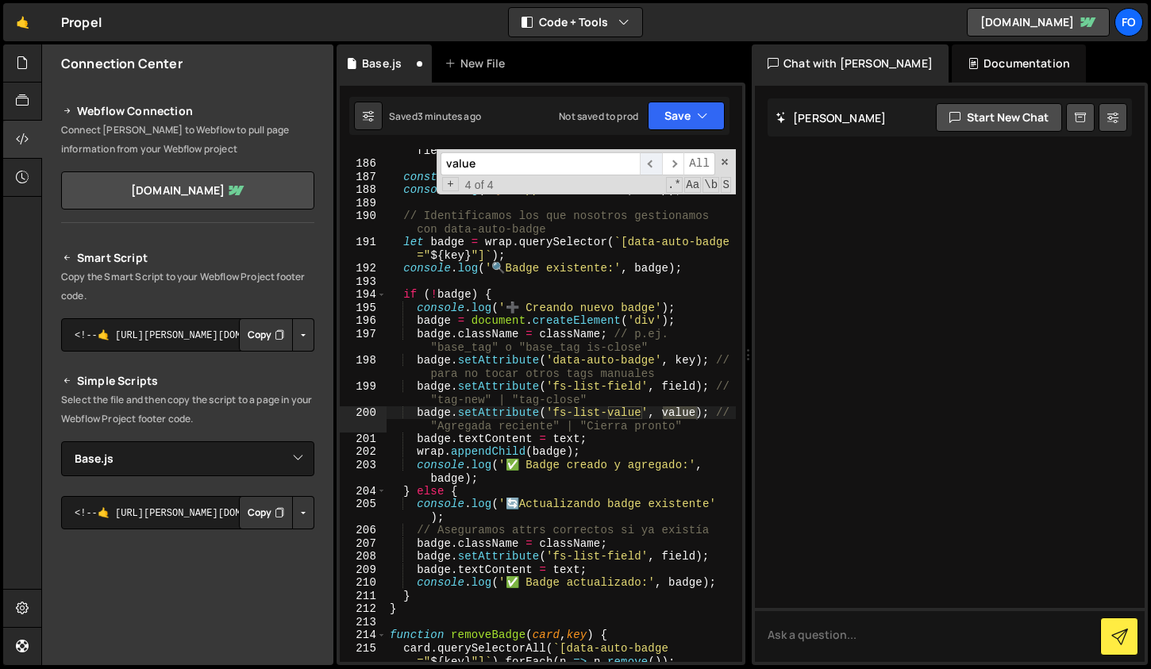
scroll to position [3005, 0]
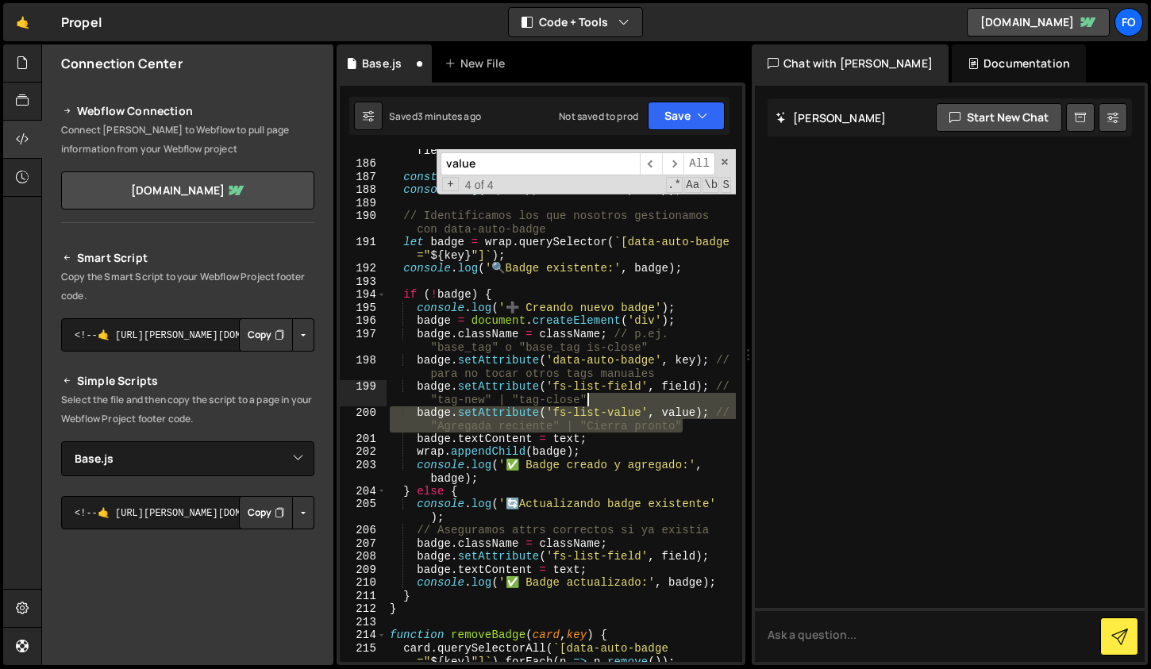
drag, startPoint x: 700, startPoint y: 423, endPoint x: 691, endPoint y: 404, distance: 21.0
click at [691, 404] on div "console . log ( ` 🏷 ️ upsertBadge llamado: ` , { key , field , value , text , c…" at bounding box center [561, 407] width 349 height 553
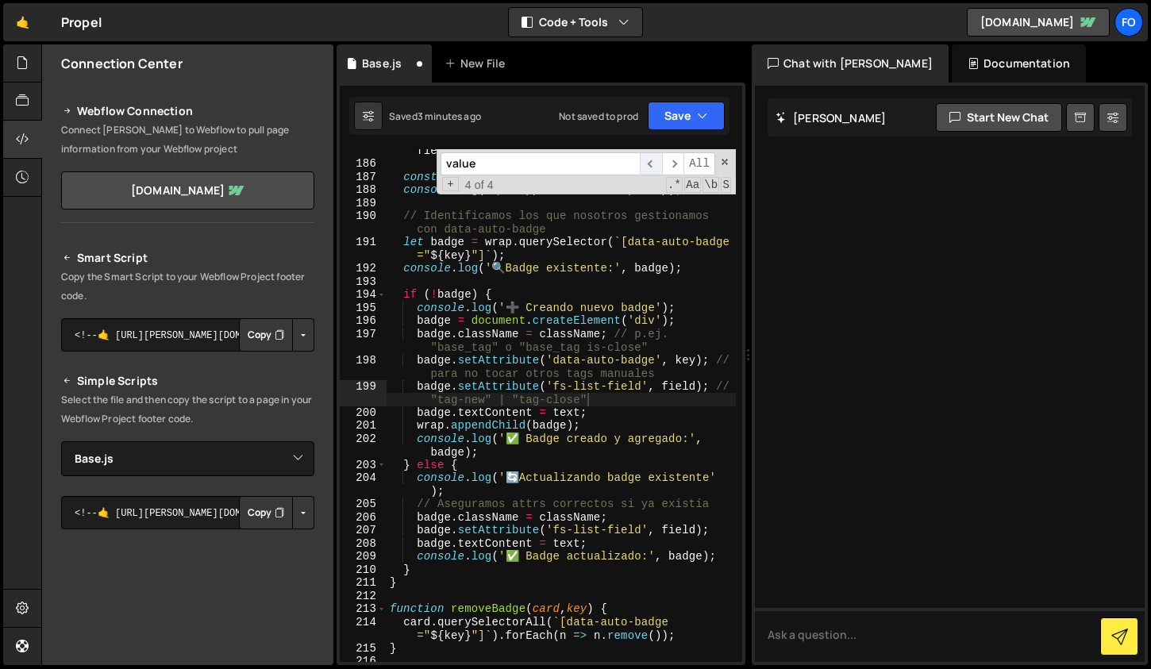
click at [653, 159] on span "​" at bounding box center [651, 163] width 22 height 23
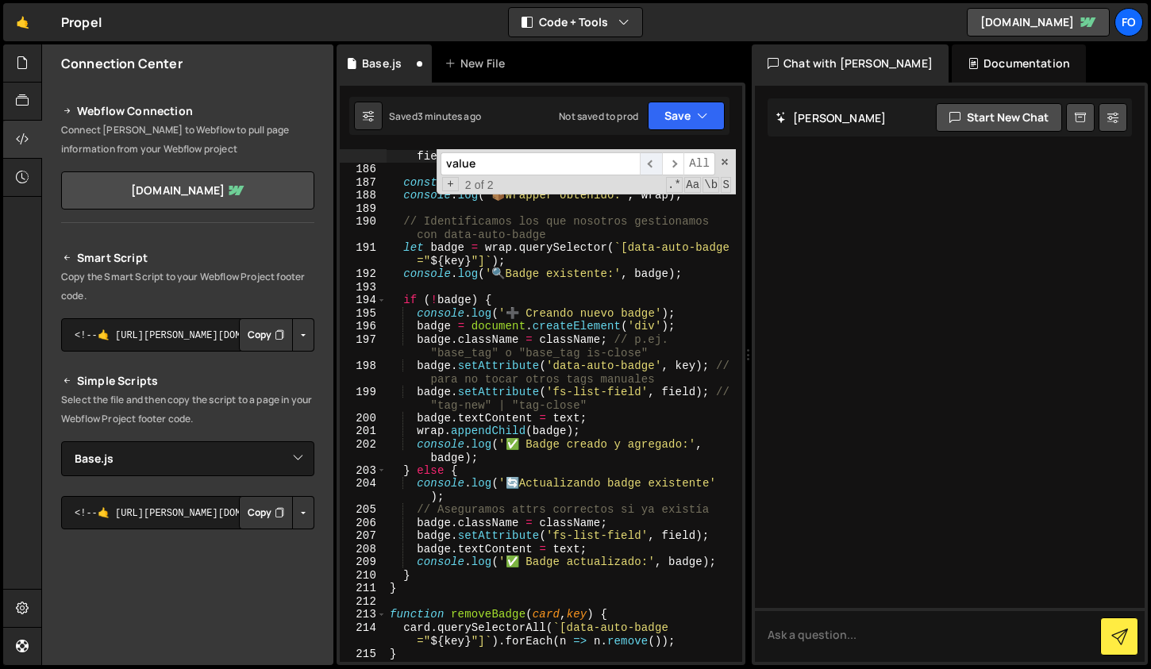
click at [653, 159] on span "​" at bounding box center [651, 163] width 22 height 23
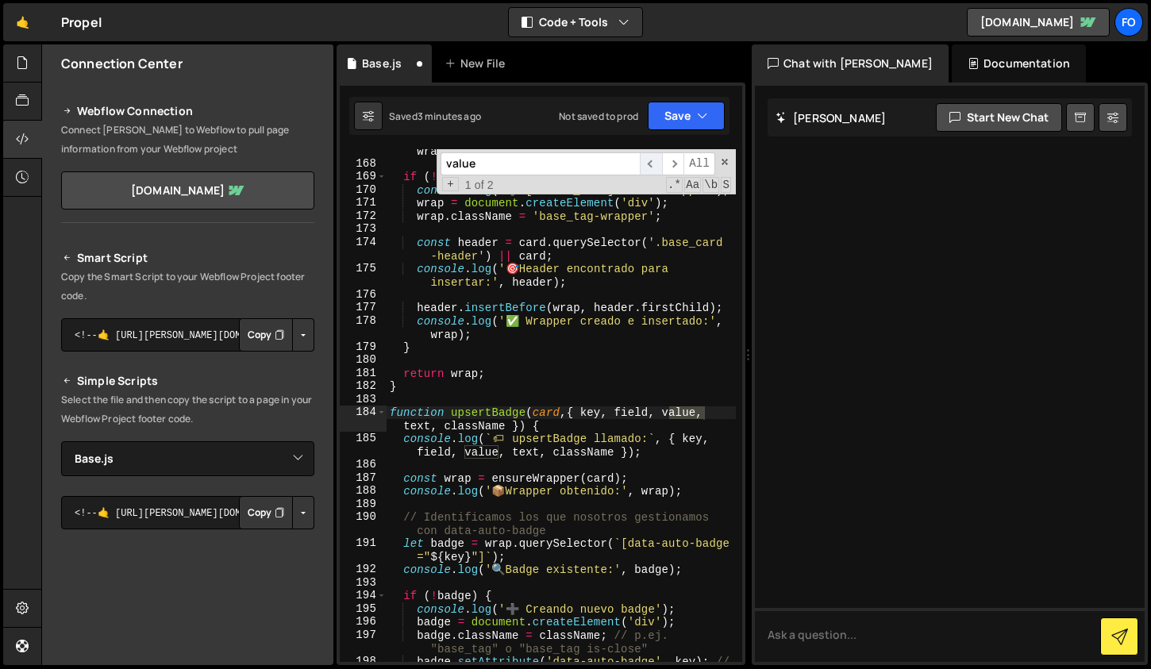
click at [653, 159] on span "​" at bounding box center [651, 163] width 22 height 23
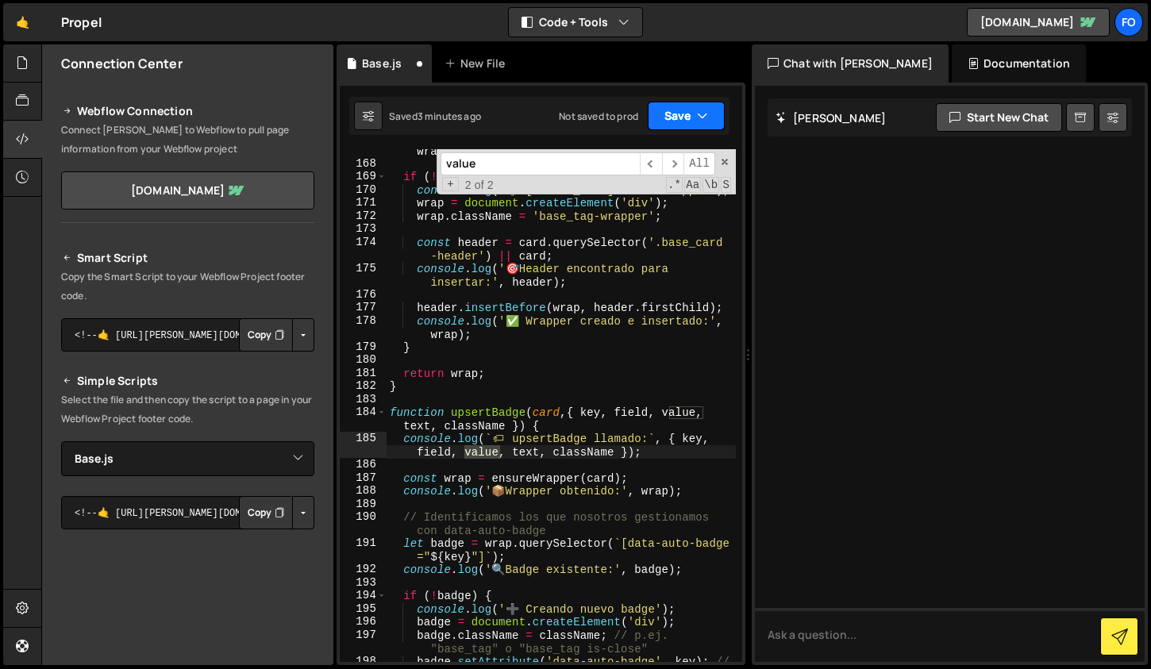
click at [672, 124] on button "Save" at bounding box center [686, 116] width 77 height 29
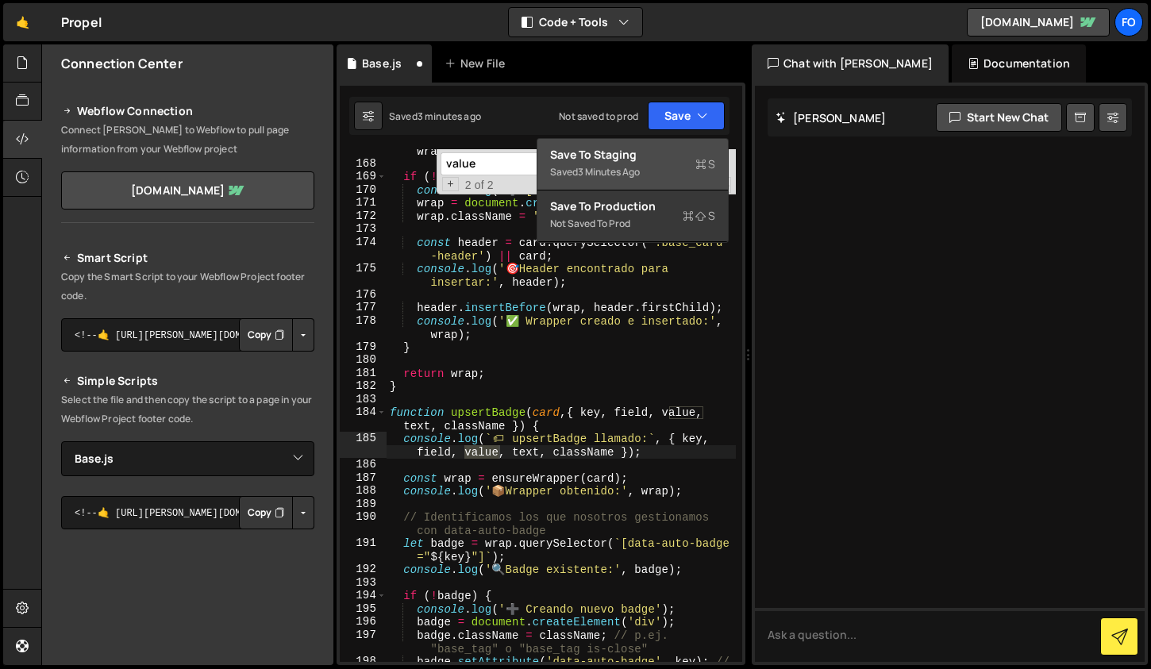
click at [659, 168] on div "Saved 3 minutes ago" at bounding box center [632, 172] width 165 height 19
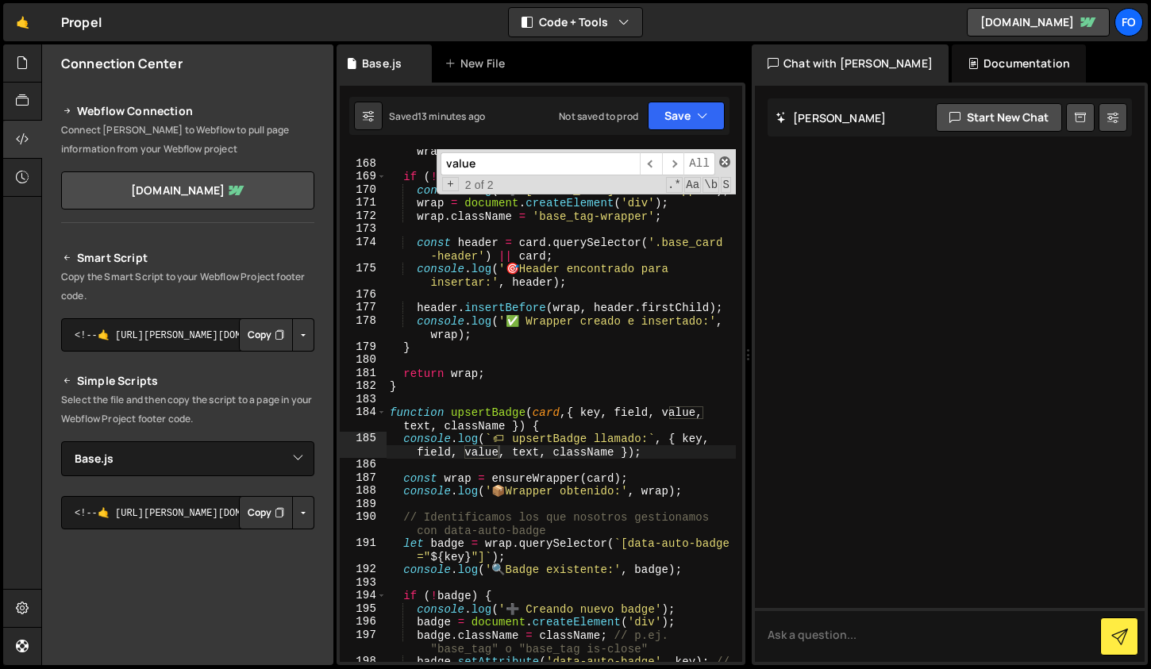
click at [726, 164] on span at bounding box center [724, 161] width 11 height 11
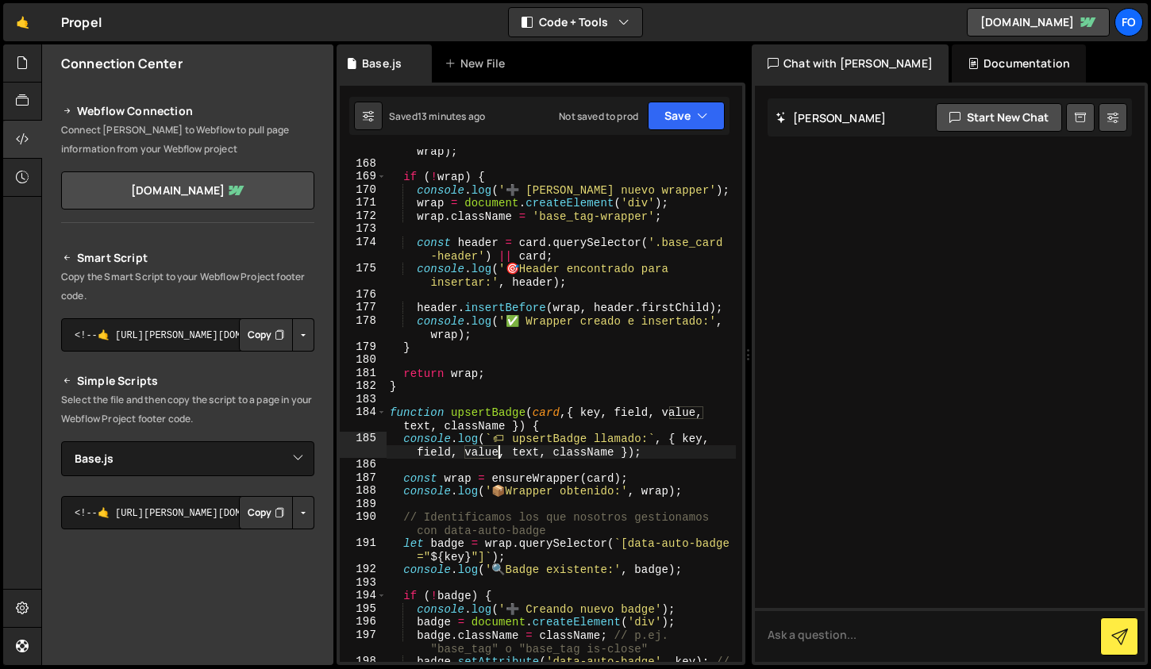
click at [639, 323] on div "console . log ( ' 🔍 Wrapper existente encontrado:' , wrap ) ; if ( ! wrap ) { c…" at bounding box center [561, 413] width 349 height 565
click at [714, 415] on div "console . log ( ' 🔍 Wrapper existente encontrado:' , wrap ) ; if ( ! wrap ) { c…" at bounding box center [561, 413] width 349 height 565
type textarea "function upsertBadge(card, { key, field, text, className }) {"
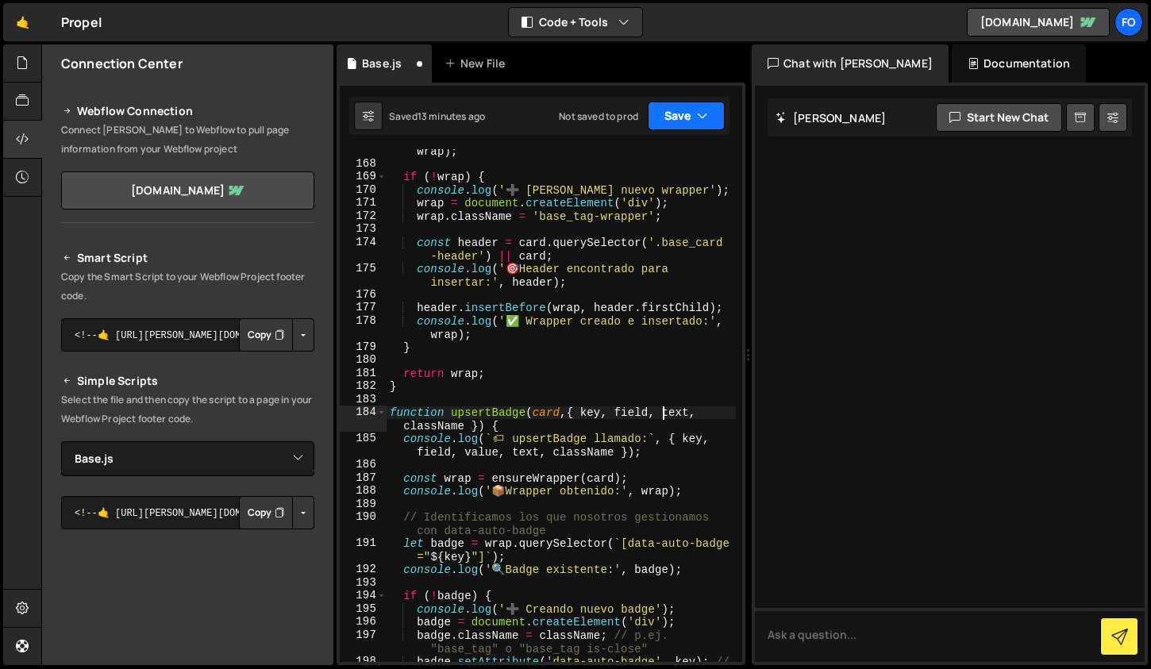
click at [689, 110] on button "Save" at bounding box center [686, 116] width 77 height 29
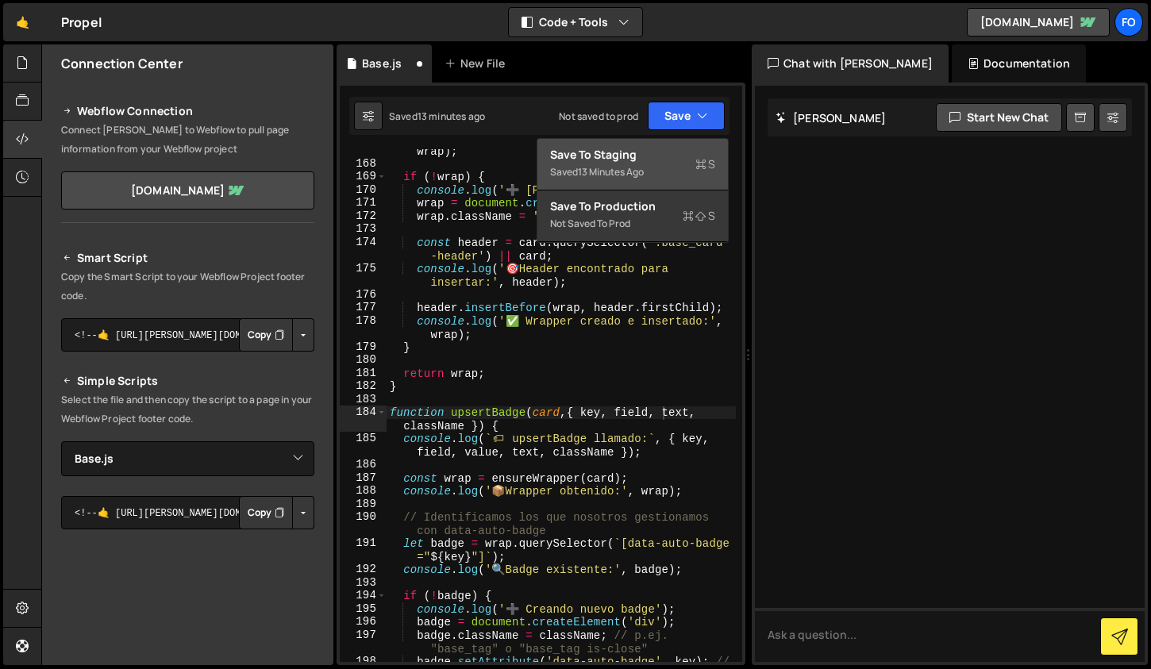
click at [657, 163] on div "Saved 13 minutes ago" at bounding box center [632, 172] width 165 height 19
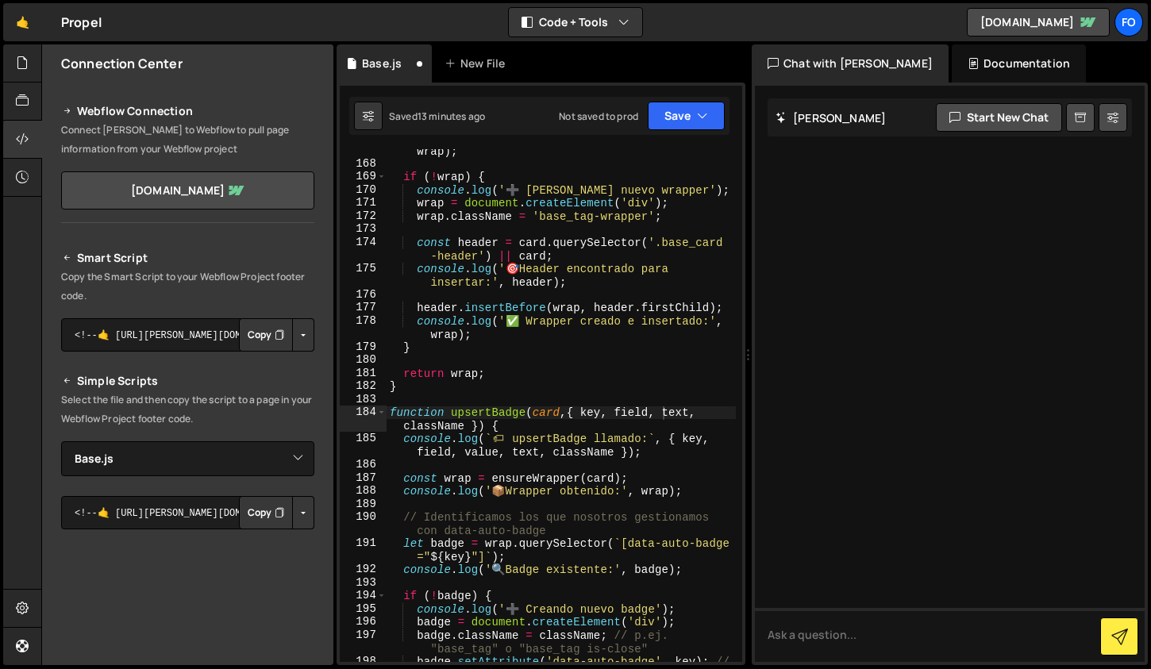
click at [614, 233] on div "console . log ( ' 🔍 Wrapper existente encontrado:' , wrap ) ; if ( ! wrap ) { c…" at bounding box center [561, 413] width 349 height 565
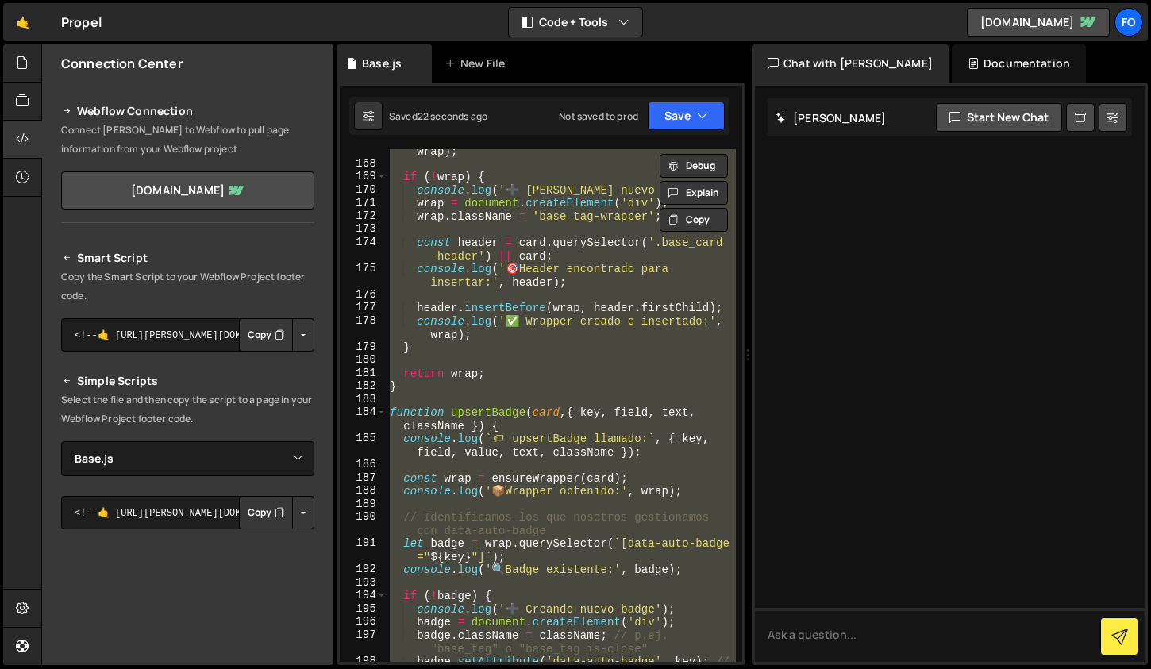
click at [537, 241] on div "console . log ( ' 🔍 Wrapper existente encontrado:' , wrap ) ; if ( ! wrap ) { c…" at bounding box center [561, 405] width 349 height 513
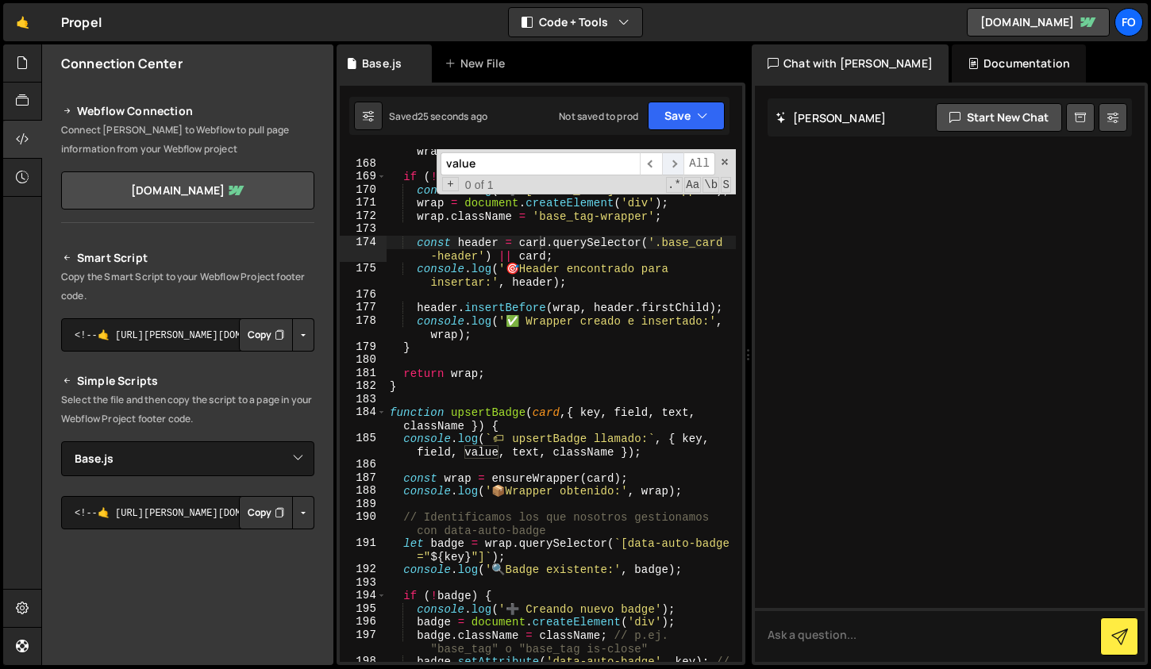
click at [672, 158] on span "​" at bounding box center [673, 163] width 22 height 23
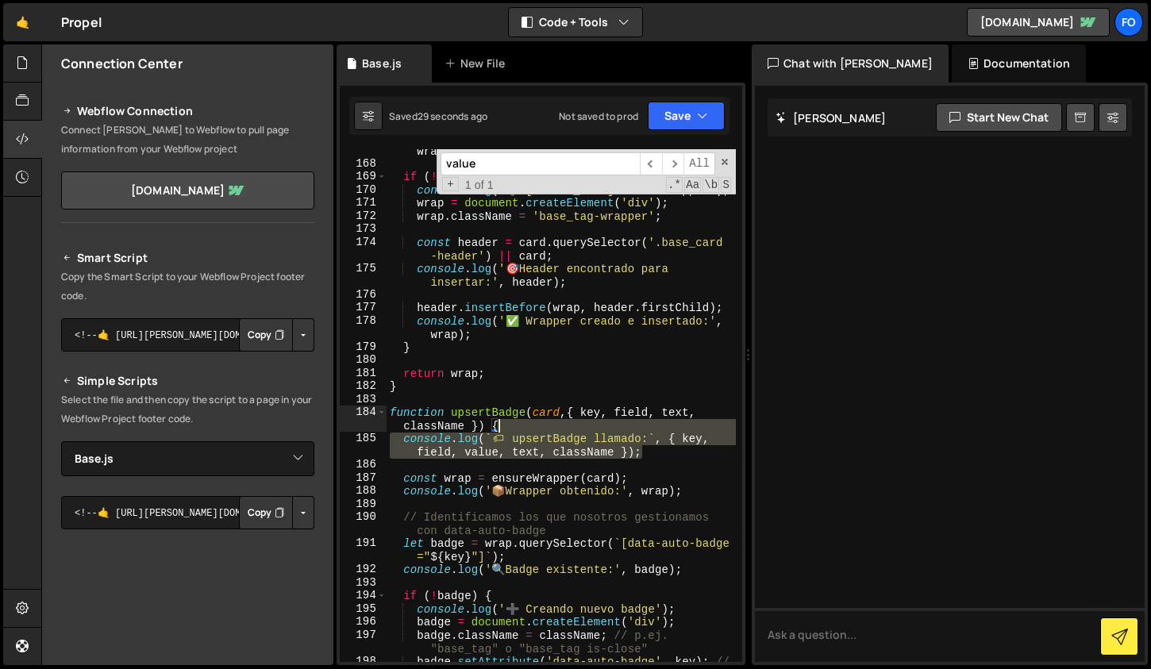
drag, startPoint x: 653, startPoint y: 453, endPoint x: 621, endPoint y: 429, distance: 39.7
click at [621, 429] on div "console . log ( ' 🔍 Wrapper existente encontrado:' , wrap ) ; if ( ! wrap ) { c…" at bounding box center [561, 413] width 349 height 565
type textarea "function upsertBadge(card, { key, field, text, className }) {"
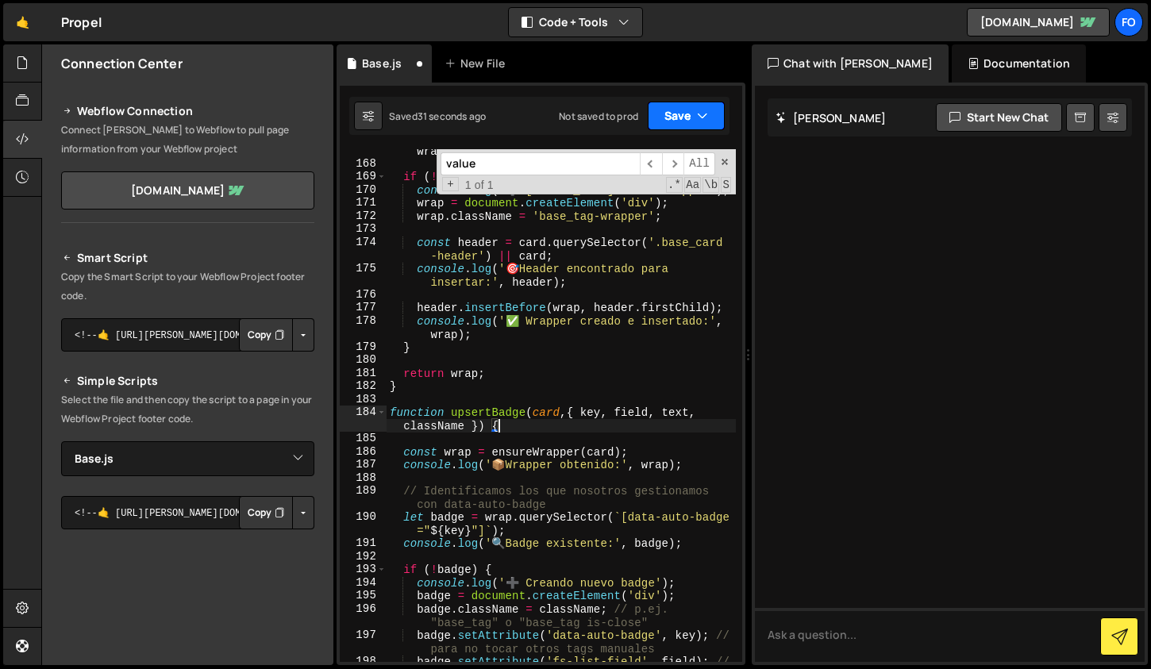
click at [699, 120] on icon "button" at bounding box center [702, 116] width 11 height 16
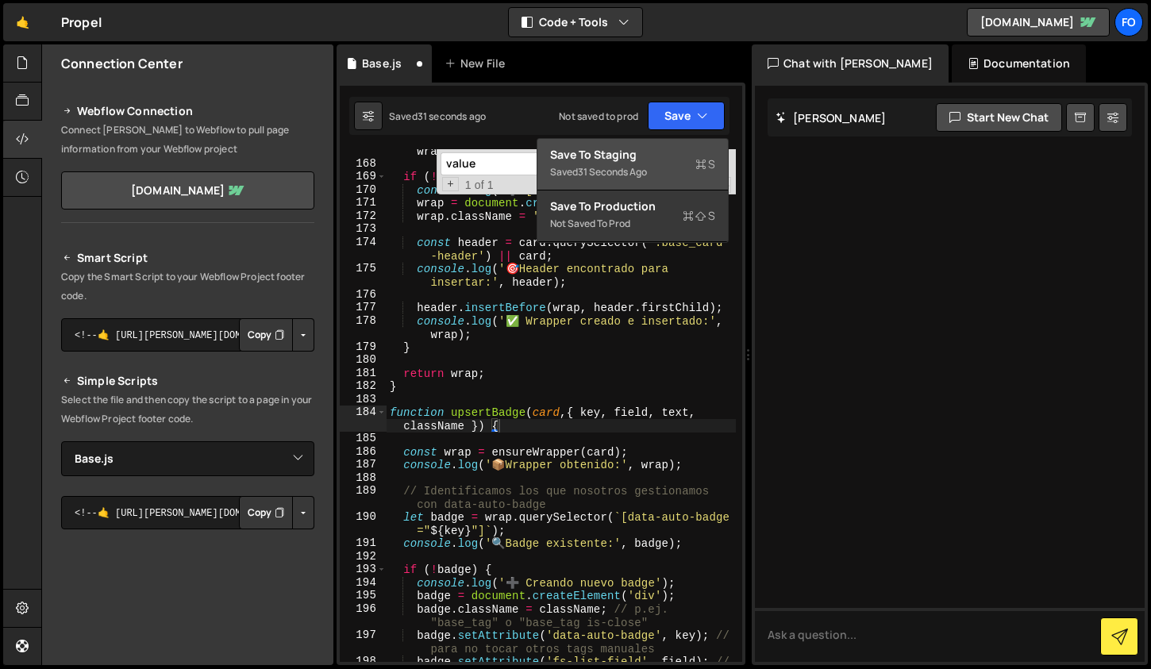
click at [660, 161] on div "Save to Staging S" at bounding box center [632, 155] width 165 height 16
